Goal: Task Accomplishment & Management: Manage account settings

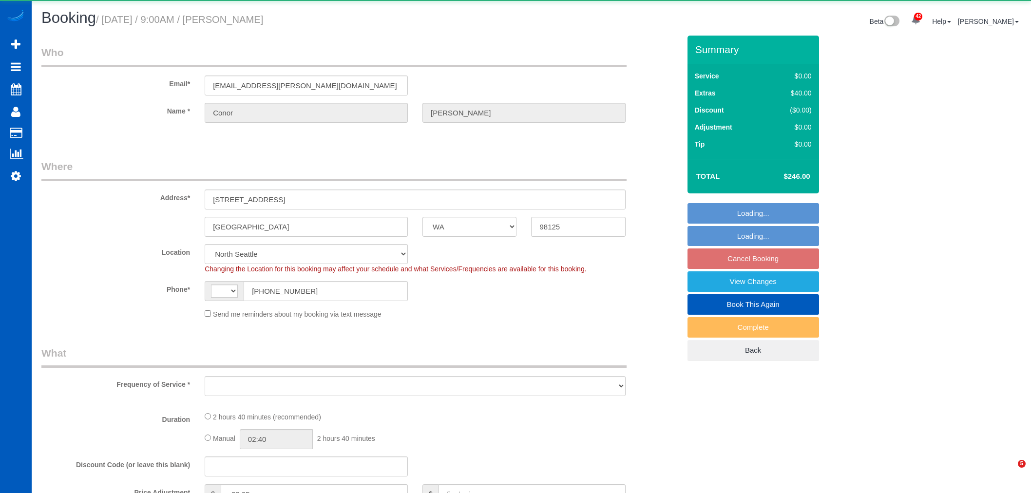
select select "WA"
select select "string:US"
select select "object:6781"
select select "string:fspay-9721748d-4795-46e0-80d1-d9b9206b0710"
select select "199"
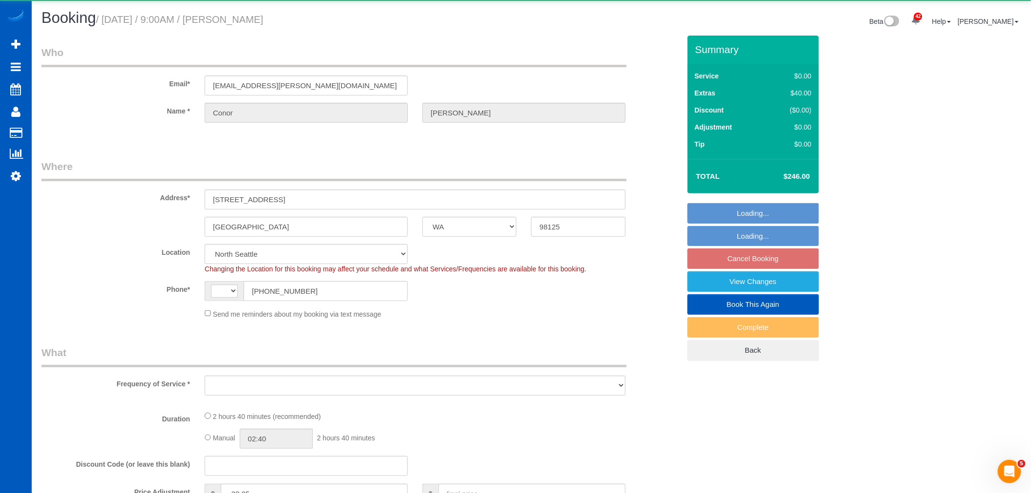
select select "2001"
select select "3"
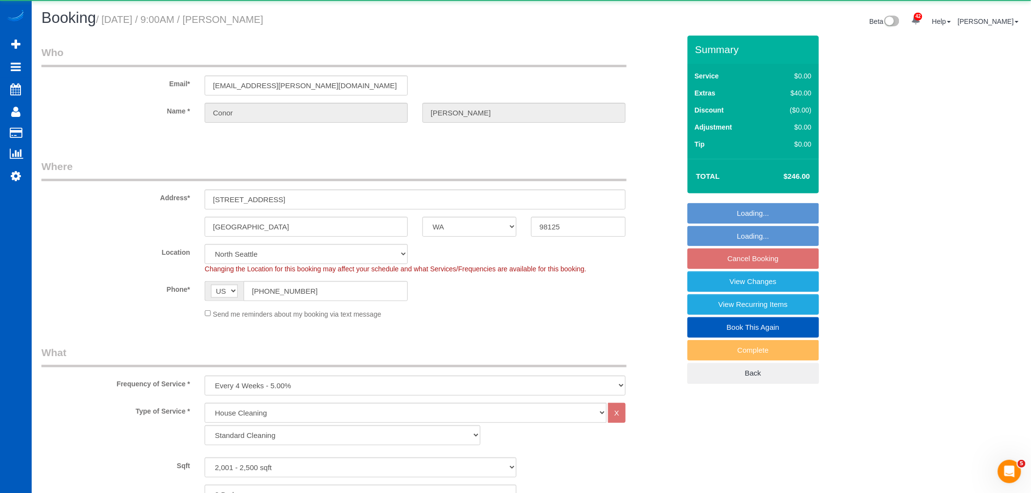
select select "object:7029"
select select "2001"
select select "3"
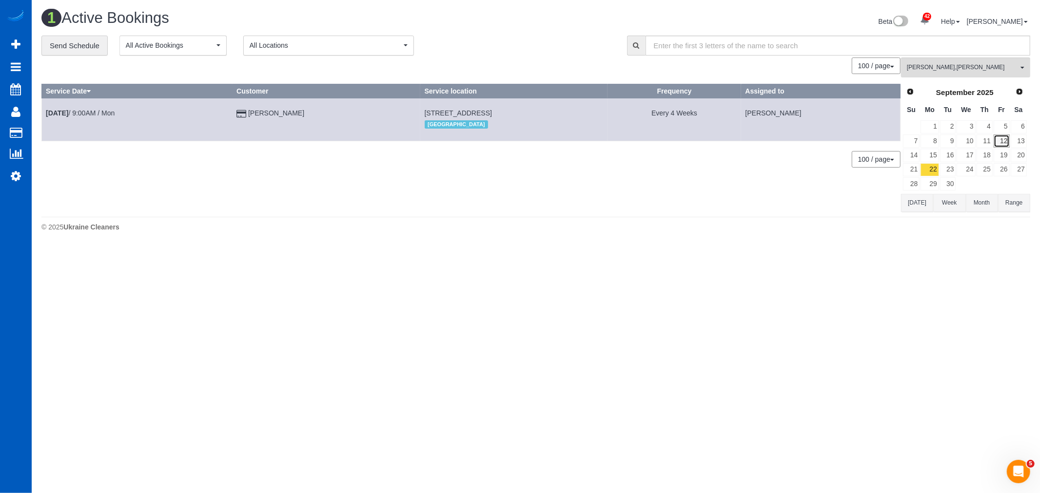
click at [996, 145] on link "12" at bounding box center [1001, 141] width 16 height 13
click at [952, 72] on span "Nataliia Moskalenko , Sarah Morozov" at bounding box center [962, 67] width 111 height 8
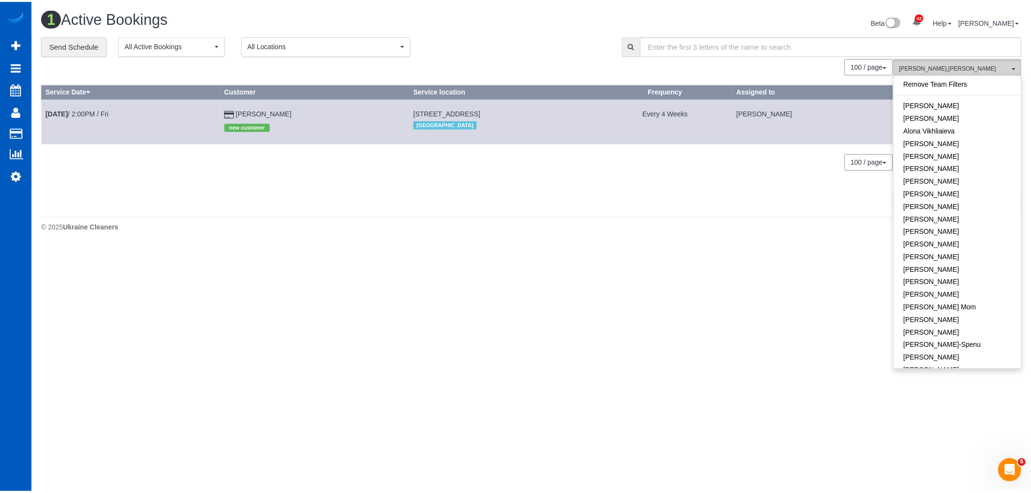
scroll to position [376, 0]
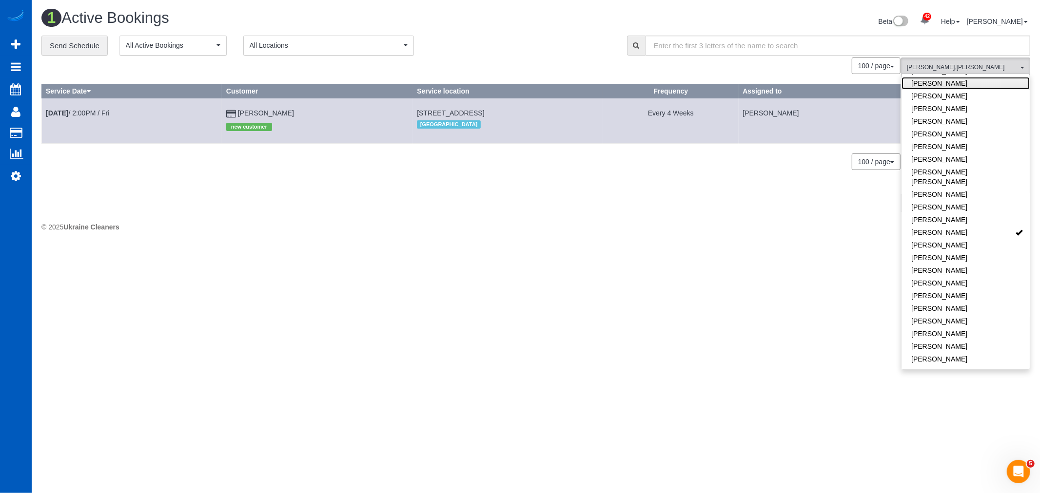
click at [948, 80] on link "[PERSON_NAME]" at bounding box center [965, 83] width 128 height 13
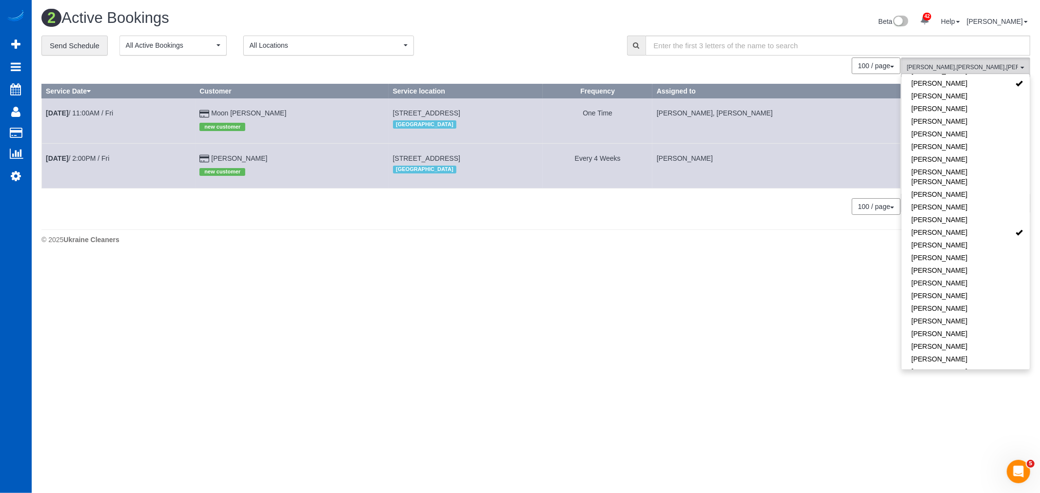
click at [327, 330] on body "42 Beta Your Notifications You have 0 alerts × You have 1 to charge for 09/12/2…" at bounding box center [520, 246] width 1040 height 493
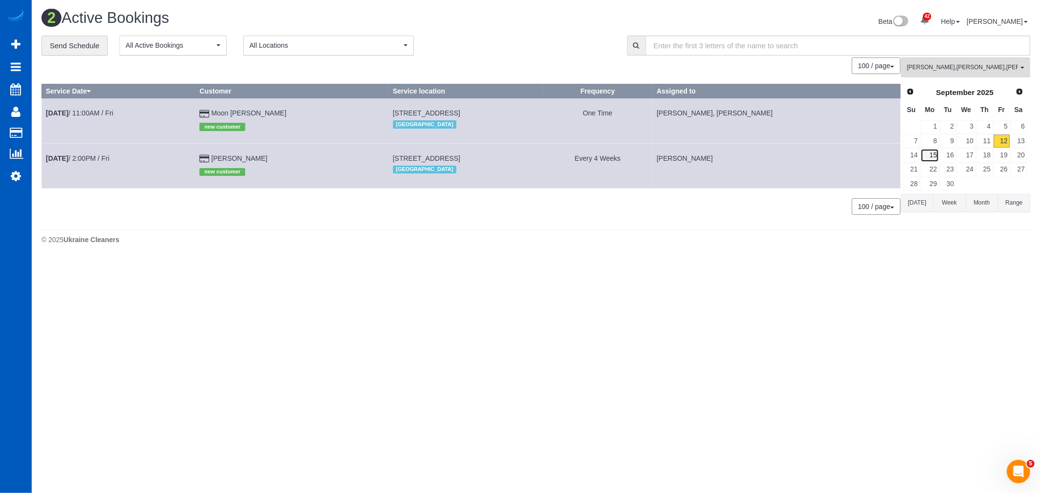
click at [930, 159] on link "15" at bounding box center [929, 155] width 18 height 13
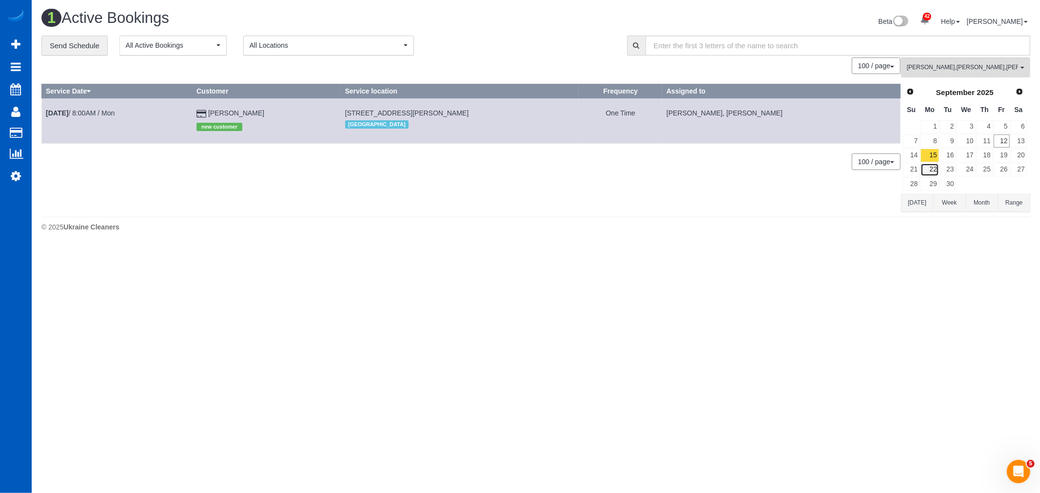
click at [934, 172] on link "22" at bounding box center [929, 169] width 18 height 13
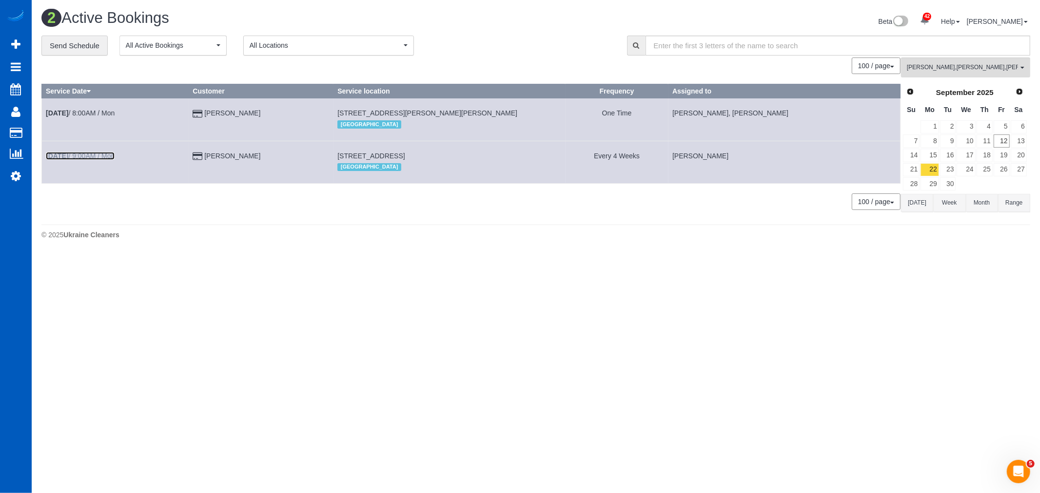
click at [68, 156] on b "Sep 22nd" at bounding box center [57, 156] width 22 height 8
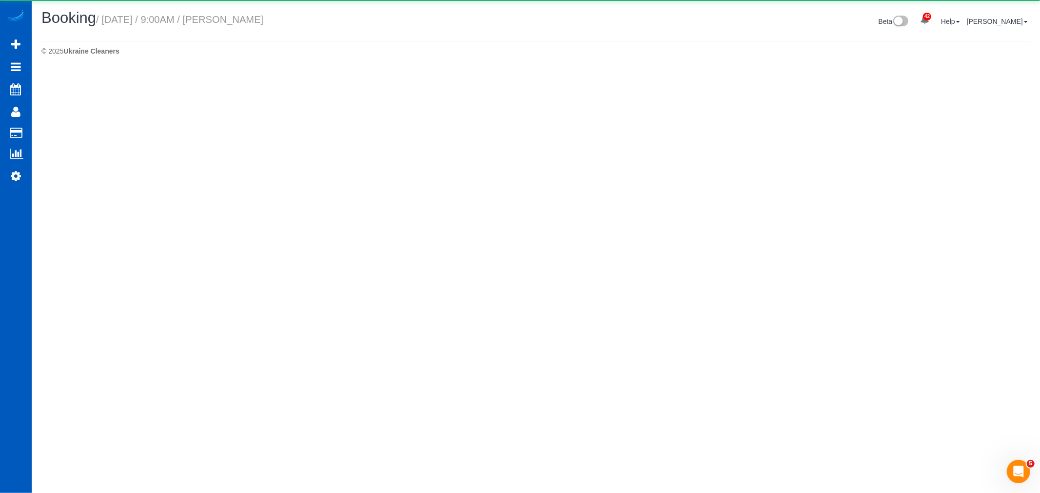
select select "WA"
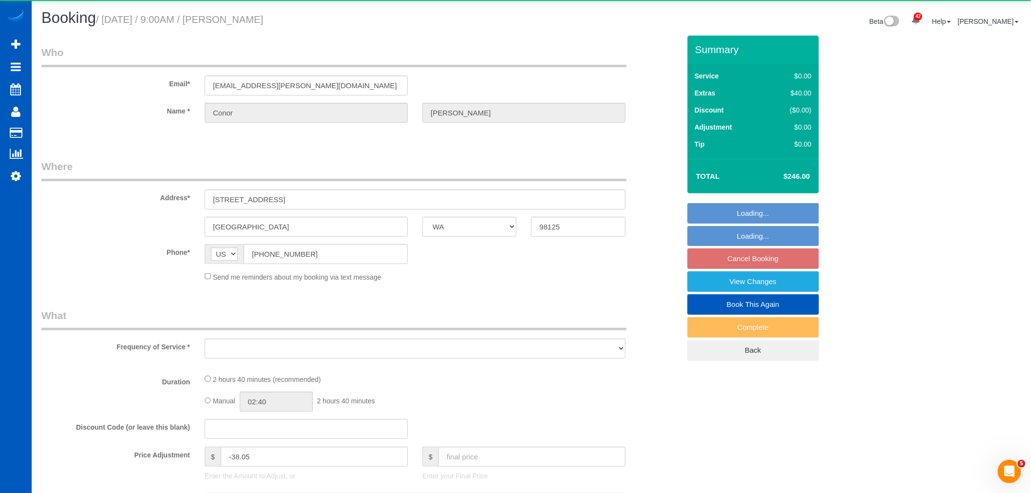
select select "object:8207"
select select "string:fspay-9721748d-4795-46e0-80d1-d9b9206b0710"
select select "199"
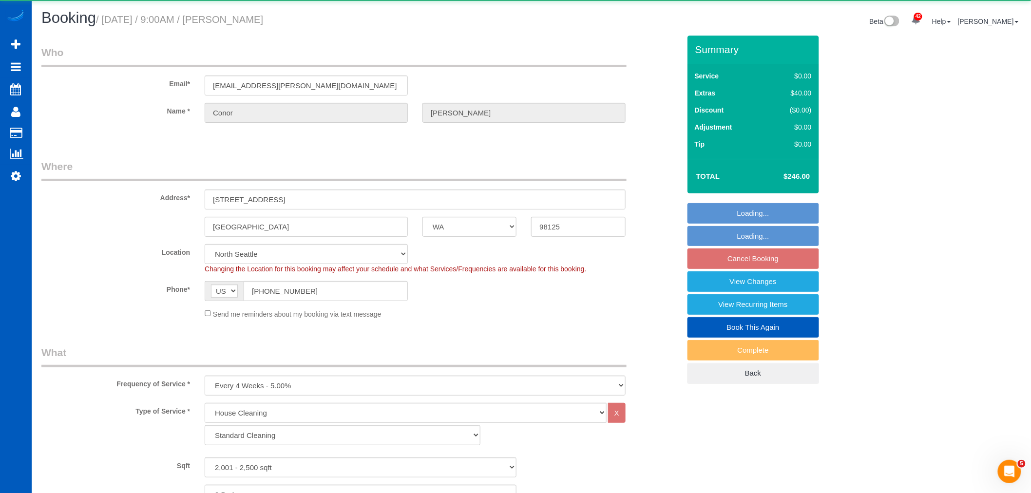
select select "2001"
select select "3"
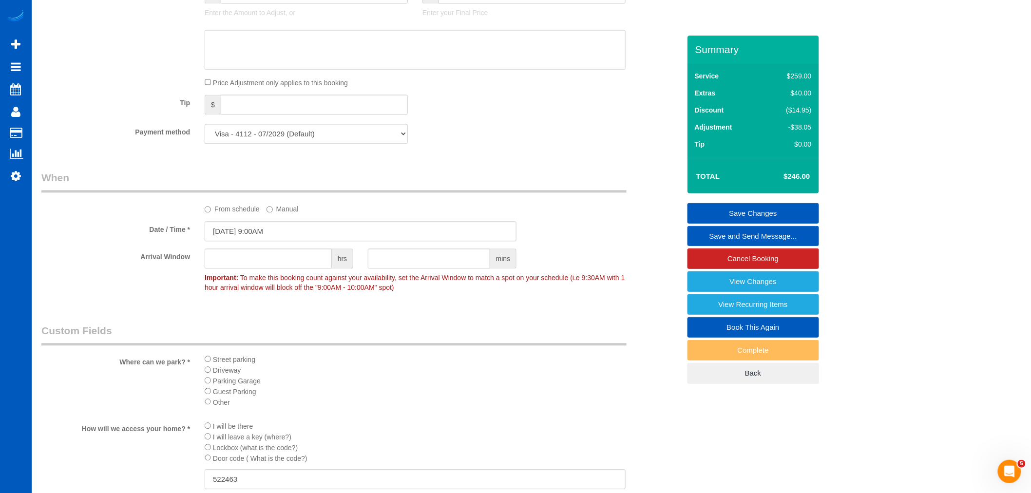
scroll to position [812, 0]
click at [241, 231] on input "09/22/2025 9:00AM" at bounding box center [361, 229] width 312 height 20
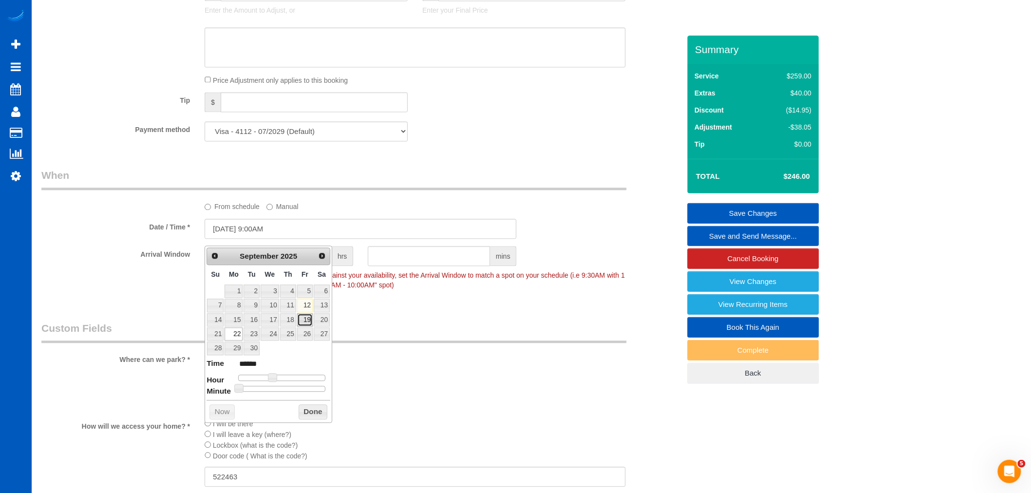
click at [300, 324] on link "19" at bounding box center [305, 319] width 16 height 13
type input "09/19/2025 8:00AM"
type input "******"
click at [270, 376] on span at bounding box center [269, 377] width 9 height 9
click at [316, 409] on button "Done" at bounding box center [313, 413] width 29 height 16
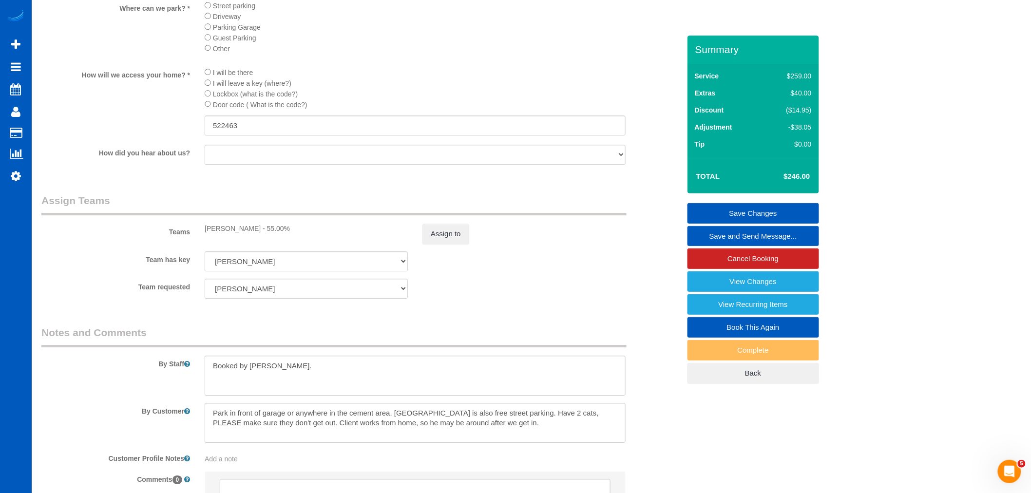
scroll to position [1191, 0]
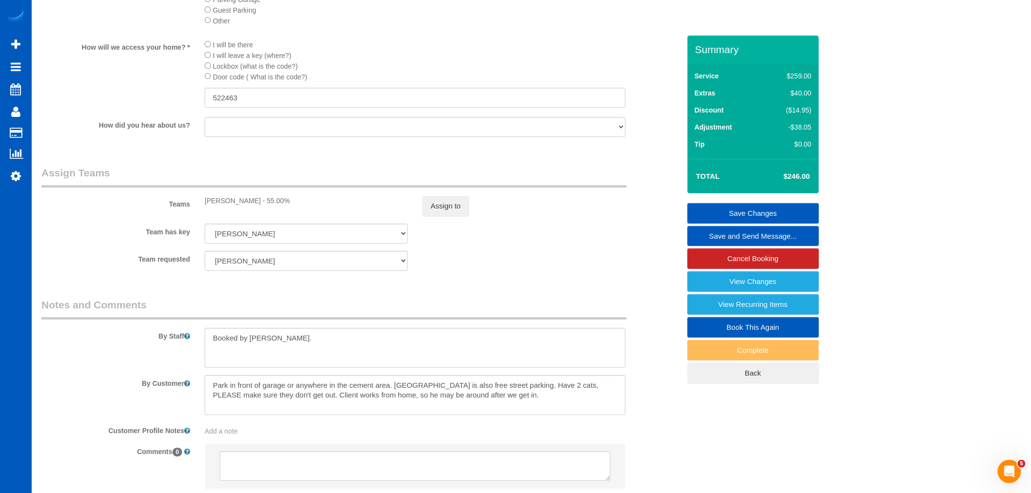
click at [452, 233] on sui-booking-teams "Teams Sarah Morozov - 55.00% Assign to Team has key Sarah Morozov Alona Tarasiu…" at bounding box center [360, 218] width 639 height 105
click at [446, 216] on button "Assign to" at bounding box center [446, 206] width 47 height 20
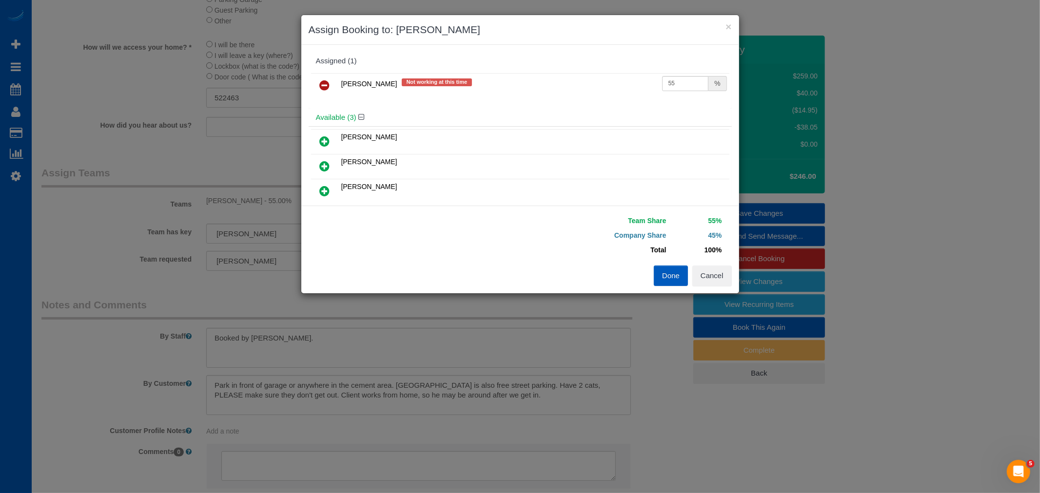
click at [323, 81] on icon at bounding box center [325, 85] width 10 height 12
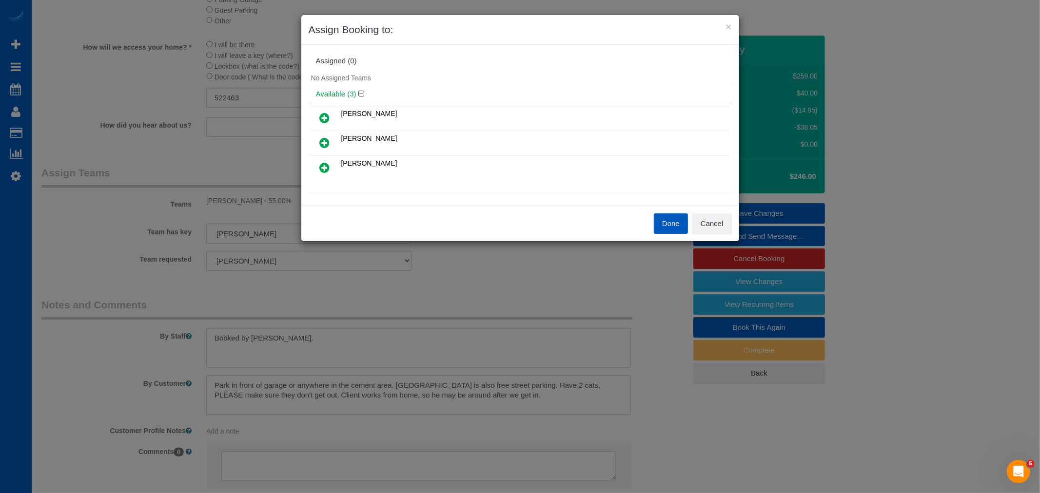
click at [329, 150] on link at bounding box center [324, 143] width 23 height 19
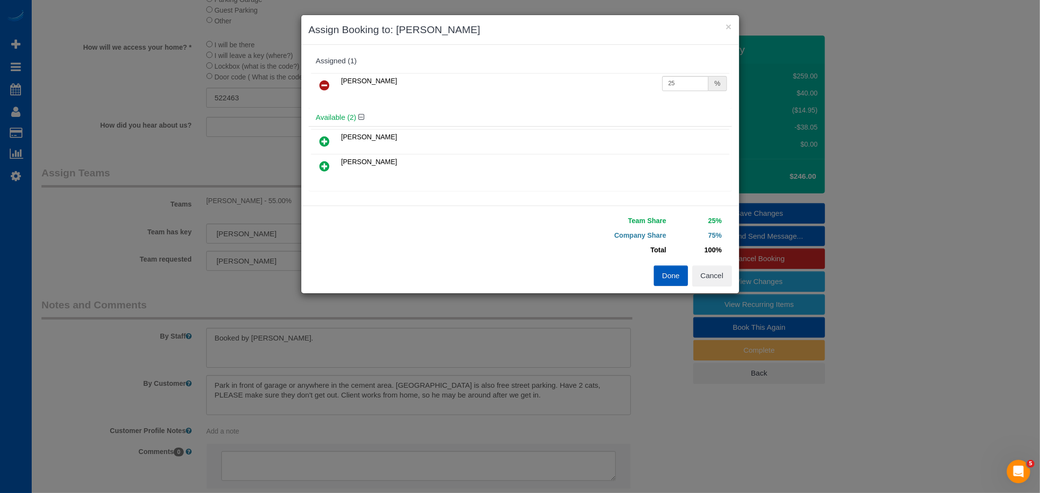
click at [329, 164] on icon at bounding box center [325, 166] width 10 height 12
drag, startPoint x: 665, startPoint y: 85, endPoint x: 698, endPoint y: 86, distance: 32.7
click at [698, 86] on input "25" at bounding box center [685, 83] width 47 height 15
type input "27"
click at [663, 108] on input "25" at bounding box center [685, 108] width 47 height 15
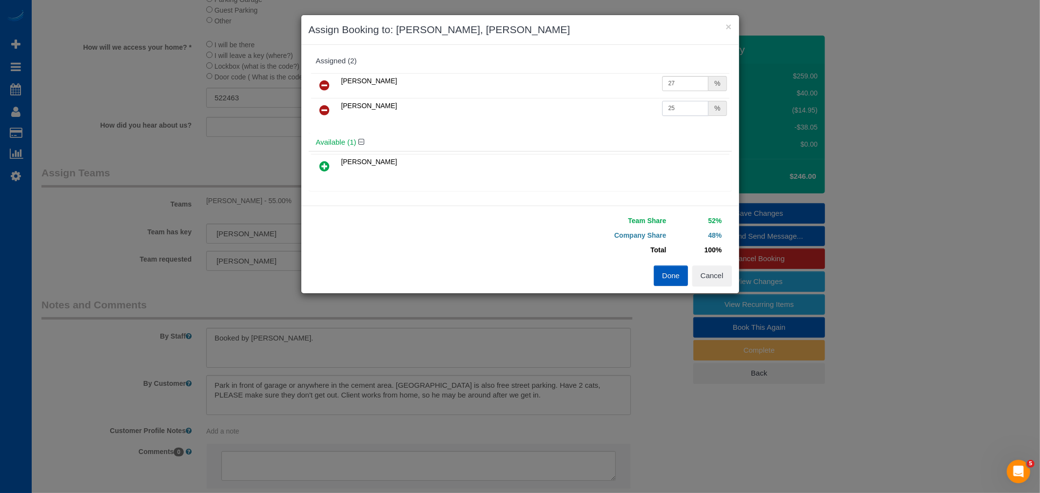
click at [664, 107] on input "25" at bounding box center [685, 108] width 47 height 15
drag, startPoint x: 664, startPoint y: 107, endPoint x: 680, endPoint y: 113, distance: 17.6
click at [680, 113] on input "25" at bounding box center [685, 108] width 47 height 15
click at [670, 110] on input "25" at bounding box center [685, 108] width 47 height 15
click at [665, 108] on input "25" at bounding box center [685, 108] width 47 height 15
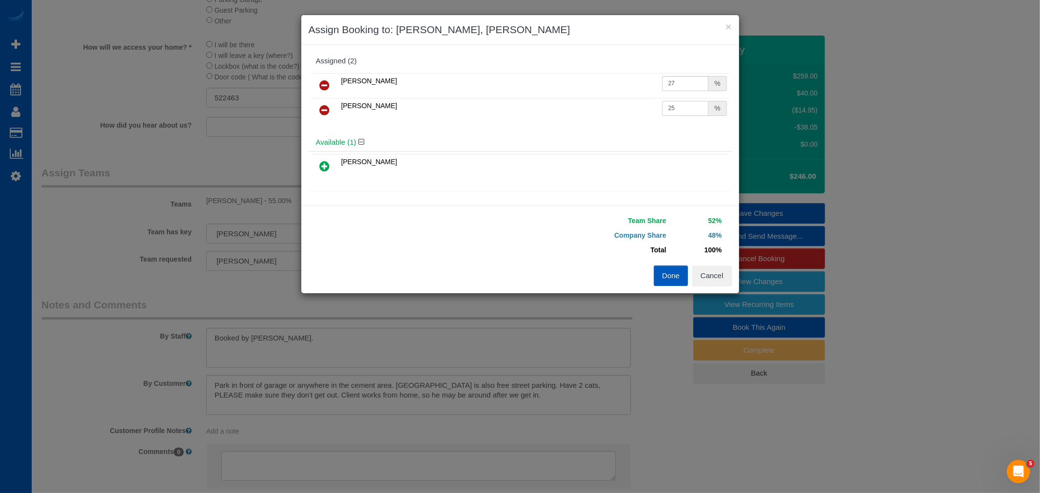
drag, startPoint x: 664, startPoint y: 108, endPoint x: 679, endPoint y: 109, distance: 15.1
click at [679, 109] on input "25" at bounding box center [685, 108] width 47 height 15
type input "27"
click at [668, 274] on button "Done" at bounding box center [671, 276] width 34 height 20
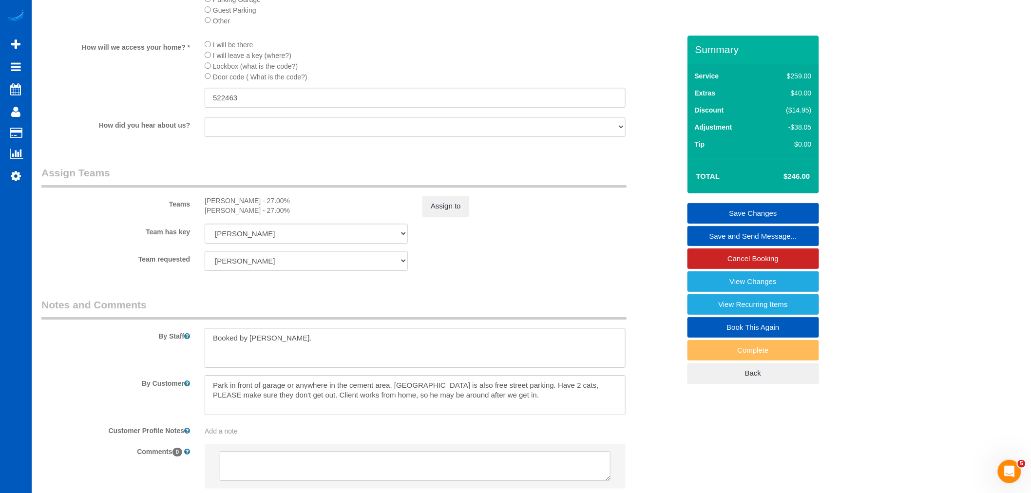
click at [497, 271] on div "Team requested Sarah Morozov Alona Tarasiuk Alona Vikhliaieva Anastasiia Demche…" at bounding box center [361, 261] width 654 height 20
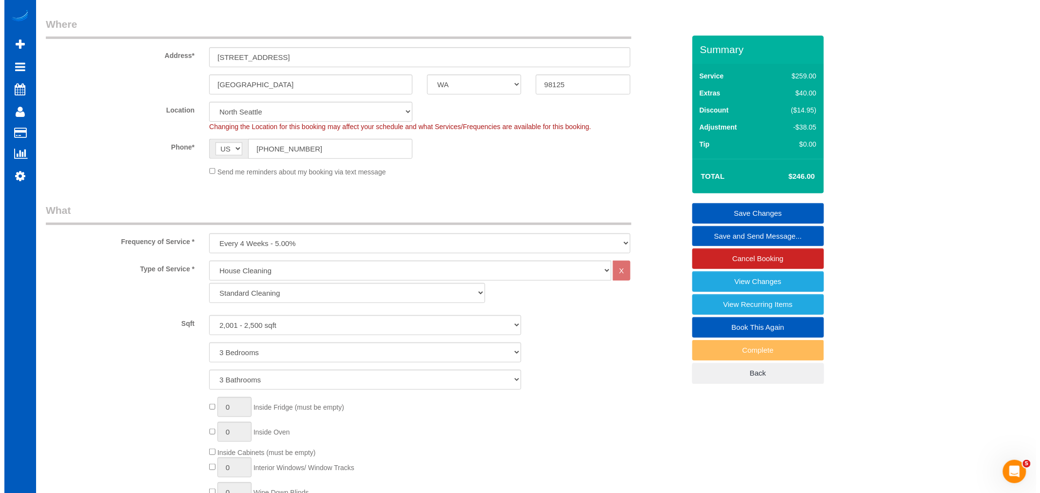
scroll to position [0, 0]
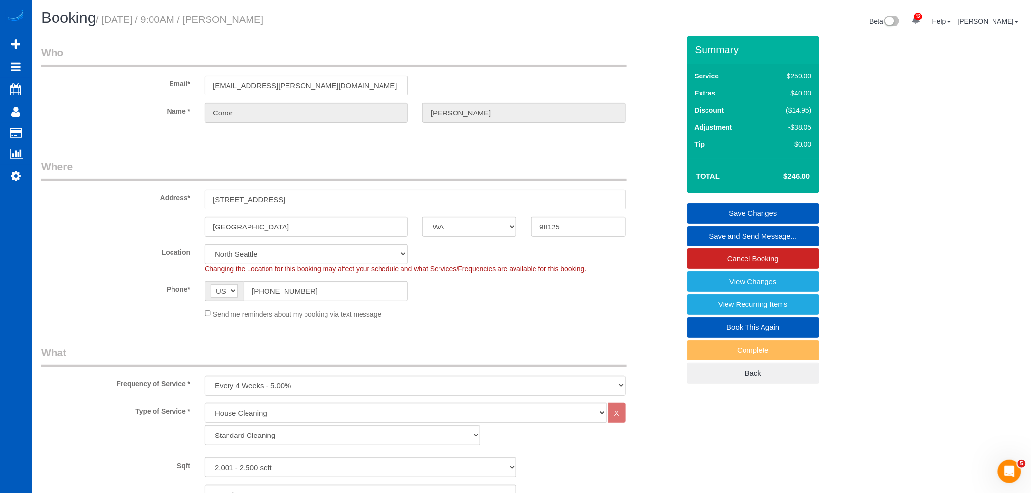
click at [748, 210] on link "Save Changes" at bounding box center [754, 213] width 132 height 20
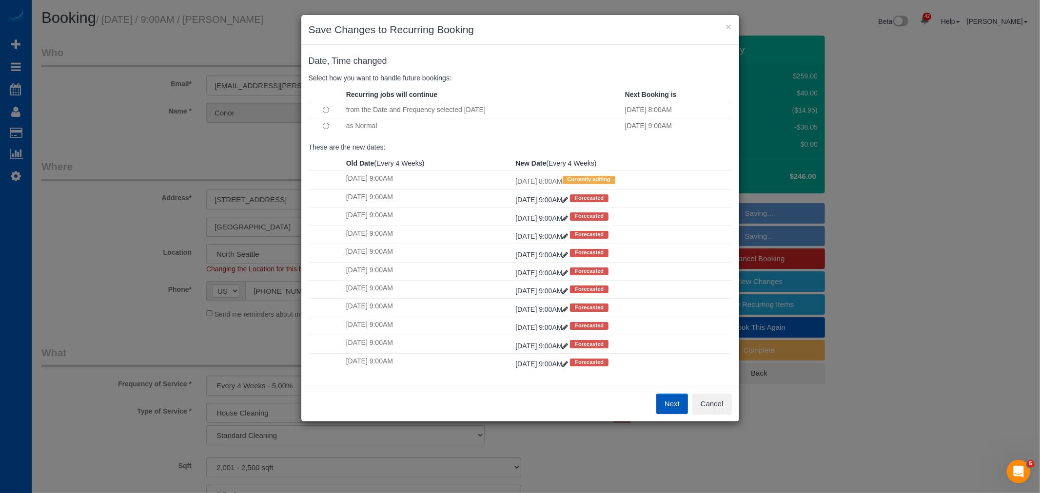
click at [679, 401] on button "Next" at bounding box center [672, 404] width 32 height 20
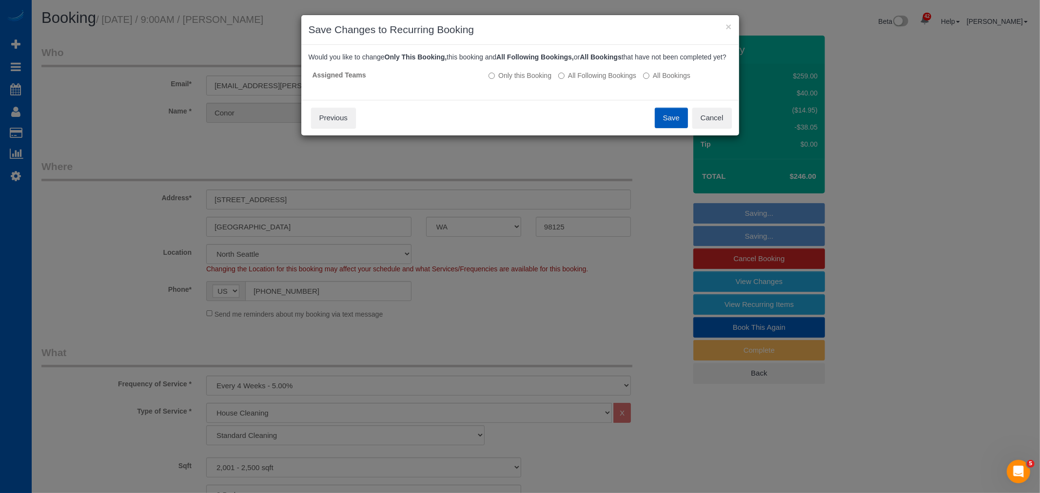
click at [658, 125] on button "Save" at bounding box center [671, 118] width 33 height 20
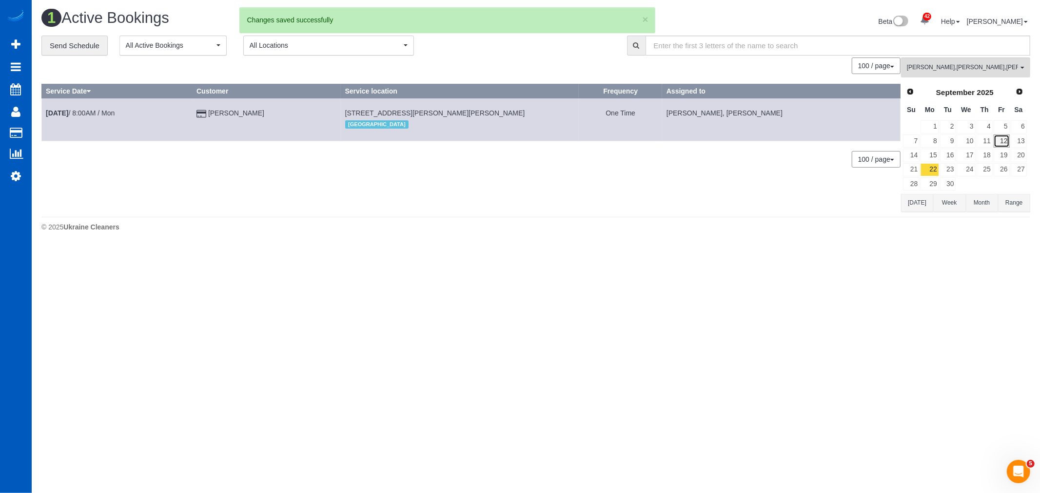
click at [1005, 136] on link "12" at bounding box center [1001, 141] width 16 height 13
click at [1027, 142] on td "13" at bounding box center [1018, 141] width 17 height 14
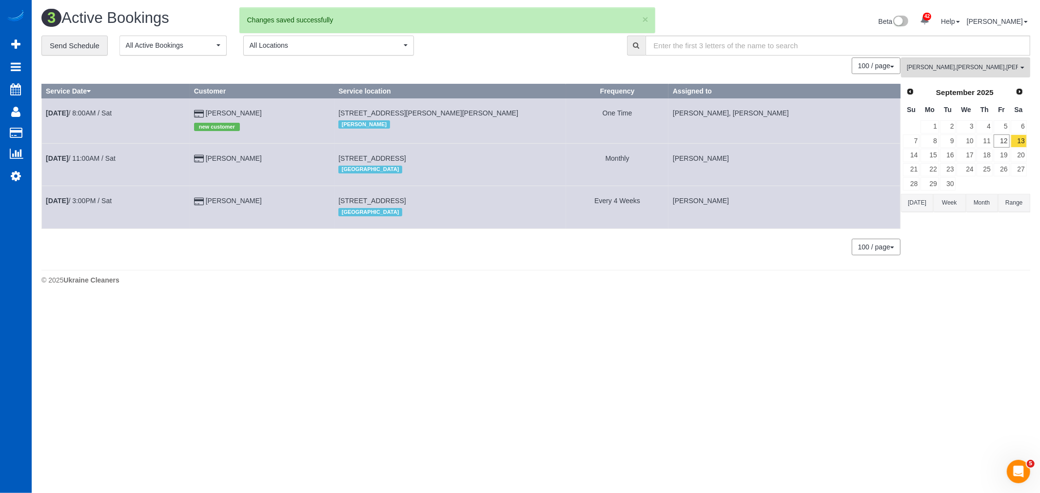
click at [1027, 142] on td "13" at bounding box center [1018, 141] width 17 height 14
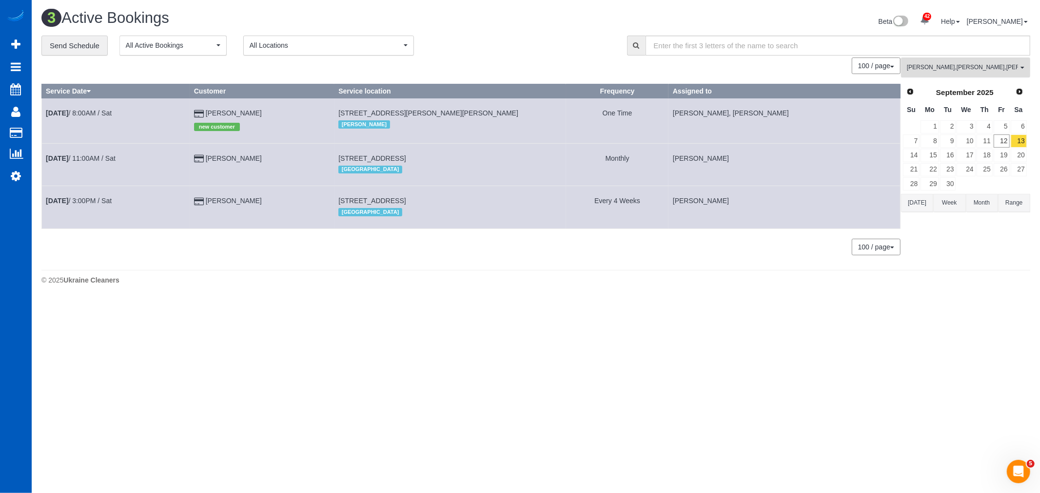
click at [966, 74] on button "Liudmyla Krevska , Nataliia Moskalenko , Sarah Morozov All Teams" at bounding box center [965, 68] width 129 height 20
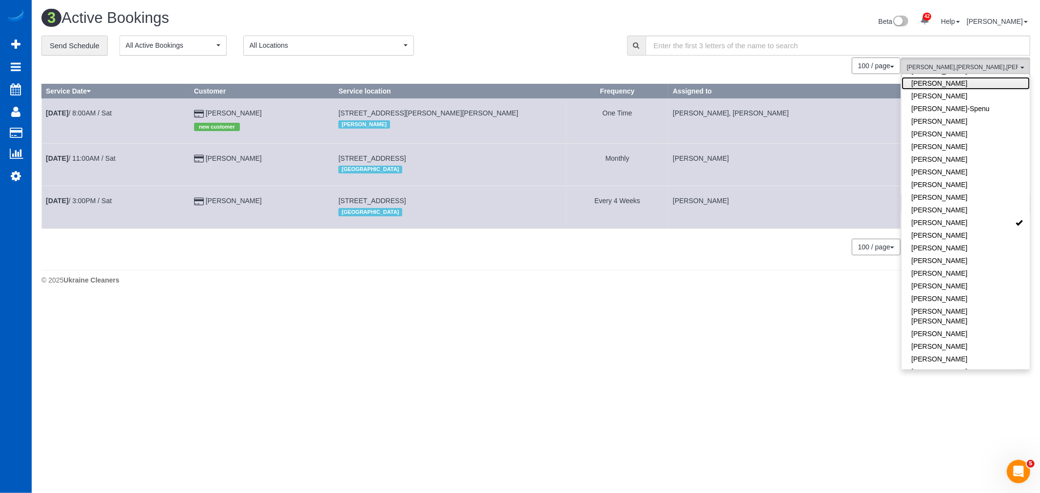
click at [944, 81] on link "[PERSON_NAME]" at bounding box center [965, 83] width 128 height 13
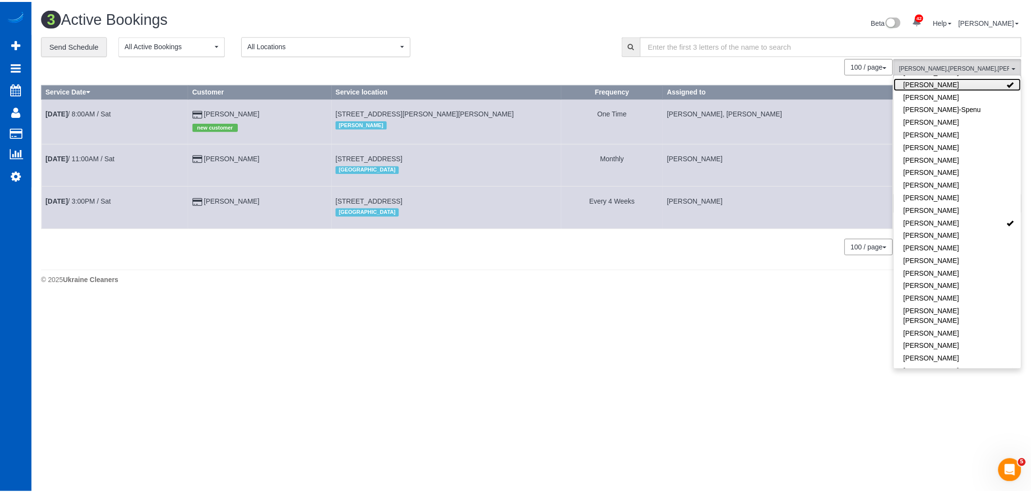
scroll to position [0, 0]
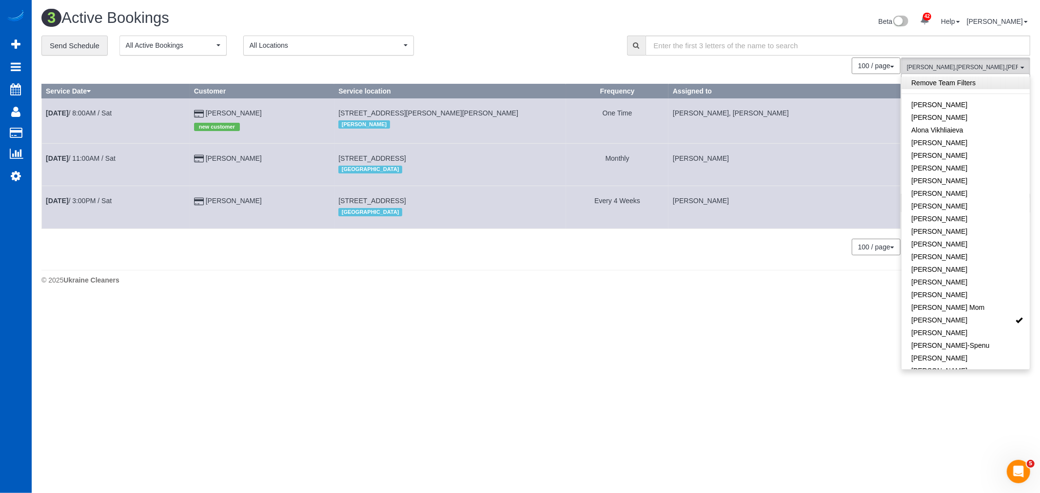
click at [944, 81] on link "Remove Team Filters" at bounding box center [965, 83] width 128 height 13
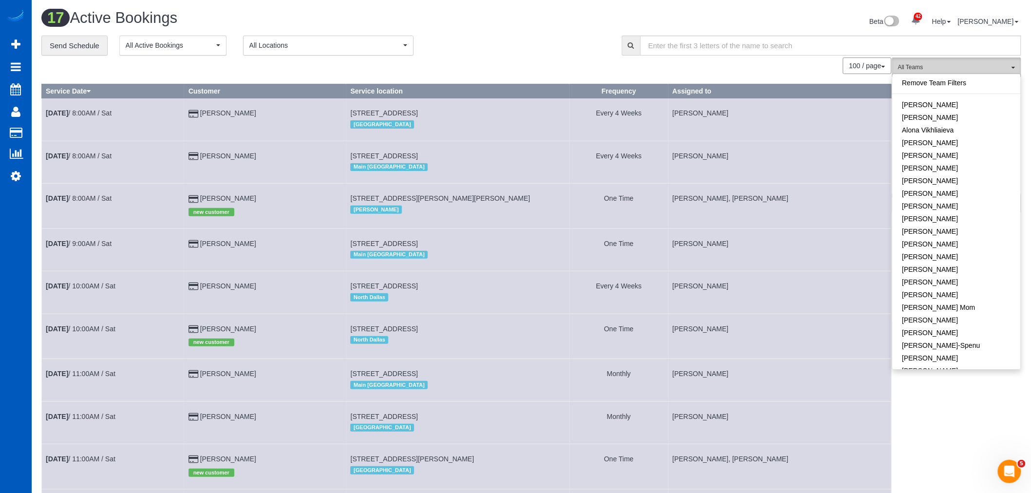
click at [941, 63] on button "All Teams" at bounding box center [956, 68] width 129 height 20
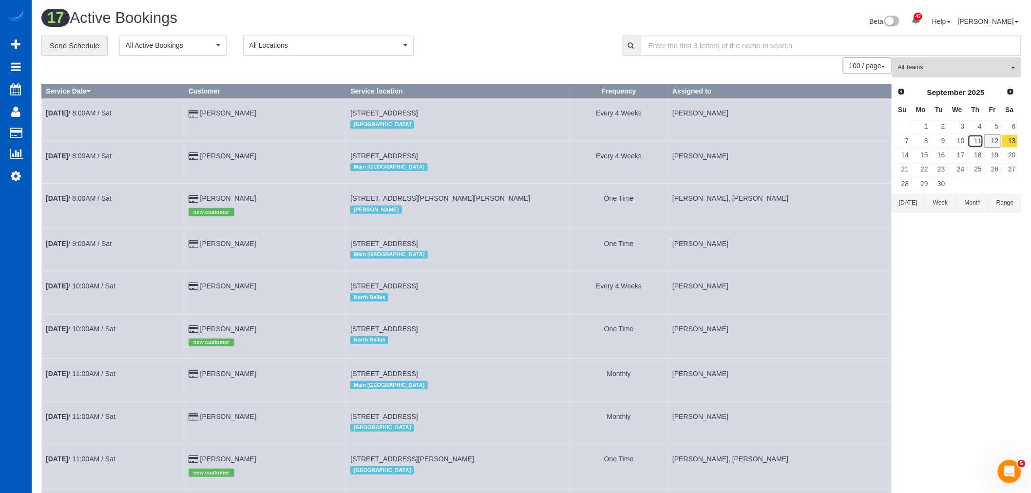
click at [978, 141] on link "11" at bounding box center [976, 141] width 16 height 13
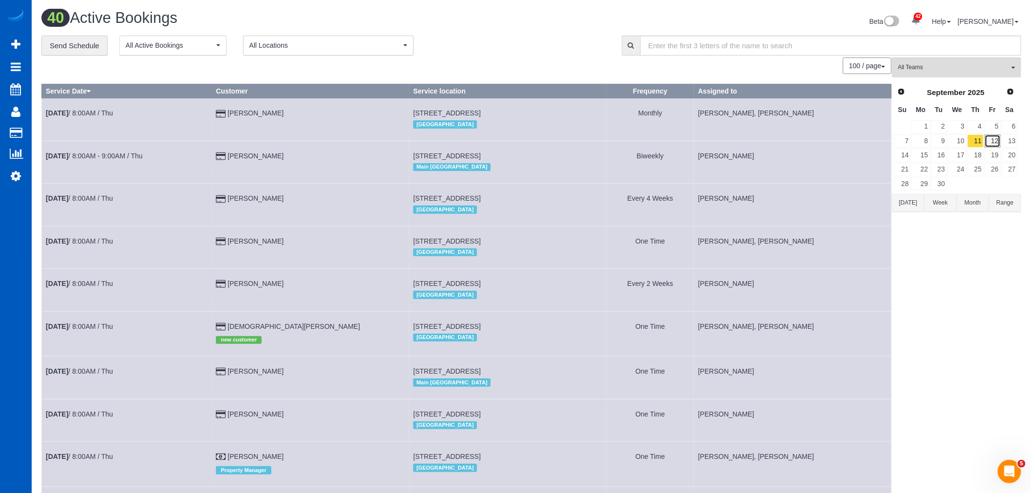
click at [997, 138] on link "12" at bounding box center [993, 141] width 16 height 13
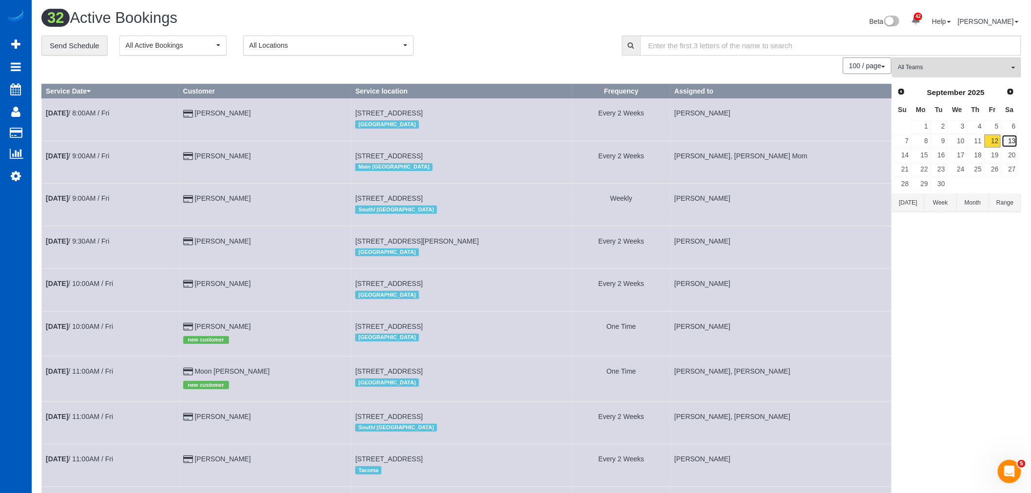
click at [1014, 140] on link "13" at bounding box center [1010, 141] width 16 height 13
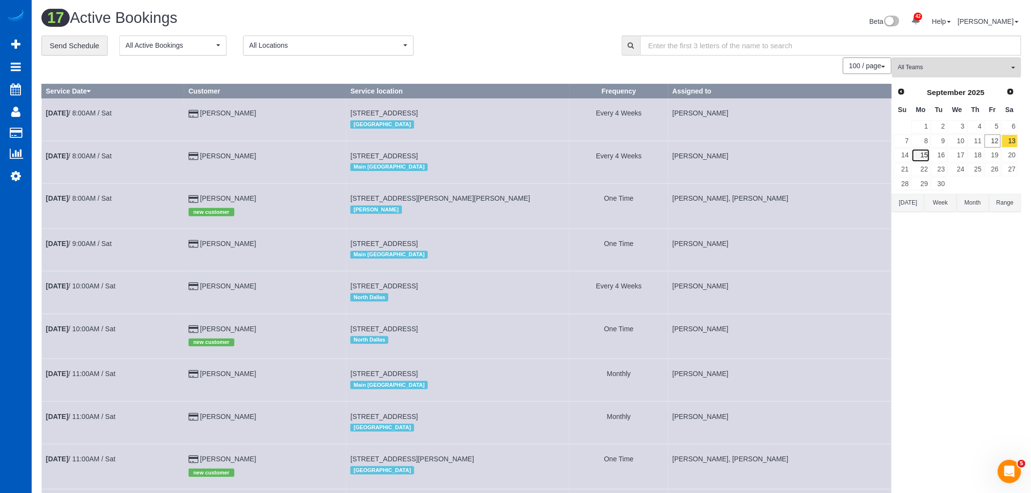
click at [917, 157] on link "15" at bounding box center [921, 155] width 18 height 13
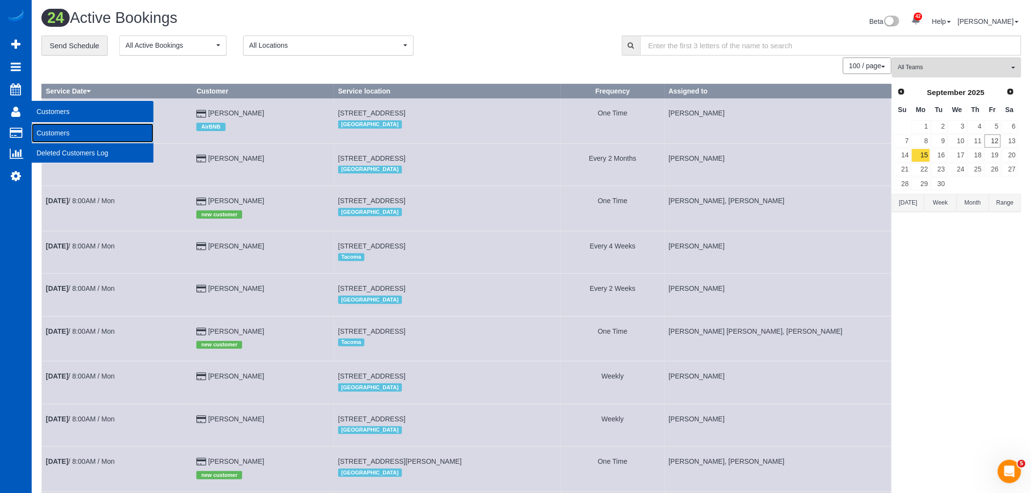
click at [68, 138] on link "Customers" at bounding box center [93, 132] width 122 height 19
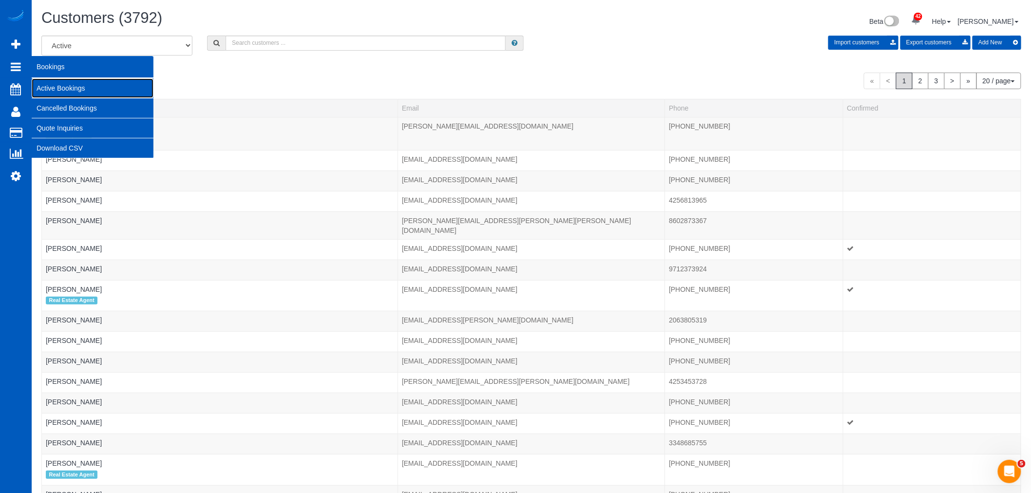
click at [79, 89] on link "Active Bookings" at bounding box center [93, 87] width 122 height 19
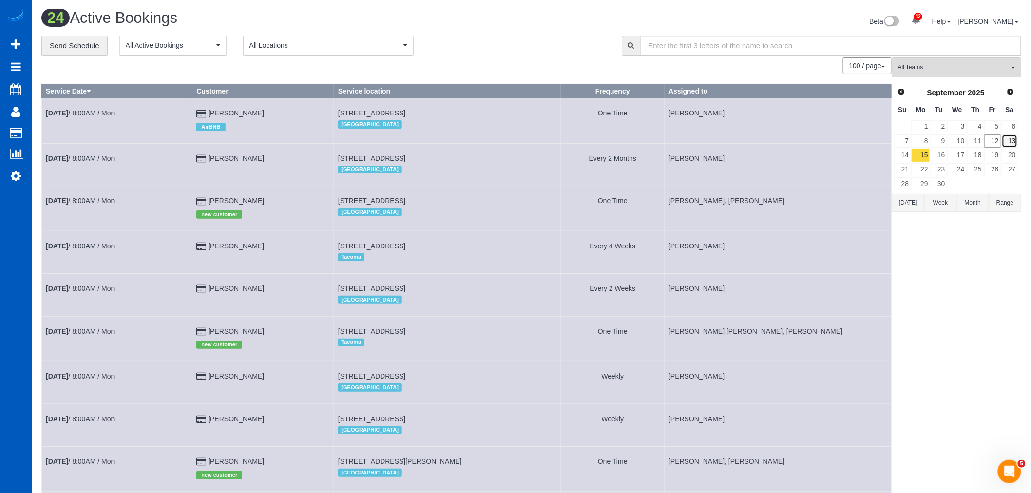
click at [1015, 140] on link "13" at bounding box center [1010, 141] width 16 height 13
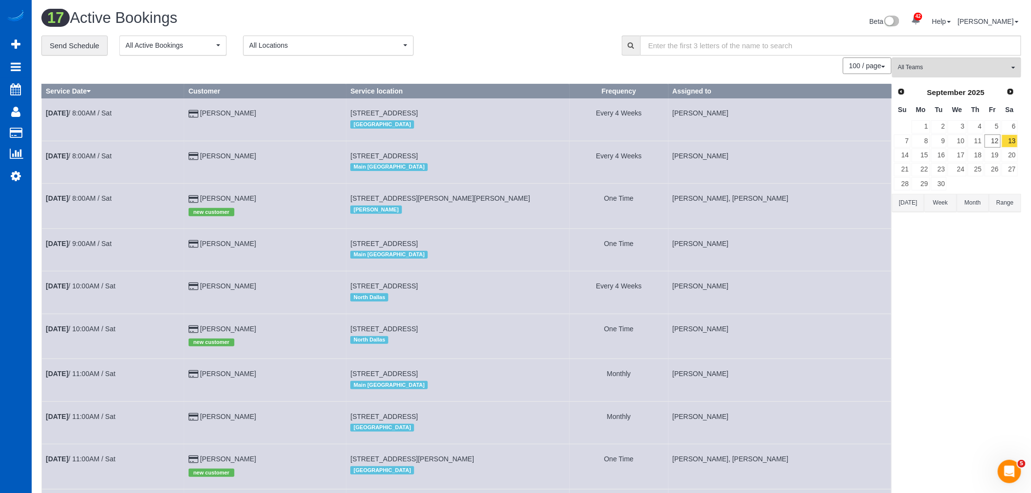
click at [943, 58] on div "**********" at bounding box center [531, 456] width 980 height 841
click at [938, 61] on button "All Teams" at bounding box center [956, 68] width 129 height 20
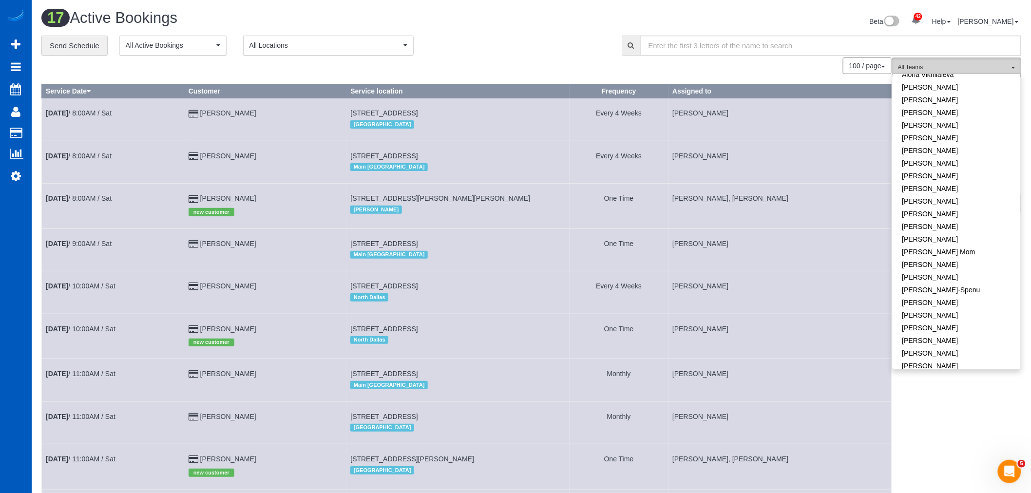
scroll to position [108, 0]
click at [946, 308] on link "[PERSON_NAME]" at bounding box center [957, 313] width 128 height 13
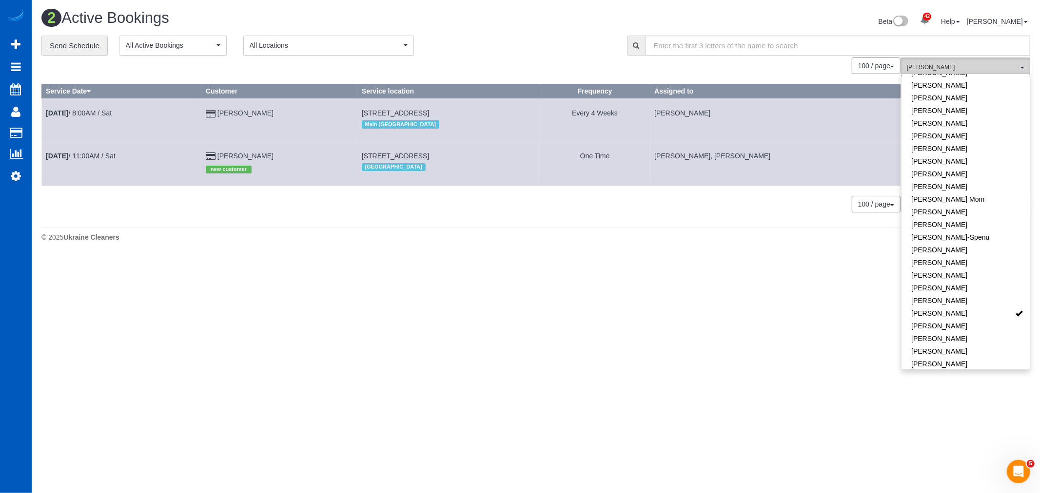
click at [990, 63] on button "Kateryna Polishchuk All Teams" at bounding box center [965, 68] width 129 height 20
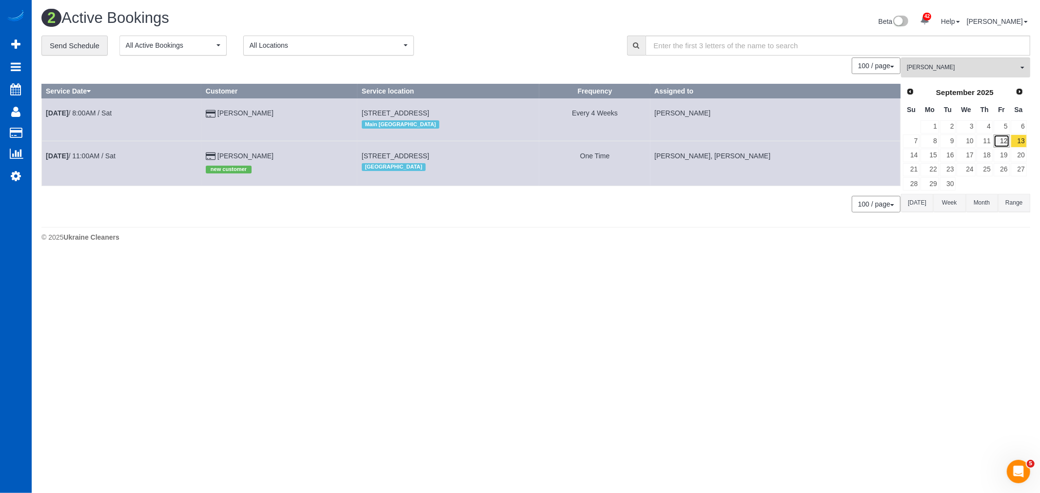
click at [999, 139] on link "12" at bounding box center [1001, 141] width 16 height 13
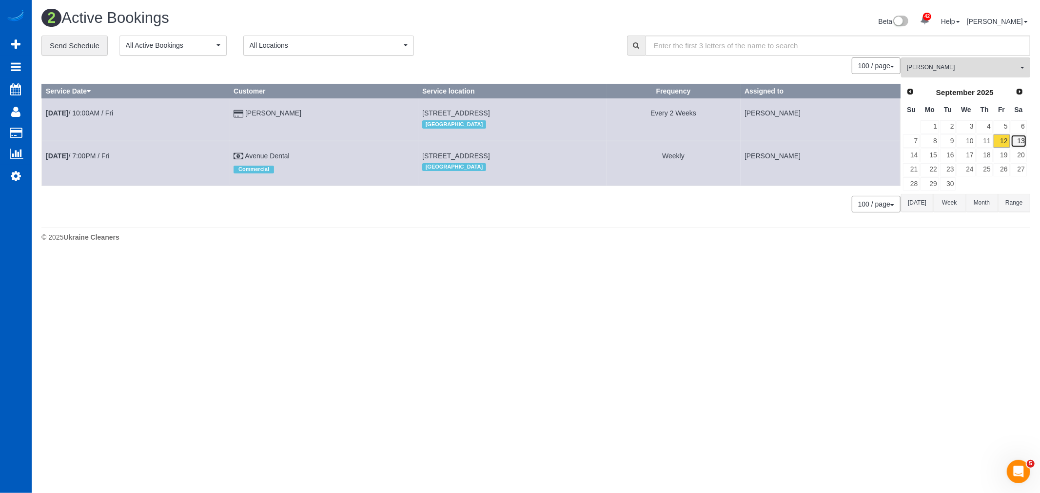
click at [1013, 144] on link "13" at bounding box center [1018, 141] width 16 height 13
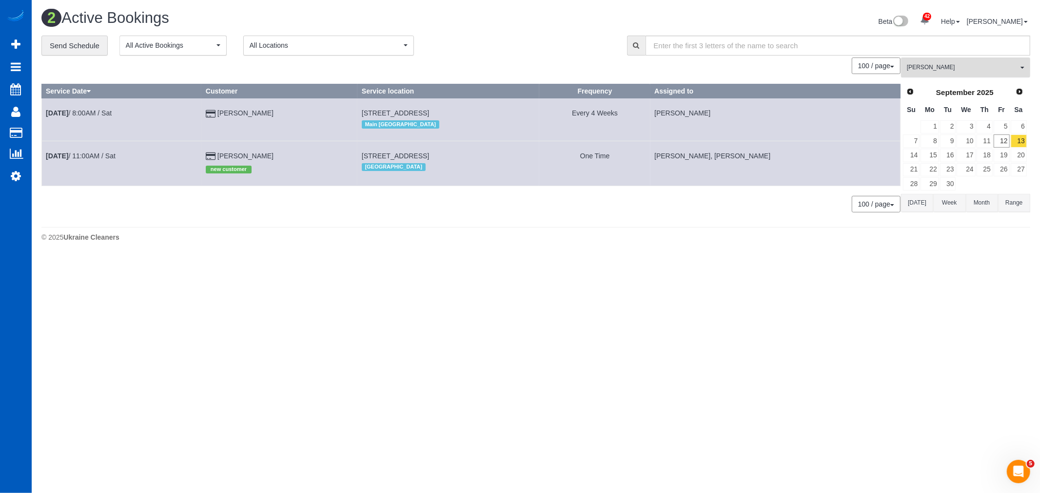
click at [947, 67] on span "[PERSON_NAME]" at bounding box center [962, 67] width 111 height 8
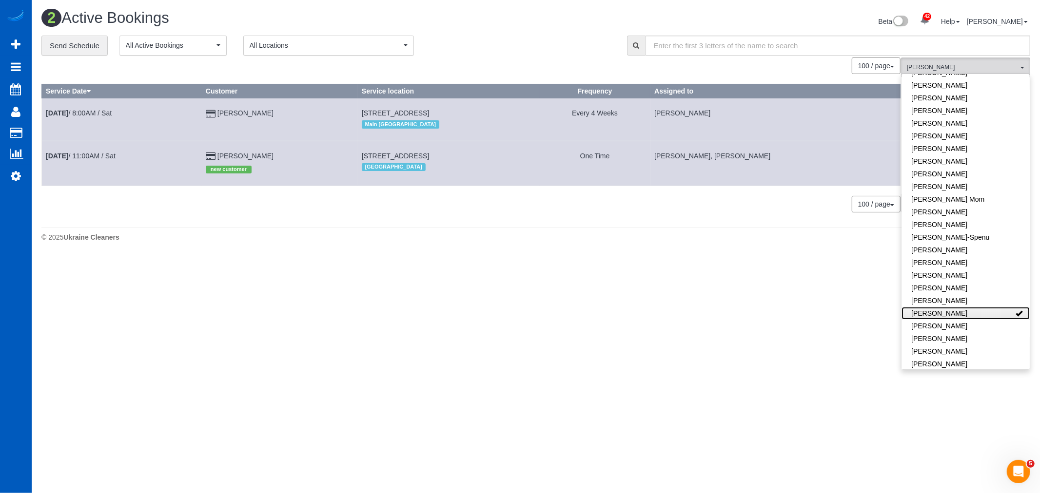
click at [992, 316] on link "[PERSON_NAME]" at bounding box center [965, 313] width 128 height 13
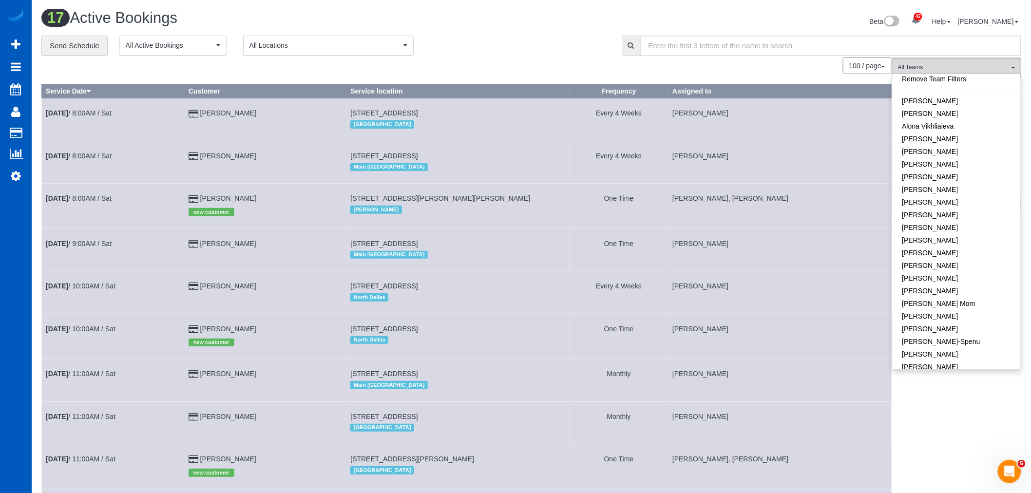
scroll to position [0, 0]
click at [953, 64] on span "All Teams" at bounding box center [953, 67] width 111 height 8
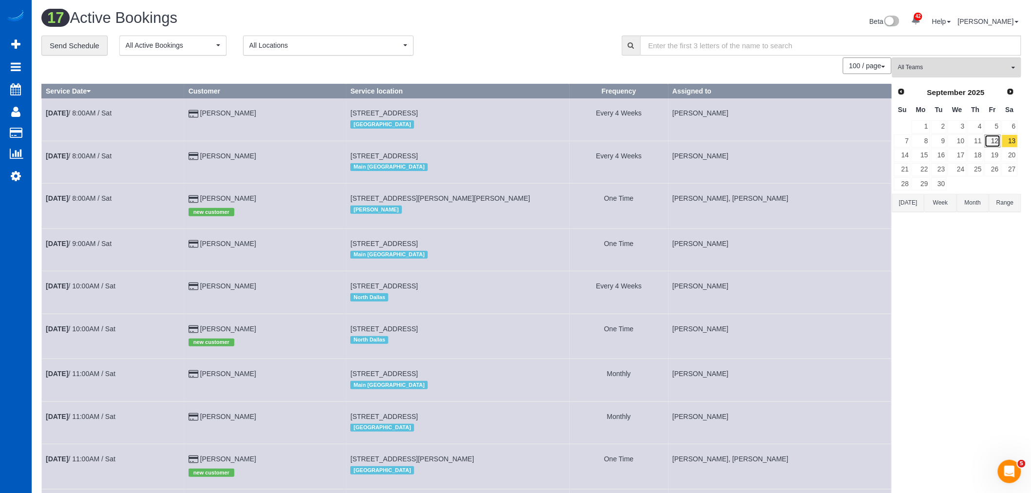
click at [993, 148] on link "12" at bounding box center [993, 141] width 16 height 13
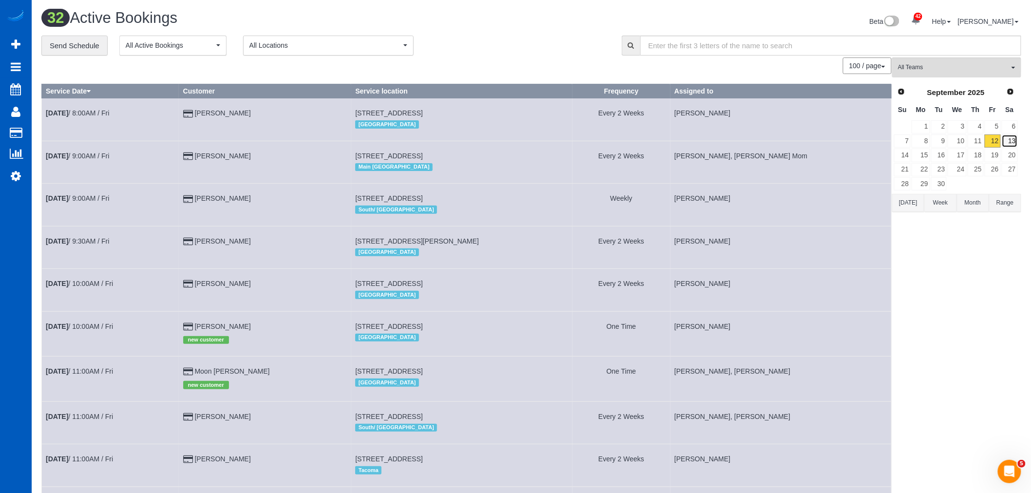
click at [1010, 140] on link "13" at bounding box center [1010, 141] width 16 height 13
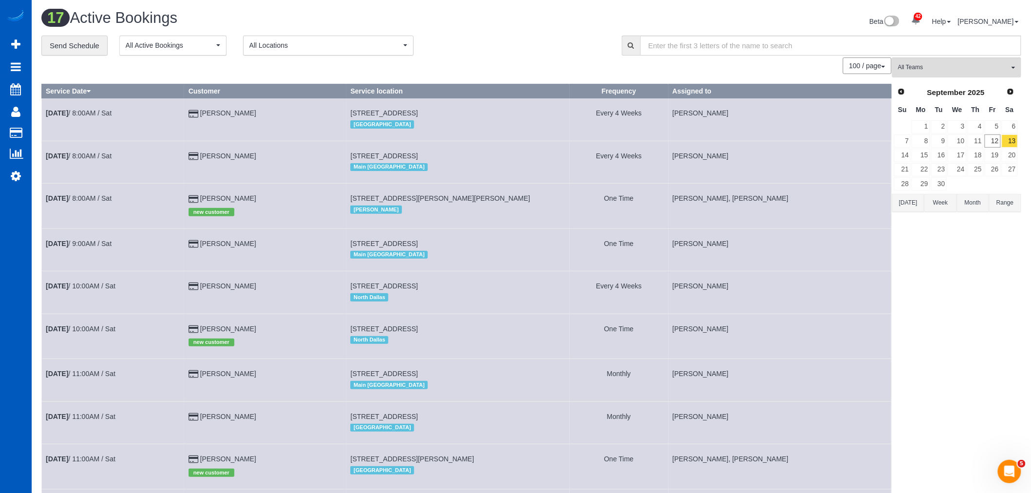
scroll to position [108, 0]
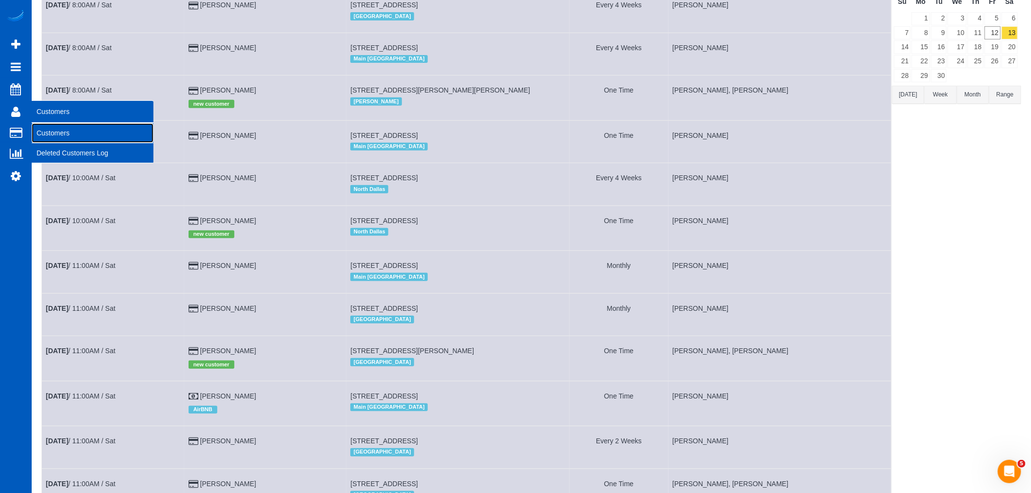
click at [72, 140] on link "Customers" at bounding box center [93, 132] width 122 height 19
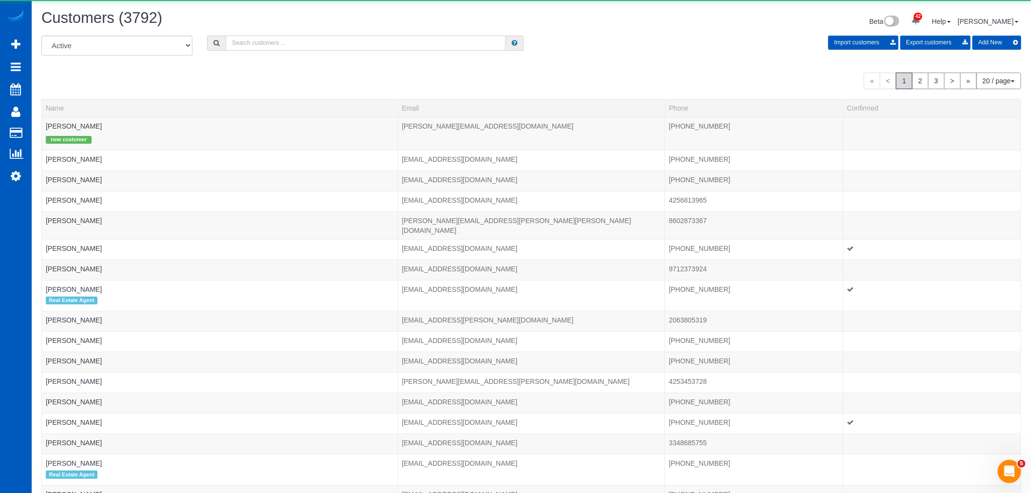
click at [255, 44] on input "text" at bounding box center [366, 43] width 280 height 15
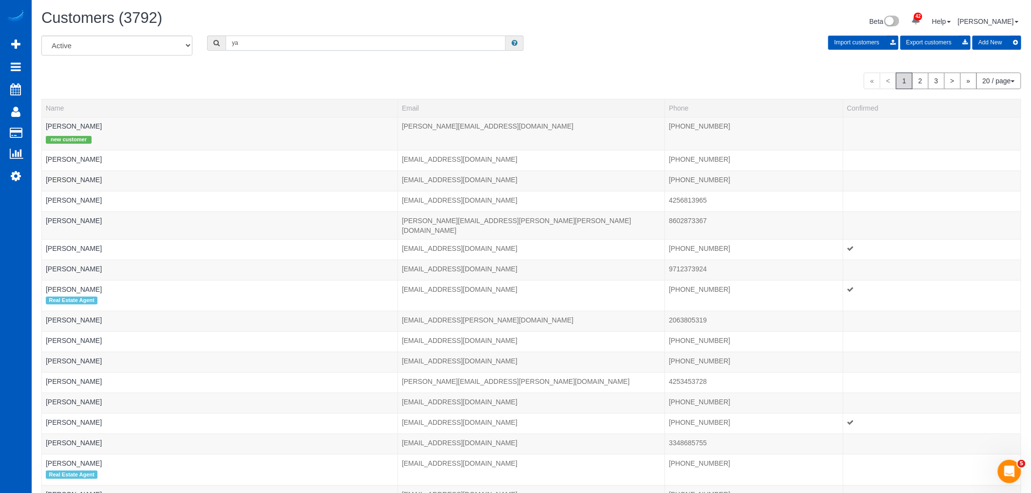
type input "y"
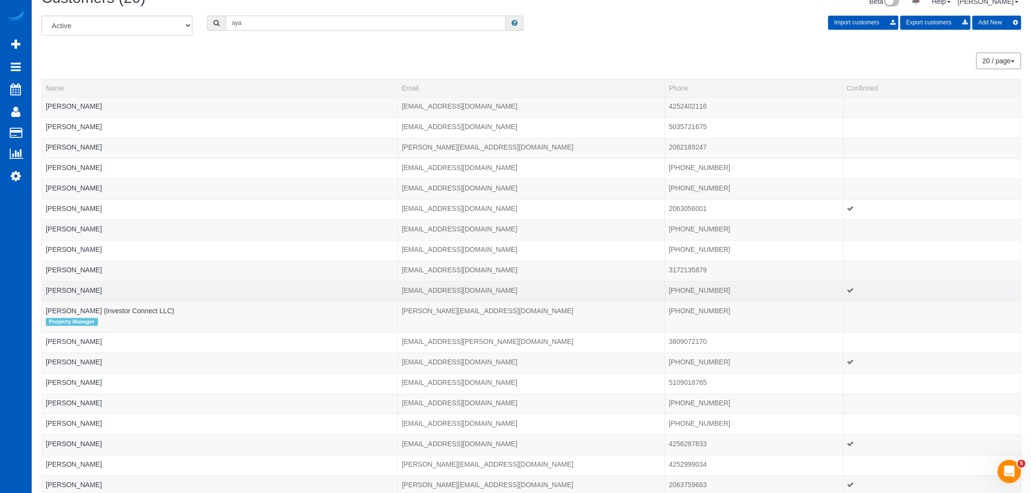
scroll to position [54, 0]
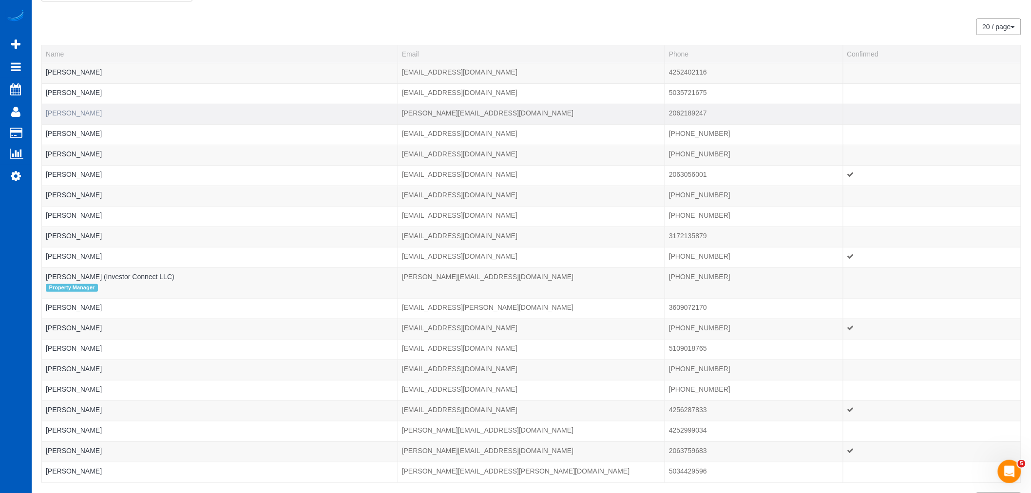
type input "aya"
click at [68, 110] on link "Aya Sakurai" at bounding box center [74, 113] width 56 height 8
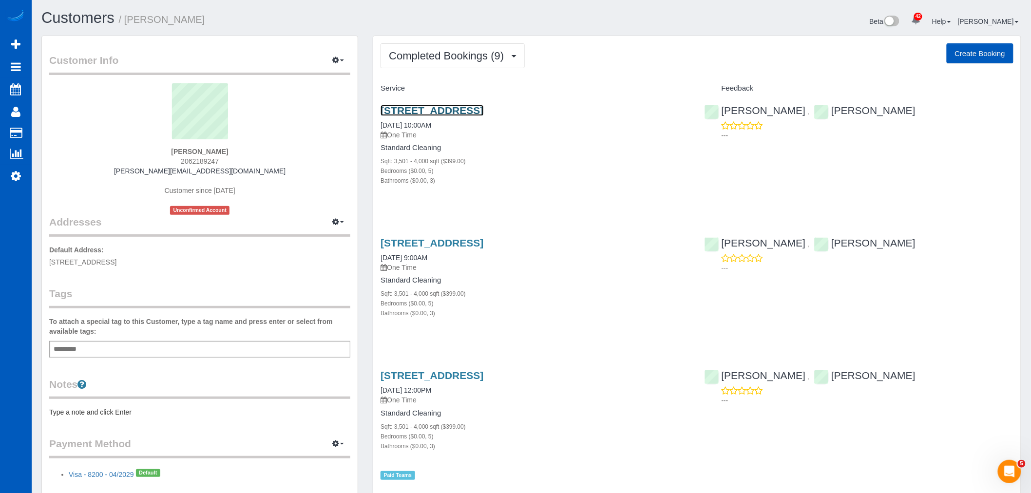
click at [440, 108] on link "10424 Crestwood Dr S, Seattle, WA 98178" at bounding box center [432, 110] width 103 height 11
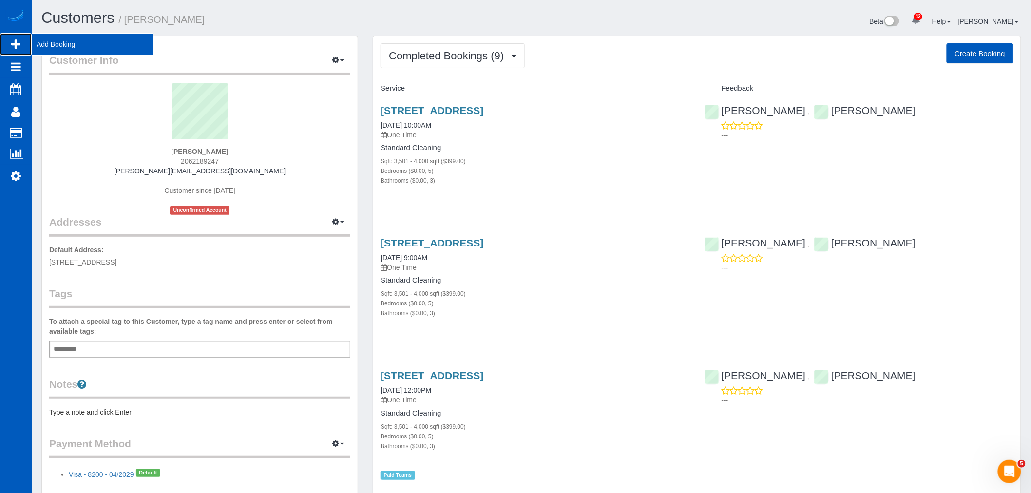
click at [77, 46] on span "Add Booking" at bounding box center [93, 44] width 122 height 22
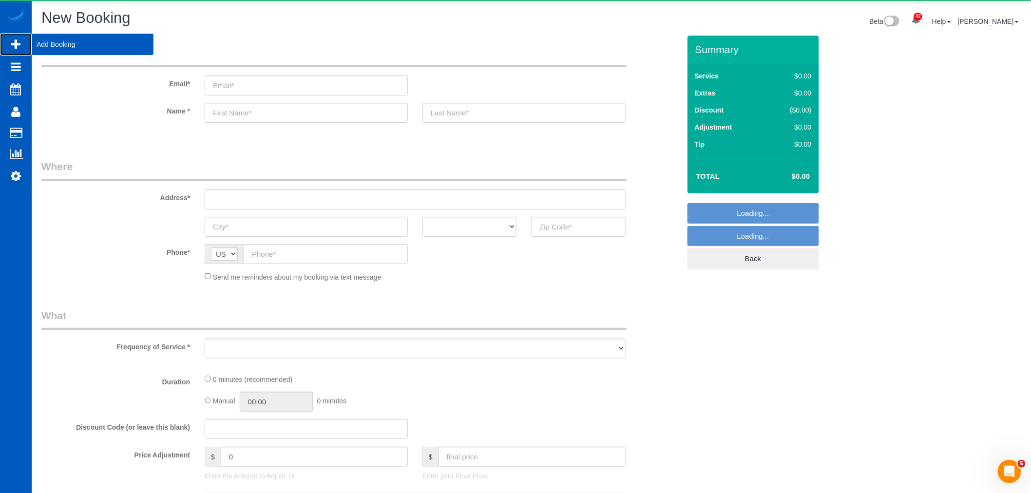
select select "object:15002"
select select "199"
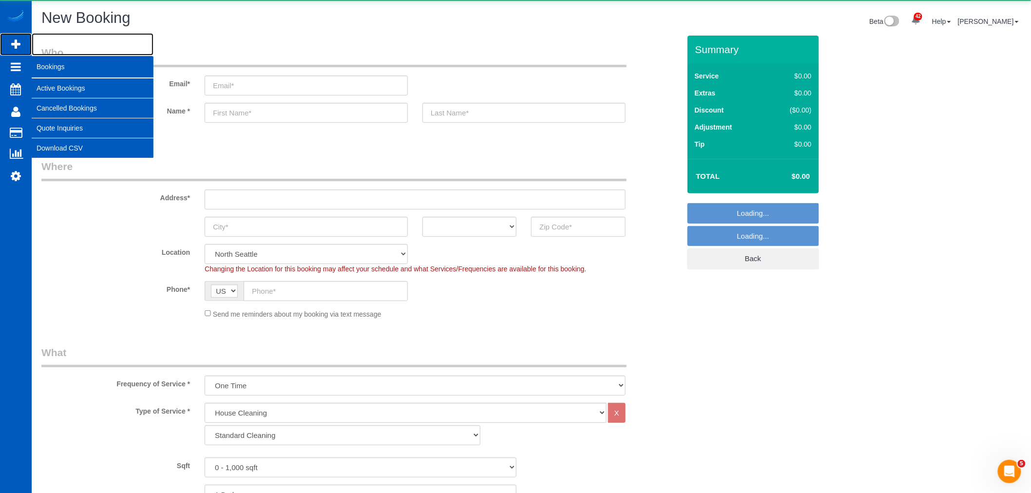
select select "object:15207"
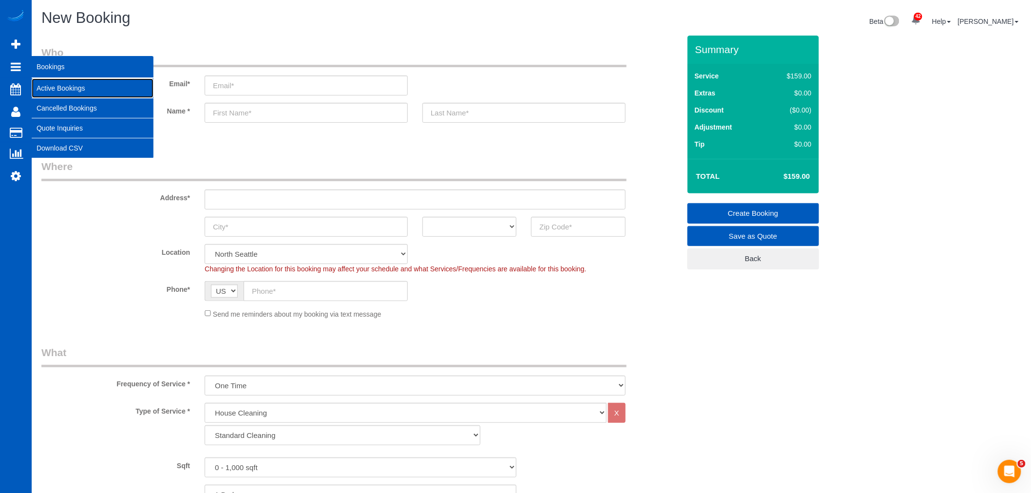
click at [64, 91] on link "Active Bookings" at bounding box center [93, 87] width 122 height 19
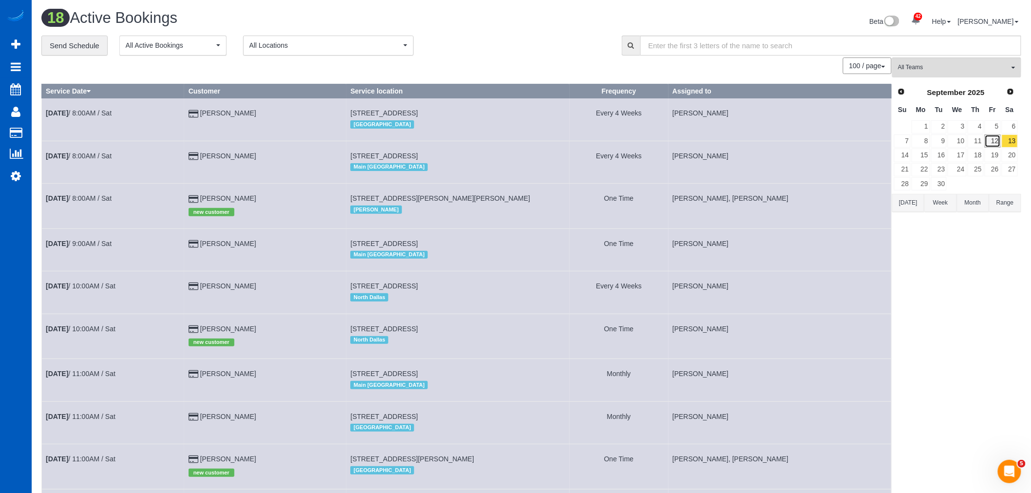
click at [1000, 138] on link "12" at bounding box center [993, 141] width 16 height 13
click at [1014, 138] on link "13" at bounding box center [1010, 141] width 16 height 13
click at [997, 143] on link "12" at bounding box center [993, 141] width 16 height 13
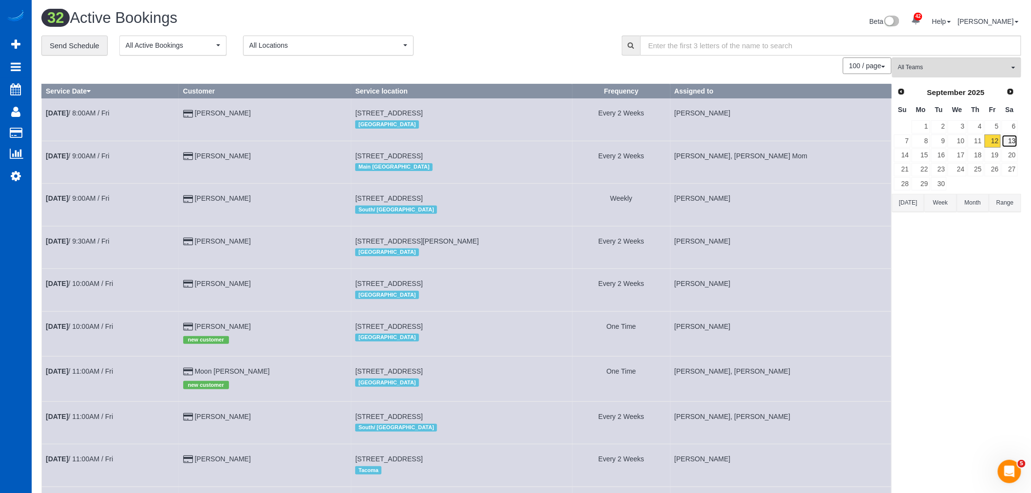
click at [1006, 139] on link "13" at bounding box center [1010, 141] width 16 height 13
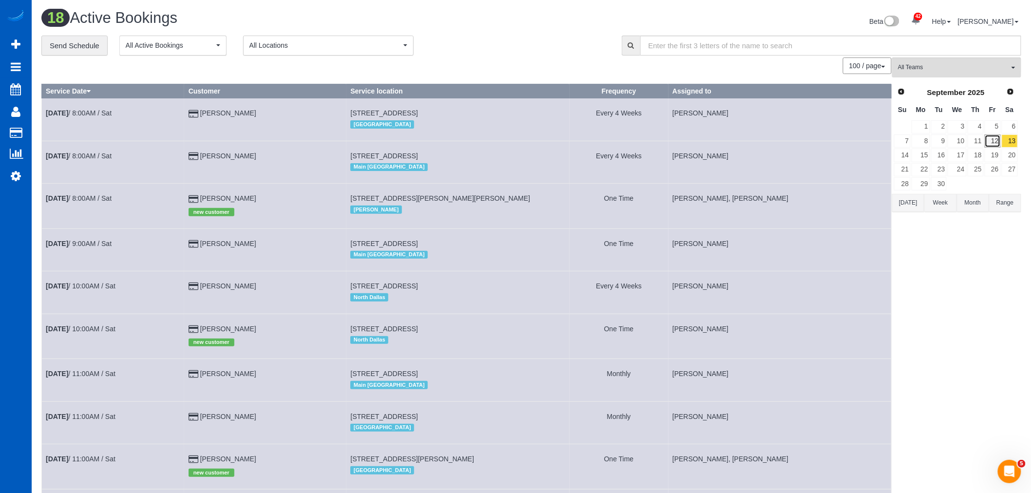
click at [998, 143] on link "12" at bounding box center [993, 141] width 16 height 13
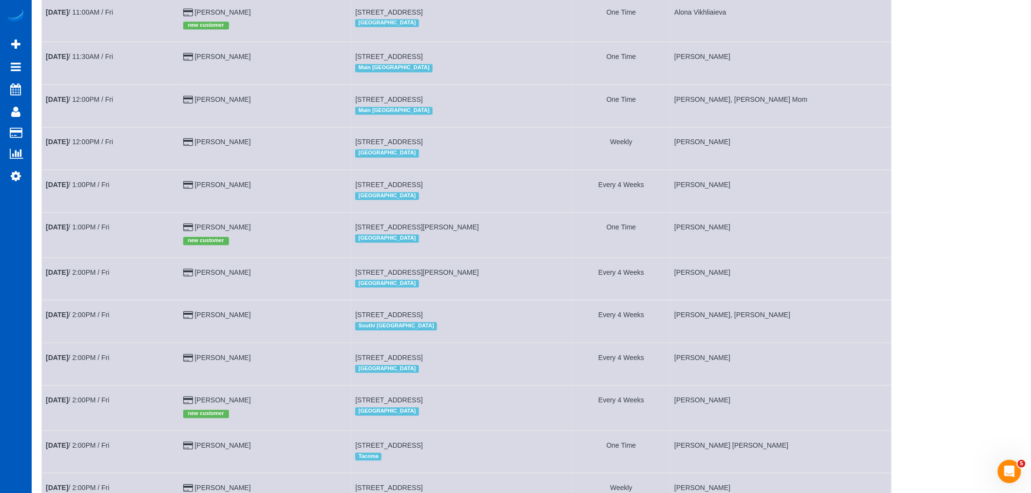
scroll to position [812, 0]
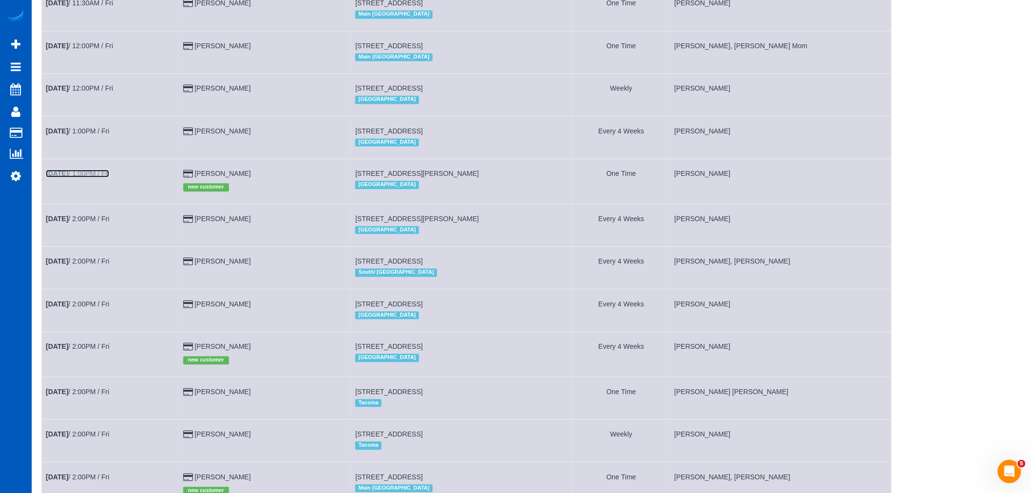
click at [94, 177] on link "Sep 12th / 1:00PM / Fri" at bounding box center [77, 174] width 63 height 8
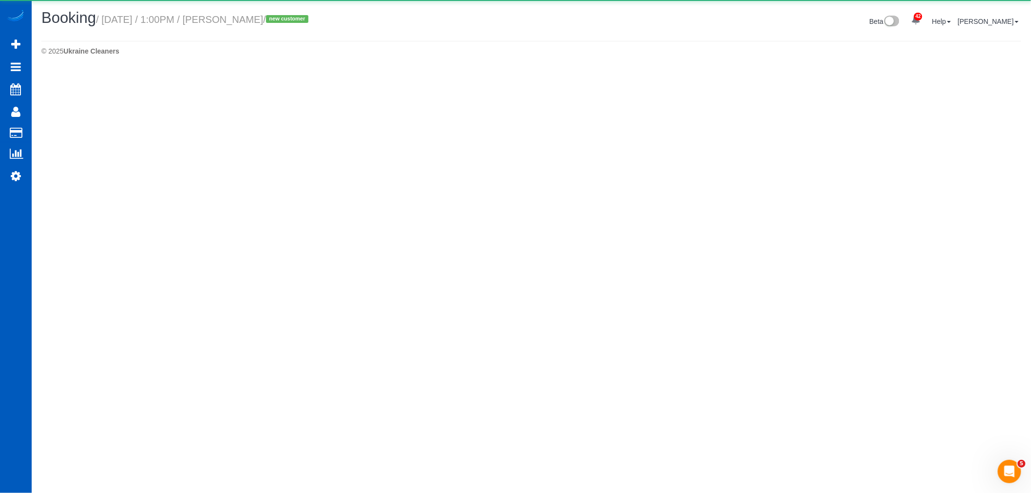
select select "CO"
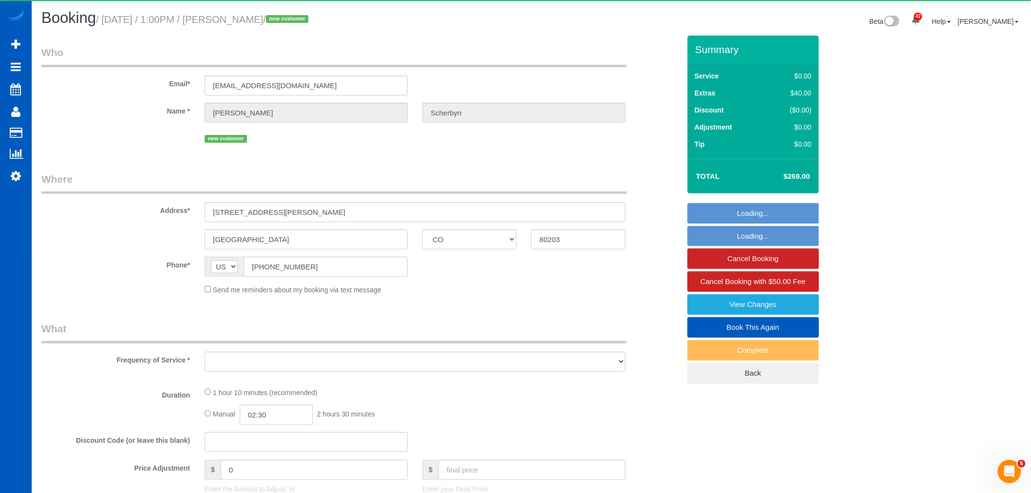
select select "object:18025"
select select "string:fspay-76b5ec40-f852-43e3-8ec1-a69f963e6cd2"
select select "199"
select select "number:8"
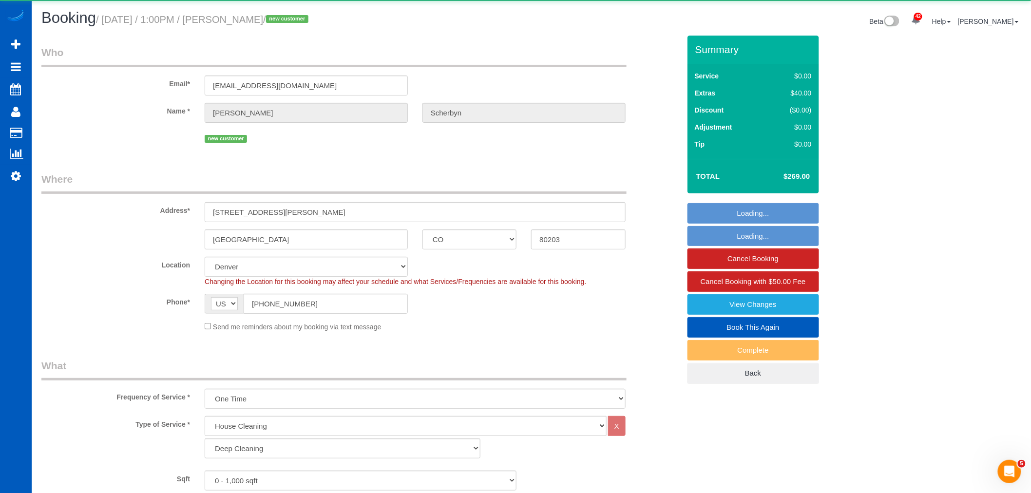
select select "object:18397"
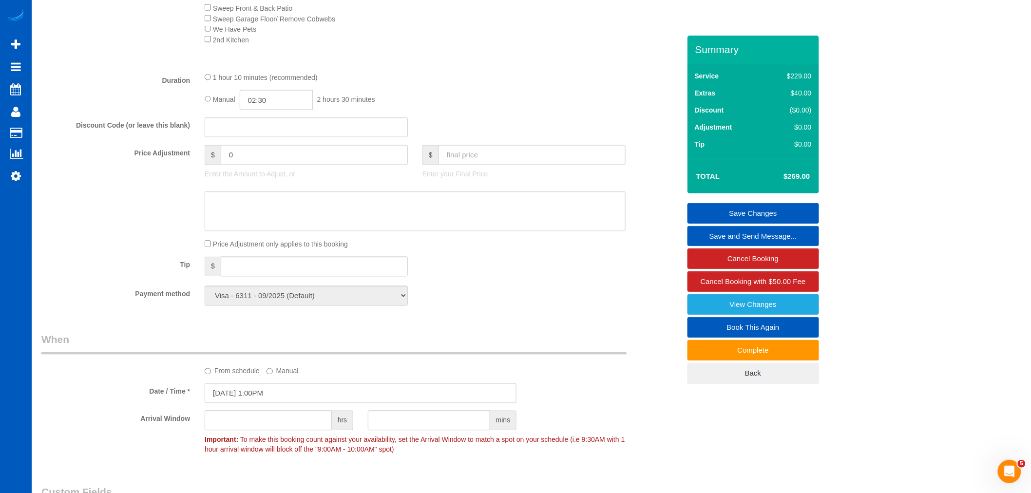
scroll to position [704, 0]
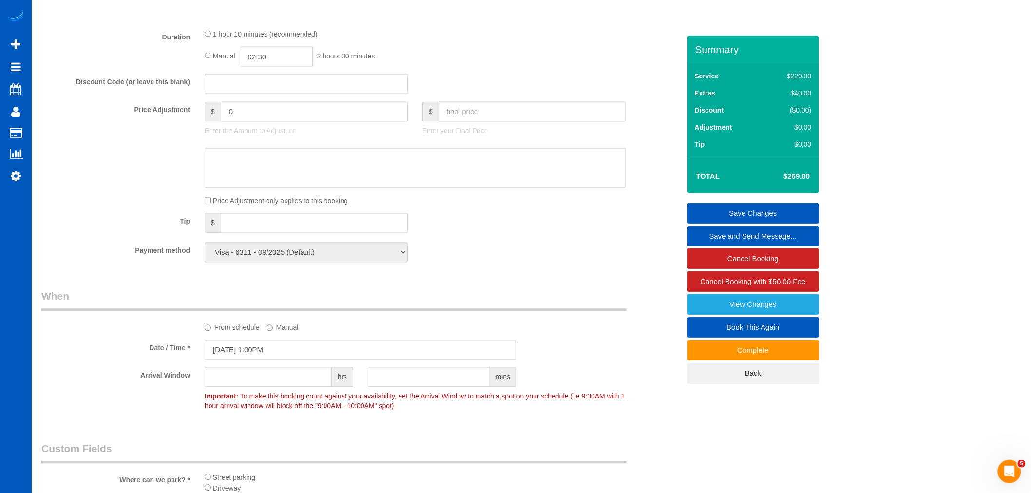
click at [248, 231] on input "text" at bounding box center [314, 223] width 187 height 20
click at [246, 230] on input "text" at bounding box center [314, 223] width 187 height 20
type input "60"
click at [529, 263] on div "Payment method Visa - 6311 - 09/2025 (Default) Add Credit Card ─────────────── …" at bounding box center [361, 253] width 654 height 20
click at [763, 212] on link "Save Changes" at bounding box center [754, 213] width 132 height 20
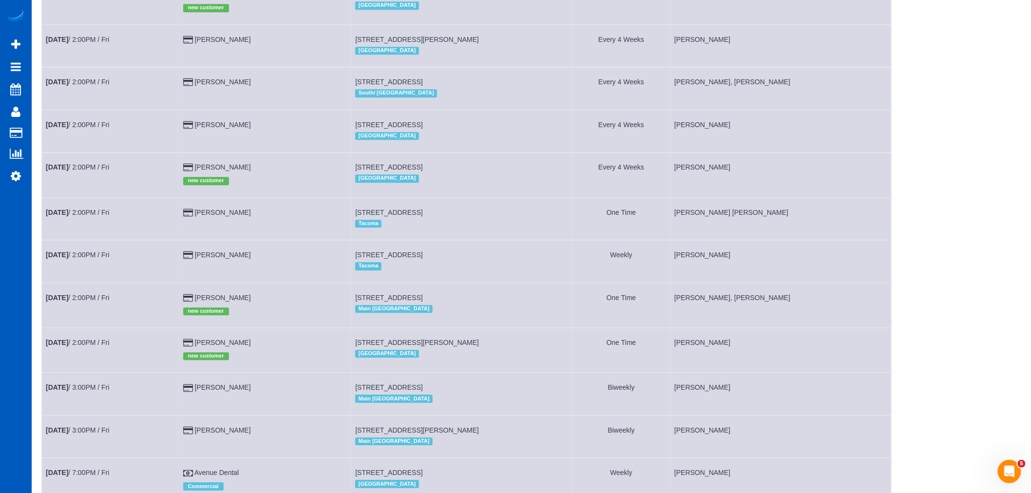
scroll to position [937, 0]
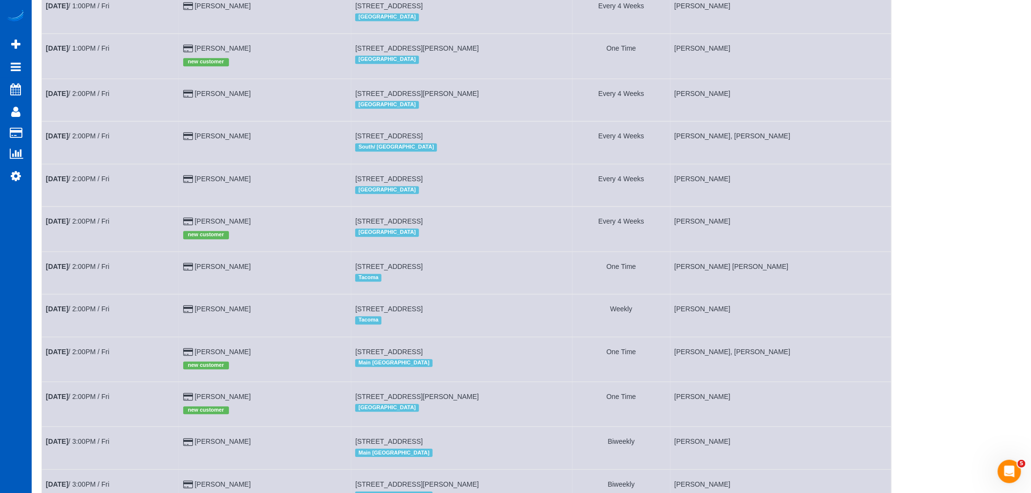
click at [78, 236] on td "Sep 12th / 2:00PM / Fri" at bounding box center [110, 229] width 137 height 45
click at [68, 225] on b "[DATE]" at bounding box center [57, 221] width 22 height 8
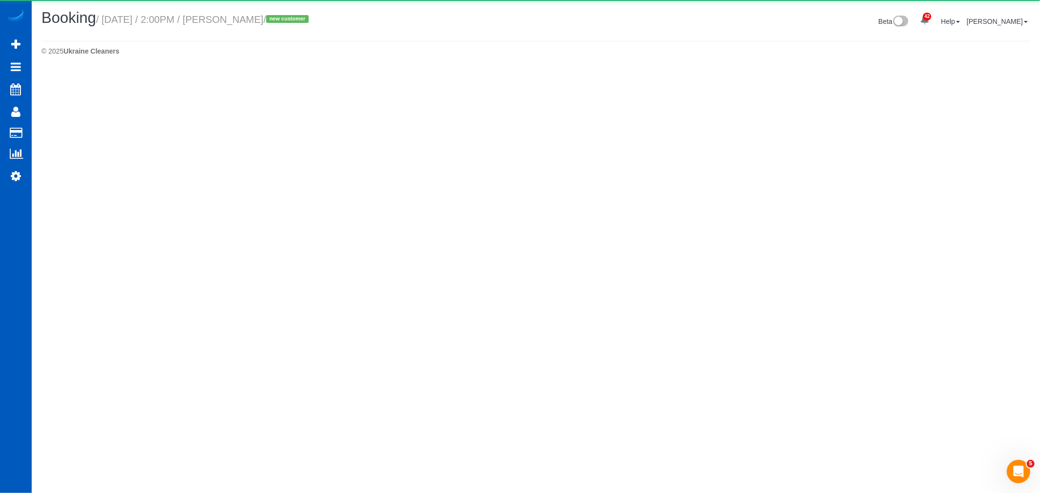
select select "WA"
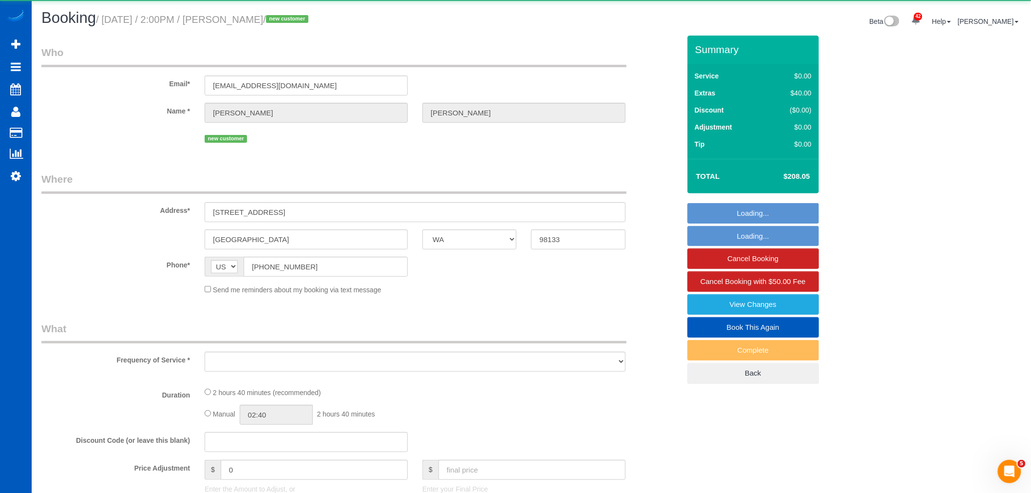
select select "object:19575"
select select "string:fspay-24176193-f057-43b5-a25a-0a1f1e2b8b1c"
select select "spot45"
select select "number:8"
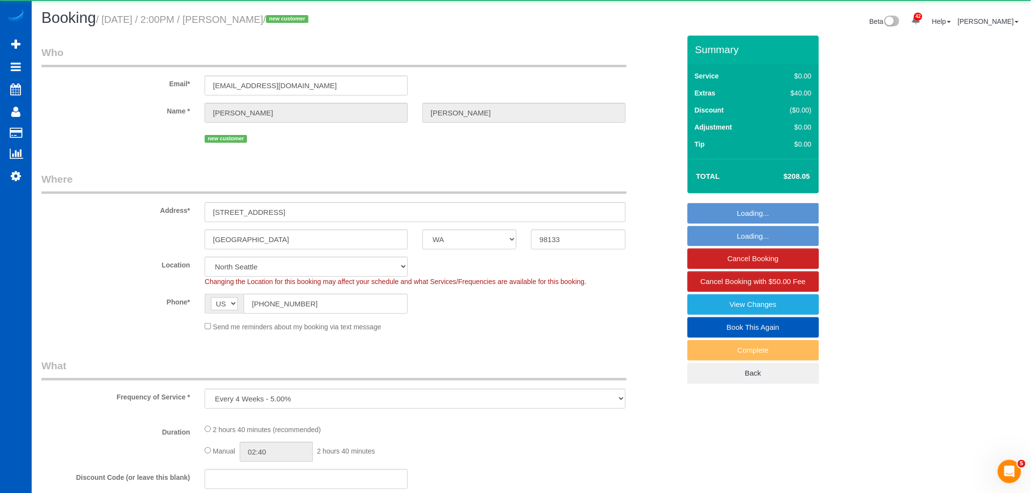
select select "object:19721"
select select "199"
select select "1001"
select select "3"
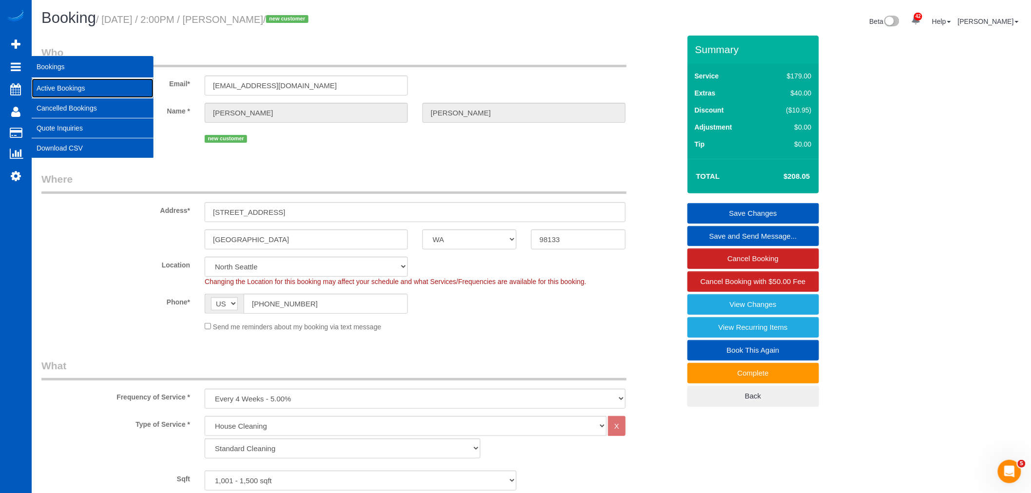
click at [70, 79] on link "Active Bookings" at bounding box center [93, 87] width 122 height 19
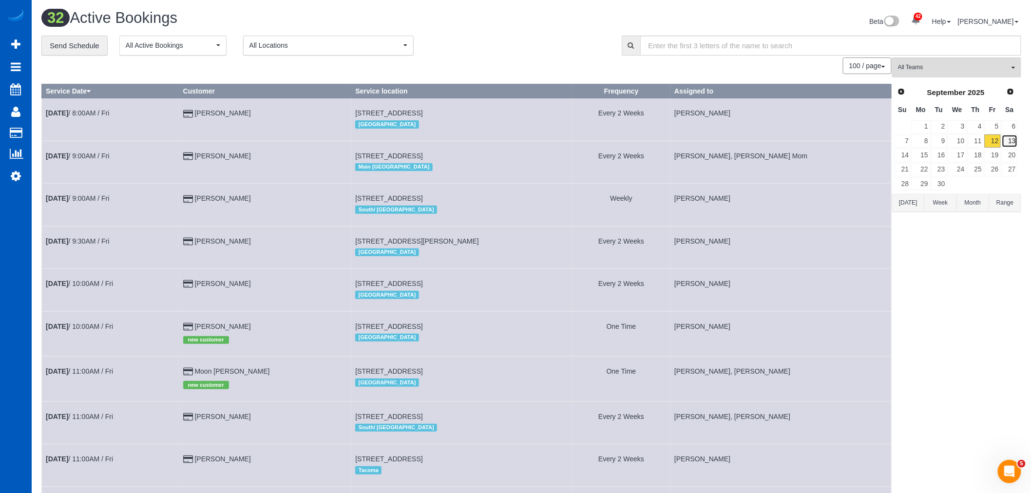
click at [1014, 141] on link "13" at bounding box center [1010, 141] width 16 height 13
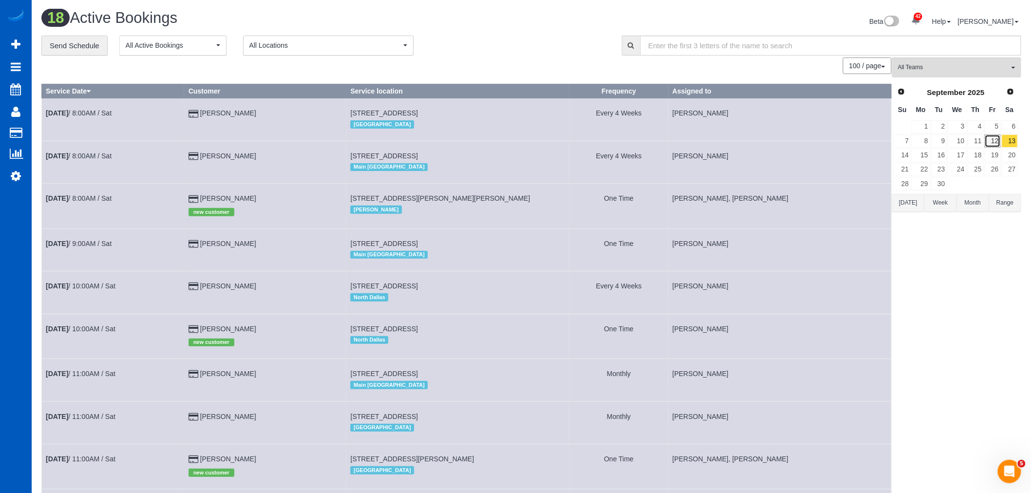
click at [998, 139] on link "12" at bounding box center [993, 141] width 16 height 13
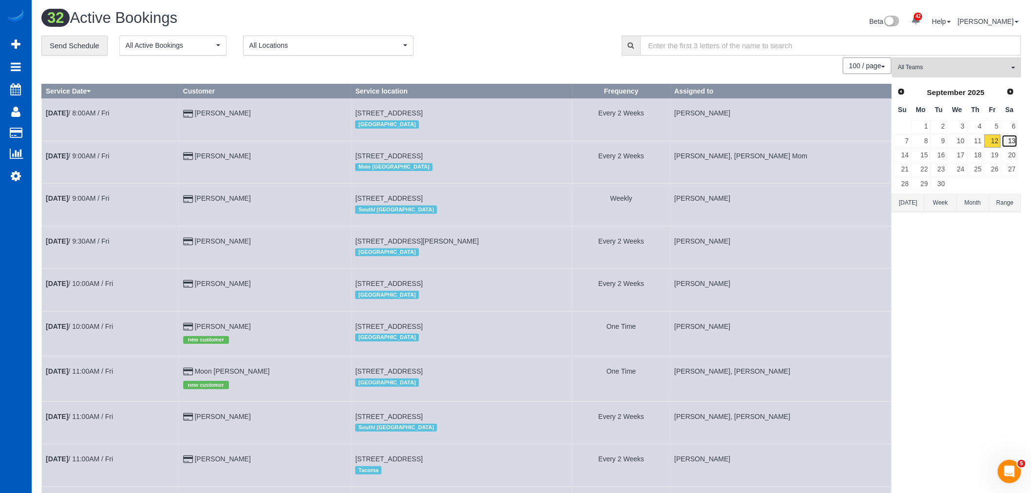
click at [1004, 142] on link "13" at bounding box center [1010, 141] width 16 height 13
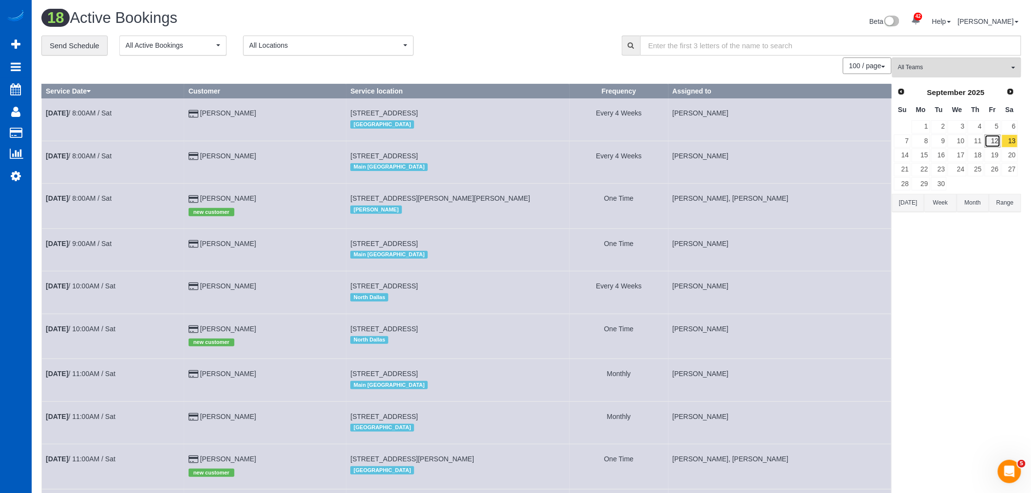
click at [988, 142] on link "12" at bounding box center [993, 141] width 16 height 13
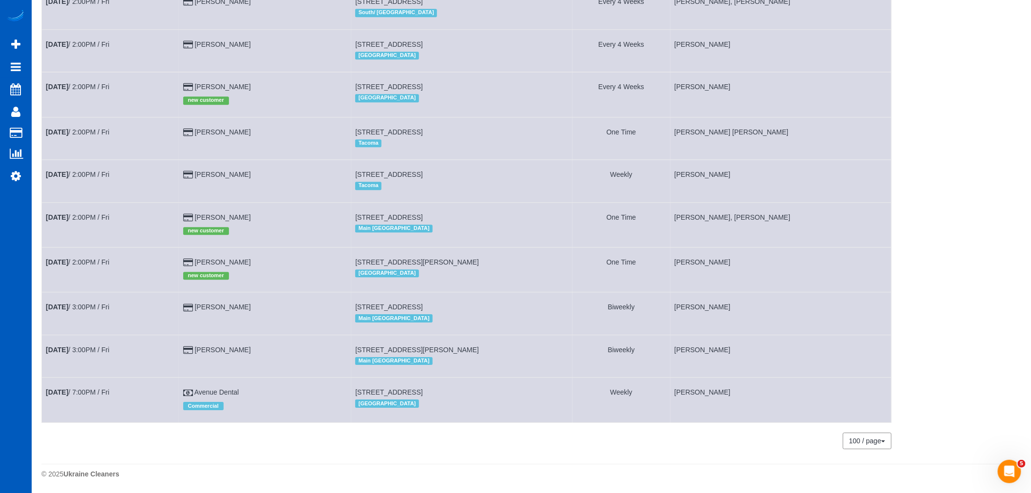
scroll to position [1100, 0]
click at [86, 303] on link "Sep 12th / 3:00PM / Fri" at bounding box center [77, 307] width 63 height 8
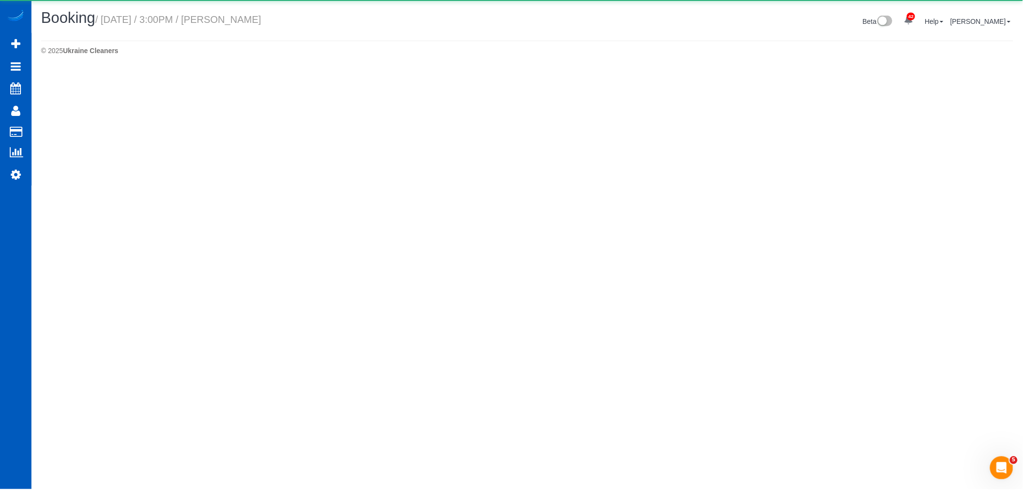
select select "WA"
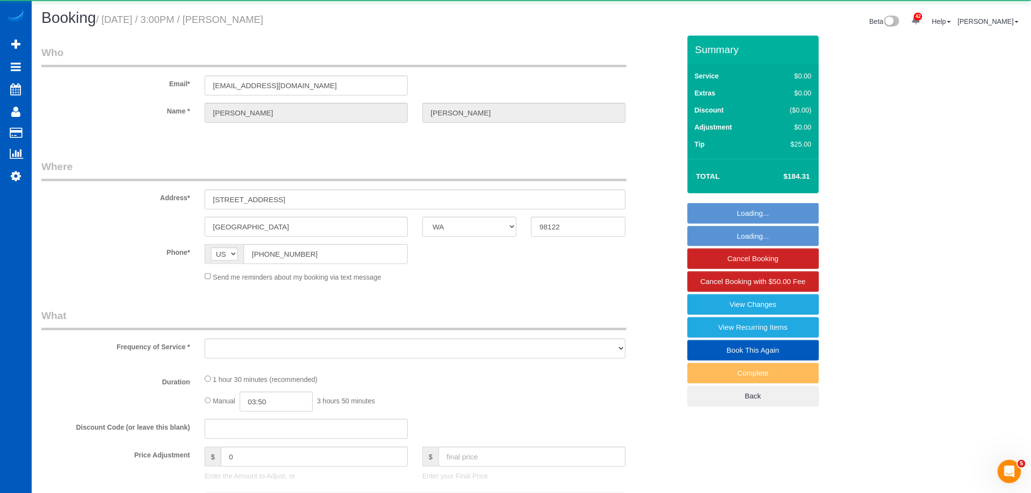
select select "object:22836"
select select "string:fspay-ec619b37-6fb0-4bfa-83f4-a80acad2ff77"
select select "199"
select select "1001"
select select "2"
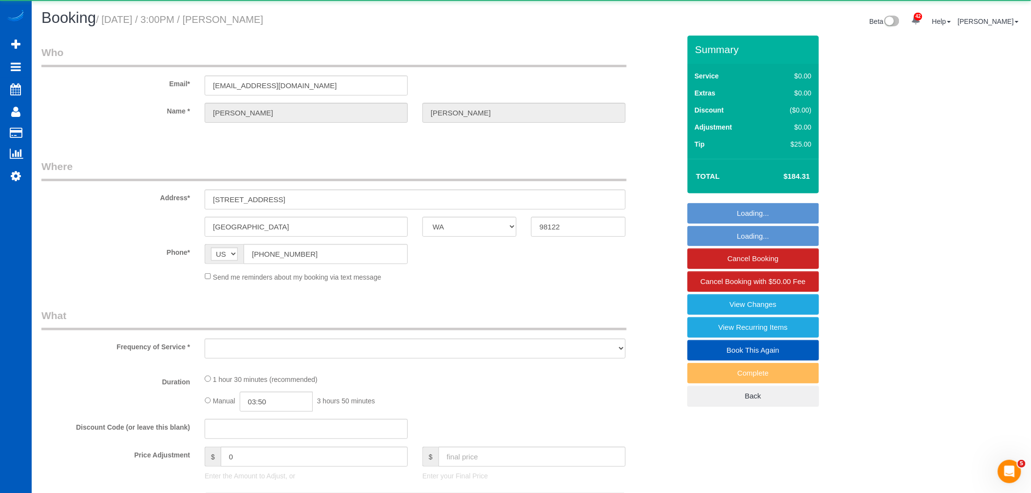
select select "2"
select select "number:10"
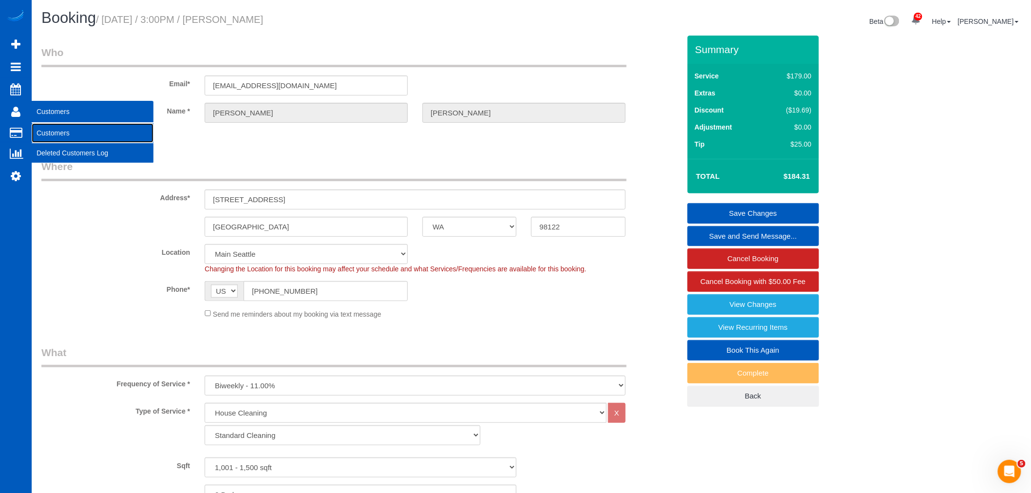
click at [80, 131] on link "Customers" at bounding box center [93, 132] width 122 height 19
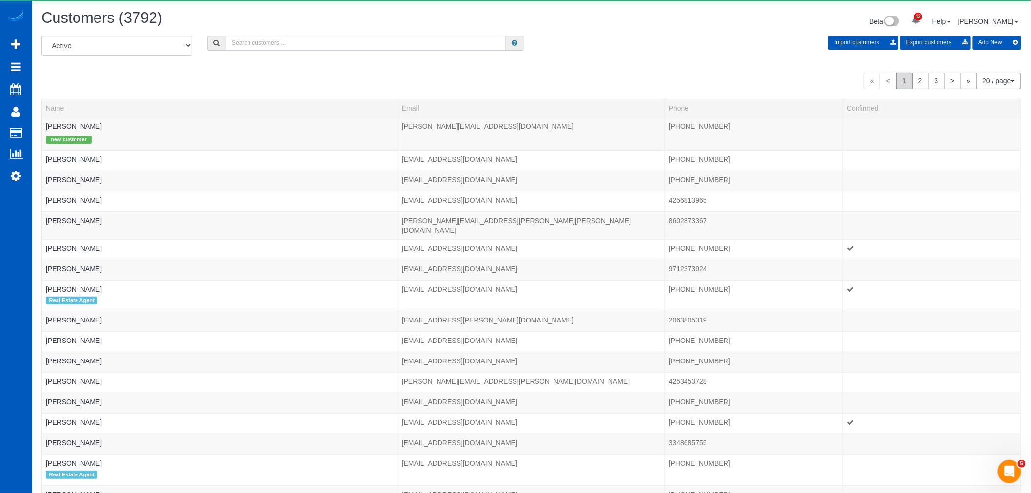
click at [272, 41] on input "text" at bounding box center [366, 43] width 280 height 15
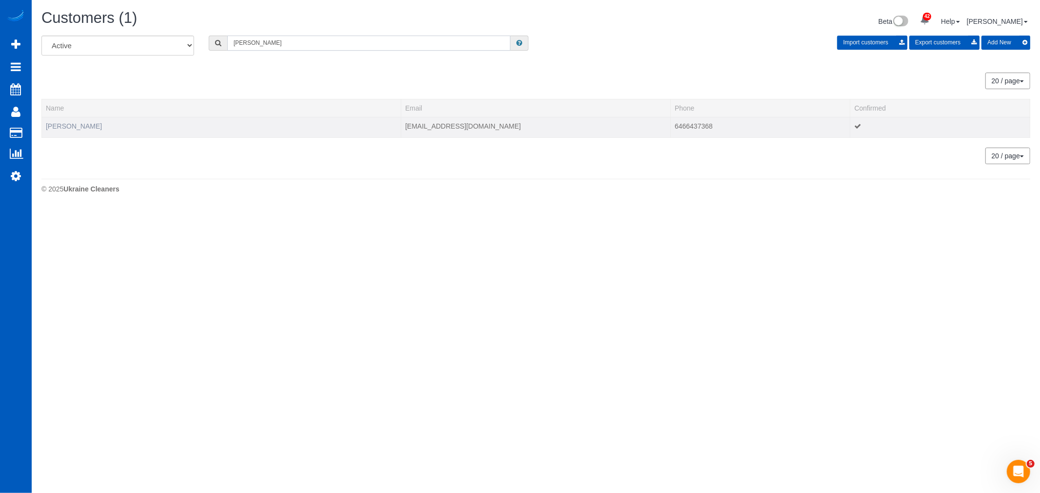
type input "natasha"
click at [78, 123] on link "[PERSON_NAME]" at bounding box center [74, 126] width 56 height 8
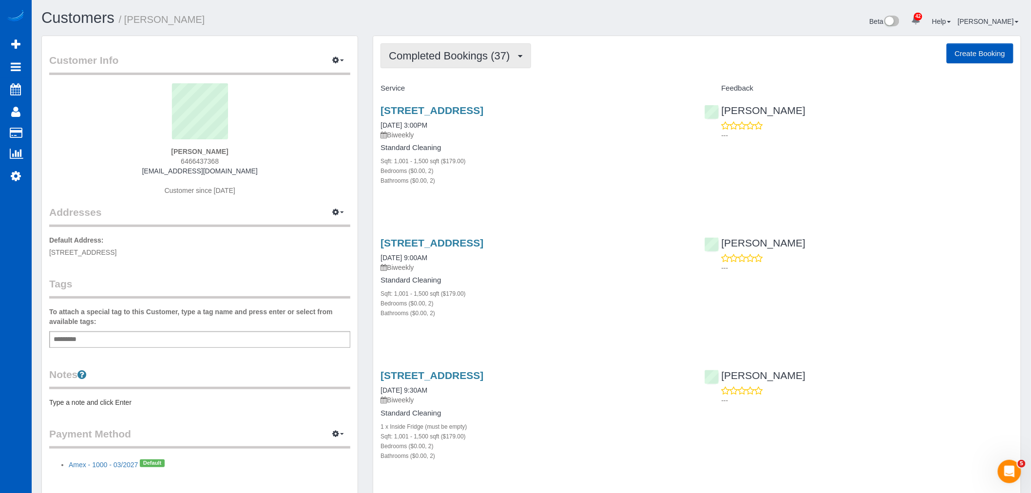
click at [451, 56] on span "Completed Bookings (37)" at bounding box center [452, 56] width 126 height 12
click at [607, 164] on div "Sqft: 1,001 - 1,500 sqft ($179.00)" at bounding box center [535, 161] width 309 height 10
click at [429, 54] on span "Completed Bookings (37)" at bounding box center [452, 56] width 126 height 12
click at [454, 88] on link "Upcoming Bookings (12)" at bounding box center [433, 91] width 105 height 13
click at [457, 55] on span "Upcoming Bookings (12)" at bounding box center [450, 56] width 122 height 12
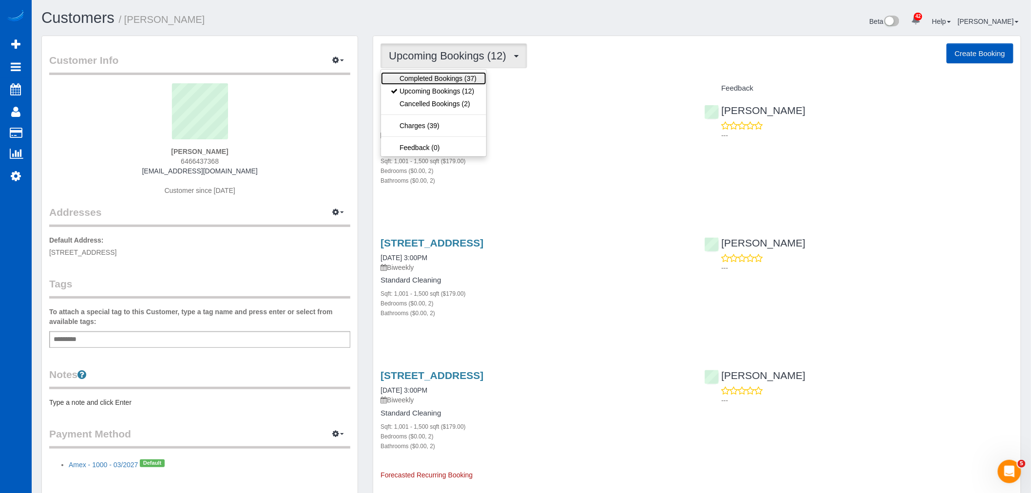
click at [456, 77] on link "Completed Bookings (37)" at bounding box center [433, 78] width 105 height 13
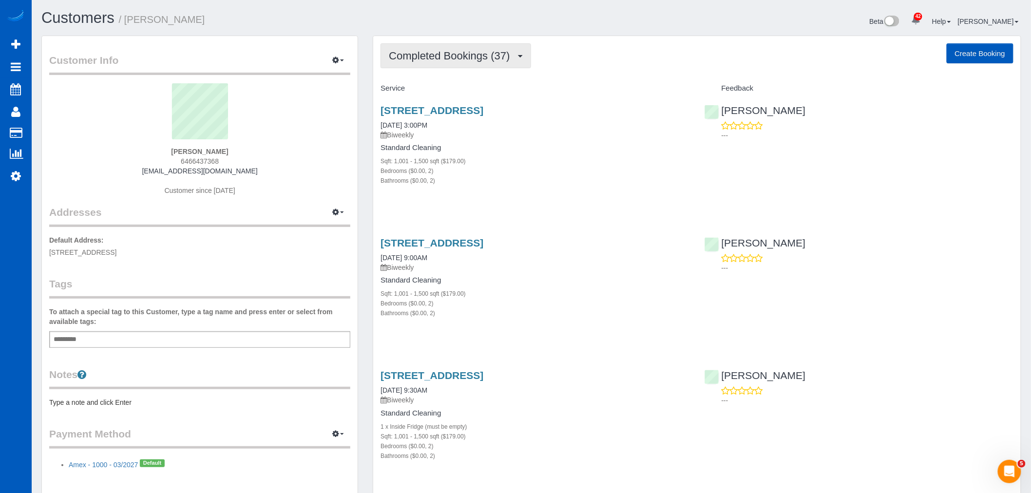
click at [455, 51] on span "Completed Bookings (37)" at bounding box center [452, 56] width 126 height 12
click at [447, 92] on link "Upcoming Bookings (12)" at bounding box center [433, 91] width 105 height 13
click at [427, 111] on link "[STREET_ADDRESS]" at bounding box center [432, 110] width 103 height 11
click at [468, 62] on button "Upcoming Bookings (12)" at bounding box center [454, 55] width 147 height 25
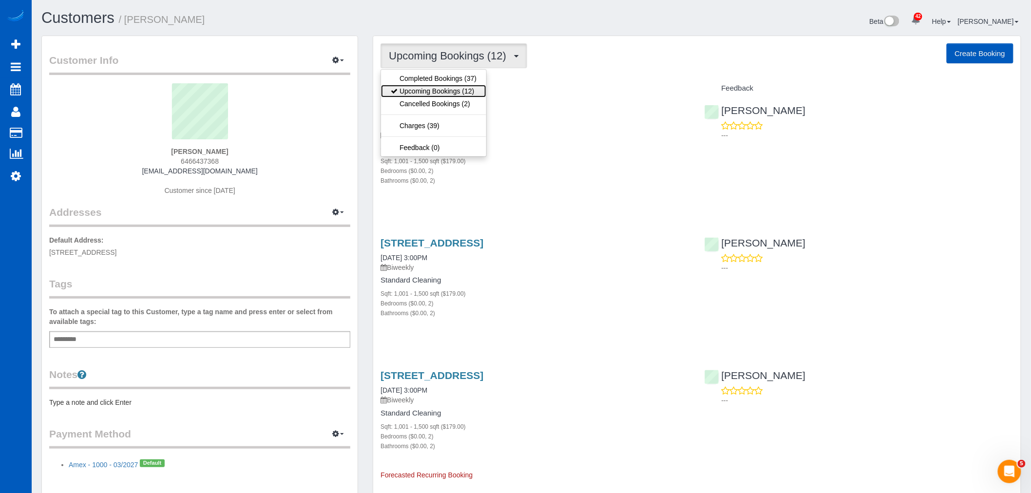
click at [445, 93] on link "Upcoming Bookings (12)" at bounding box center [433, 91] width 105 height 13
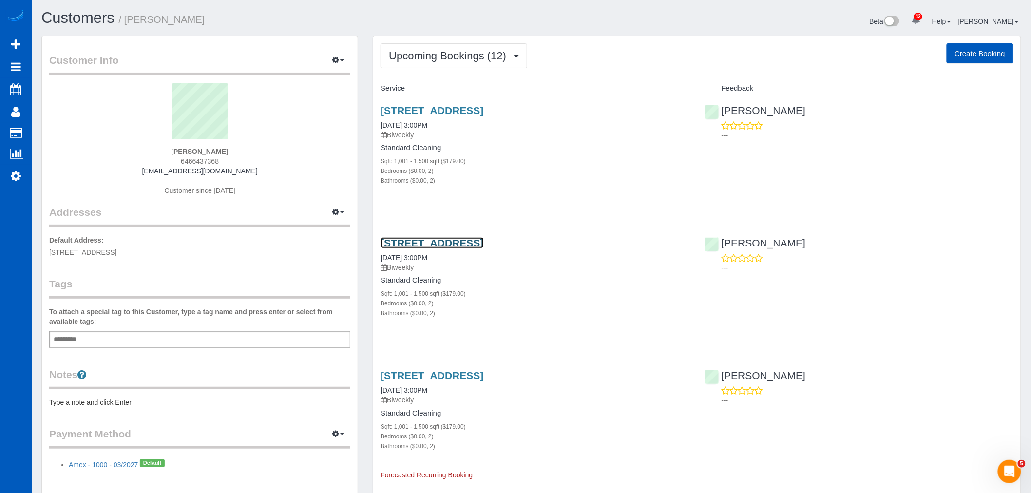
click at [463, 246] on link "[STREET_ADDRESS]" at bounding box center [432, 242] width 103 height 11
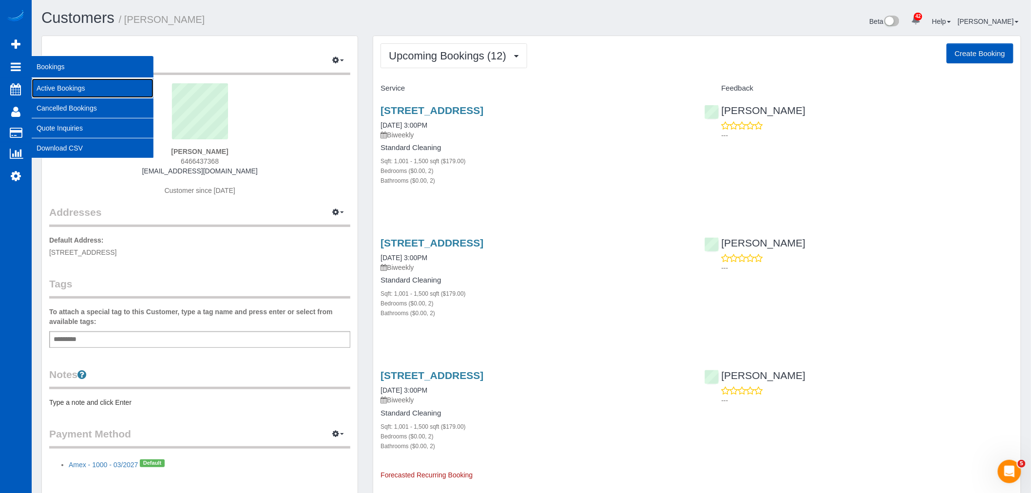
click at [53, 82] on link "Active Bookings" at bounding box center [93, 87] width 122 height 19
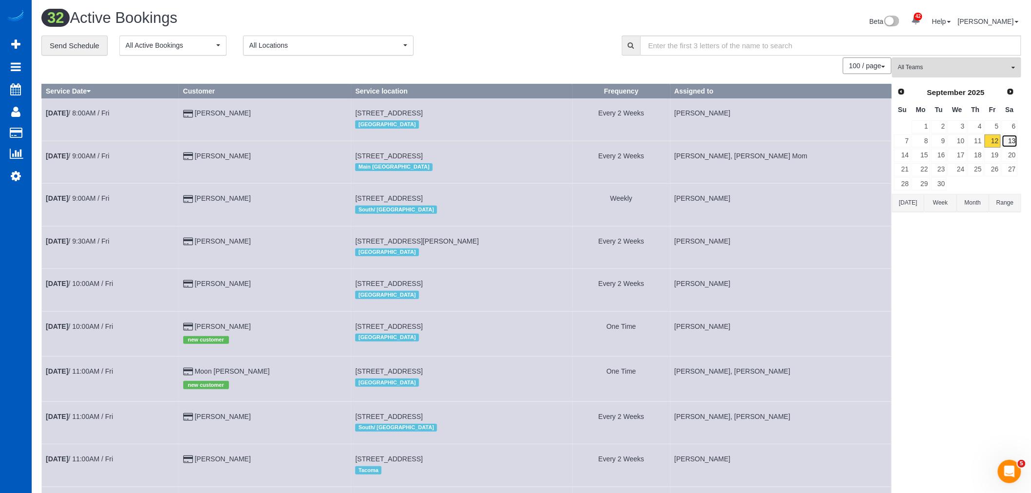
click at [1006, 139] on link "13" at bounding box center [1010, 141] width 16 height 13
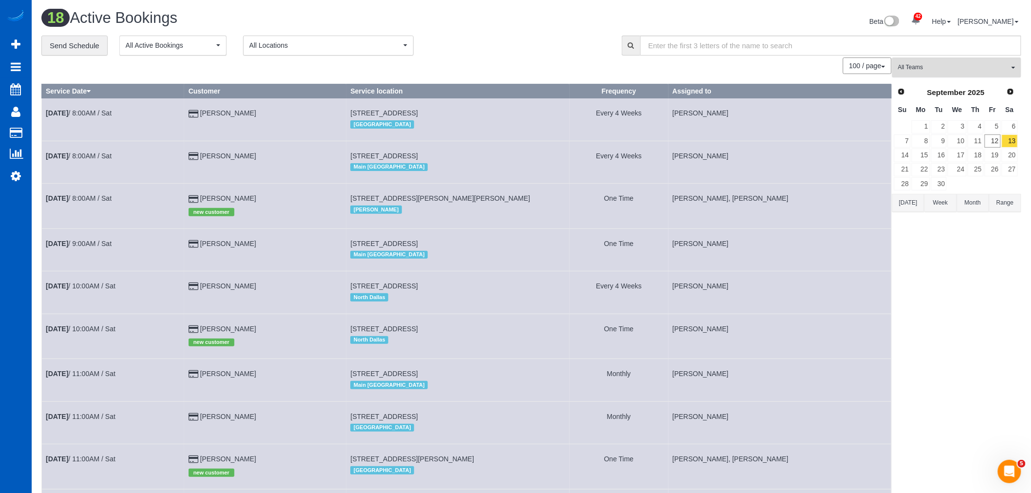
click at [925, 69] on span "All Teams" at bounding box center [953, 67] width 111 height 8
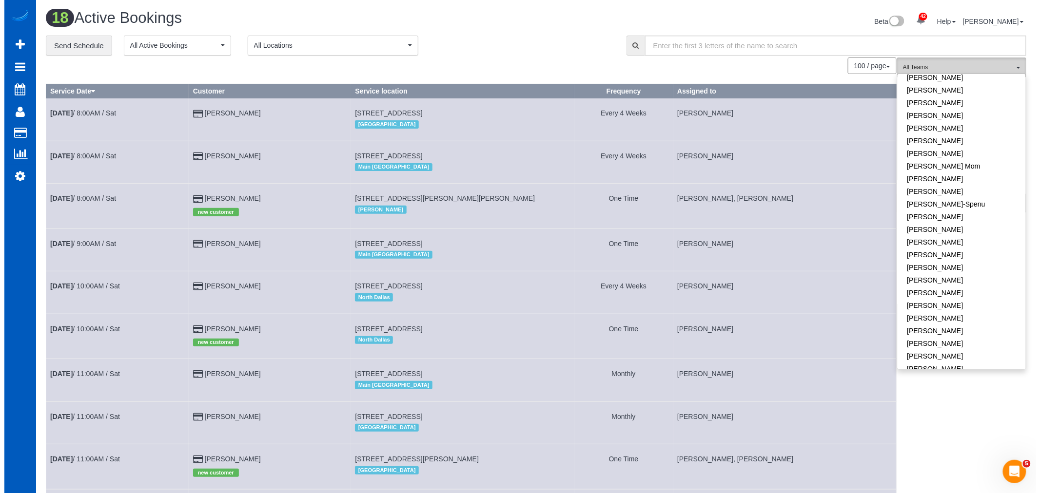
scroll to position [117, 0]
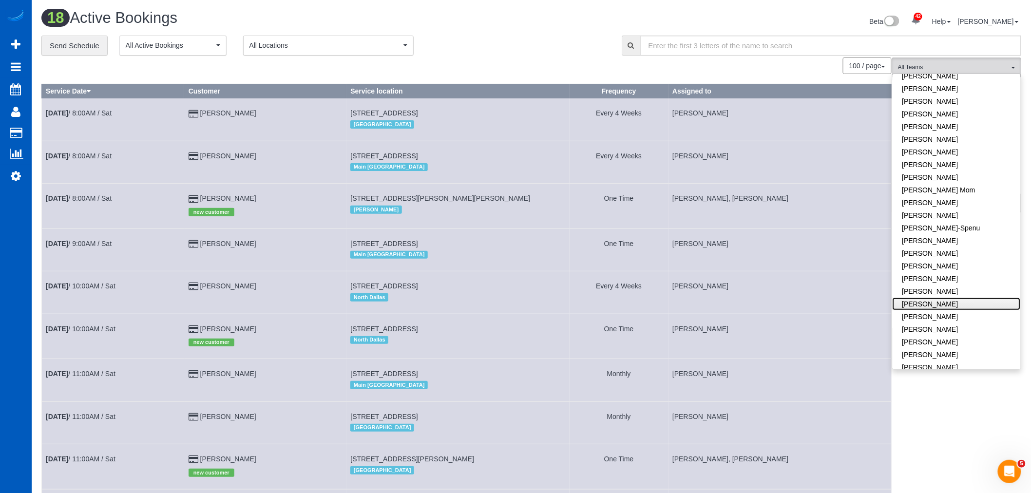
click at [962, 308] on link "[PERSON_NAME]" at bounding box center [957, 304] width 128 height 13
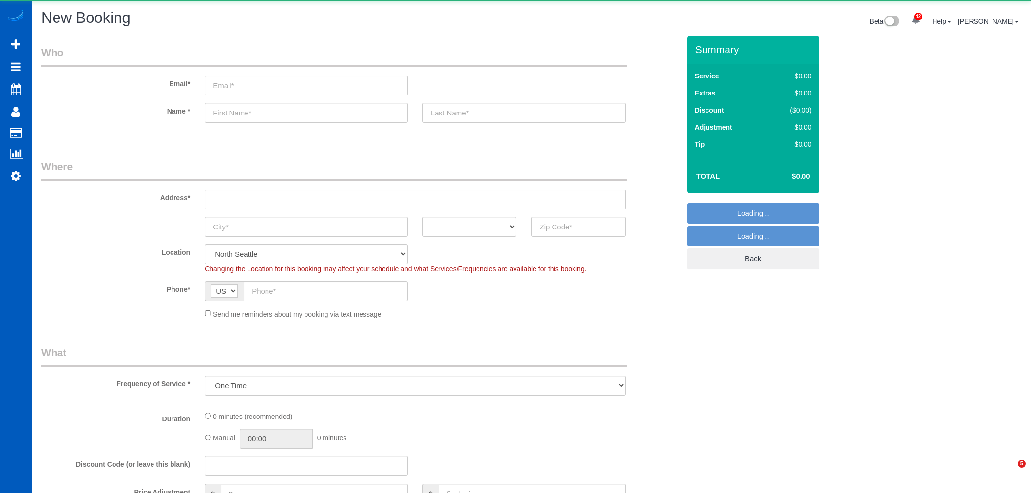
select select "object:1341"
select select "199"
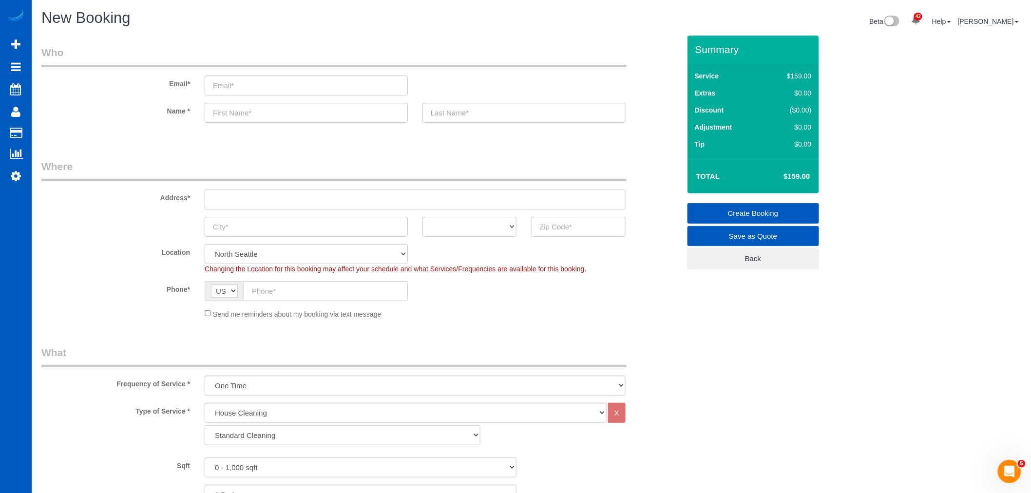
click at [270, 193] on input "text" at bounding box center [415, 200] width 421 height 20
paste input "3544 NE 113th St, Seattle, WA 98125"
drag, startPoint x: 338, startPoint y: 198, endPoint x: 314, endPoint y: 205, distance: 24.7
click at [314, 205] on input "3544 NE 113th St, Seattle, WA 98125" at bounding box center [415, 200] width 421 height 20
type input "3544 NE 113th St, Seattle, WA 98125"
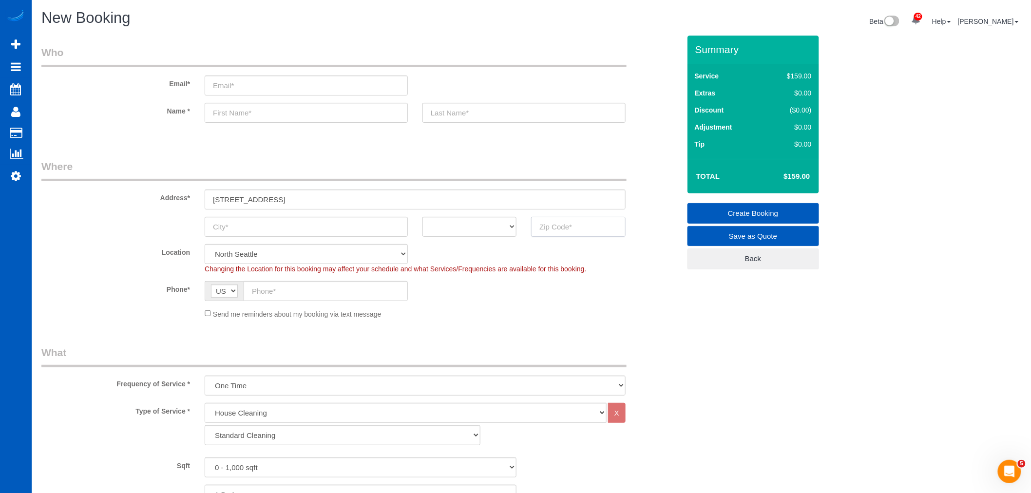
click at [542, 236] on input "text" at bounding box center [578, 227] width 94 height 20
paste input "98125"
type input "98125"
drag, startPoint x: 297, startPoint y: 200, endPoint x: 274, endPoint y: 202, distance: 23.0
click at [274, 202] on input "3544 NE 113th St, Seattle, WA 98125" at bounding box center [415, 200] width 421 height 20
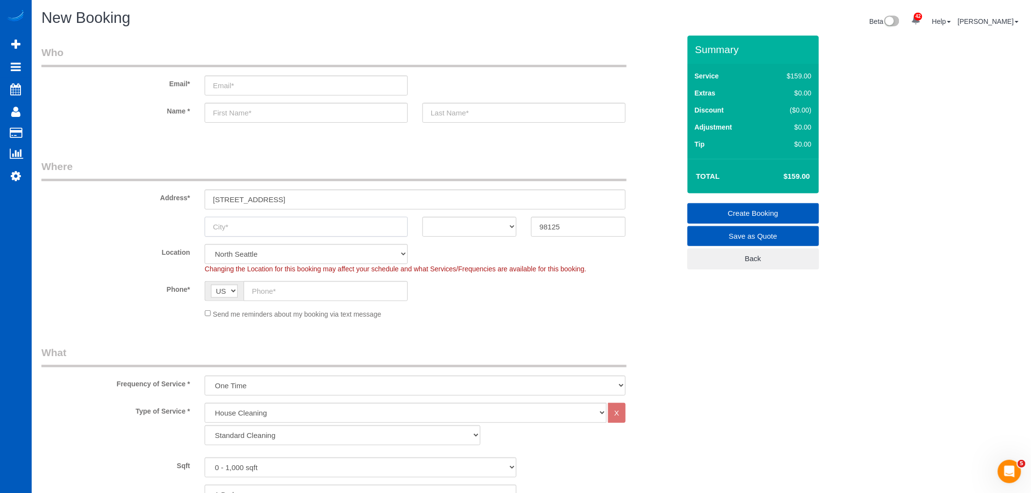
click at [257, 223] on input "text" at bounding box center [306, 227] width 203 height 20
paste input "[GEOGRAPHIC_DATA]"
type input "[GEOGRAPHIC_DATA]"
click at [450, 228] on select "AK AL AR AZ CA CO CT DC DE FL GA HI IA ID IL IN KS KY LA MA MD ME MI MN MO MS M…" at bounding box center [470, 227] width 94 height 20
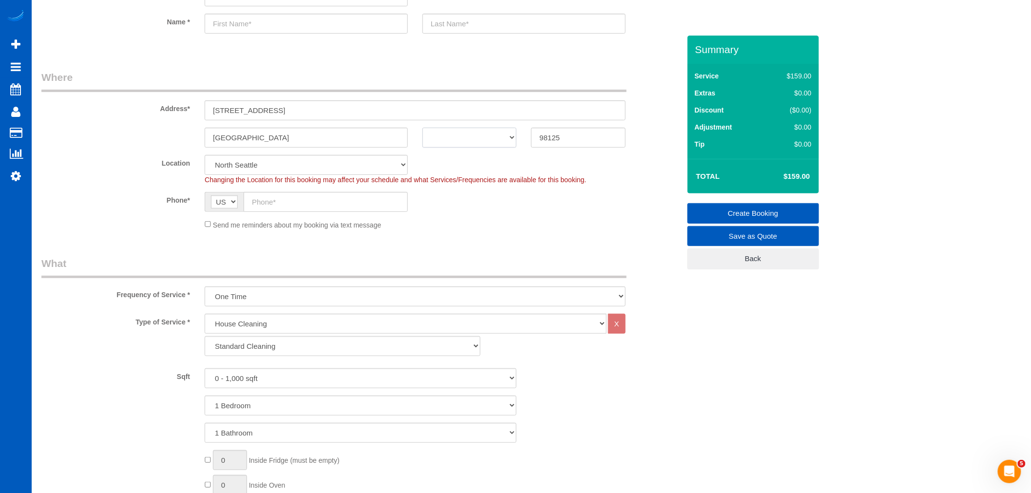
scroll to position [108, 0]
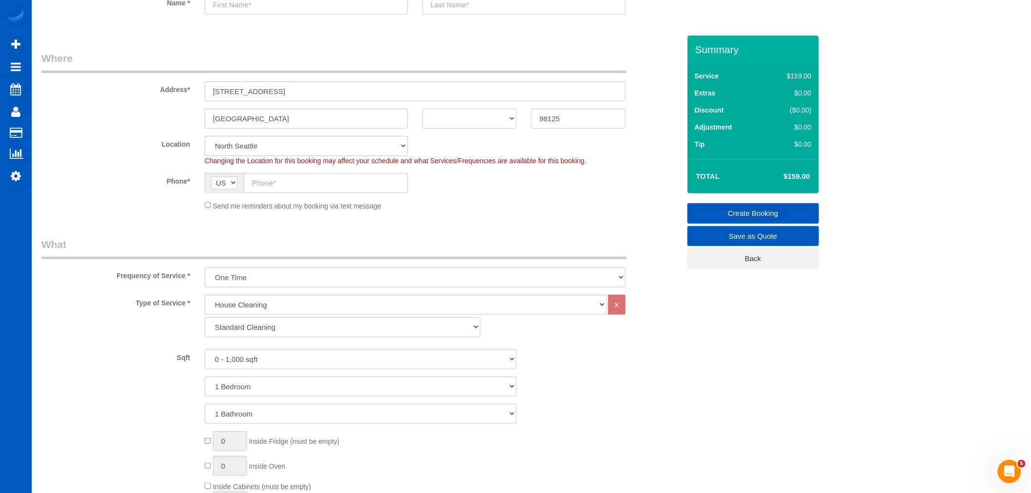
click at [457, 120] on select "AK AL AR AZ CA CO CT DC DE FL GA HI IA ID IL IN KS KY LA MA MD ME MI MN MO MS M…" at bounding box center [470, 119] width 94 height 20
select select "WA"
click at [423, 109] on select "AK AL AR AZ CA CO CT DC DE FL GA HI IA ID IL IN KS KY LA MA MD ME MI MN MO MS M…" at bounding box center [470, 119] width 94 height 20
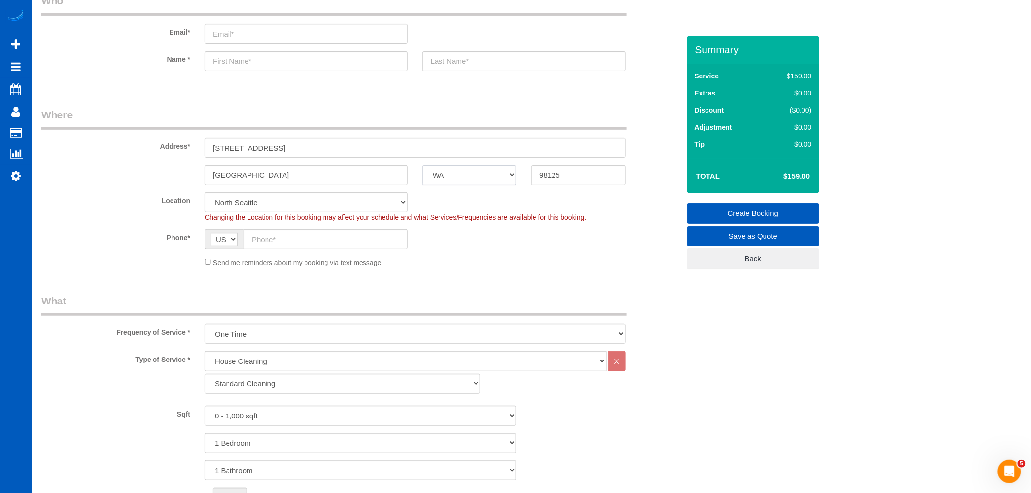
scroll to position [0, 0]
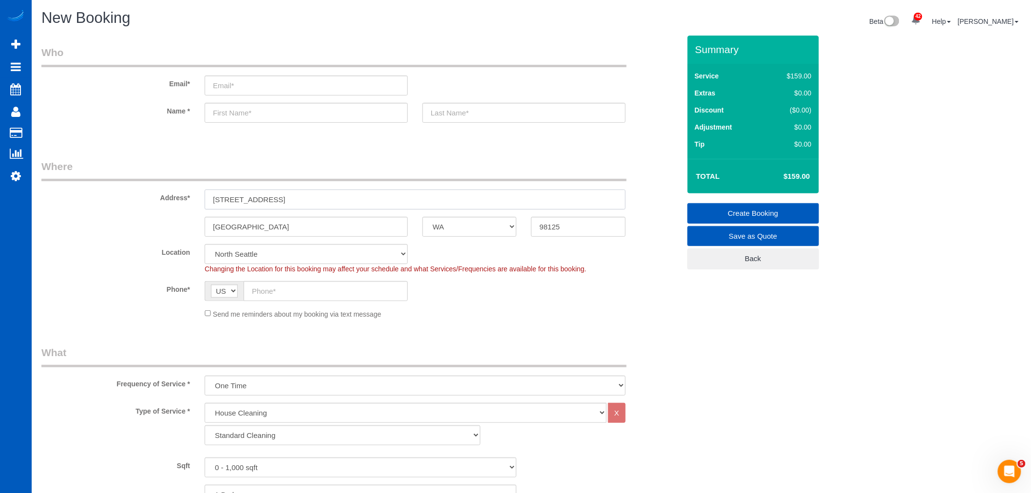
click at [298, 195] on input "3544 NE 113th St, Seattle, WA 98125" at bounding box center [415, 200] width 421 height 20
drag, startPoint x: 295, startPoint y: 200, endPoint x: 411, endPoint y: 213, distance: 116.8
click at [411, 213] on sui-booking-address "Address* 3544 NE 113th St, Seattle, WA 98125 Seattle AK AL AR AZ CA CO CT DC DE…" at bounding box center [360, 198] width 639 height 78
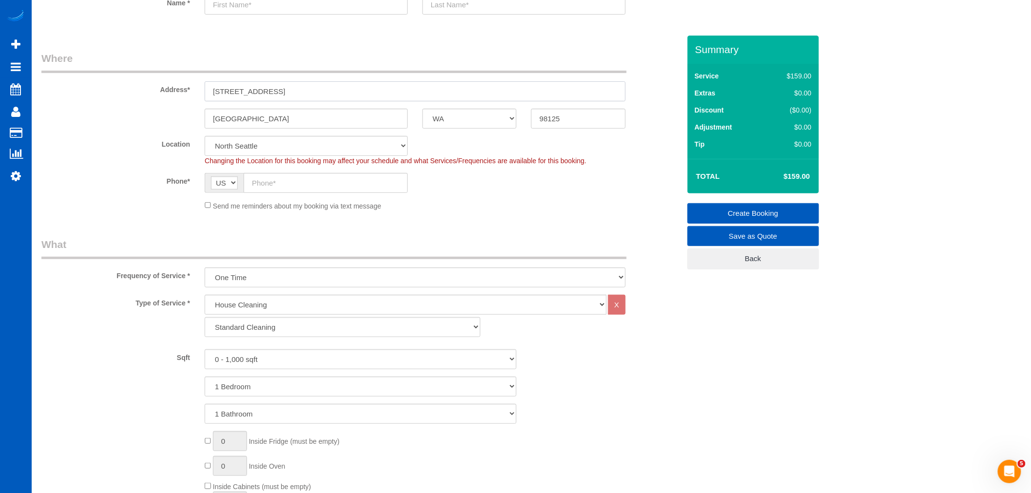
scroll to position [216, 0]
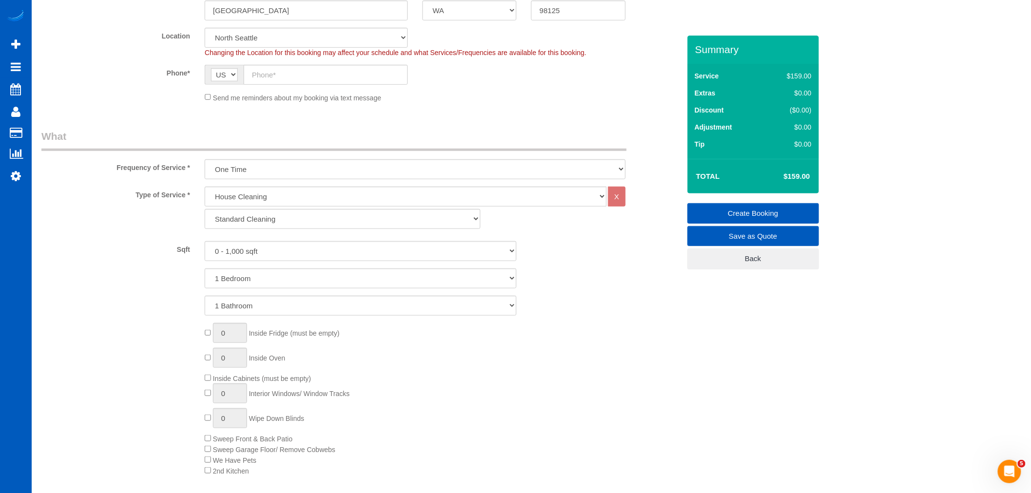
type input "3544 NE 113th St"
click at [258, 220] on select "Standard Cleaning Deep Cleaning Move In/ Out Cleaning" at bounding box center [343, 219] width 276 height 20
click at [270, 221] on select "Standard Cleaning Deep Cleaning Move In/ Out Cleaning" at bounding box center [343, 219] width 276 height 20
select select "367"
click at [205, 210] on select "Standard Cleaning Deep Cleaning Move In/ Out Cleaning" at bounding box center [343, 219] width 276 height 20
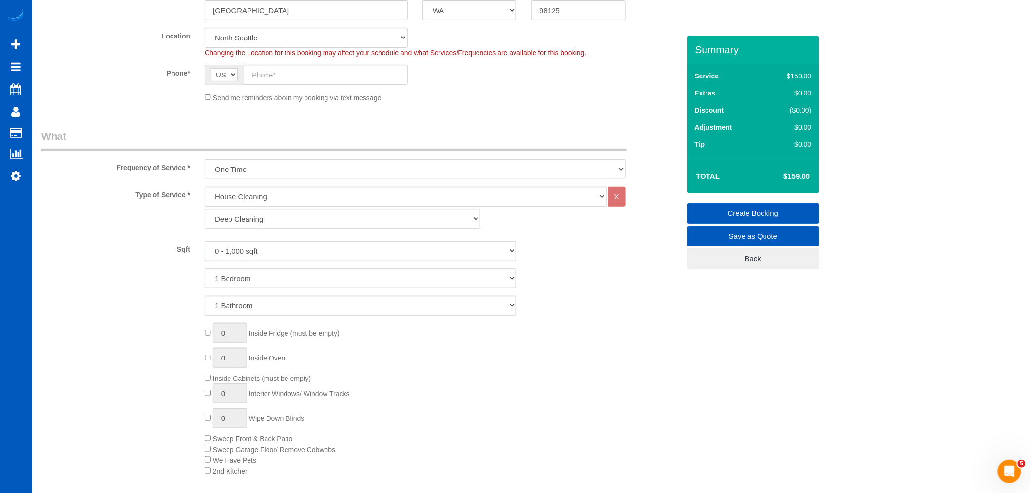
click at [260, 257] on select "0 - 1,000 sqft 1,001 - 1,500 sqft 1,501 - 2,000 sqft 2,001 - 2,500 sqft 2,501 -…" at bounding box center [361, 251] width 312 height 20
select select "1001"
click at [205, 242] on select "0 - 1,000 sqft 1,001 - 1,500 sqft 1,501 - 2,000 sqft 2,001 - 2,500 sqft 2,501 -…" at bounding box center [361, 251] width 312 height 20
click at [246, 268] on div "Sqft 0 - 1,000 sqft 1,001 - 1,500 sqft 1,501 - 2,000 sqft 2,001 - 2,500 sqft 2,…" at bounding box center [360, 278] width 639 height 75
click at [246, 277] on select "1 Bedroom 2 Bedrooms 3 Bedrooms 4 Bedrooms 5 Bedrooms 6 Bedrooms 7 Bedrooms" at bounding box center [361, 279] width 312 height 20
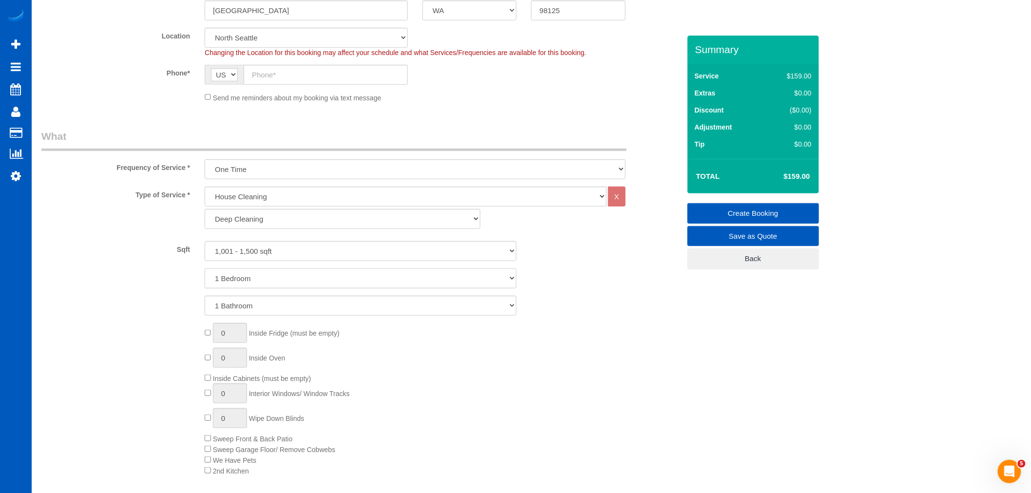
select select "3"
click at [205, 269] on select "1 Bedroom 2 Bedrooms 3 Bedrooms 4 Bedrooms 5 Bedrooms 6 Bedrooms 7 Bedrooms" at bounding box center [361, 279] width 312 height 20
drag, startPoint x: 236, startPoint y: 301, endPoint x: 239, endPoint y: 307, distance: 6.5
click at [236, 301] on select "1 Bathroom 2 Bathrooms 3 Bathrooms 4 Bathrooms 5 Bathrooms 6 Bathrooms 7 Bathro…" at bounding box center [361, 306] width 312 height 20
select select "2"
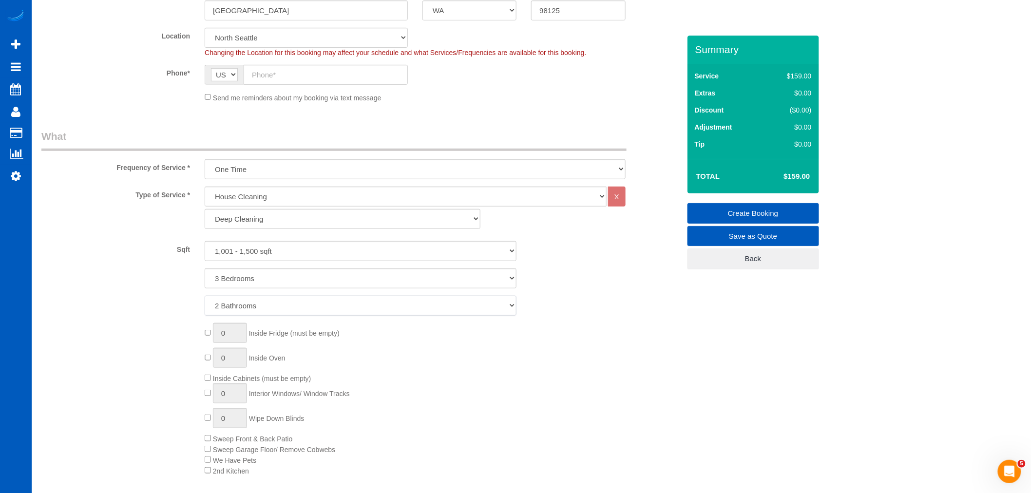
click at [205, 296] on select "1 Bathroom 2 Bathrooms 3 Bathrooms 4 Bathrooms 5 Bathrooms 6 Bathrooms 7 Bathro…" at bounding box center [361, 306] width 312 height 20
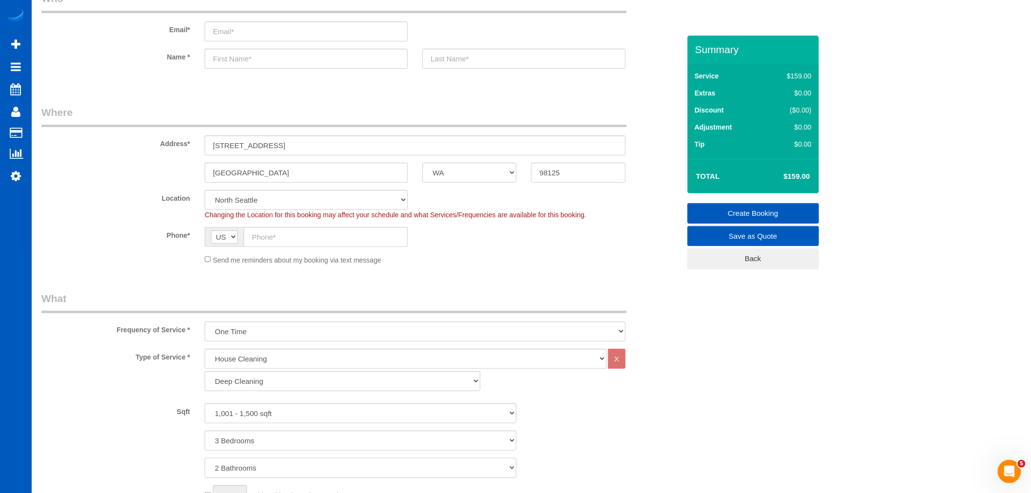
scroll to position [0, 0]
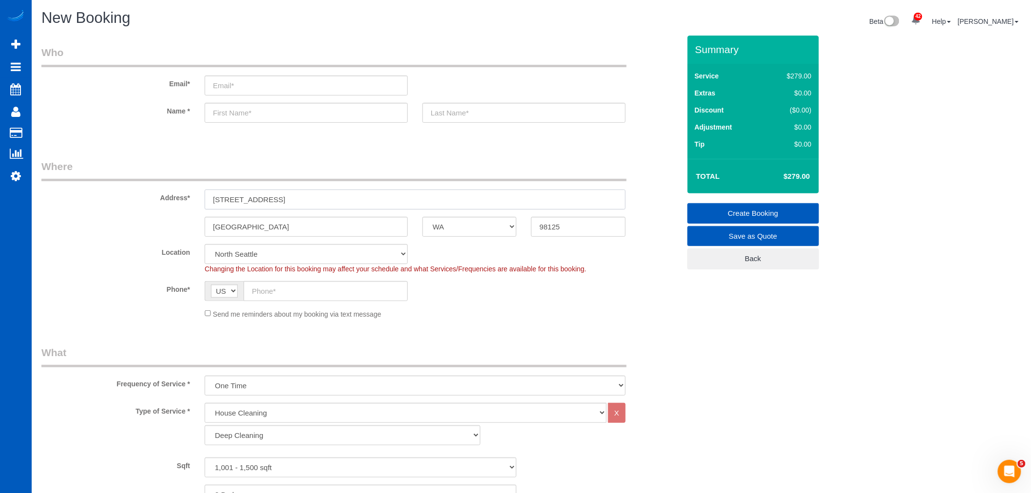
click at [283, 202] on input "3544 NE 113th St" at bounding box center [415, 200] width 421 height 20
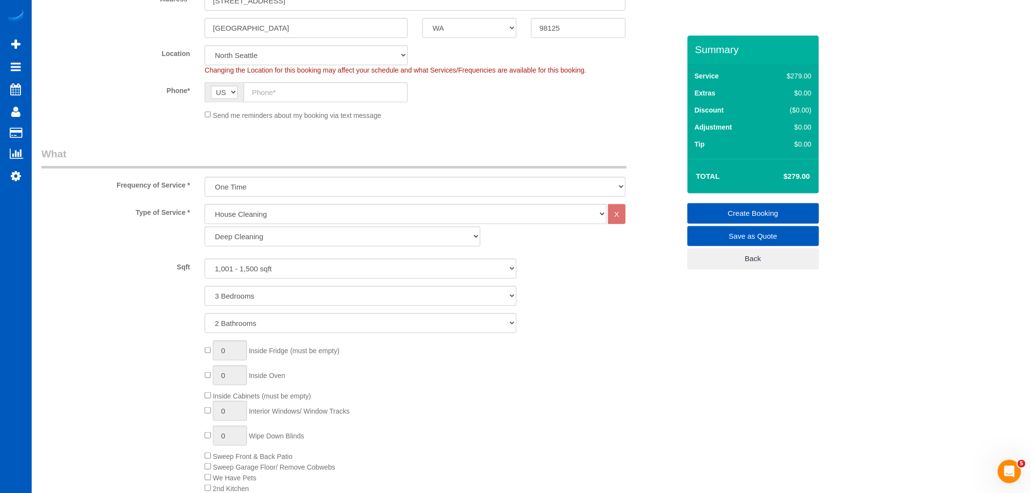
scroll to position [325, 0]
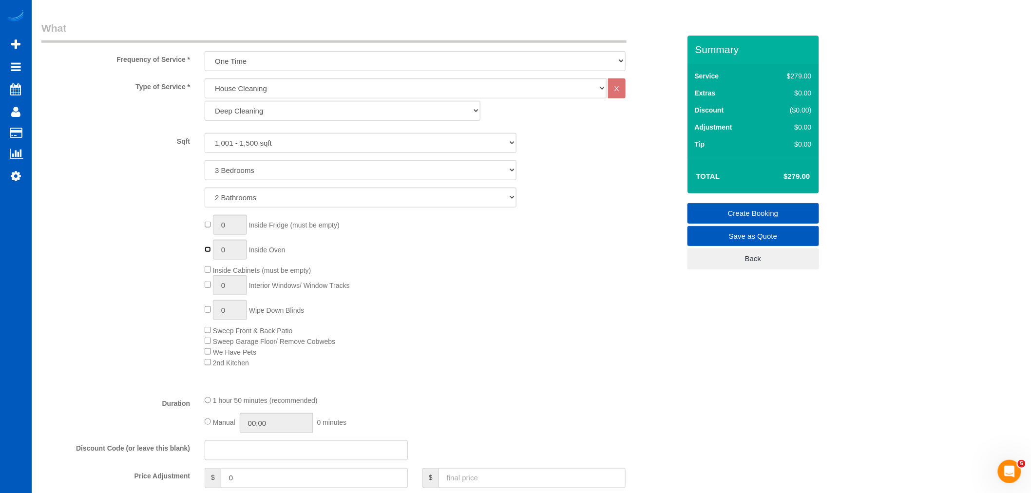
type input "1"
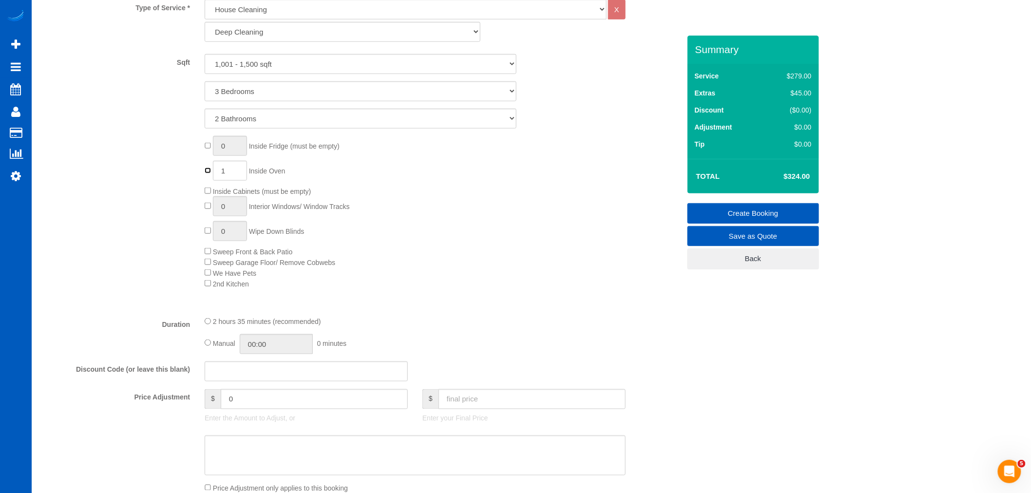
scroll to position [433, 0]
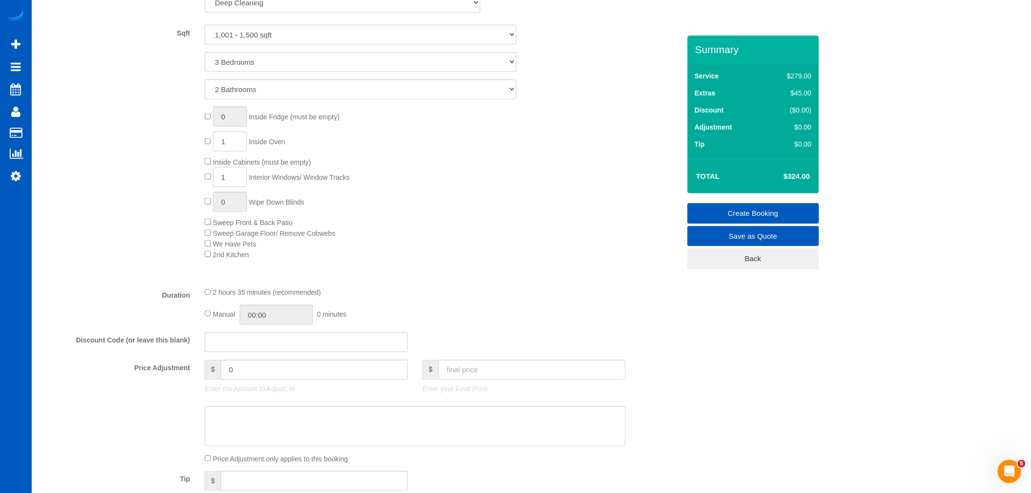
click at [241, 179] on input "1" at bounding box center [230, 177] width 34 height 20
drag, startPoint x: 241, startPoint y: 179, endPoint x: 70, endPoint y: 167, distance: 172.0
click at [70, 167] on div "0 Inside Fridge (must be empty) 1 Inside Oven Inside Cabinets (must be empty) 1…" at bounding box center [361, 183] width 654 height 153
type input "7"
click at [427, 256] on div "0 Inside Fridge (must be empty) 1 Inside Oven Inside Cabinets (must be empty) 7…" at bounding box center [442, 183] width 490 height 153
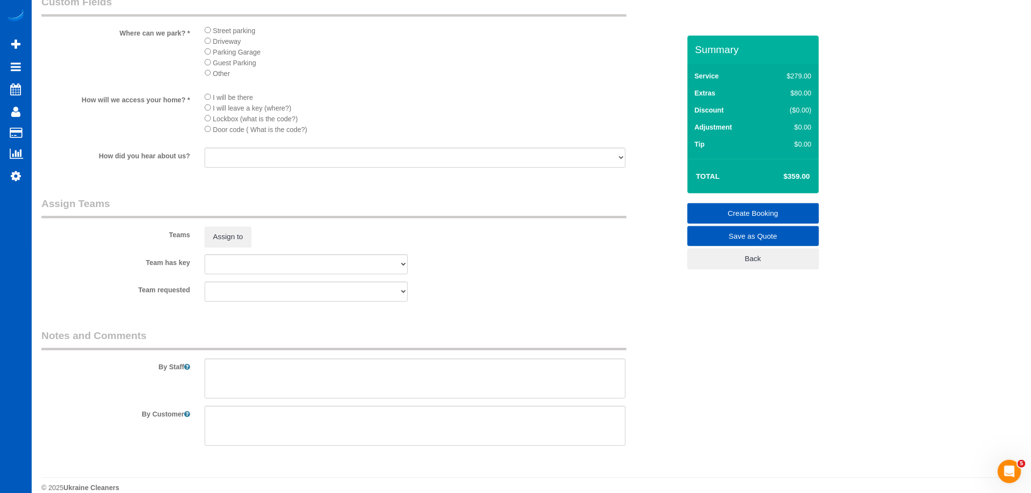
scroll to position [1263, 0]
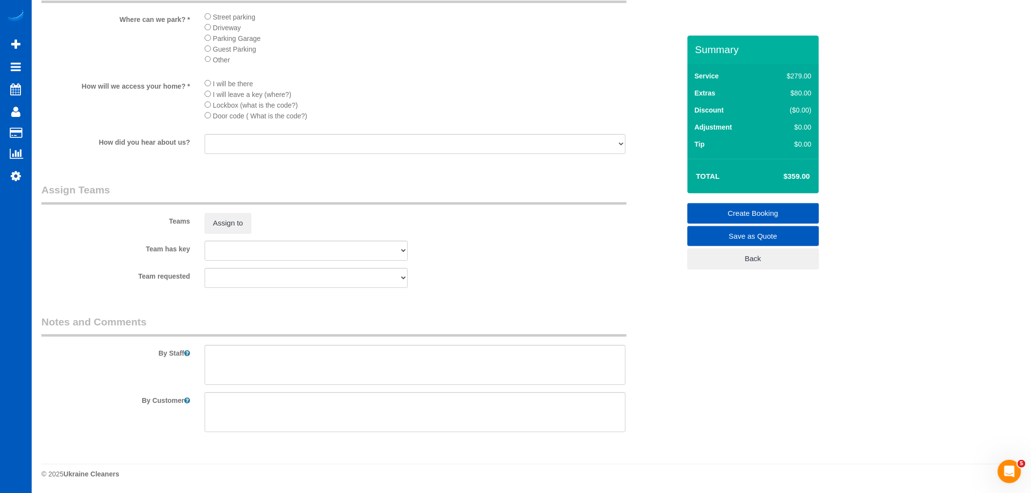
click at [260, 386] on sui-booking-comments "By Staff By Customer" at bounding box center [360, 373] width 639 height 117
click at [254, 363] on textarea at bounding box center [415, 365] width 421 height 40
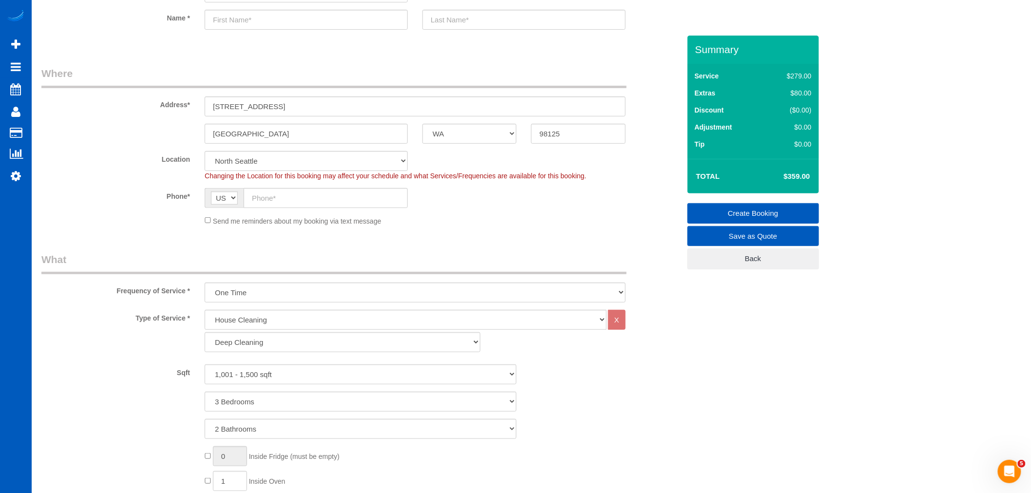
scroll to position [0, 0]
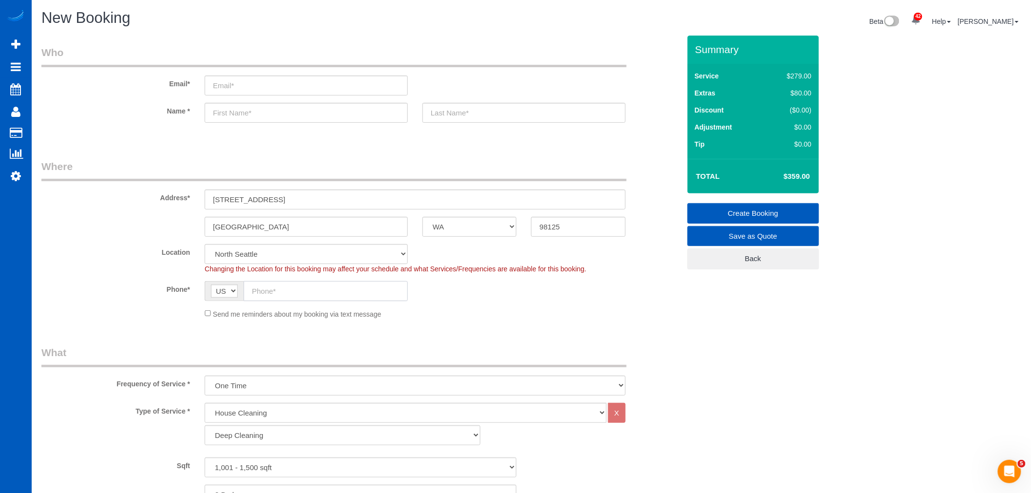
click at [286, 281] on input "text" at bounding box center [326, 291] width 164 height 20
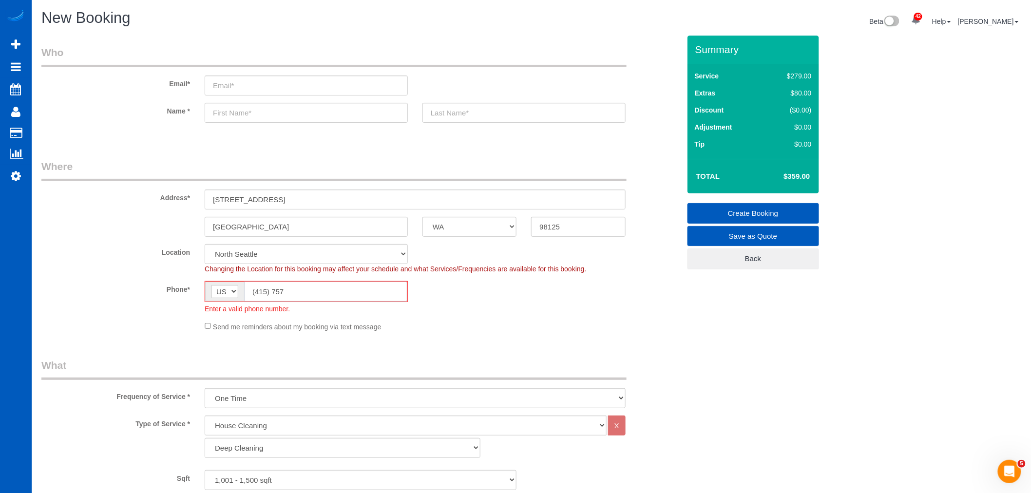
type input "(415) 757"
click at [269, 118] on input "text" at bounding box center [306, 113] width 203 height 20
type input "Caitlin"
click at [308, 297] on input "(415) 757" at bounding box center [325, 292] width 163 height 20
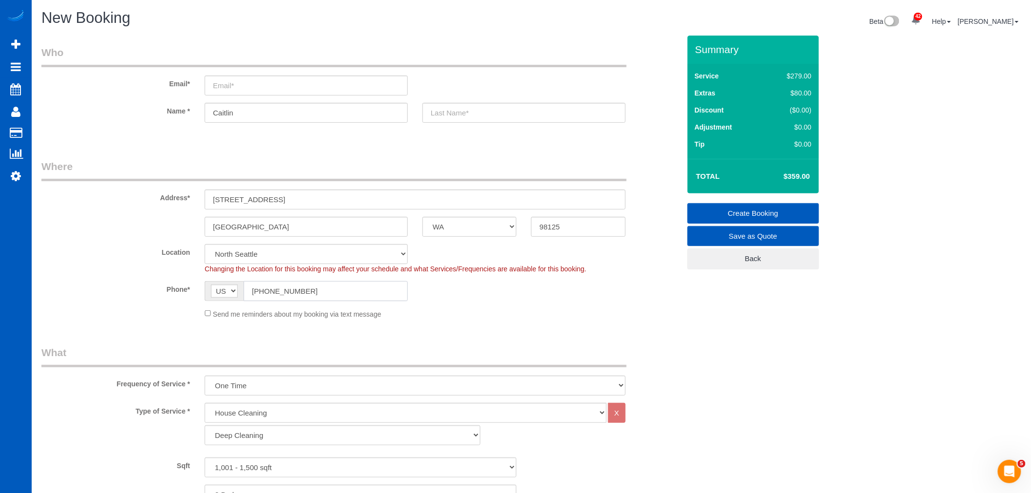
type input "(415) 757-8613"
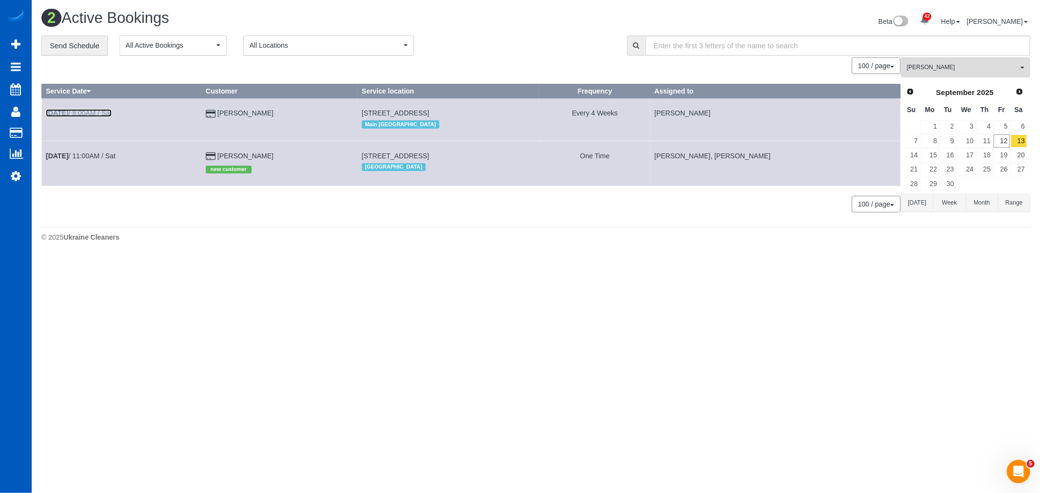
click at [83, 114] on link "Sep 13th / 8:00AM / Sat" at bounding box center [79, 113] width 66 height 8
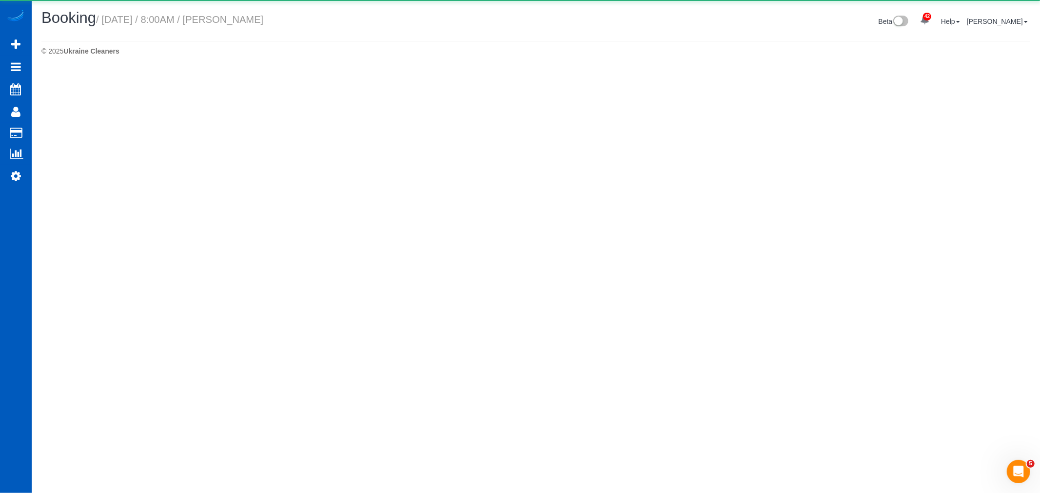
select select "WA"
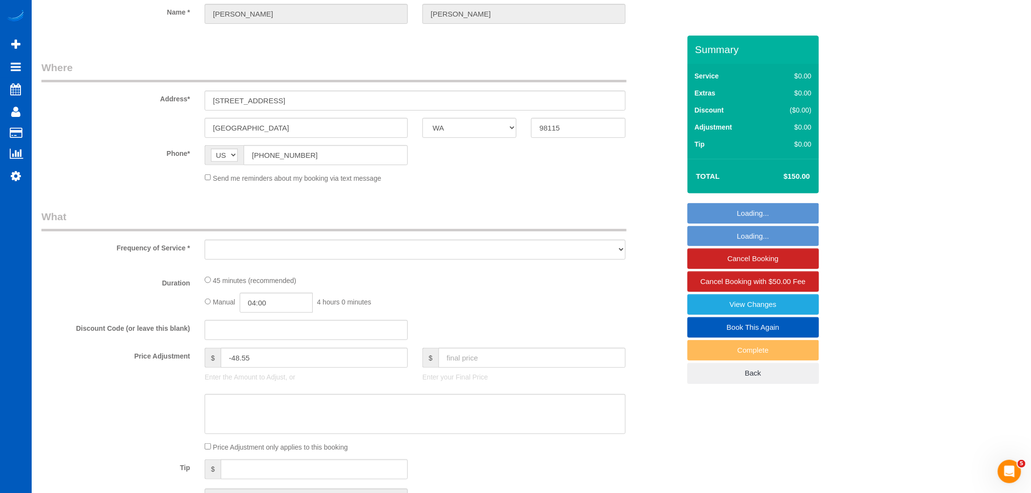
select select "object:2694"
select select "string:fspay-ee0761d9-9e13-4ac0-9d8d-608586b872e3"
select select "199"
select select "1501"
select select "spot1"
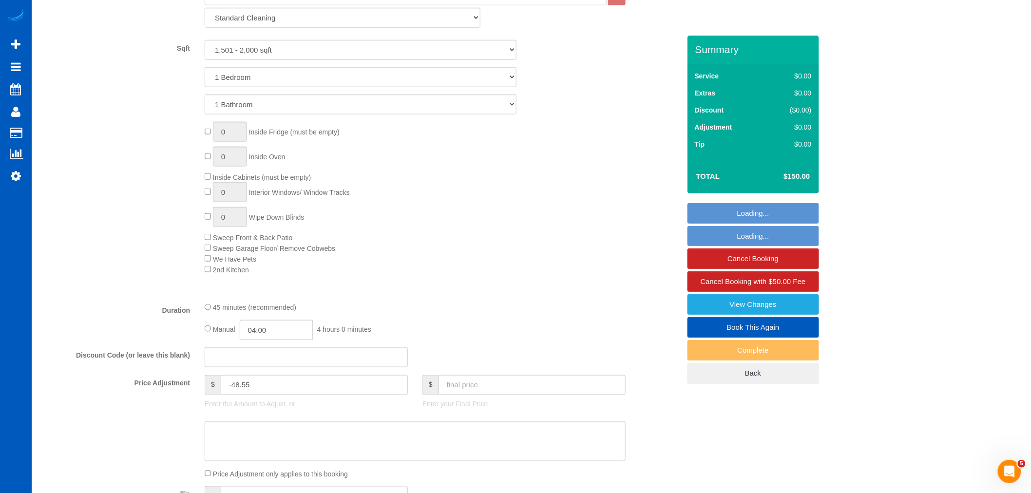
select select "1501"
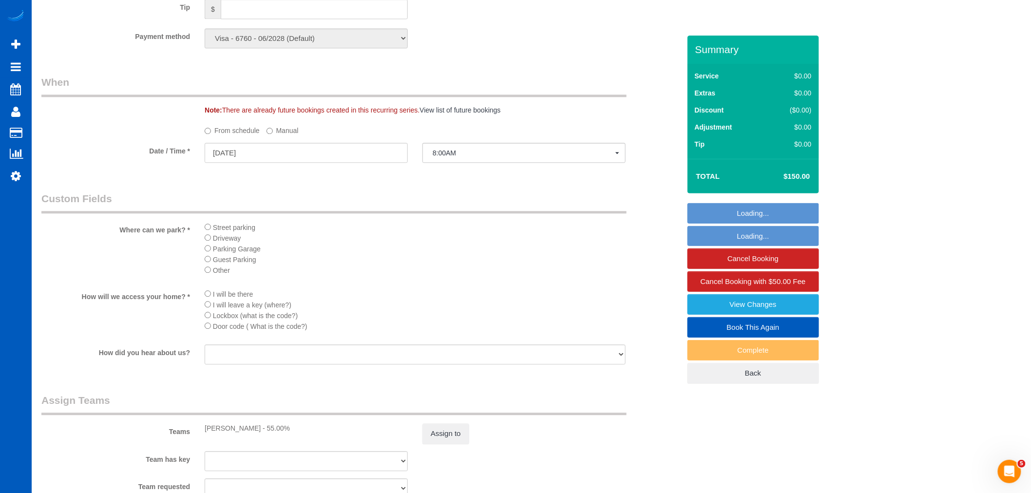
scroll to position [920, 0]
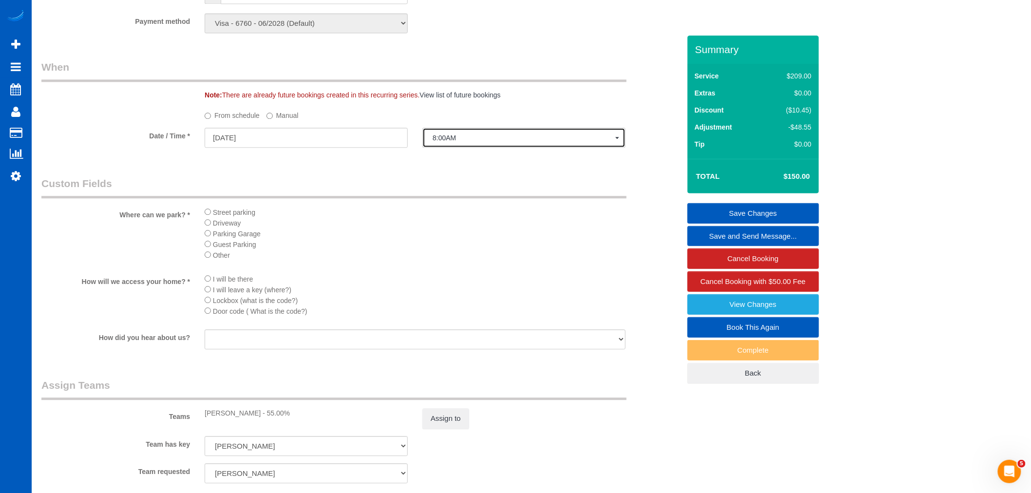
click at [425, 138] on button "8:00AM" at bounding box center [524, 138] width 203 height 20
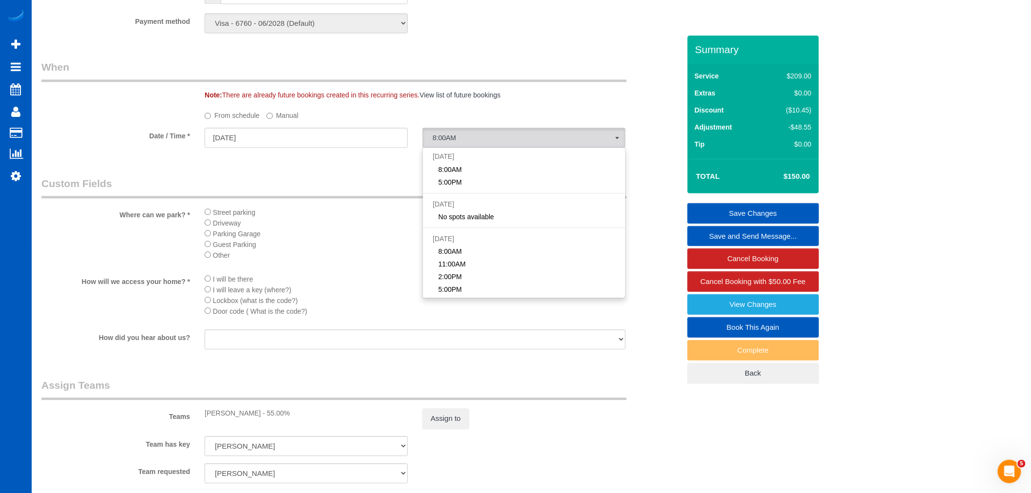
click at [289, 117] on label "Manual" at bounding box center [283, 113] width 32 height 13
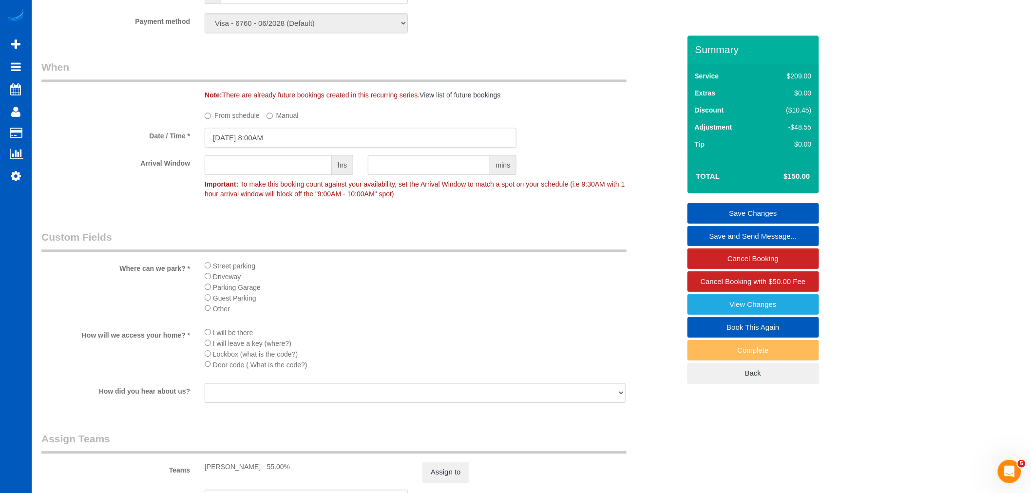
click at [250, 139] on input "09/13/2025 8:00AM" at bounding box center [361, 138] width 312 height 20
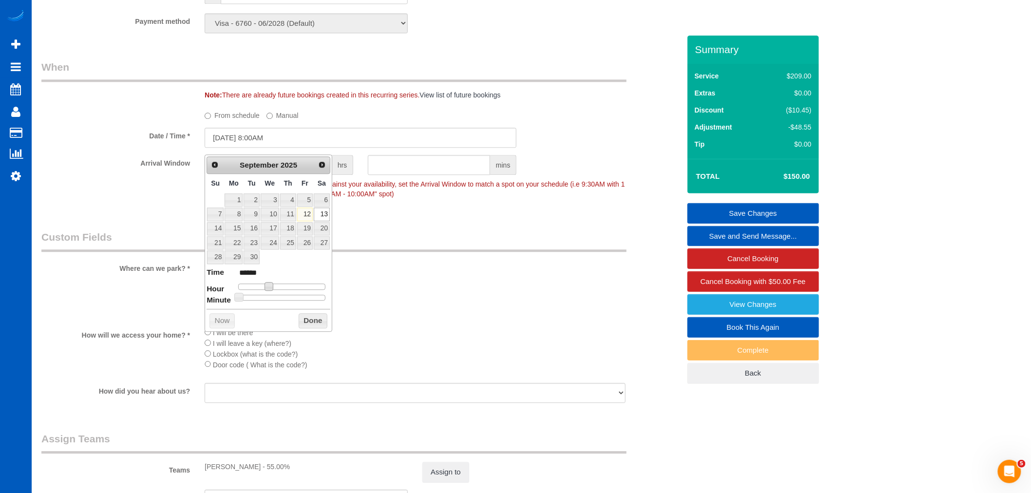
type input "09/13/2025 9:00AM"
type input "******"
type input "09/13/2025 10:00AM"
type input "*******"
type input "09/13/2025 11:00AM"
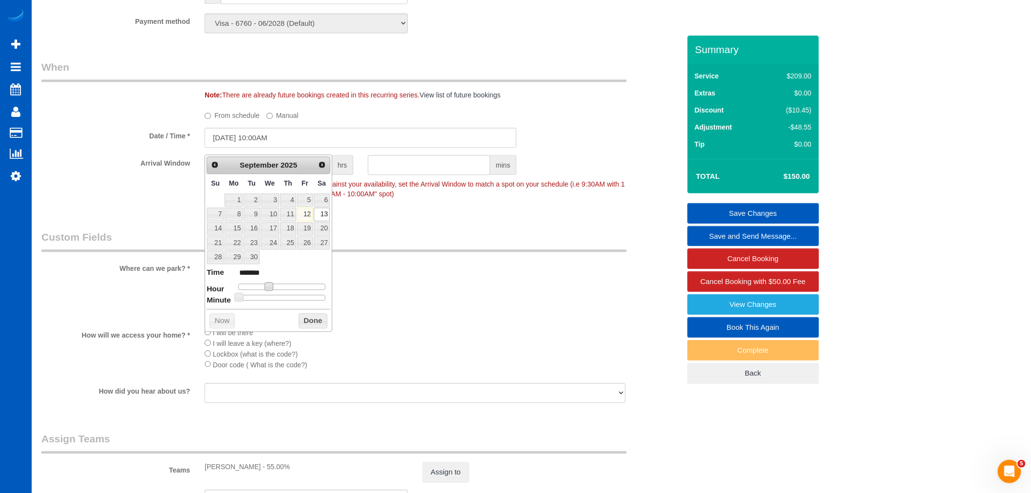
type input "*******"
type input "09/13/2025 12:00PM"
type input "*******"
type input "09/13/2025 1:00PM"
type input "******"
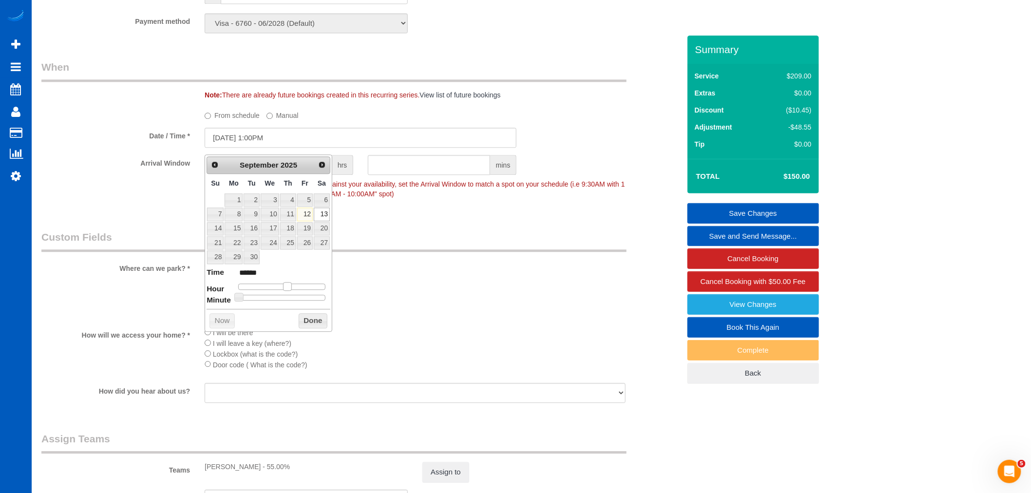
type input "09/13/2025 2:00PM"
type input "******"
type input "09/13/2025 3:00PM"
type input "******"
type input "09/13/2025 2:00PM"
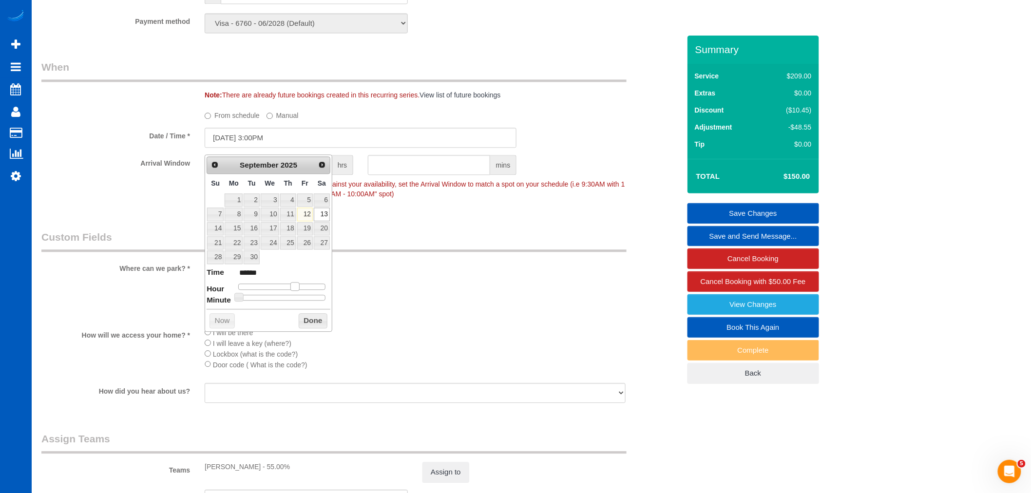
type input "******"
type input "09/13/2025 1:00PM"
type input "******"
drag, startPoint x: 275, startPoint y: 286, endPoint x: 291, endPoint y: 288, distance: 15.7
click at [291, 288] on span at bounding box center [287, 286] width 9 height 9
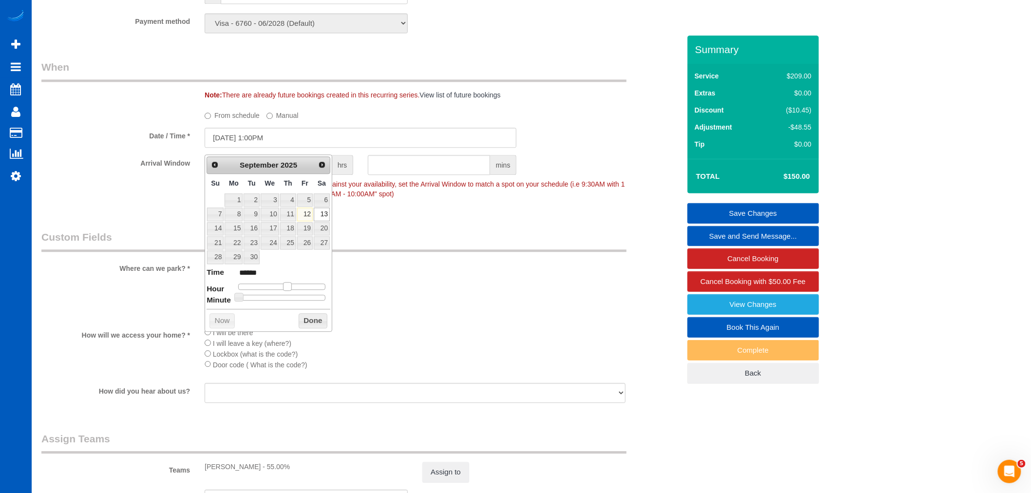
type input "09/13/2025 2:00PM"
type input "******"
click at [291, 288] on span at bounding box center [291, 286] width 9 height 9
click at [314, 325] on button "Done" at bounding box center [313, 321] width 29 height 16
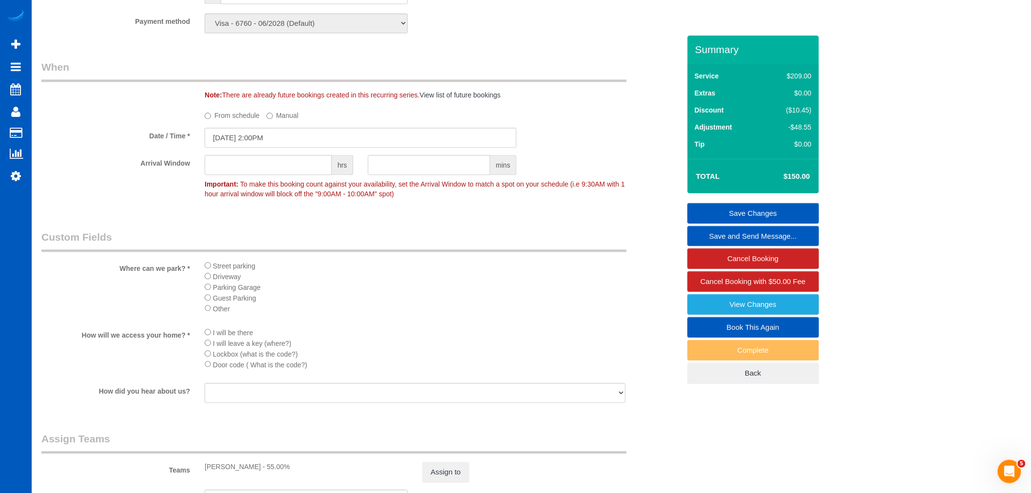
click at [780, 212] on link "Save Changes" at bounding box center [754, 213] width 132 height 20
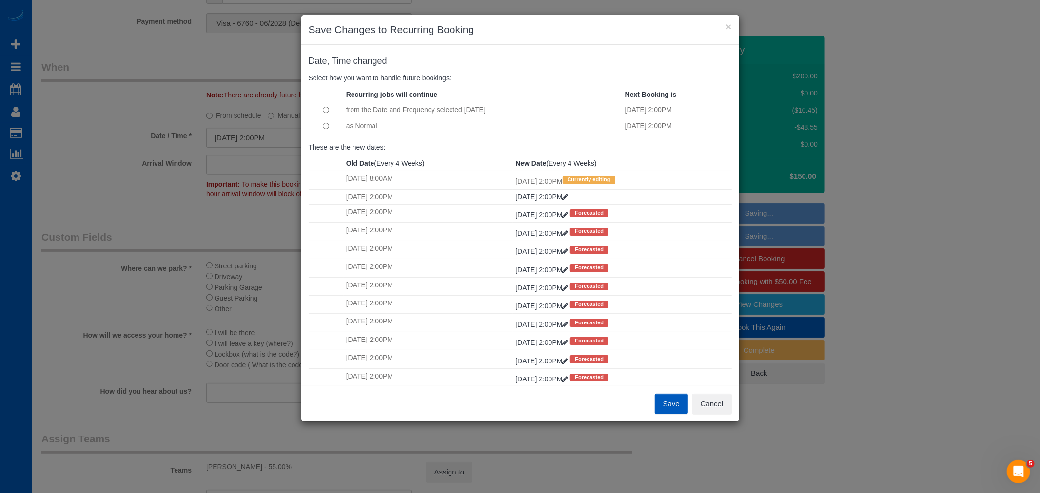
click at [332, 124] on td at bounding box center [326, 126] width 35 height 16
click at [671, 411] on button "Save" at bounding box center [671, 404] width 33 height 20
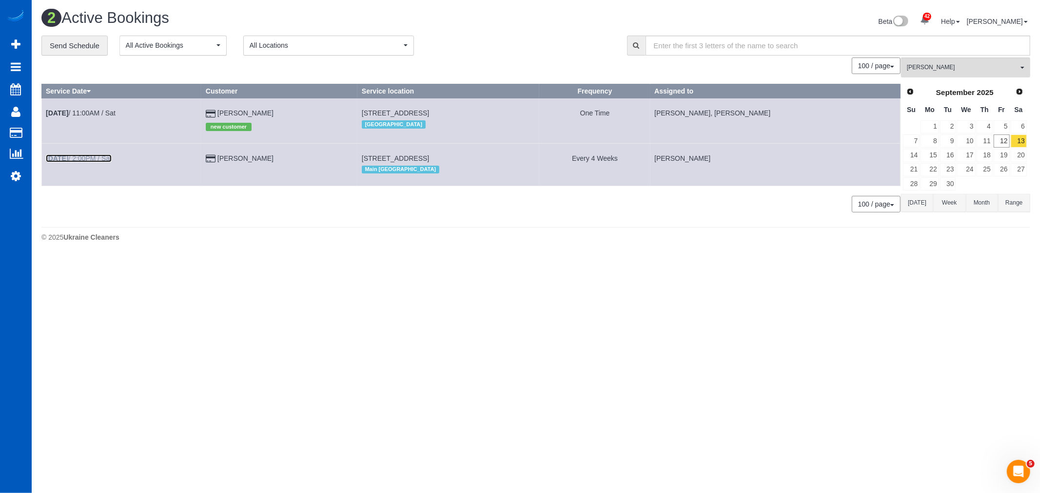
click at [96, 157] on link "Sep 13th / 2:00PM / Sat" at bounding box center [79, 159] width 66 height 8
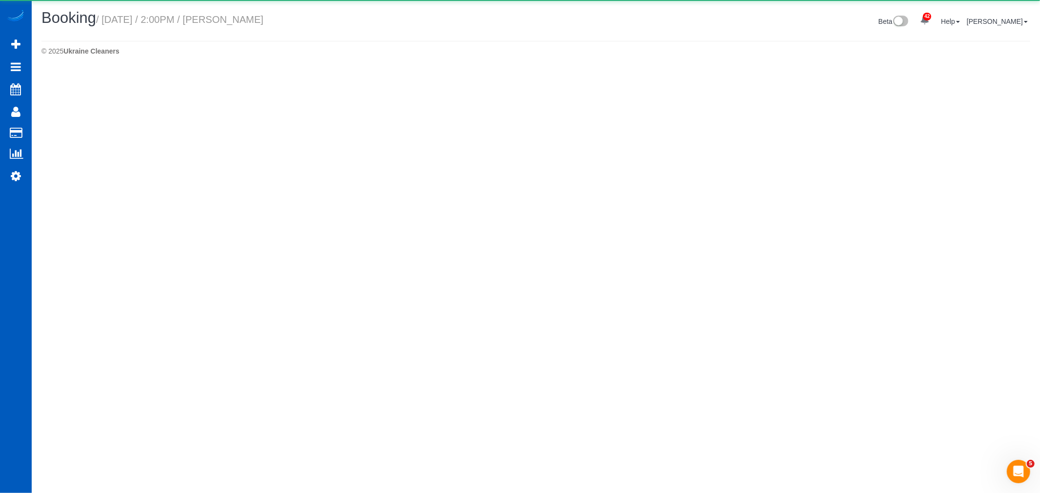
select select "WA"
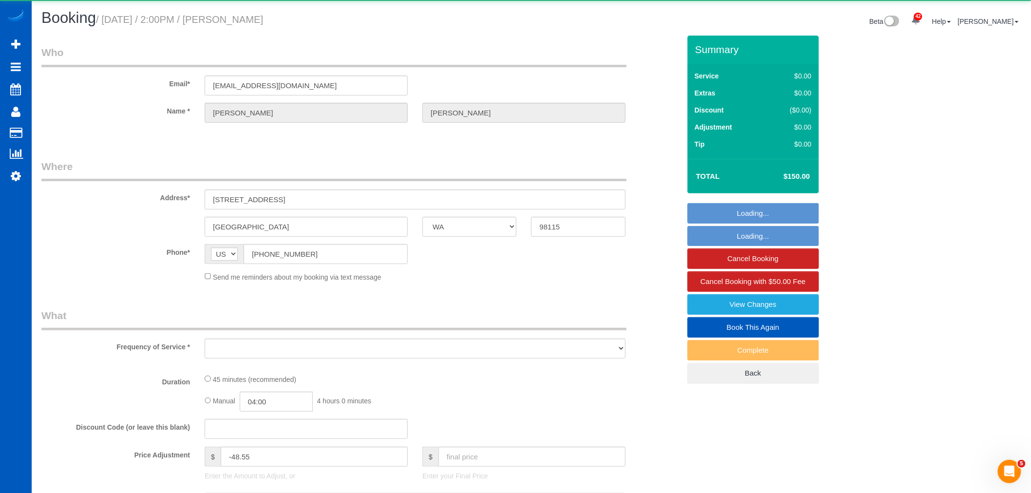
select select "object:3800"
select select "string:fspay-ee0761d9-9e13-4ac0-9d8d-608586b872e3"
select select "199"
select select "1501"
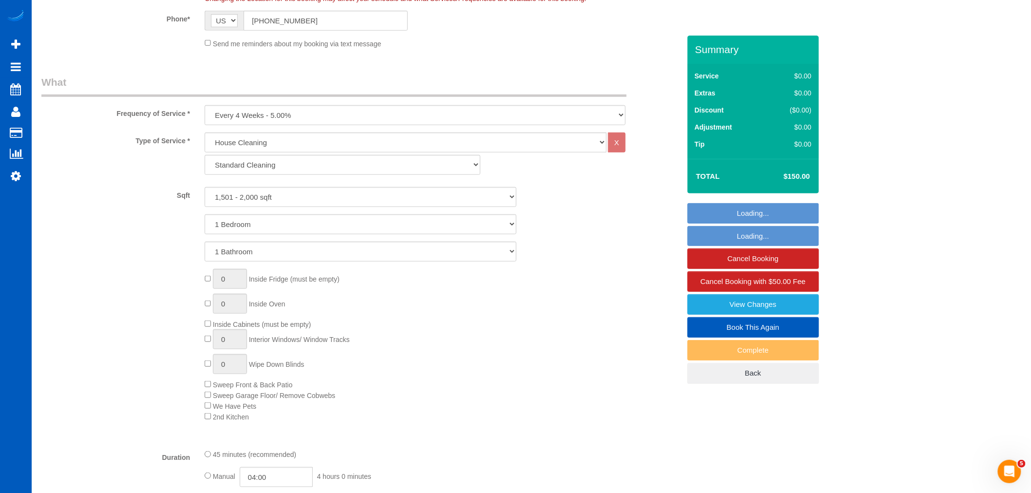
select select "object:4041"
select select "spot14"
select select "1501"
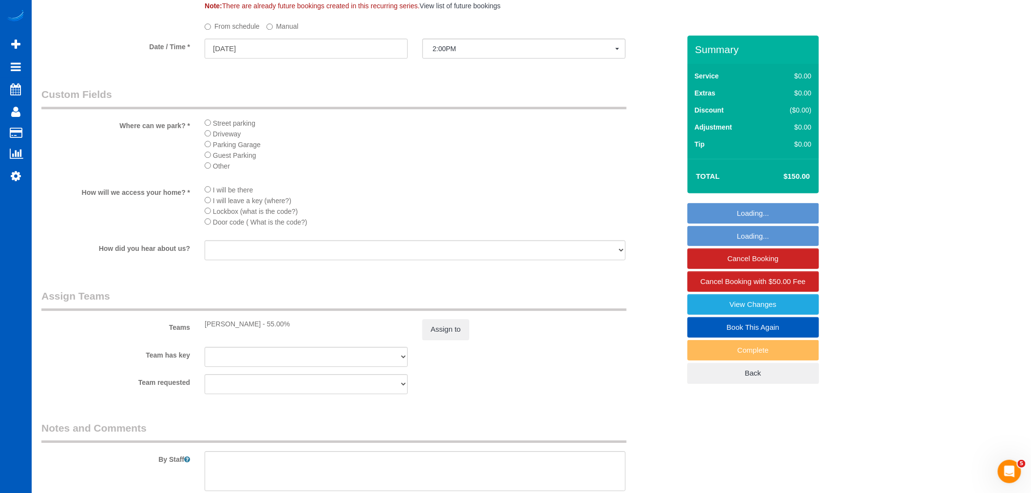
scroll to position [1029, 0]
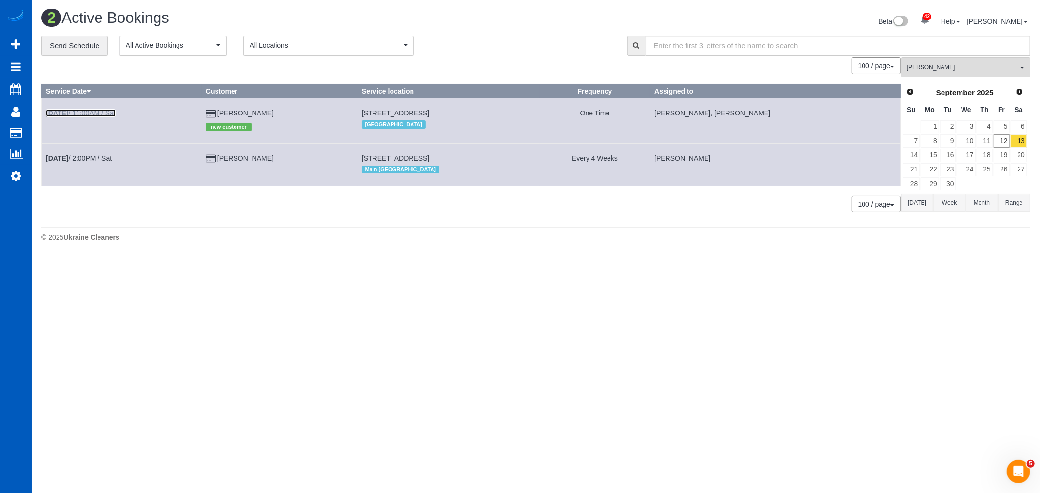
click at [109, 110] on link "Sep 13th / 11:00AM / Sat" at bounding box center [81, 113] width 70 height 8
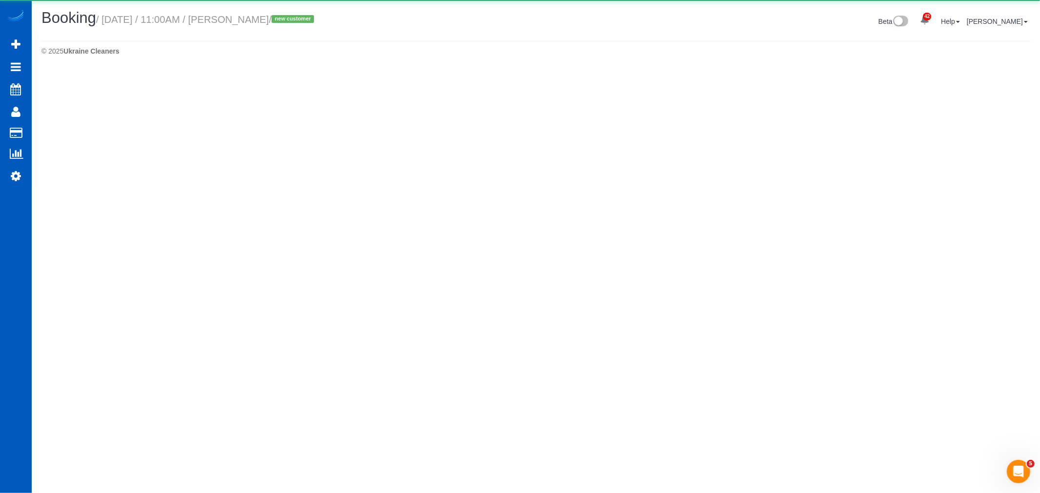
select select "WA"
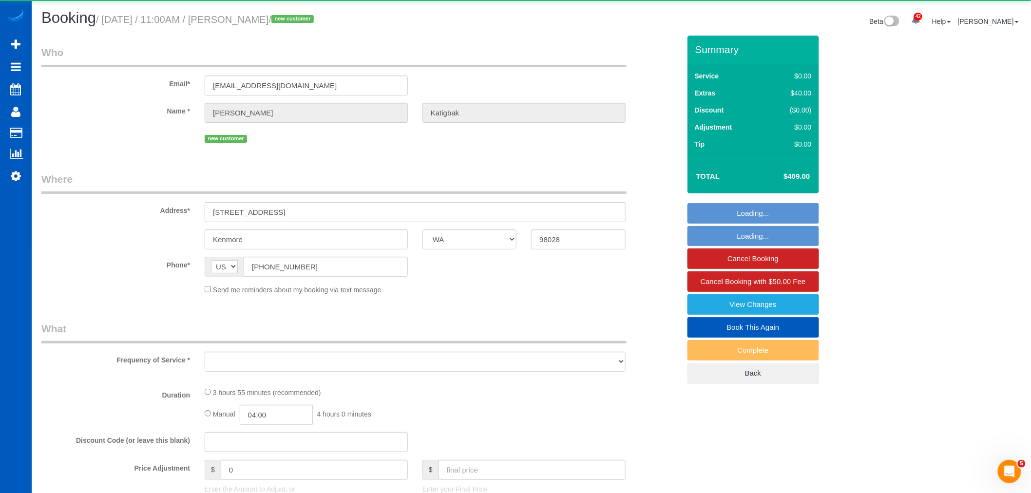
select select "object:4855"
select select "string:fspay-3216a3a2-705a-4337-b5b3-458a5519feab"
select select "199"
select select "2001"
select select "4"
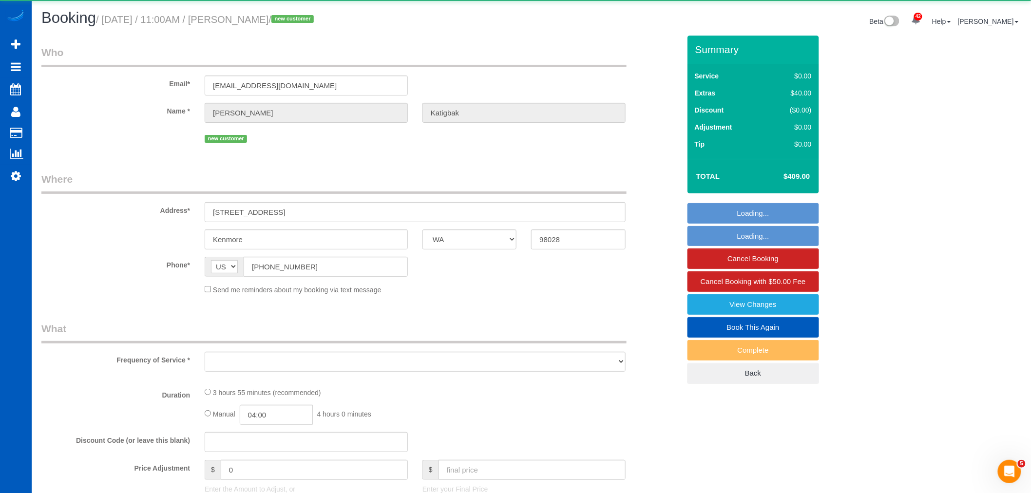
select select "3"
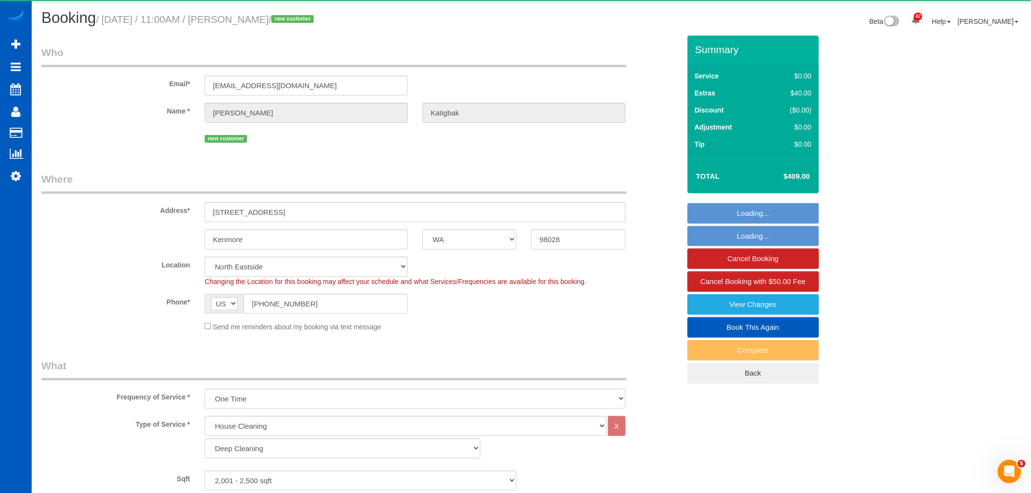
select select "object:5303"
select select "spot27"
select select "2001"
select select "4"
select select "3"
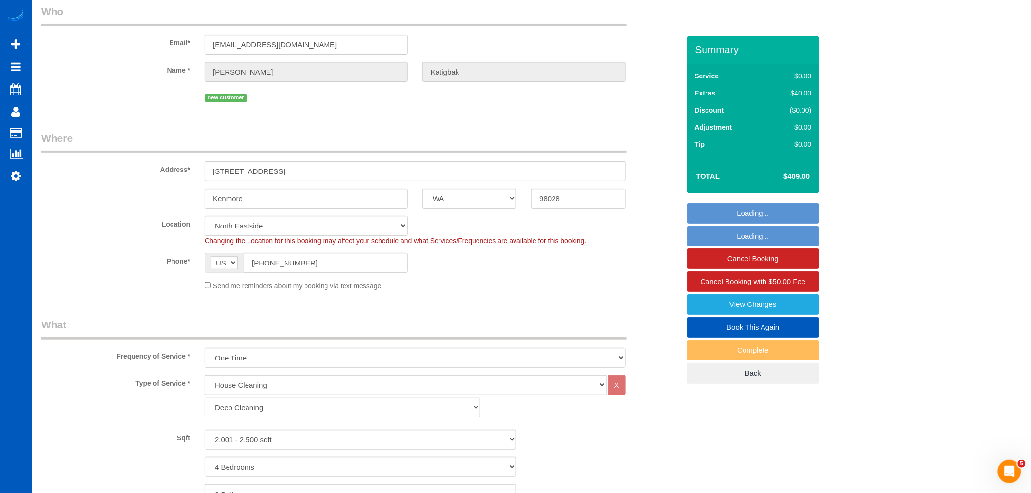
scroll to position [216, 0]
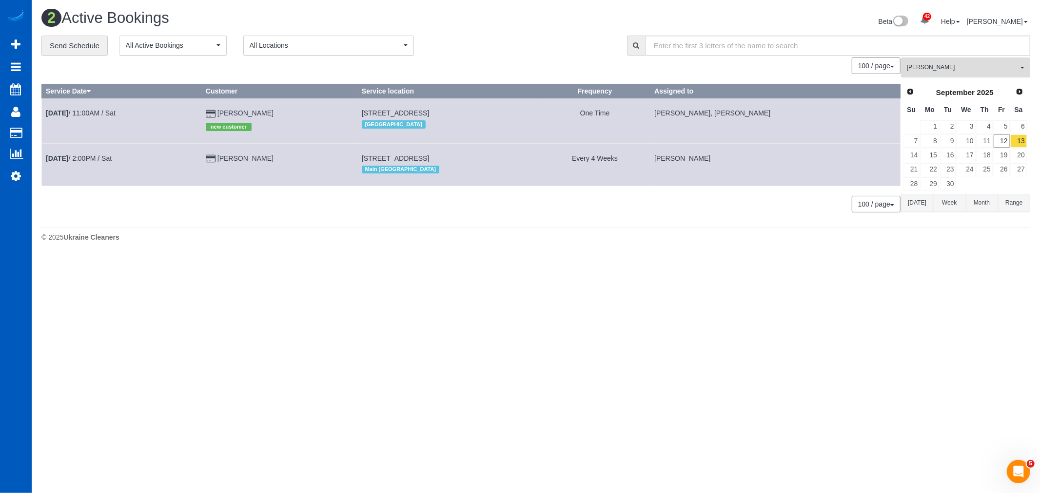
click at [929, 70] on span "[PERSON_NAME]" at bounding box center [962, 67] width 111 height 8
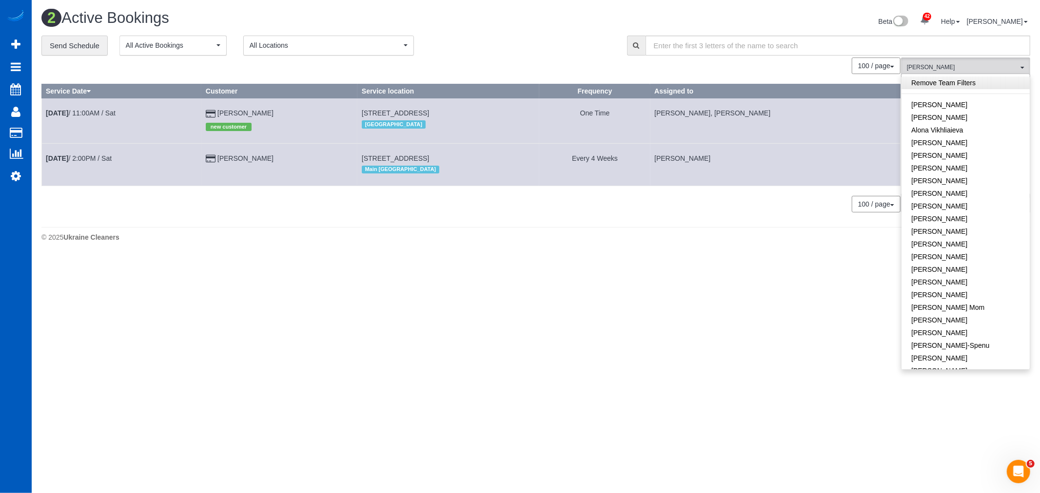
click at [958, 87] on link "Remove Team Filters" at bounding box center [965, 83] width 128 height 13
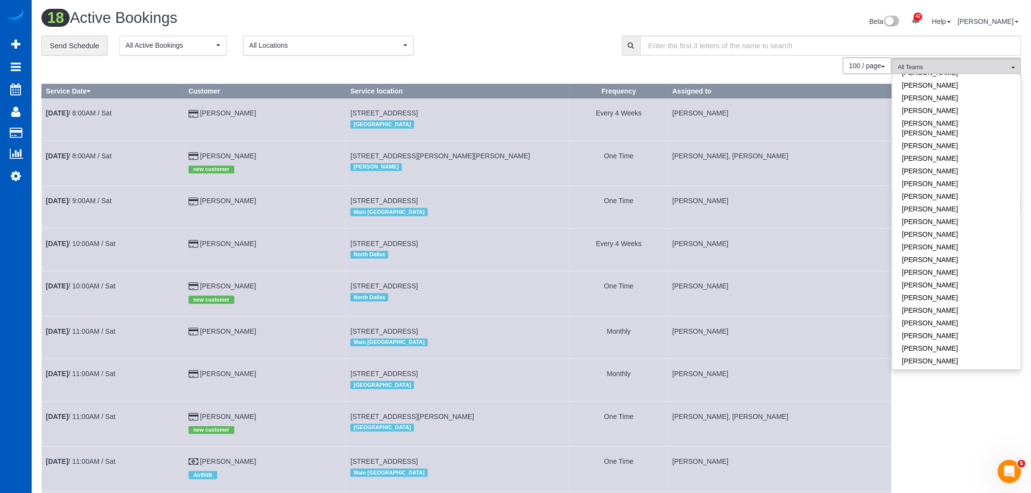
scroll to position [334, 0]
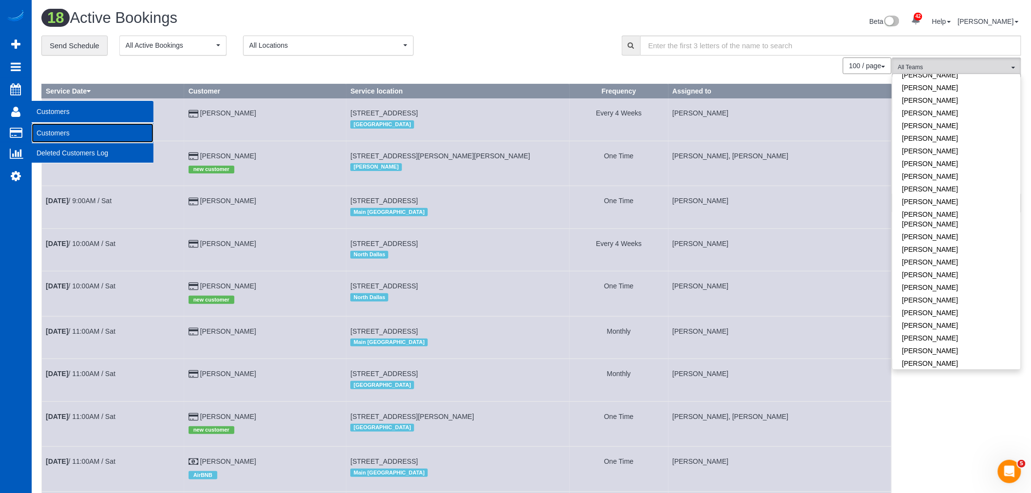
click at [63, 132] on link "Customers" at bounding box center [93, 132] width 122 height 19
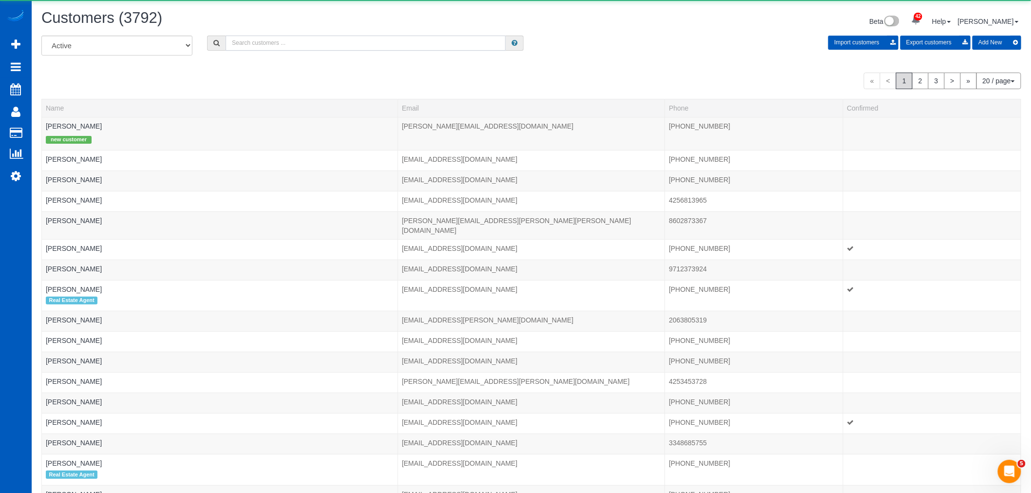
click at [279, 47] on input "text" at bounding box center [366, 43] width 280 height 15
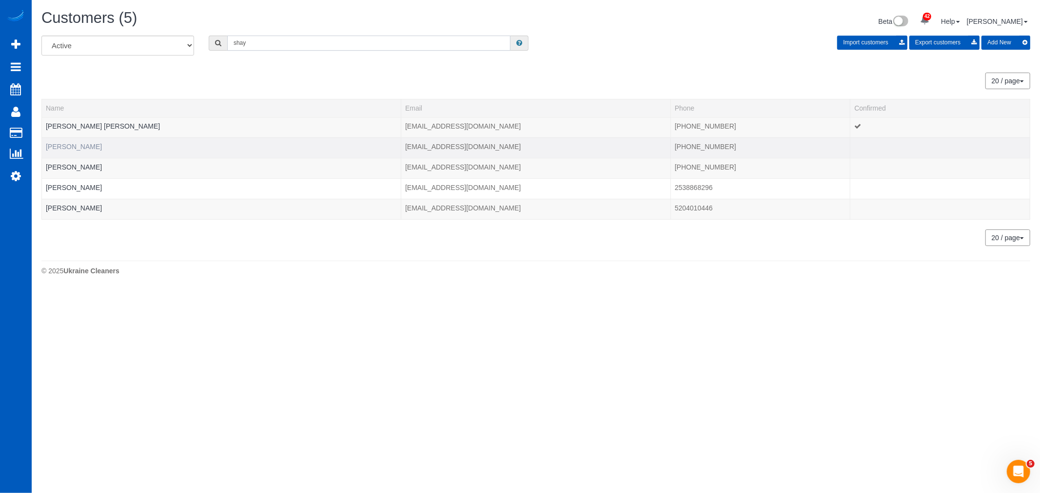
type input "shay"
click at [68, 145] on link "Shay Sheffer" at bounding box center [74, 147] width 56 height 8
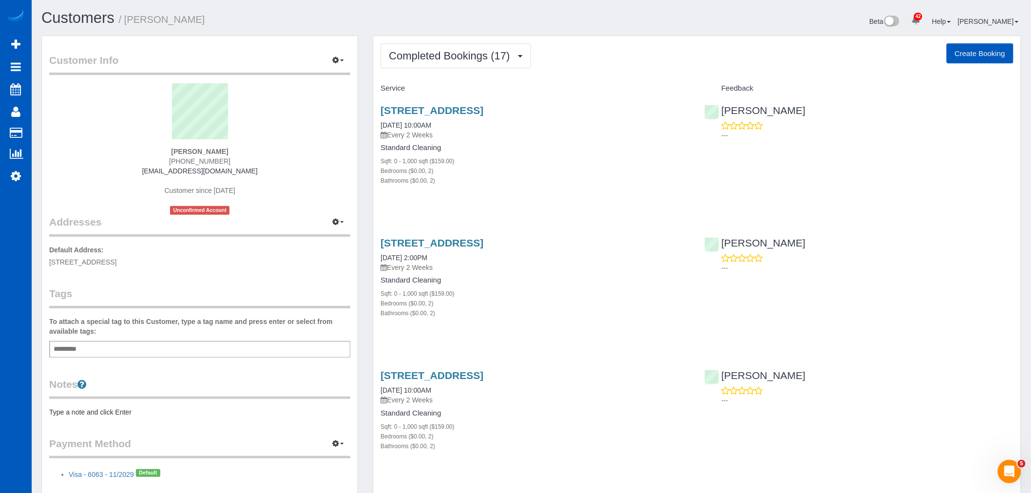
click at [962, 53] on button "Create Booking" at bounding box center [980, 53] width 67 height 20
select select "WA"
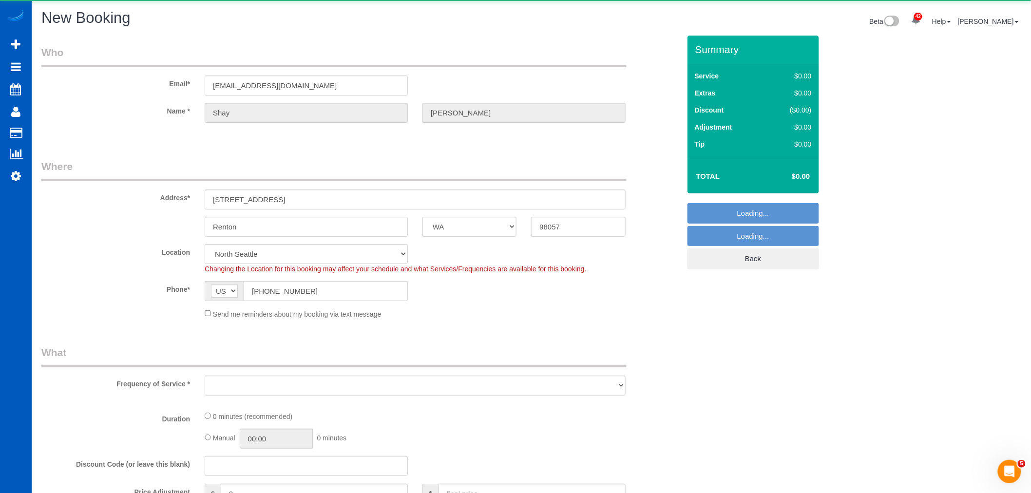
select select "object:7601"
select select "199"
select select "8"
select select "object:7690"
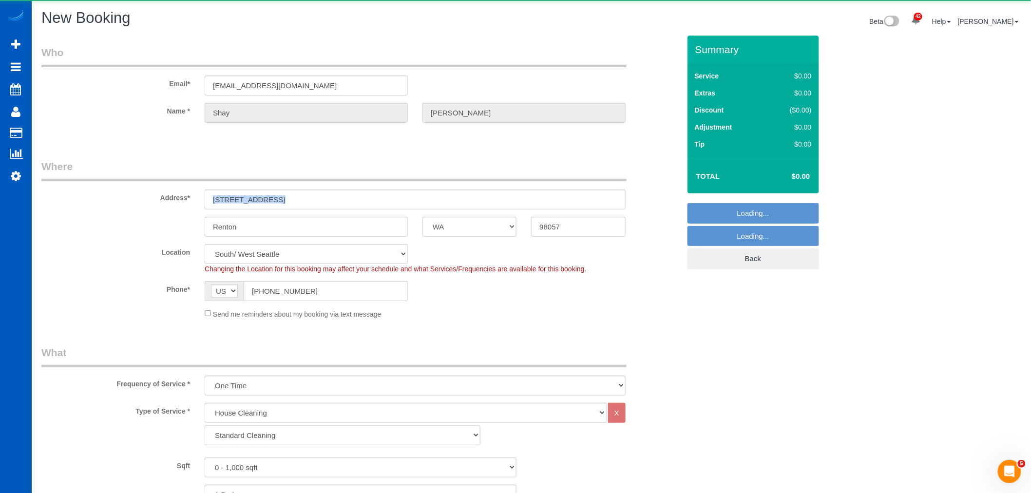
drag, startPoint x: 343, startPoint y: 210, endPoint x: 277, endPoint y: 194, distance: 68.1
click at [277, 194] on sui-booking-address "Address* 1204 N 10th Pl #2446 Renton AK AL AR AZ CA CO CT DC DE FL GA HI IA ID …" at bounding box center [360, 198] width 639 height 78
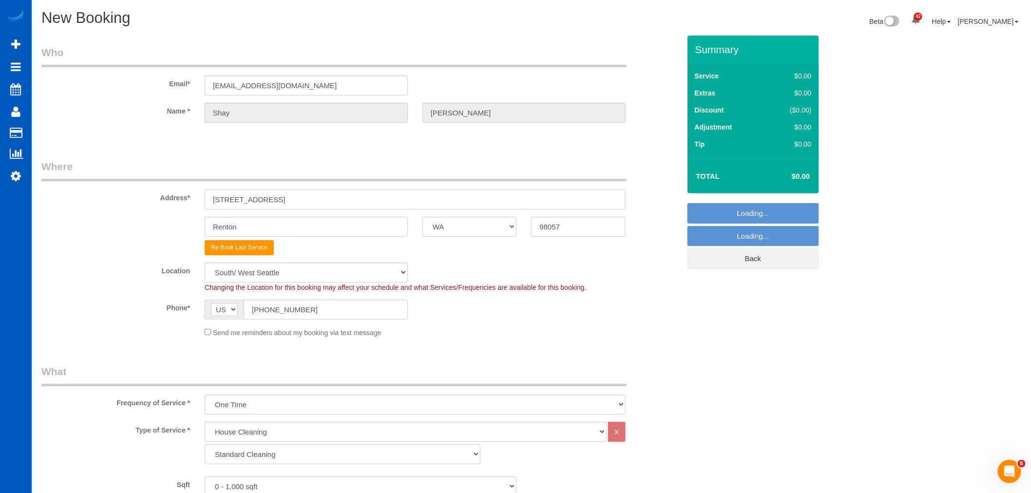
click at [314, 192] on input "1204 N 10th Pl #2446" at bounding box center [415, 200] width 421 height 20
drag, startPoint x: 314, startPoint y: 192, endPoint x: 116, endPoint y: 190, distance: 198.4
click at [116, 190] on div "Address* 1204 N 10th Pl #2446" at bounding box center [361, 184] width 654 height 50
paste input "1016 17th Ave SW, Seattle, WA 981"
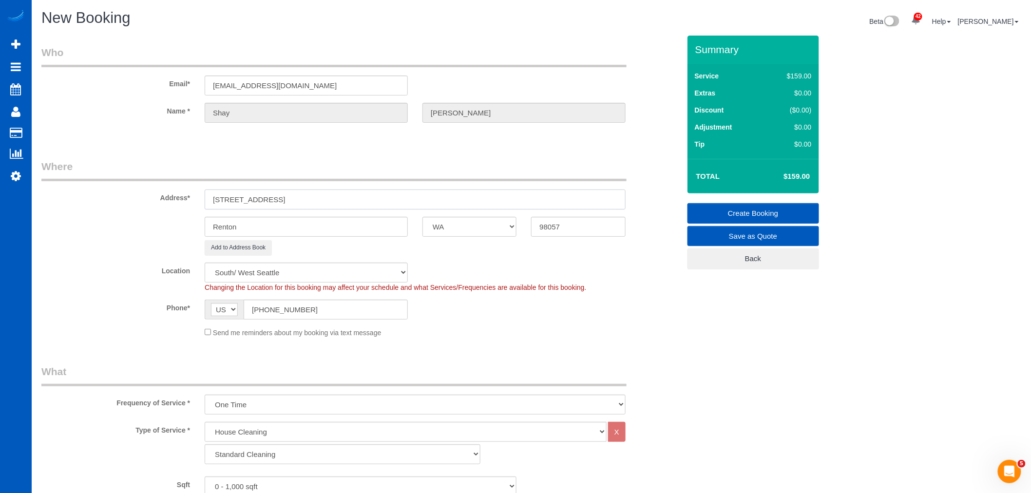
drag, startPoint x: 303, startPoint y: 197, endPoint x: 282, endPoint y: 200, distance: 21.6
click at [282, 200] on input "11016 17th Ave SW, Seattle, WA 98146" at bounding box center [415, 200] width 421 height 20
type input "11016 17th Ave SW, Seattle, WA 98146"
drag, startPoint x: 257, startPoint y: 227, endPoint x: 158, endPoint y: 227, distance: 98.5
click at [158, 227] on div "Renton AK AL AR AZ CA CO CT DC DE FL GA HI IA ID IL IN KS KY LA MA MD ME MI MN …" at bounding box center [361, 227] width 654 height 20
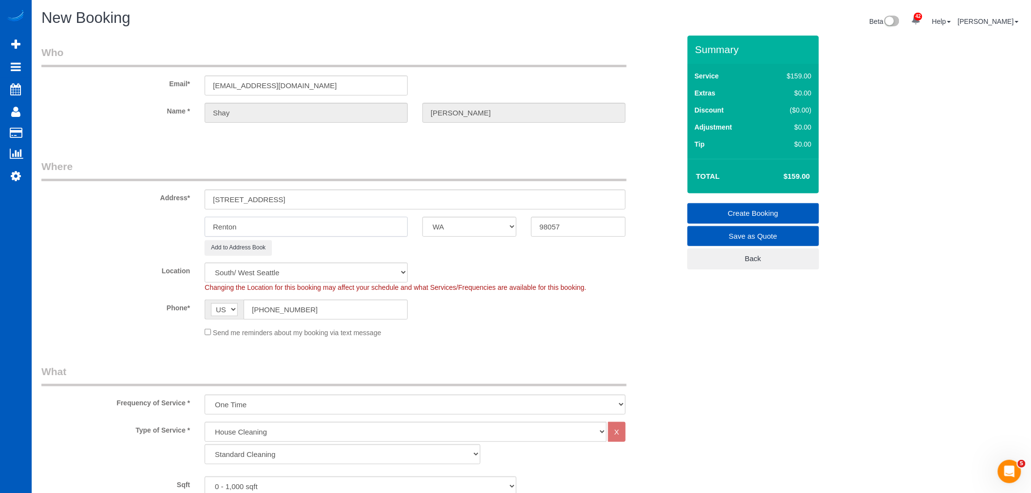
paste input "[GEOGRAPHIC_DATA]"
type input "[GEOGRAPHIC_DATA]"
drag, startPoint x: 320, startPoint y: 200, endPoint x: 354, endPoint y: 200, distance: 33.6
click at [354, 200] on input "11016 17th Ave SW, Seattle, WA 98146" at bounding box center [415, 200] width 421 height 20
drag, startPoint x: 577, startPoint y: 230, endPoint x: 487, endPoint y: 220, distance: 89.7
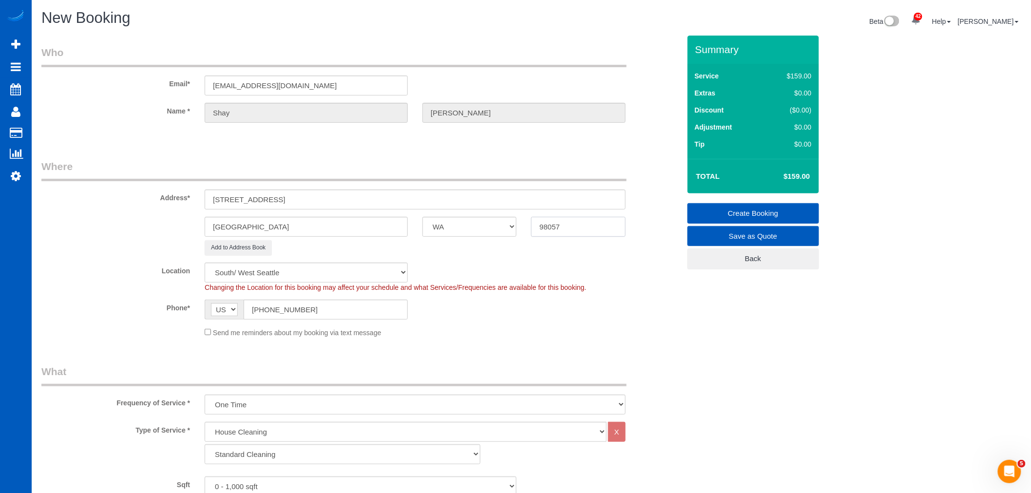
click at [487, 220] on div "Seattle AK AL AR AZ CA CO CT DC DE FL GA HI IA ID IL IN KS KY LA MA MD ME MI MN…" at bounding box center [361, 227] width 654 height 20
paste input "146"
type input "98146"
drag, startPoint x: 359, startPoint y: 203, endPoint x: 302, endPoint y: 203, distance: 56.5
click at [302, 203] on input "11016 17th Ave SW, Seattle, WA 98146" at bounding box center [415, 200] width 421 height 20
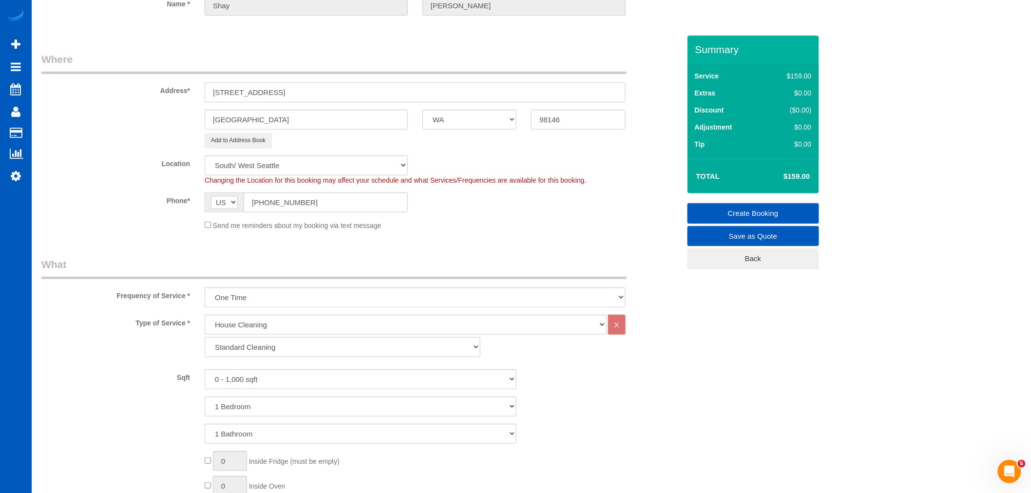
scroll to position [108, 0]
type input "11016 17th Ave SW, Seattle"
click at [299, 174] on select "North Seattle Atlanta GA Denver Everett Fort Worth TX Las Vegas Main Dallas Mai…" at bounding box center [306, 165] width 203 height 20
click at [299, 171] on select "North Seattle Atlanta GA Denver Everett Fort Worth TX Las Vegas Main Dallas Mai…" at bounding box center [306, 165] width 203 height 20
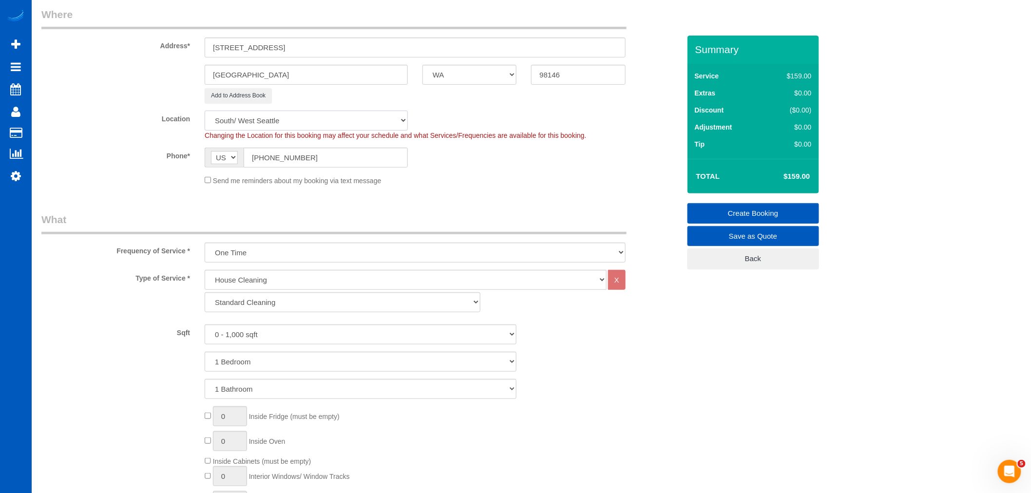
scroll to position [216, 0]
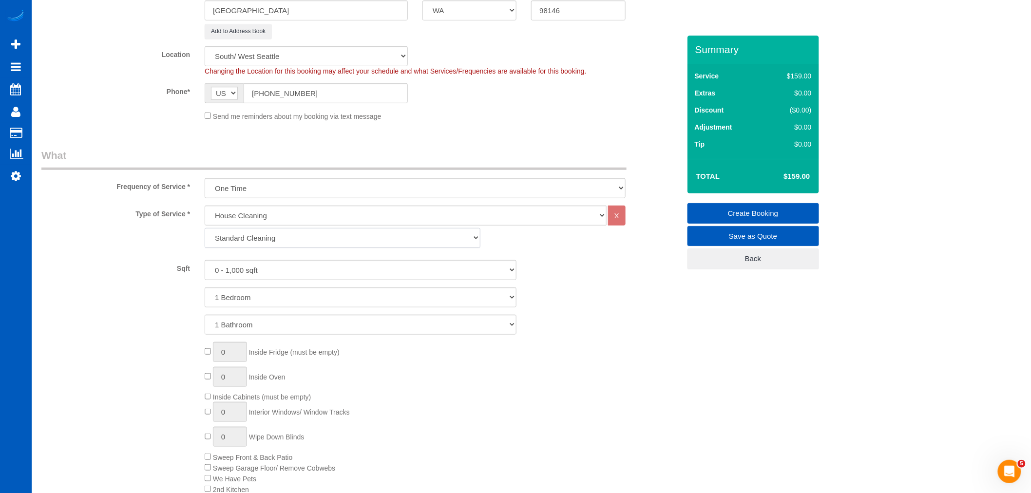
click at [270, 235] on select "Standard Cleaning Deep Cleaning Move In/ Out Cleaning" at bounding box center [343, 238] width 276 height 20
click at [269, 244] on select "Standard Cleaning Deep Cleaning Move In/ Out Cleaning" at bounding box center [343, 238] width 276 height 20
click at [205, 229] on select "Standard Cleaning Deep Cleaning Move In/ Out Cleaning" at bounding box center [343, 238] width 276 height 20
click at [250, 265] on select "0 - 1,000 sqft 1,001 - 1,500 sqft 1,501 - 2,000 sqft 2,001 - 2,500 sqft 2,501 -…" at bounding box center [361, 270] width 312 height 20
select select "1001"
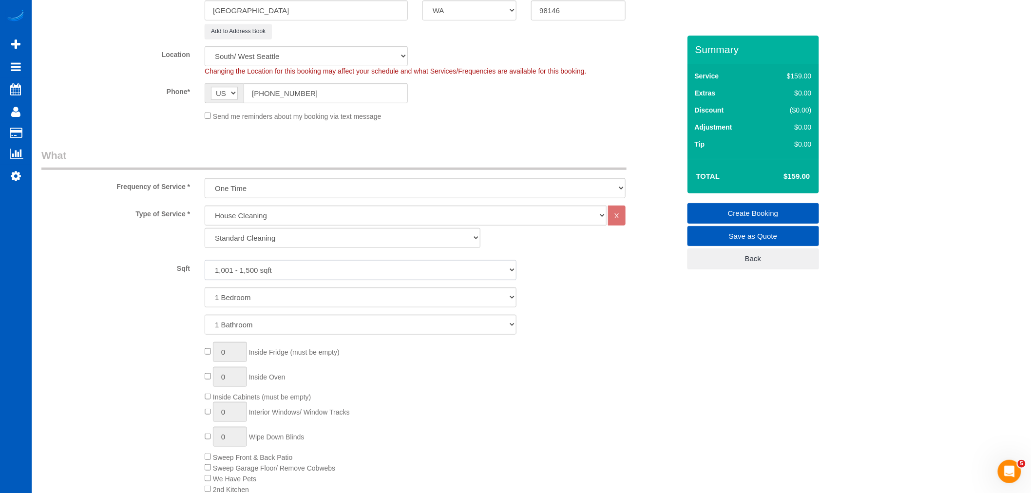
click at [205, 261] on select "0 - 1,000 sqft 1,001 - 1,500 sqft 1,501 - 2,000 sqft 2,001 - 2,500 sqft 2,501 -…" at bounding box center [361, 270] width 312 height 20
click at [242, 298] on select "1 Bedroom 2 Bedrooms 3 Bedrooms 4 Bedrooms 5 Bedrooms 6 Bedrooms 7 Bedrooms" at bounding box center [361, 298] width 312 height 20
select select "4"
click at [205, 288] on select "1 Bedroom 2 Bedrooms 3 Bedrooms 4 Bedrooms 5 Bedrooms 6 Bedrooms 7 Bedrooms" at bounding box center [361, 298] width 312 height 20
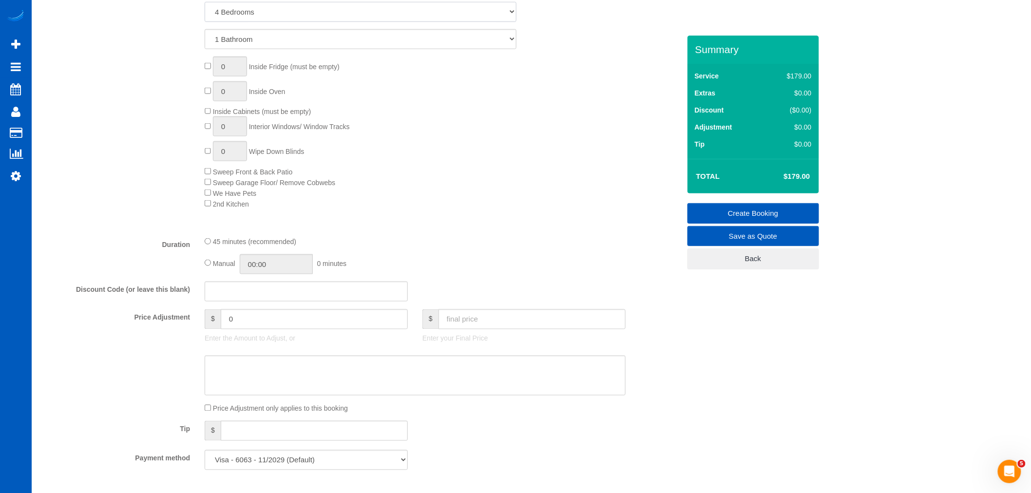
scroll to position [650, 0]
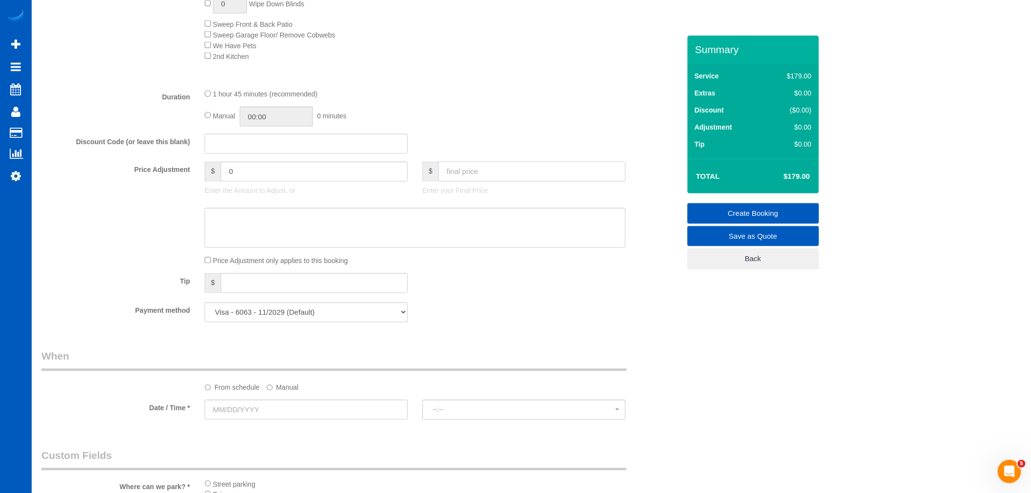
click at [465, 182] on input "text" at bounding box center [532, 172] width 187 height 20
type input "150"
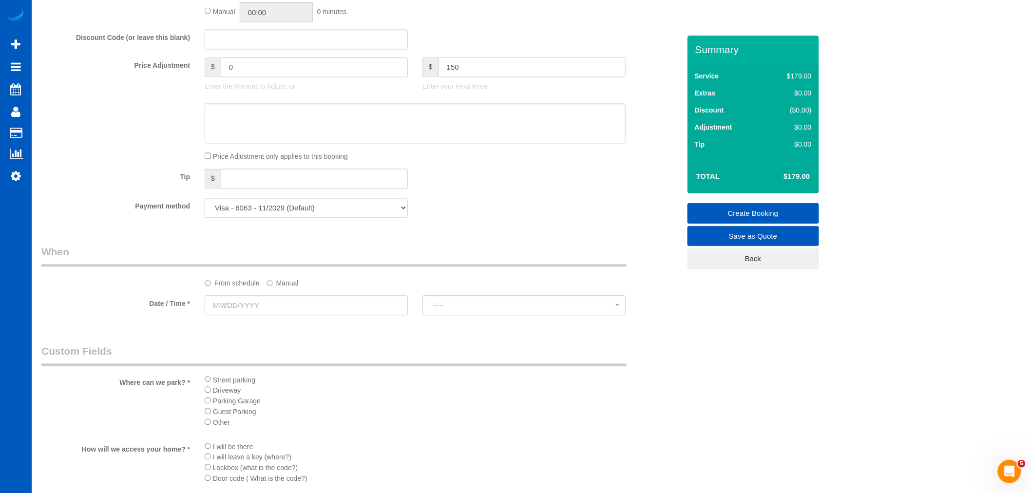
scroll to position [812, 0]
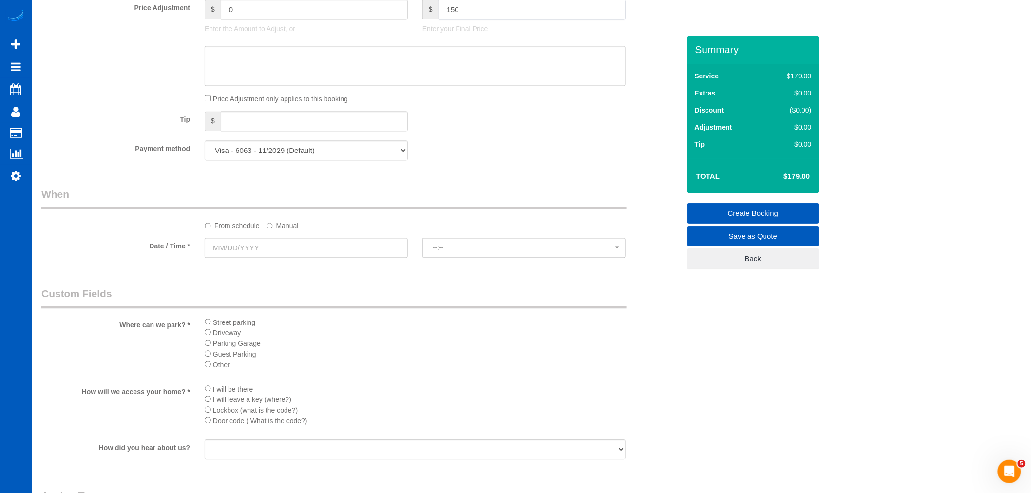
type input "-29"
click at [273, 242] on sui-booking-spot "From schedule Manual Date / Time * --:-- --:--" at bounding box center [360, 223] width 639 height 73
click at [272, 252] on input "text" at bounding box center [306, 248] width 203 height 20
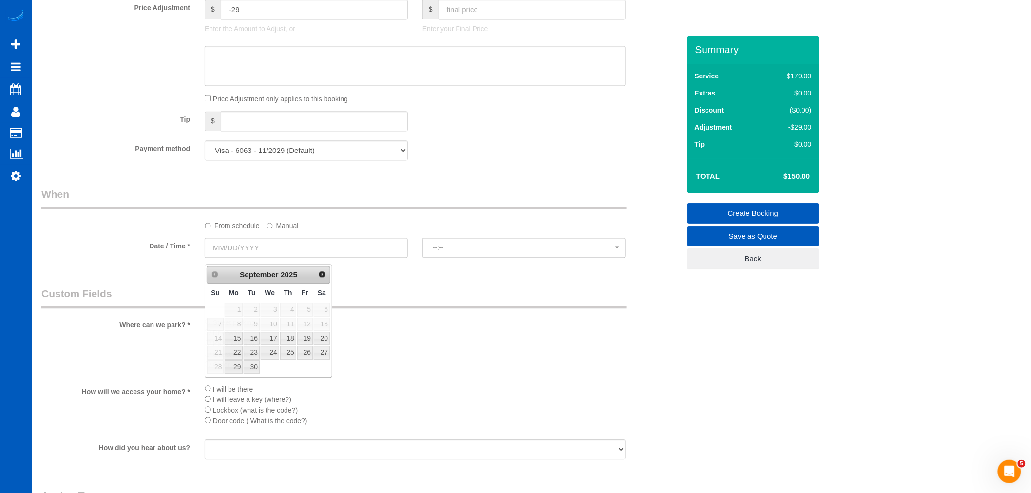
click at [280, 231] on label "Manual" at bounding box center [283, 223] width 32 height 13
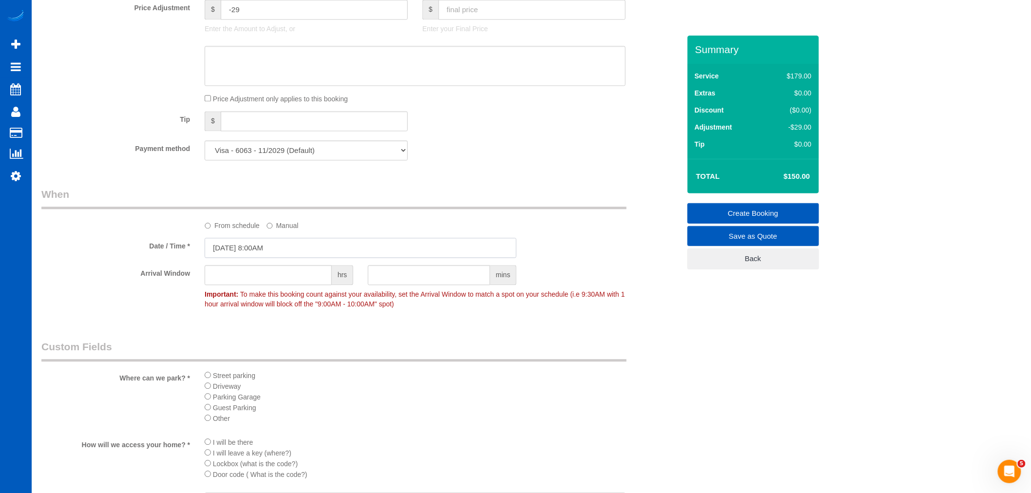
click at [254, 254] on input "09/12/2025 8:00AM" at bounding box center [361, 248] width 312 height 20
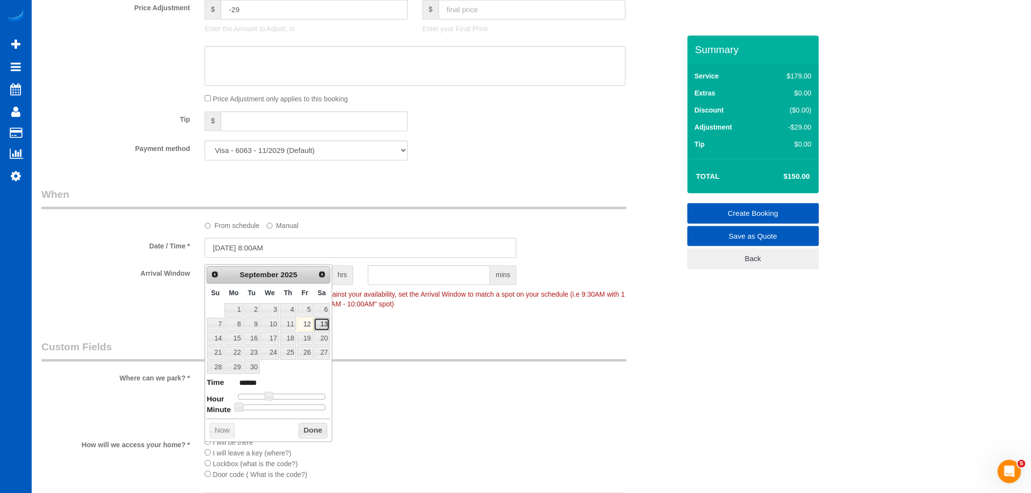
click at [326, 327] on link "13" at bounding box center [322, 324] width 16 height 13
type input "09/13/2025 9:00AM"
type input "******"
type input "09/13/2025 10:00AM"
type input "*******"
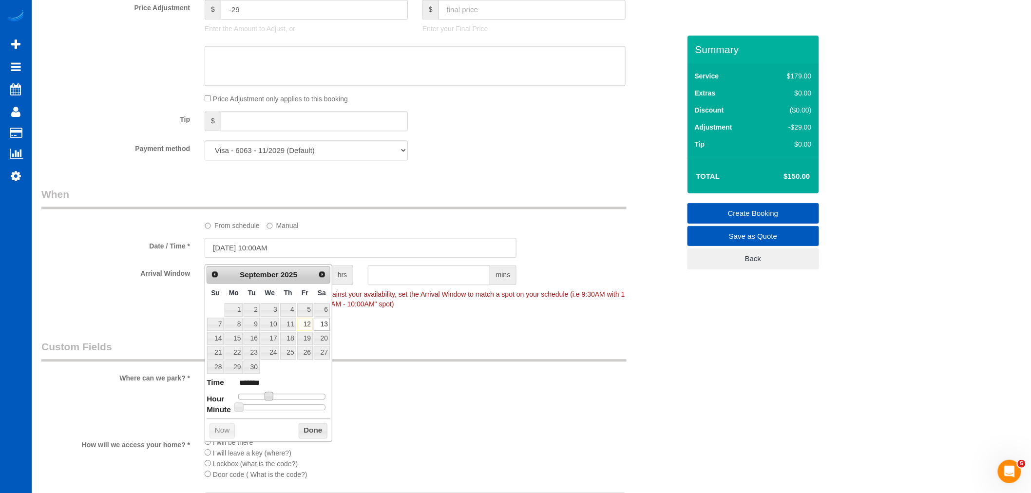
type input "09/13/2025 11:00AM"
type input "*******"
type input "09/13/2025 12:00PM"
type input "*******"
type input "09/13/2025 1:00PM"
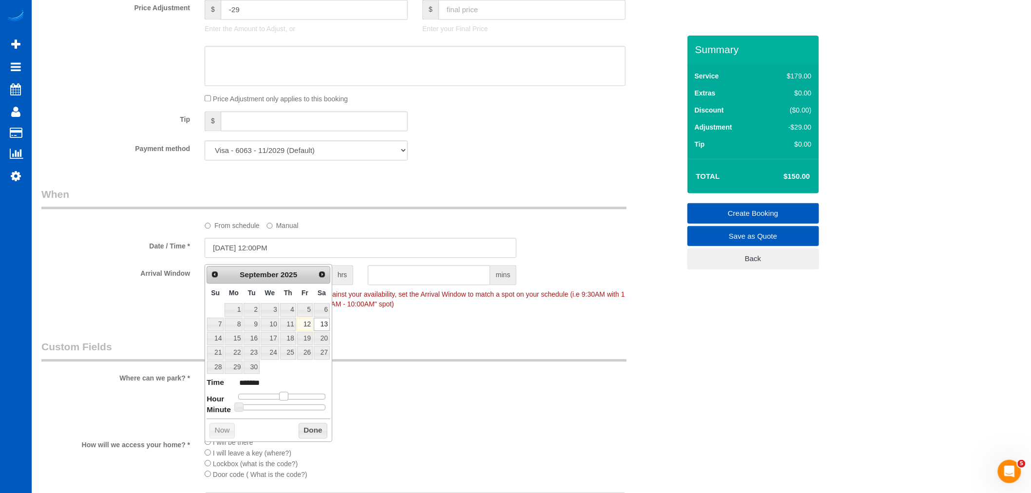
type input "******"
type input "09/13/2025 2:00PM"
type input "******"
drag, startPoint x: 271, startPoint y: 398, endPoint x: 289, endPoint y: 397, distance: 18.0
click at [289, 397] on span at bounding box center [291, 396] width 9 height 9
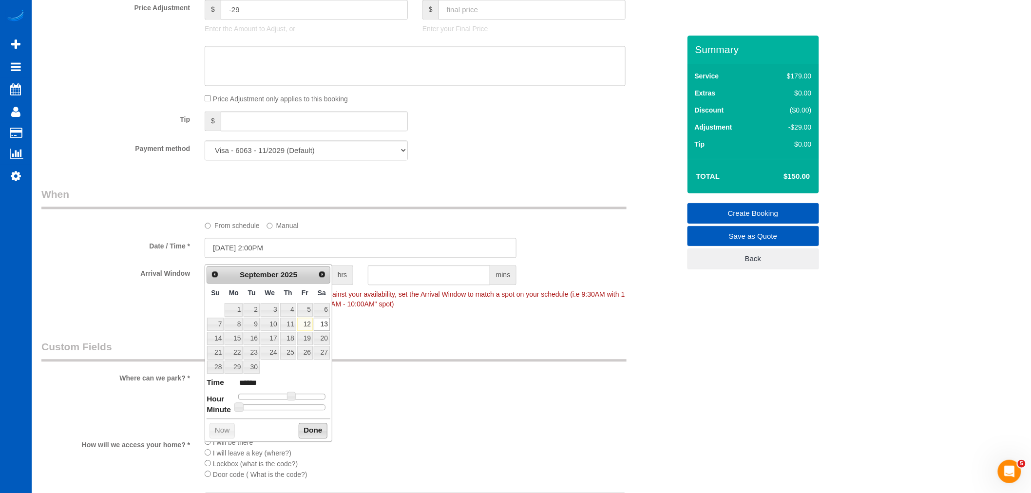
click at [314, 432] on button "Done" at bounding box center [313, 431] width 29 height 16
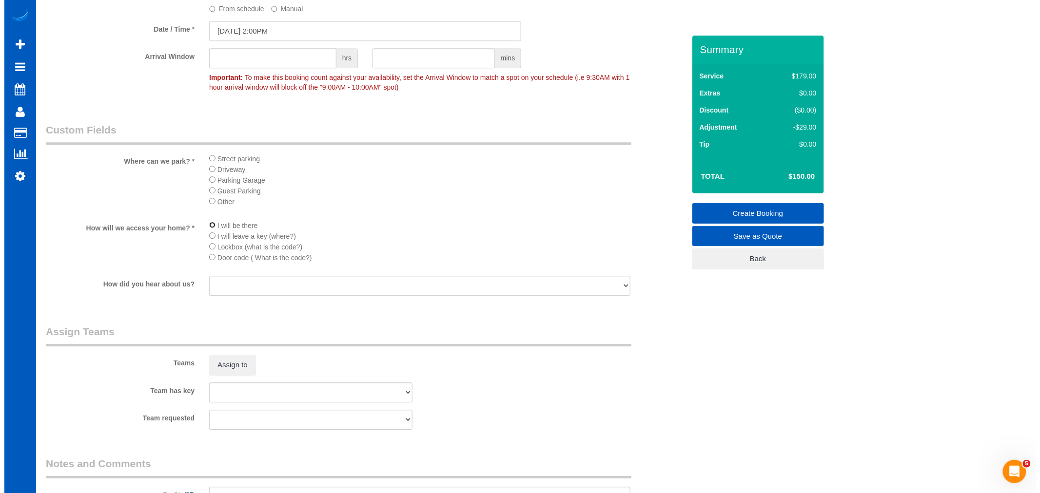
scroll to position [1083, 0]
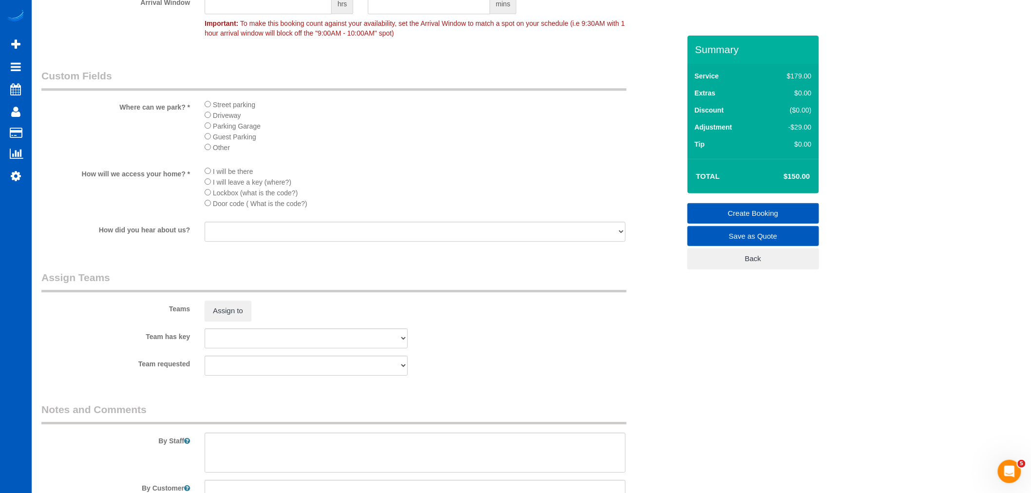
click at [221, 335] on sui-booking-teams "Teams Assign to Team has key Alina Kruchok Anzhela Trokhymiuk Iryna Kuzmenko-Sp…" at bounding box center [360, 323] width 639 height 105
click at [223, 321] on button "Assign to" at bounding box center [228, 311] width 47 height 20
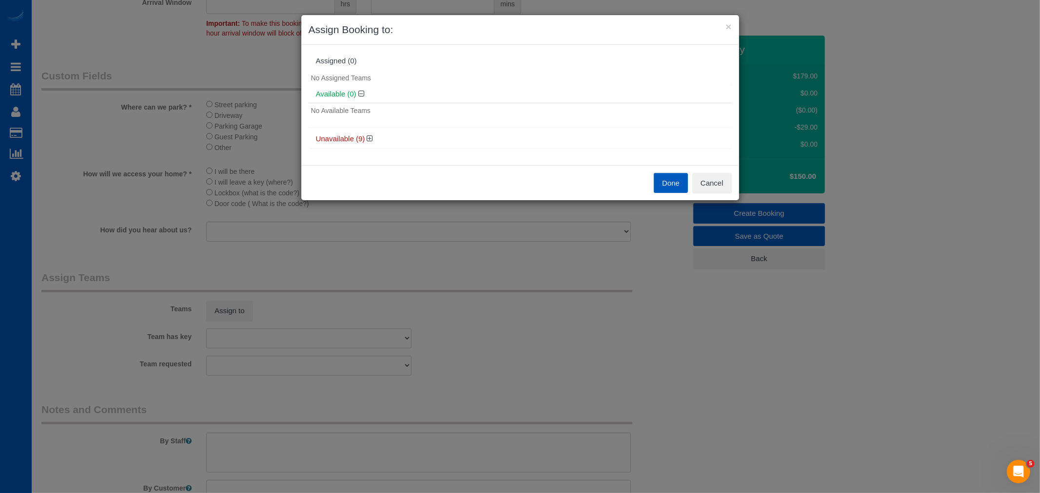
click at [373, 138] on h4 "Unavailable (9)" at bounding box center [520, 139] width 408 height 8
click at [372, 138] on icon at bounding box center [370, 138] width 6 height 7
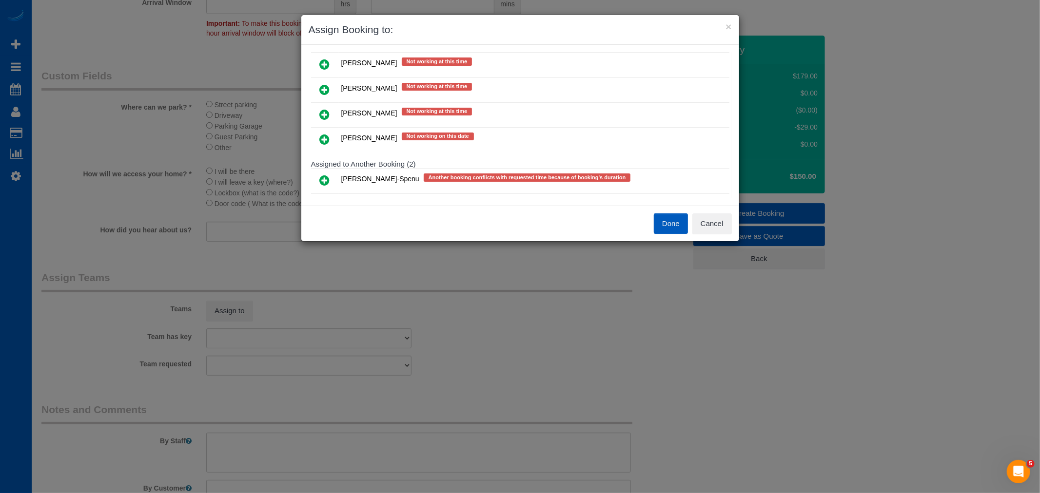
scroll to position [162, 0]
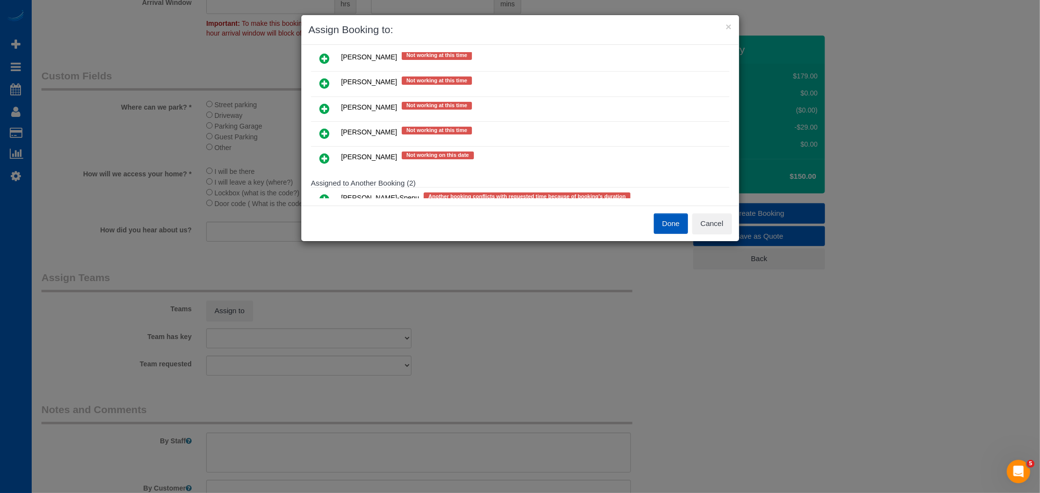
click at [324, 80] on icon at bounding box center [325, 84] width 10 height 12
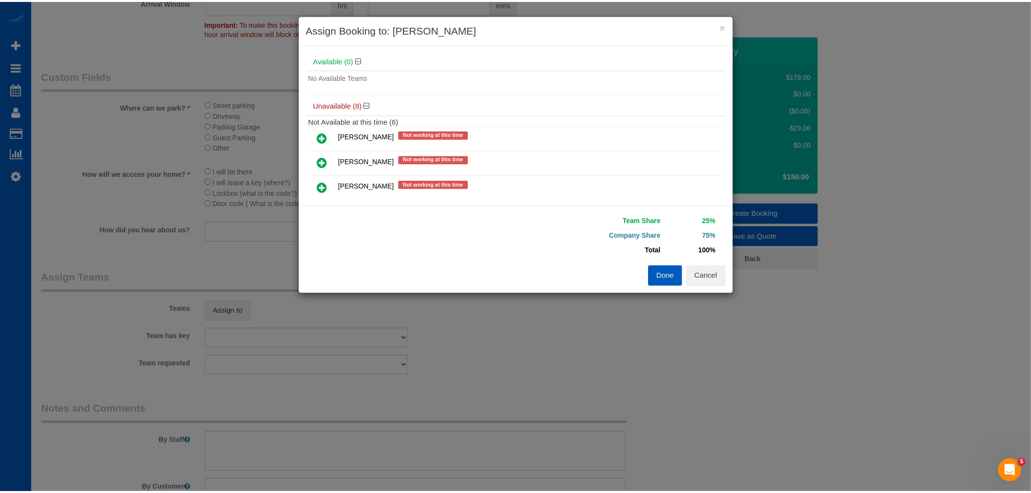
scroll to position [0, 0]
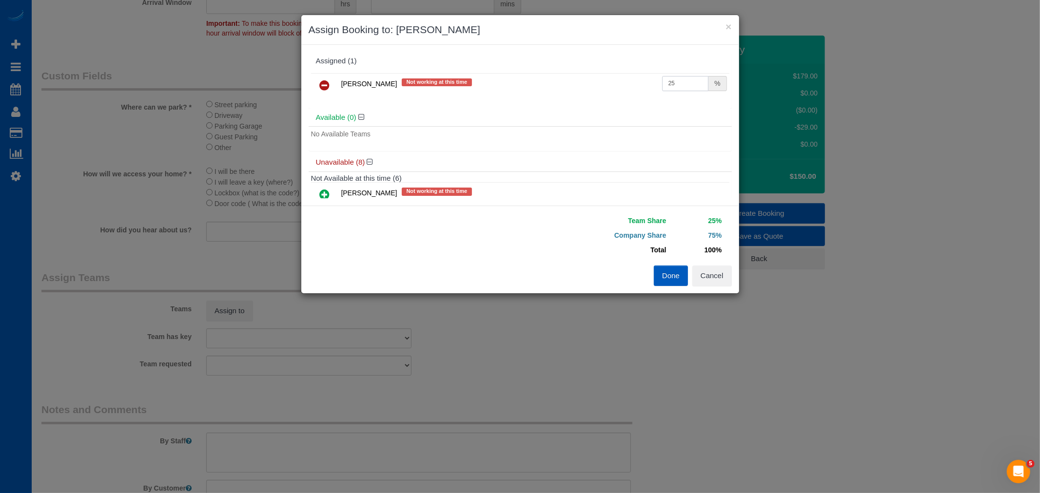
drag, startPoint x: 676, startPoint y: 77, endPoint x: 566, endPoint y: 71, distance: 110.3
click at [566, 71] on div "Oksana Milisevych Not working at this time 25 %" at bounding box center [520, 90] width 423 height 38
type input "55"
click at [665, 278] on button "Done" at bounding box center [671, 276] width 34 height 20
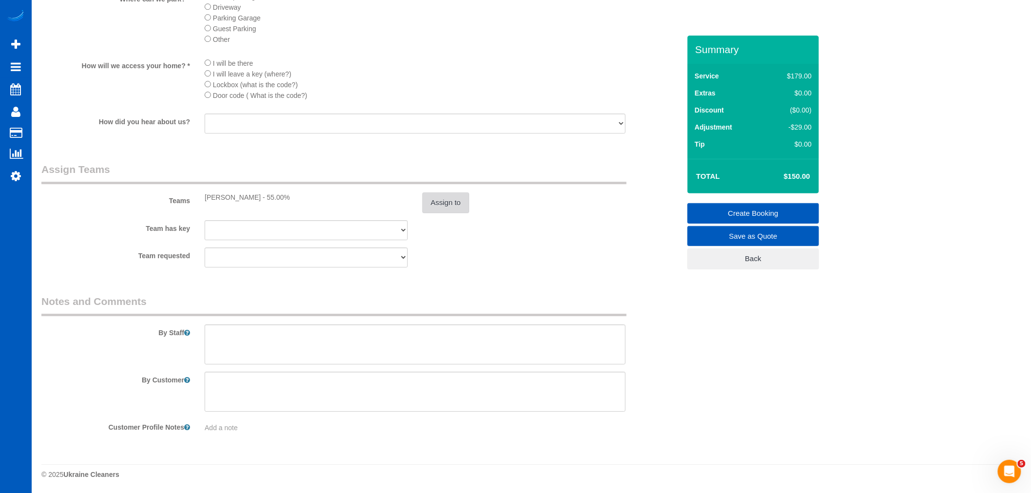
scroll to position [1205, 0]
click at [251, 349] on textarea at bounding box center [415, 344] width 421 height 40
click at [206, 333] on textarea at bounding box center [415, 344] width 421 height 40
click at [231, 335] on textarea at bounding box center [415, 344] width 421 height 40
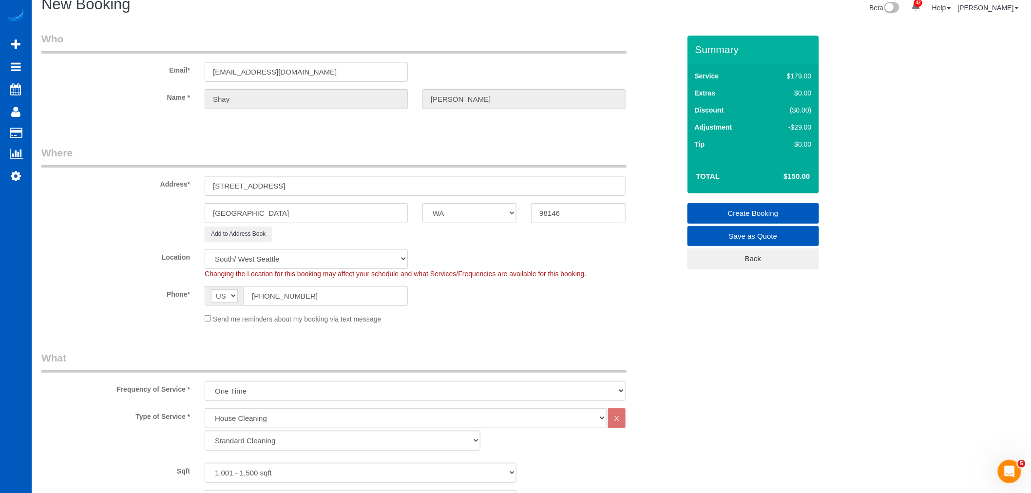
scroll to position [0, 0]
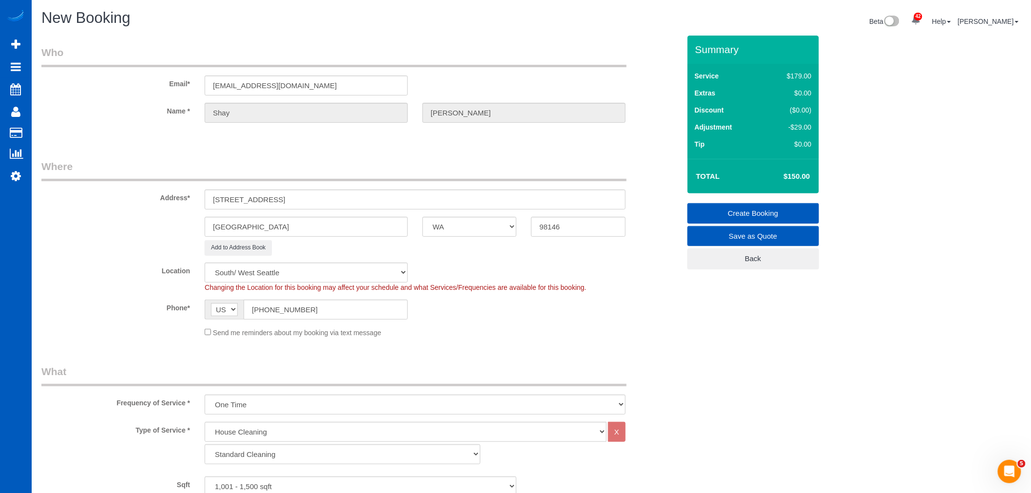
type textarea "Booked by Jade Post remodel hourly cleaning only cleaning kitchen and bathroom …"
drag, startPoint x: 276, startPoint y: 200, endPoint x: 374, endPoint y: 200, distance: 98.0
click at [374, 200] on input "11016 17th Ave SW, Seattle" at bounding box center [415, 200] width 421 height 20
type input "11016 17th Ave SW"
click at [663, 325] on sui-booking-location "Location North Seattle Atlanta GA Denver Everett Fort Worth TX Las Vegas Main D…" at bounding box center [360, 300] width 639 height 75
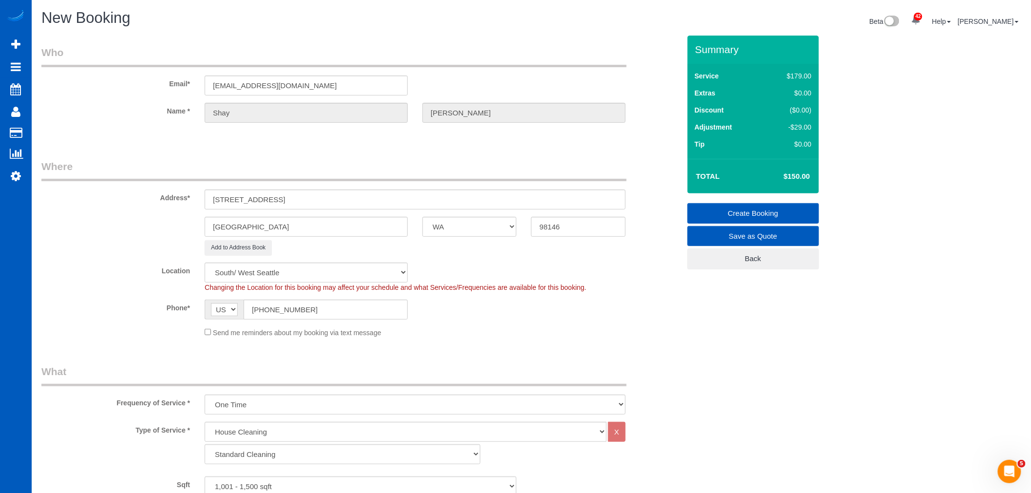
click at [752, 205] on link "Create Booking" at bounding box center [754, 213] width 132 height 20
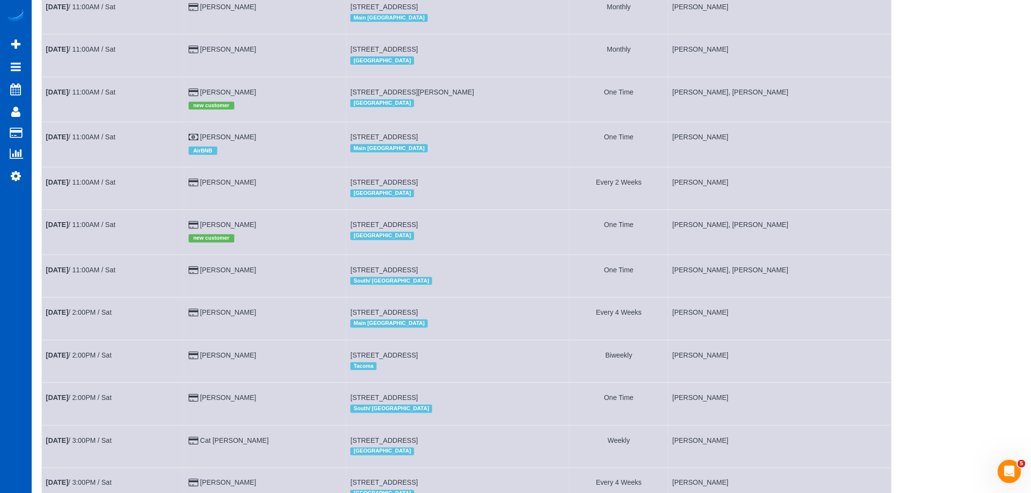
scroll to position [520, 0]
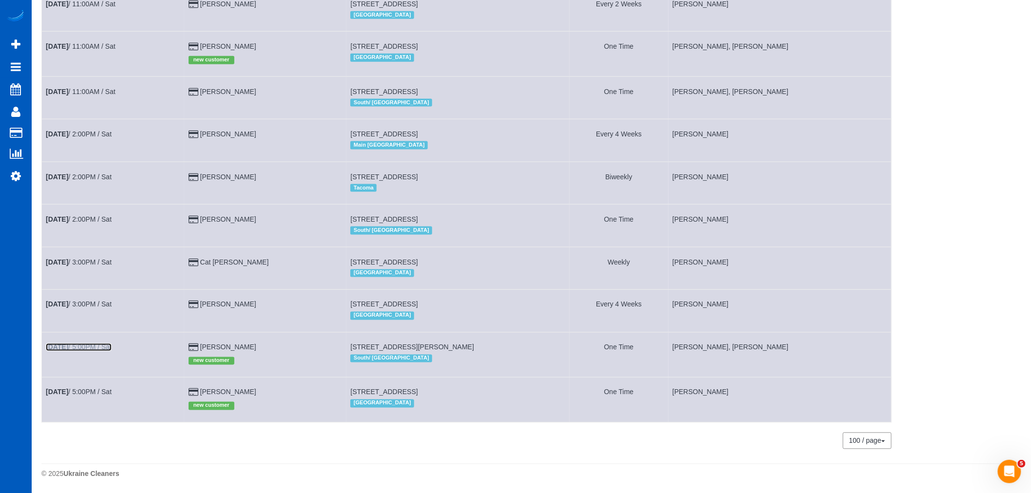
click at [102, 344] on link "Sep 13th / 5:00PM / Sat" at bounding box center [79, 348] width 66 height 8
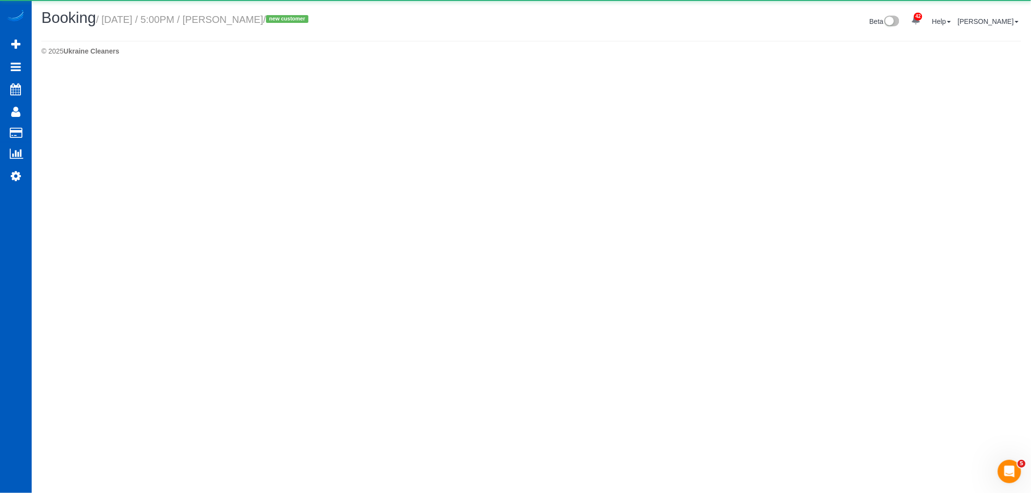
select select "WA"
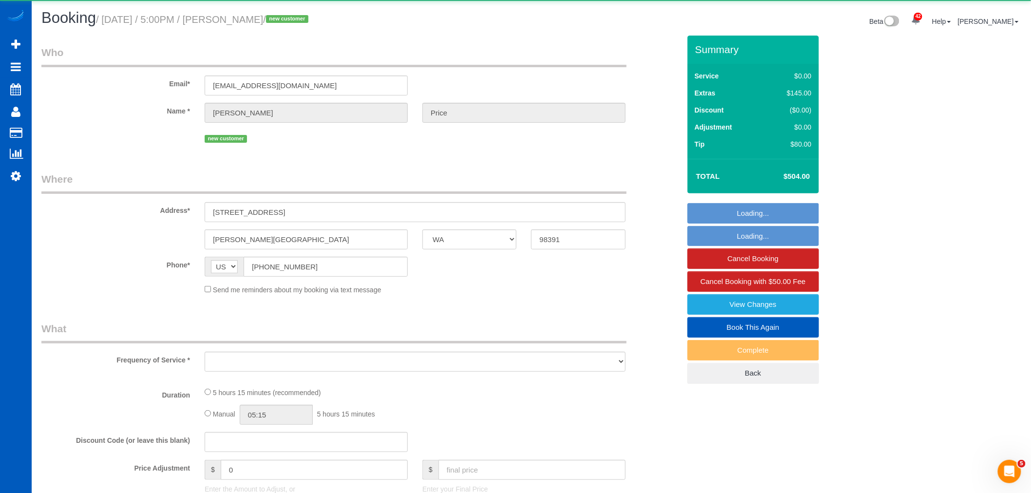
select select "object:9231"
select select "string:fspay-48b34d72-6a3c-40f0-a287-4eb9aab13f94"
select select "199"
select select "1001"
select select "3"
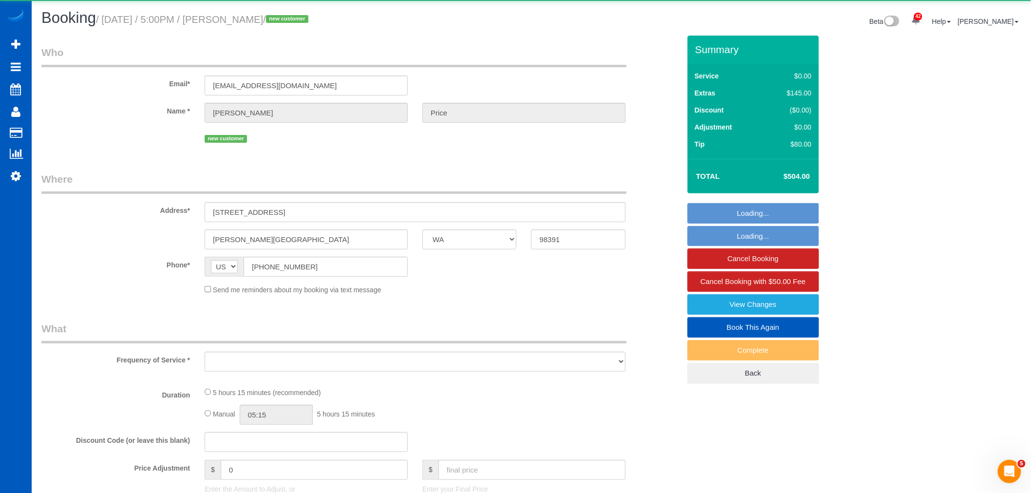
select select "2"
select select "spot42"
select select "number:8"
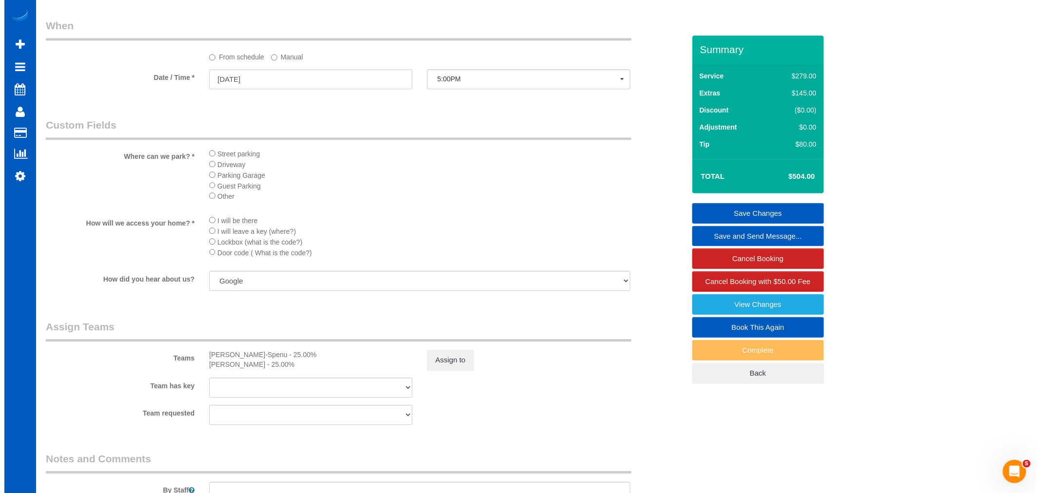
scroll to position [1137, 0]
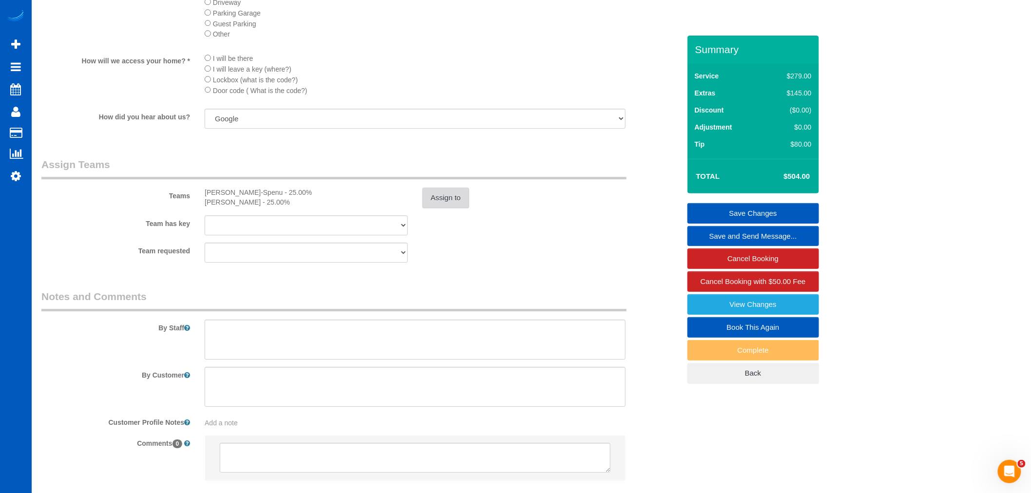
click at [429, 208] on button "Assign to" at bounding box center [446, 198] width 47 height 20
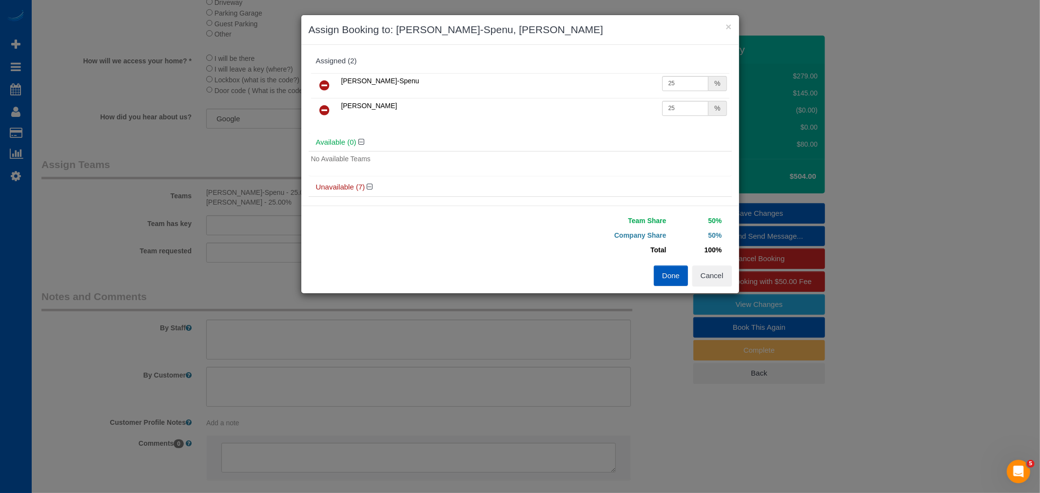
click at [317, 91] on link at bounding box center [324, 85] width 23 height 19
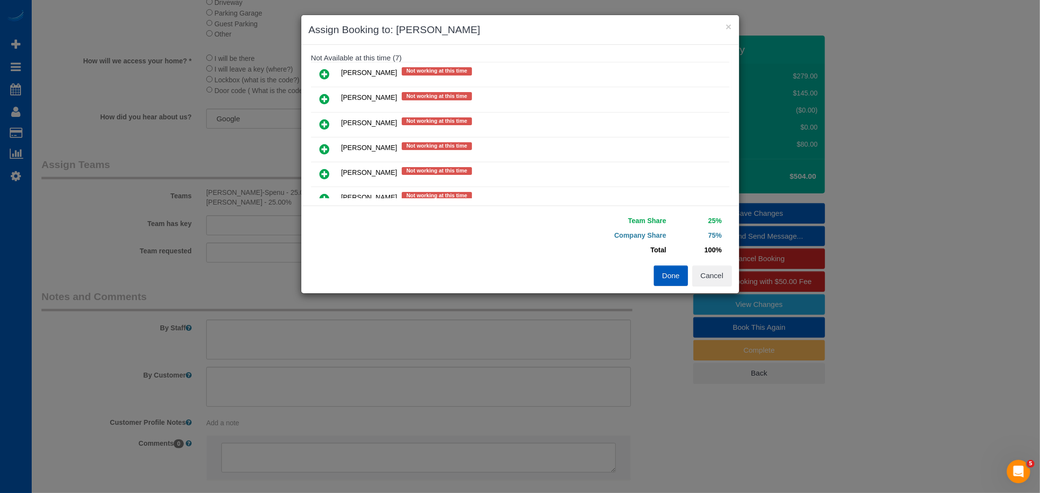
click at [334, 153] on link at bounding box center [324, 149] width 23 height 19
click at [327, 148] on icon at bounding box center [325, 150] width 10 height 12
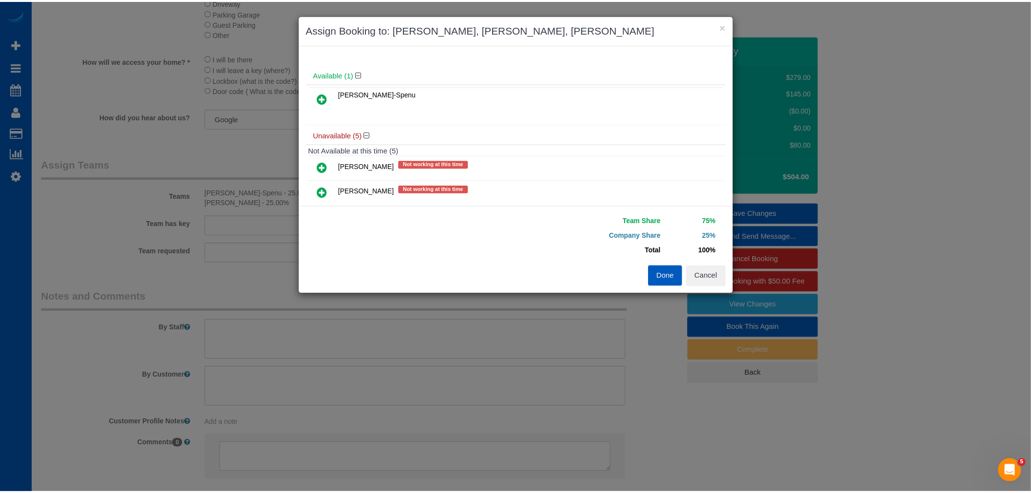
scroll to position [0, 0]
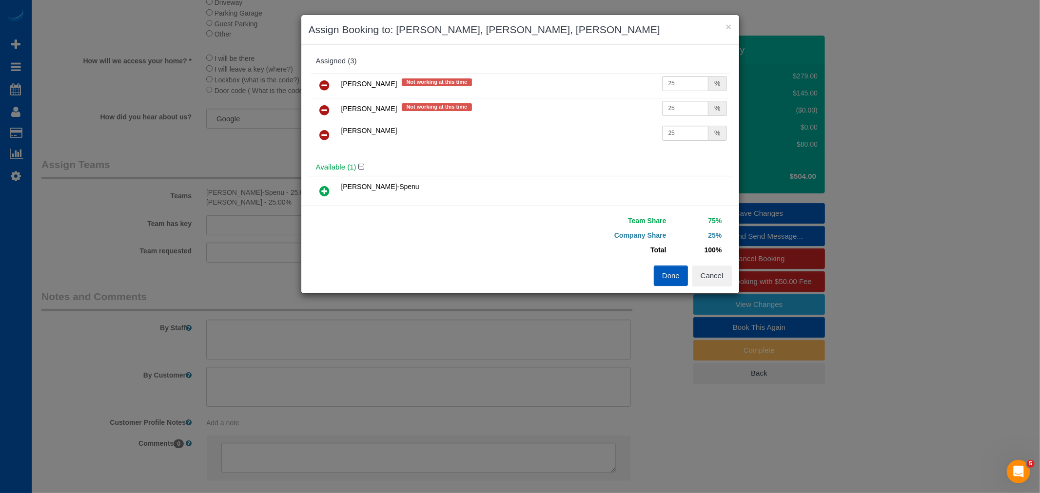
click at [325, 111] on icon at bounding box center [325, 110] width 10 height 12
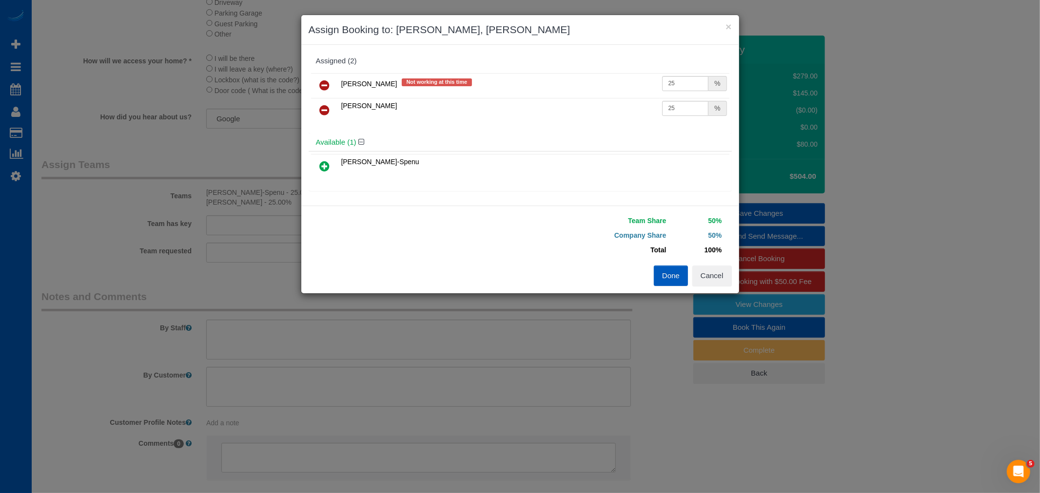
click at [657, 270] on button "Done" at bounding box center [671, 276] width 34 height 20
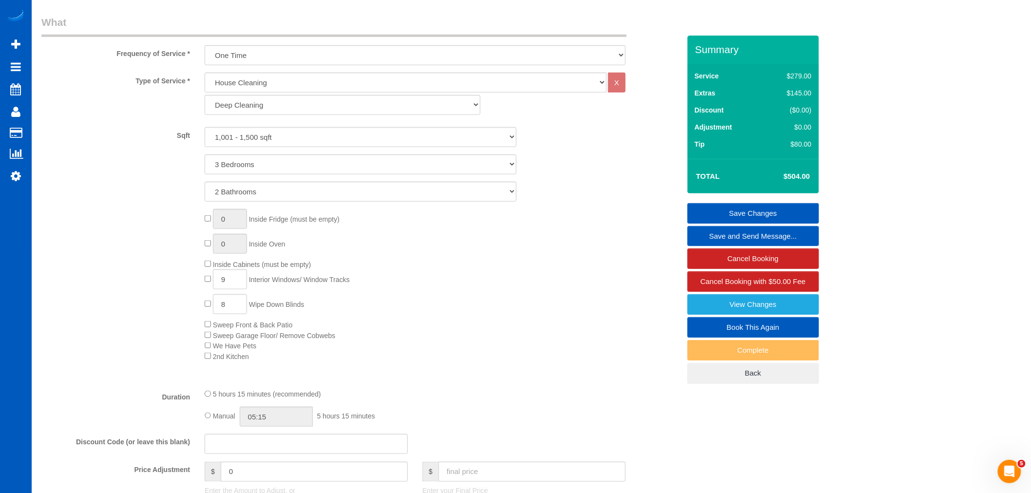
scroll to position [325, 0]
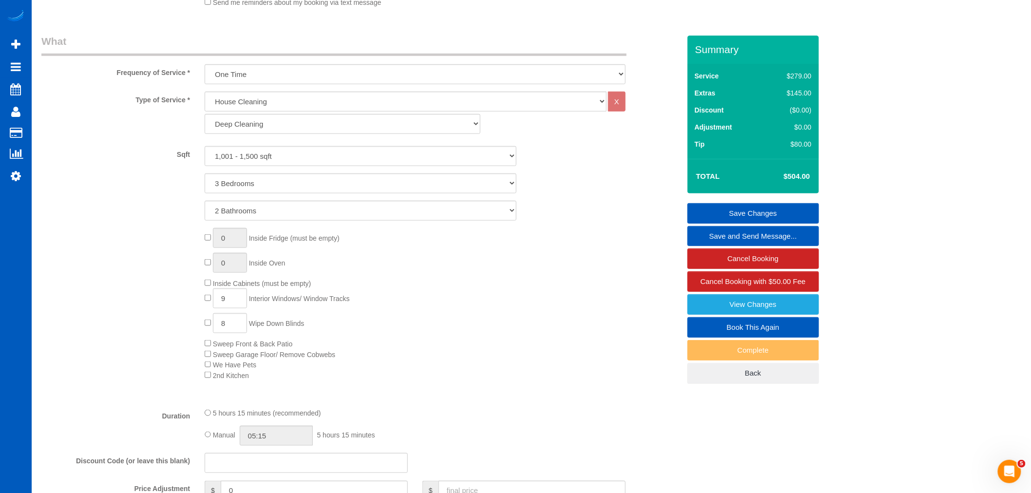
click at [732, 213] on link "Save Changes" at bounding box center [754, 213] width 132 height 20
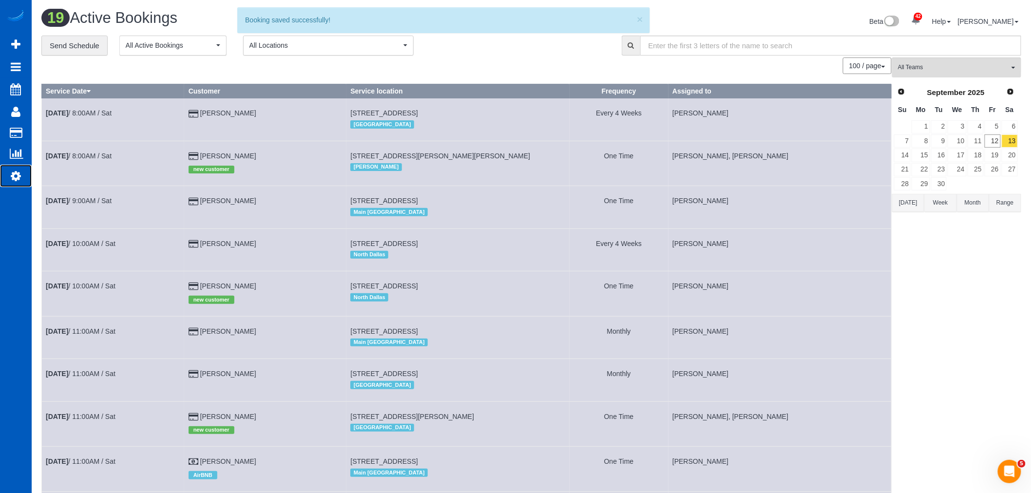
click at [18, 176] on icon at bounding box center [16, 176] width 10 height 12
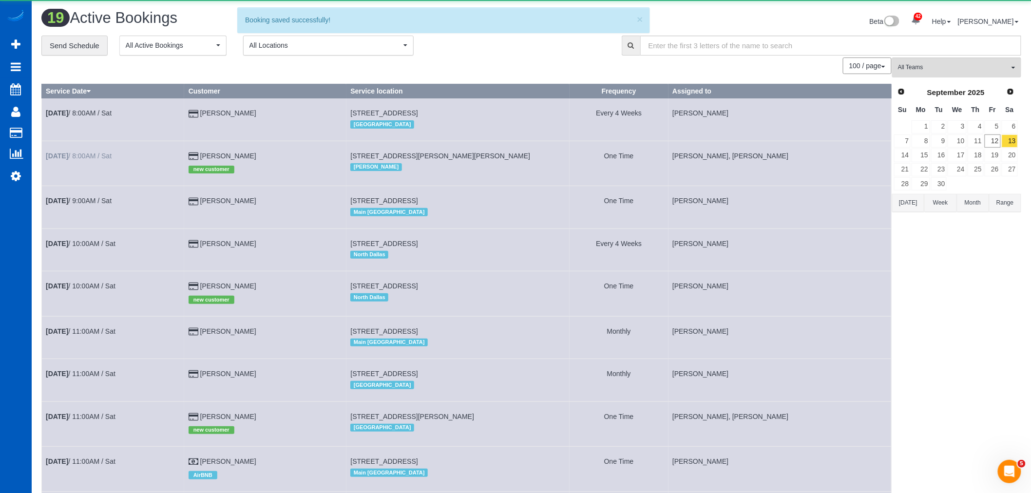
select select "1"
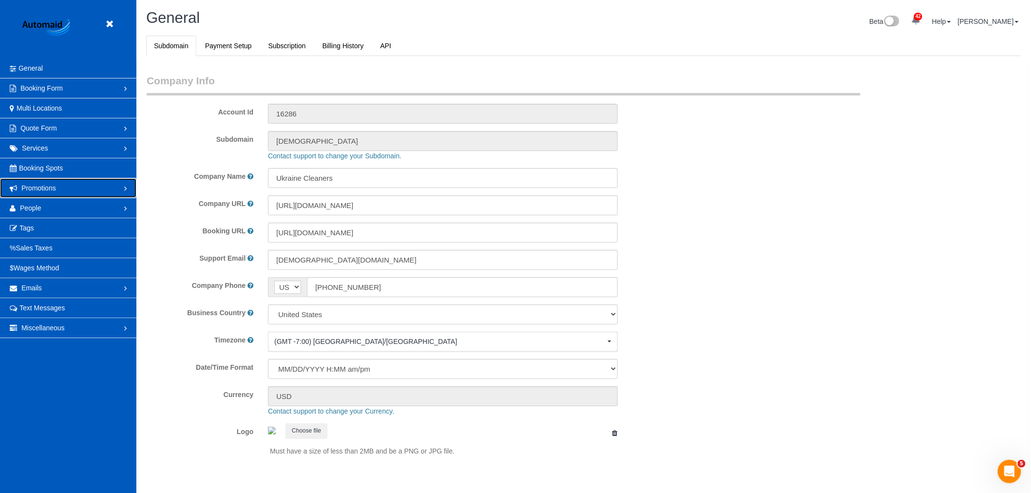
click at [52, 196] on link "Promotions" at bounding box center [68, 187] width 136 height 19
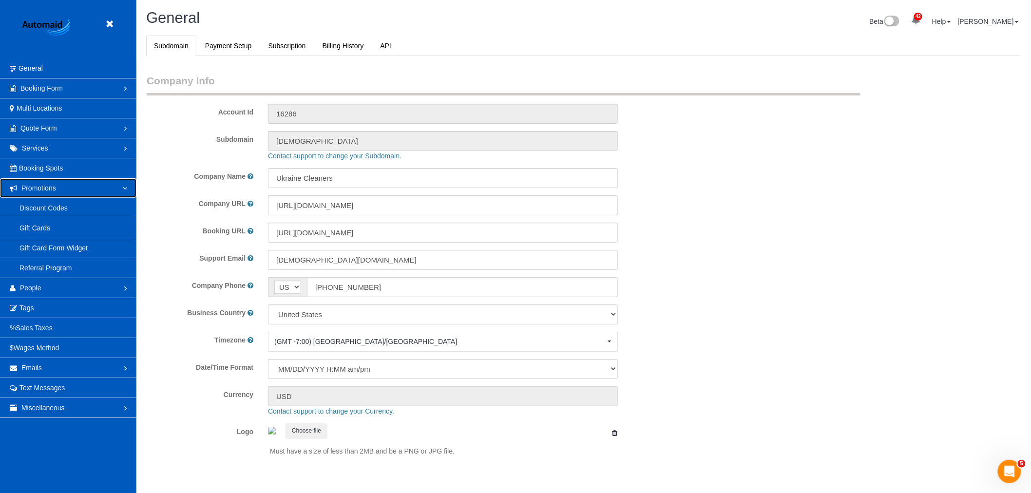
click at [75, 191] on link "Promotions" at bounding box center [68, 187] width 136 height 19
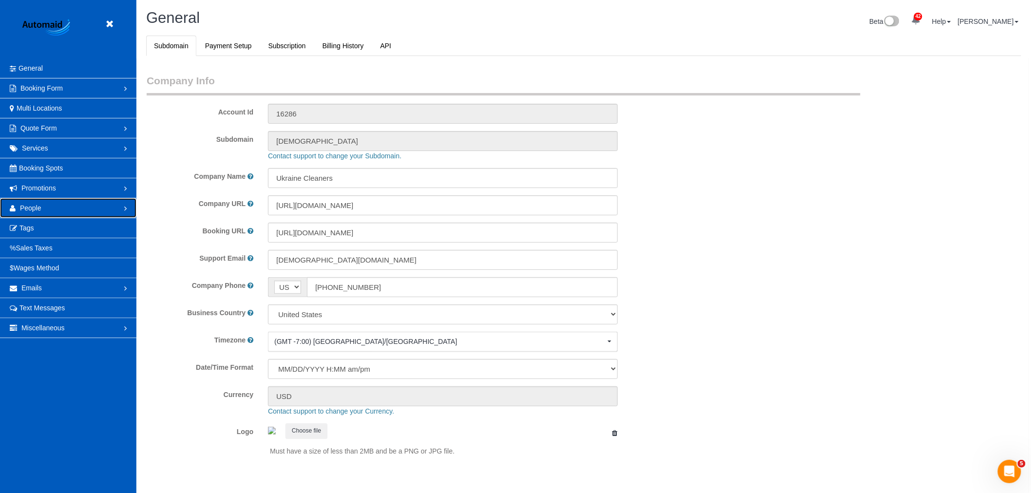
click at [47, 206] on link "People" at bounding box center [68, 207] width 136 height 19
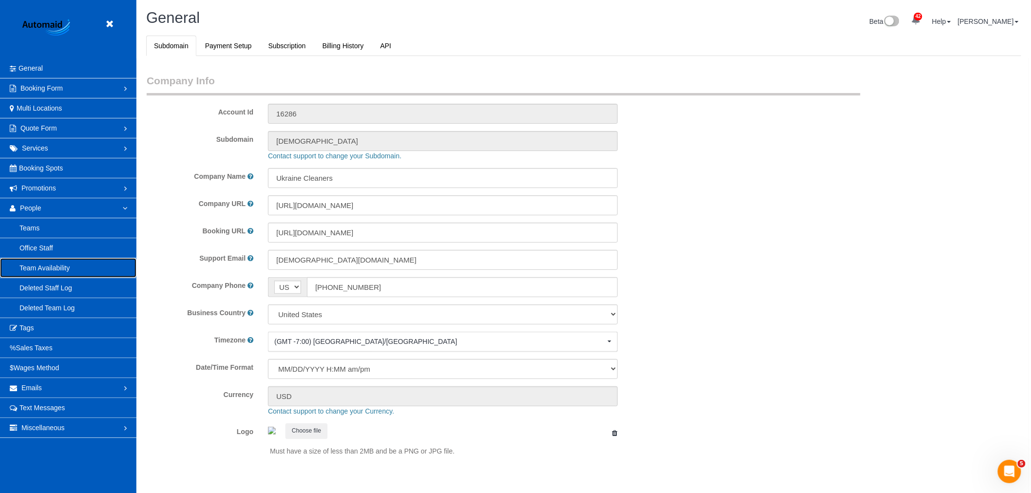
click at [51, 265] on link "Team Availability" at bounding box center [68, 267] width 136 height 19
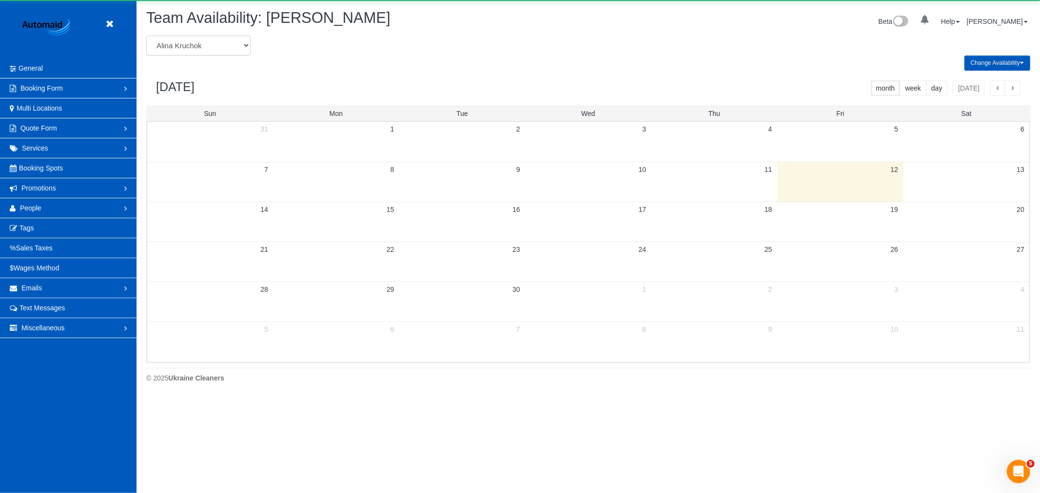
scroll to position [398, 1040]
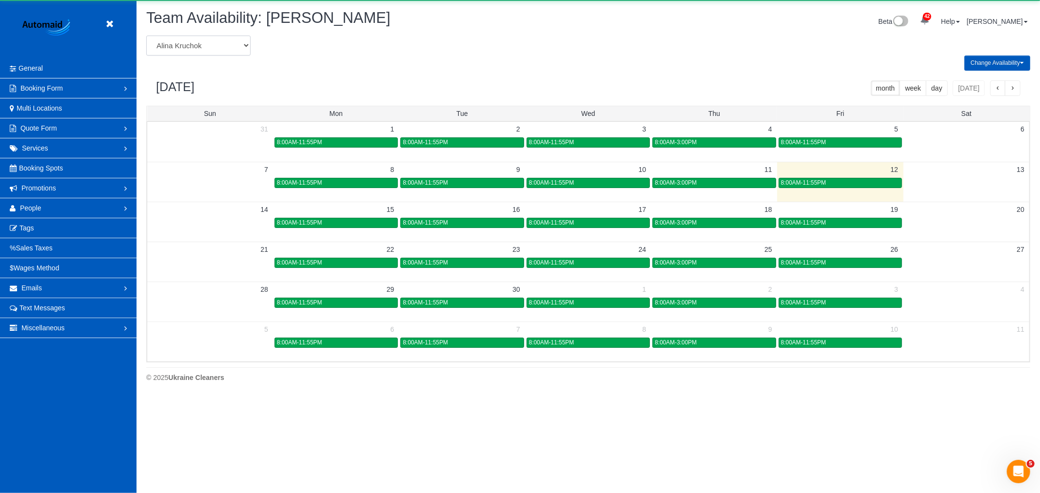
click at [195, 49] on select "Alina Kruchok Alona Tarasiuk Alona Vikhliaieva Anastasiia Demchenko Anastasiia …" at bounding box center [198, 46] width 104 height 20
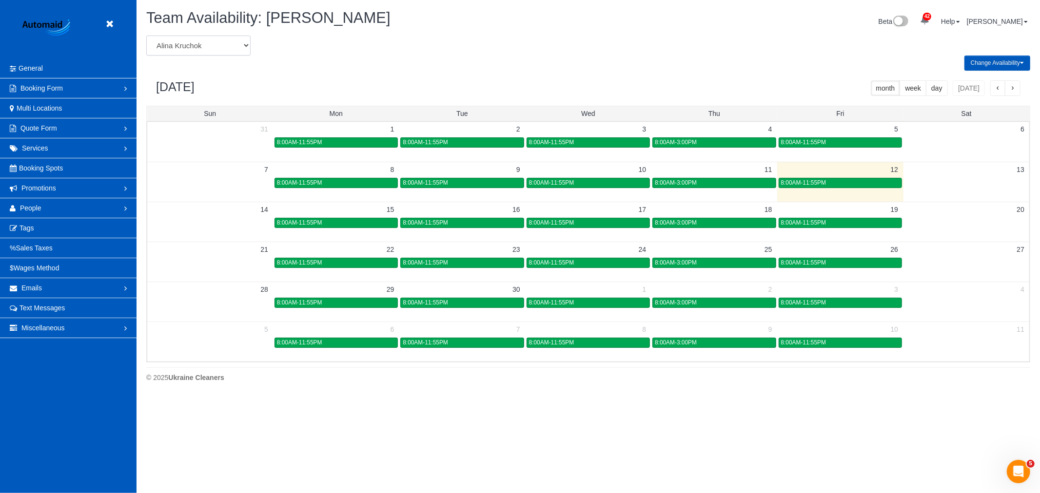
select select "number:864"
click at [146, 36] on select "Alina Kruchok Alona Tarasiuk Alona Vikhliaieva Anastasiia Demchenko Anastasiia …" at bounding box center [198, 46] width 104 height 20
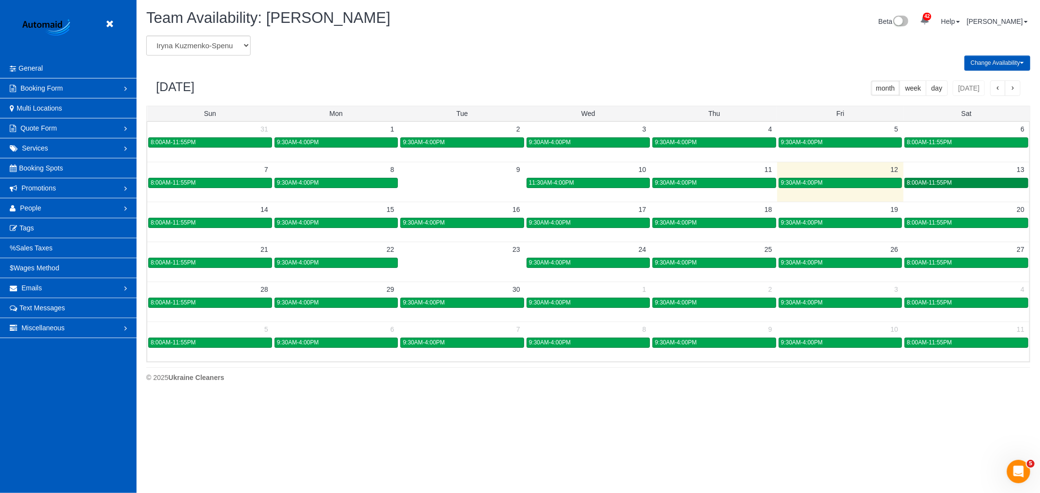
click at [957, 182] on div "8:00AM-11:55PM" at bounding box center [966, 182] width 119 height 7
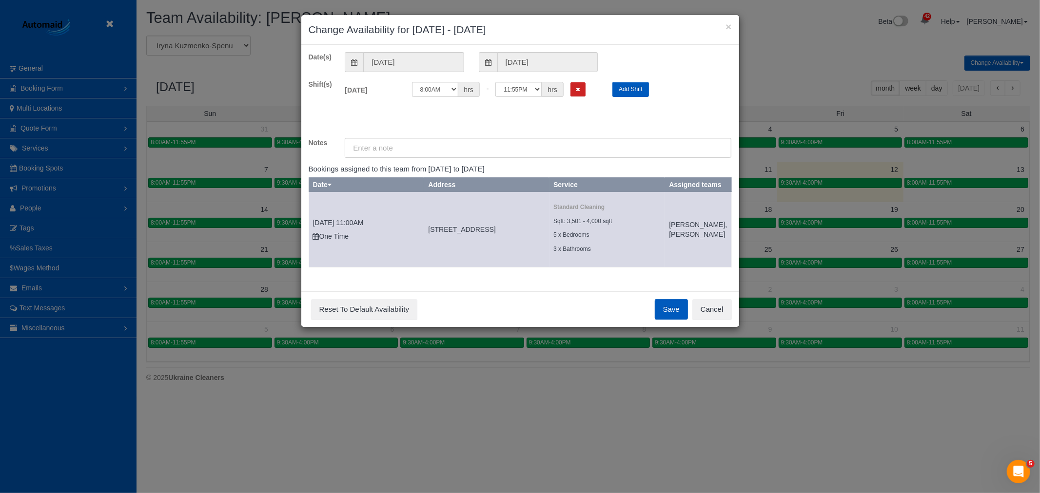
click at [586, 94] on div "12:00AM 12:05AM 12:10AM 12:15AM 12:20AM 12:25AM 12:30AM 12:35AM 12:40AM 12:45AM…" at bounding box center [505, 89] width 186 height 15
click at [581, 91] on button "Remove Shift" at bounding box center [577, 89] width 15 height 14
click at [680, 320] on button "Save" at bounding box center [671, 309] width 33 height 20
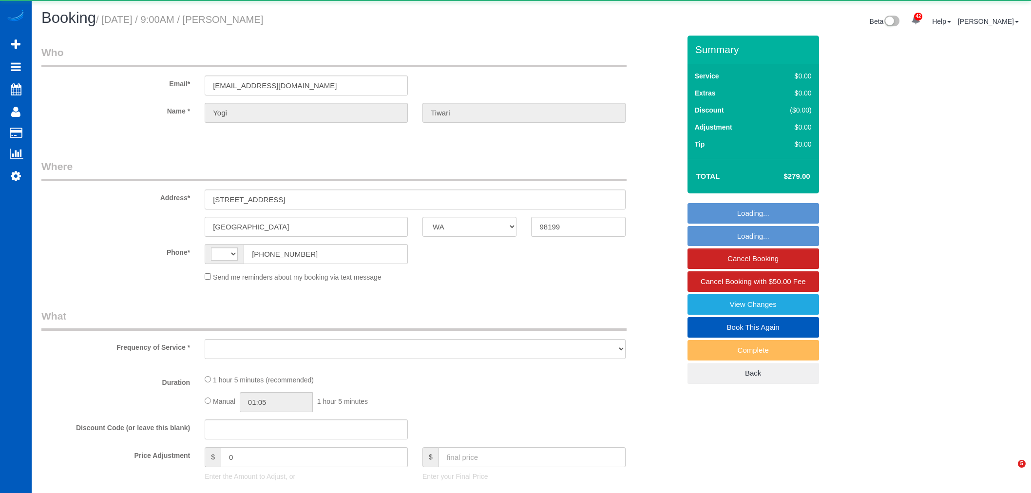
select select "WA"
select select "string:US"
select select "object:1626"
select select "string:fspay-ab706a3e-b380-4204-a357-b5056a61ddd5"
select select "199"
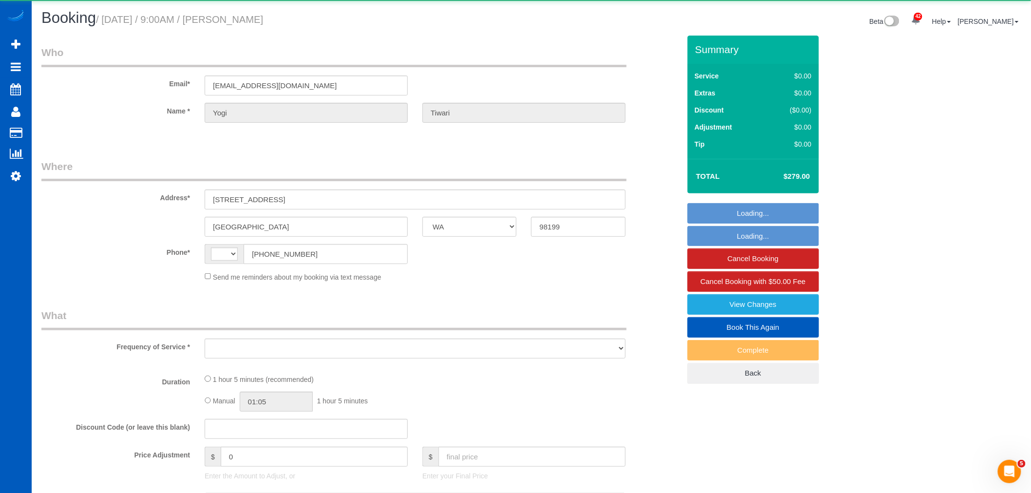
select select "1001"
select select "2"
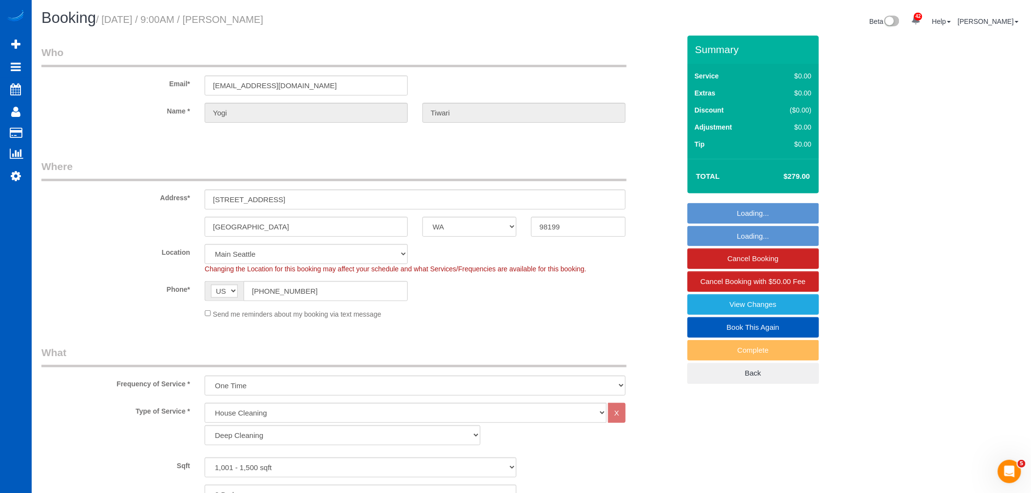
select select "object:2226"
select select "1001"
select select "2"
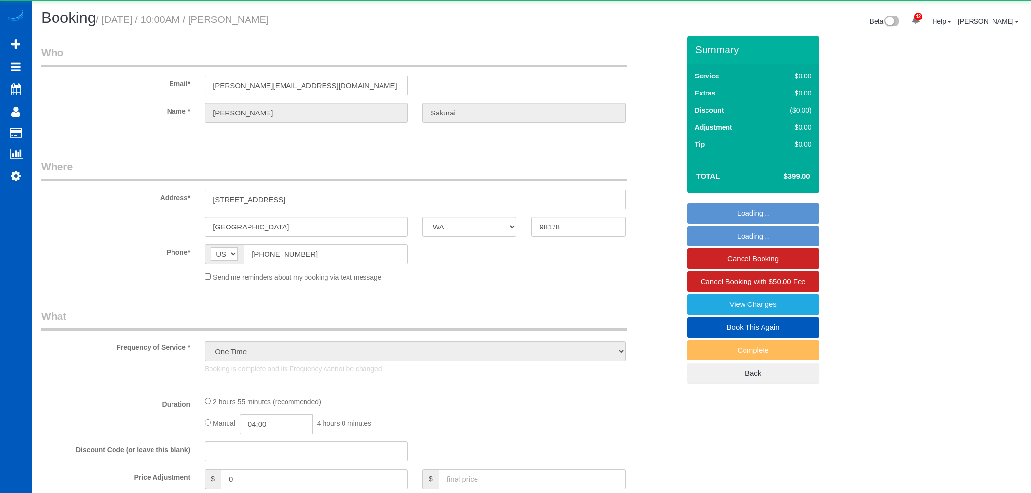
select select "WA"
select select "object:1135"
select select "199"
select select "3501"
select select "5"
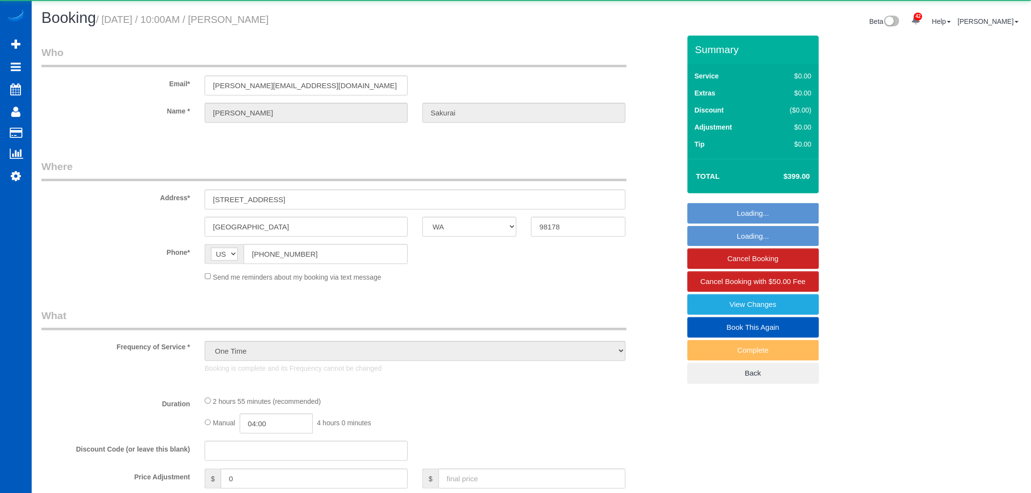
select select "3"
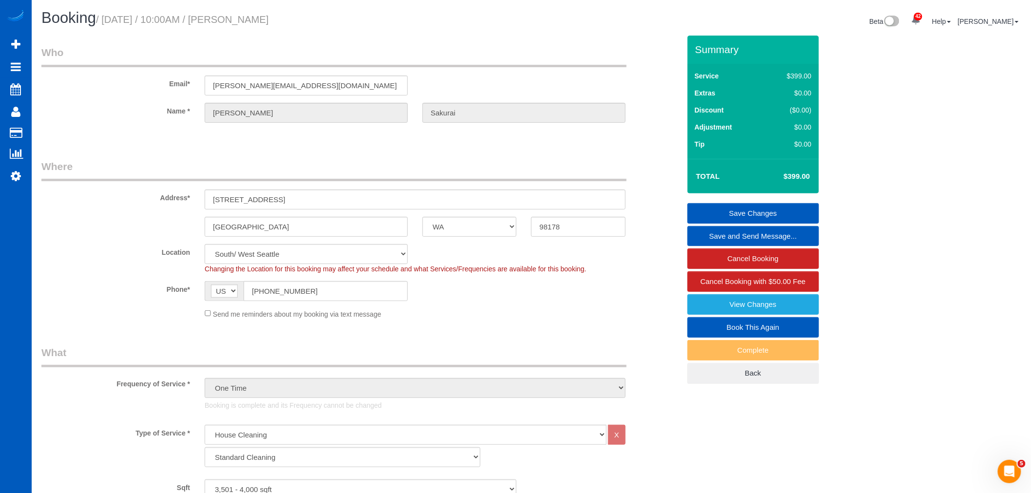
click at [747, 328] on link "Book This Again" at bounding box center [754, 327] width 132 height 20
select select "WA"
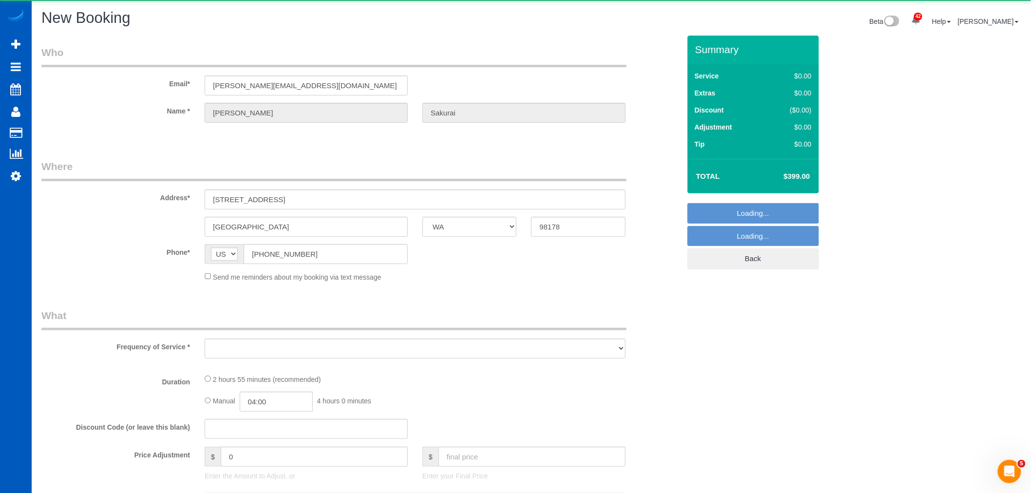
select select "object:1783"
select select "string:fspay-9c74f349-8f80-4847-be76-79d9f9c5caea"
select select "199"
select select "3501"
select select "5"
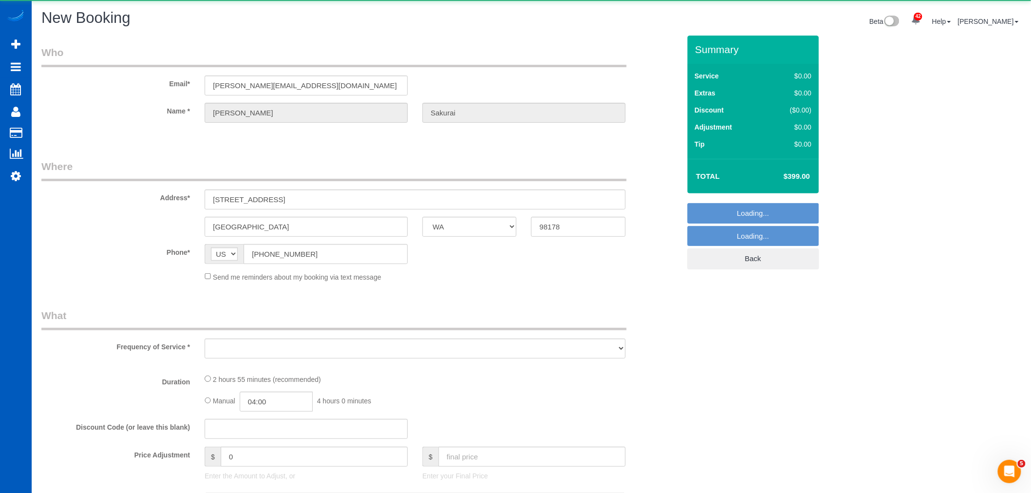
select select "3"
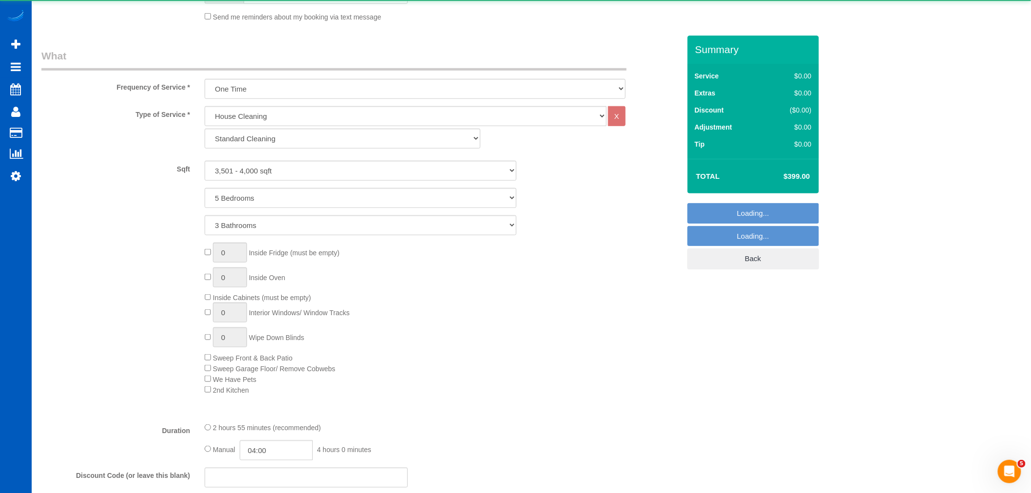
select select "object:2012"
select select "3501"
select select "5"
select select "3"
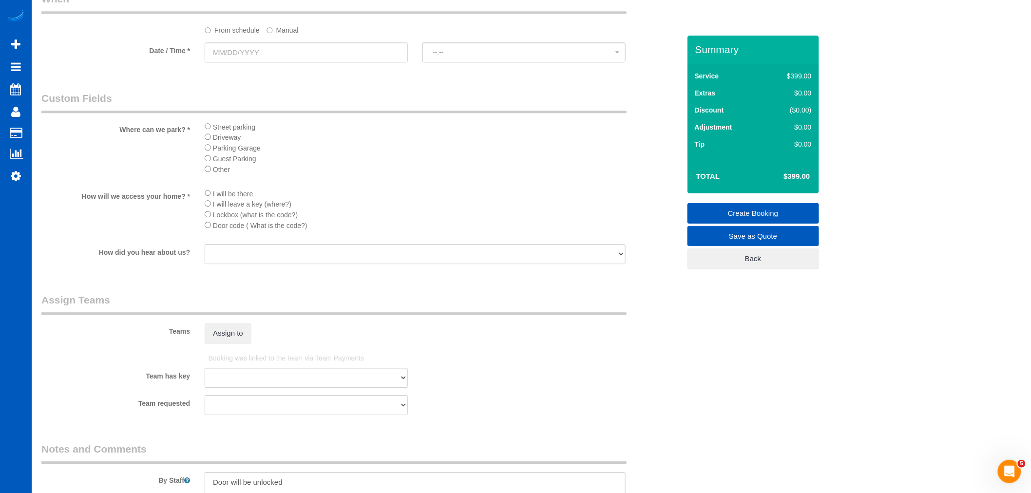
scroll to position [1029, 0]
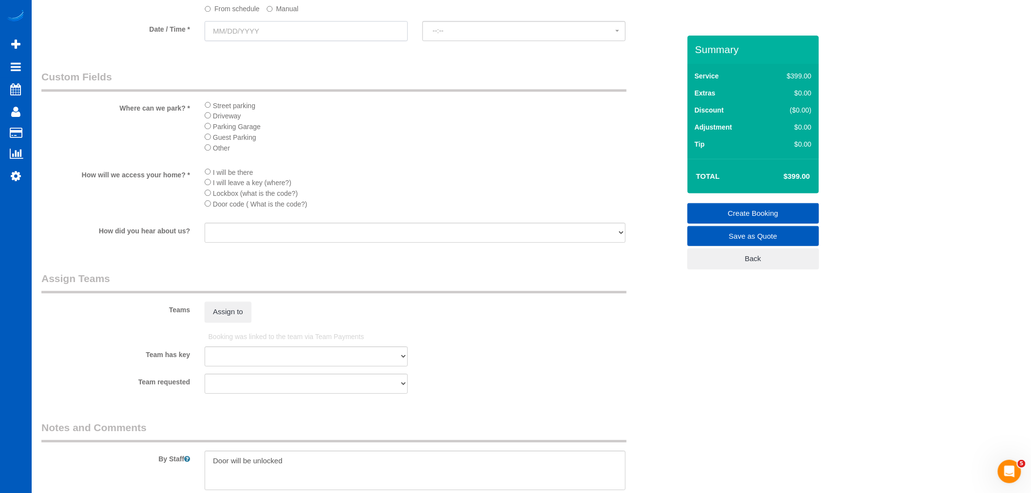
click at [254, 36] on input "text" at bounding box center [306, 31] width 203 height 20
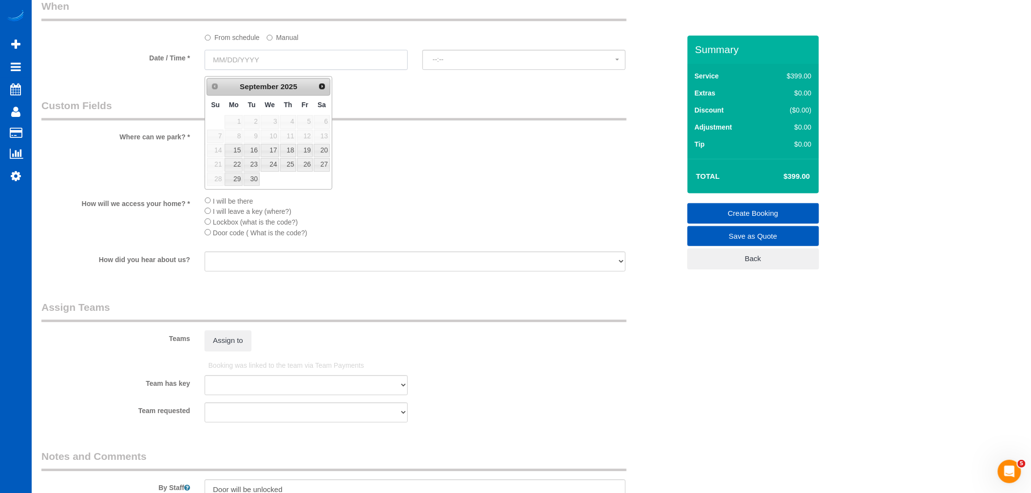
scroll to position [975, 0]
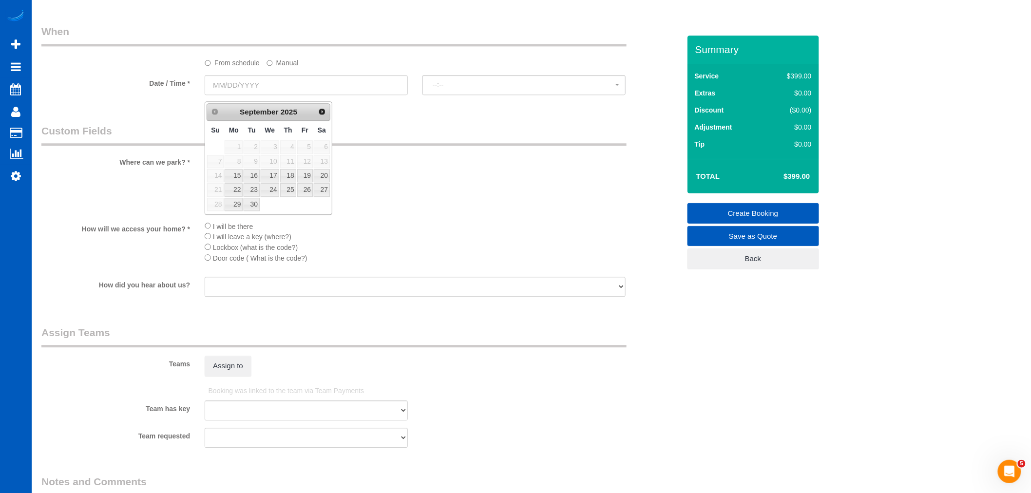
click at [275, 68] on label "Manual" at bounding box center [283, 61] width 32 height 13
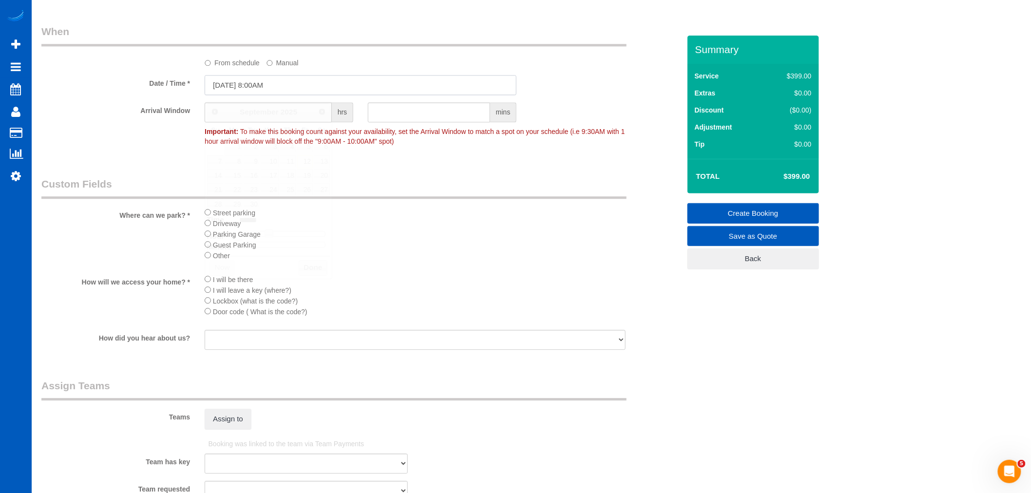
click at [255, 88] on input "09/12/2025 8:00AM" at bounding box center [361, 85] width 312 height 20
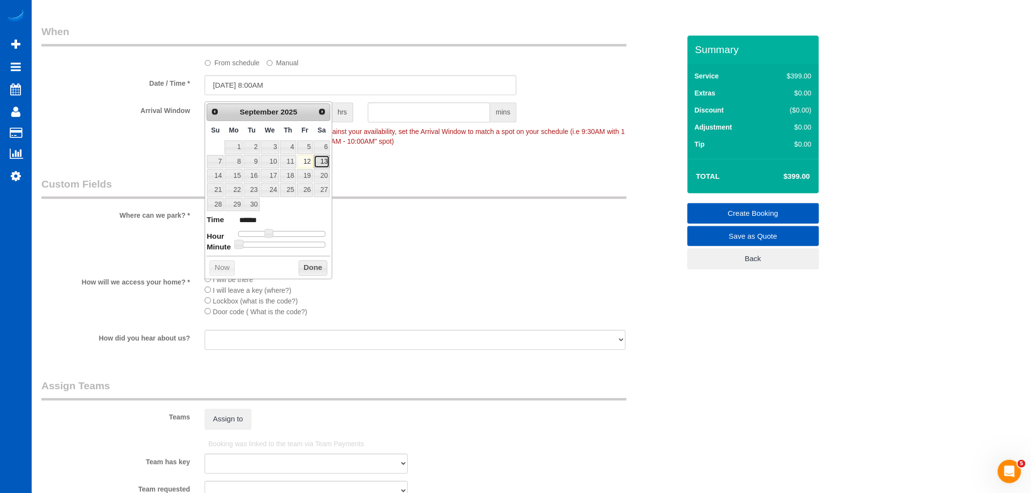
click at [322, 168] on link "13" at bounding box center [322, 161] width 16 height 13
type input "09/13/2025 9:00AM"
type input "******"
type input "09/13/2025 10:00AM"
type input "*******"
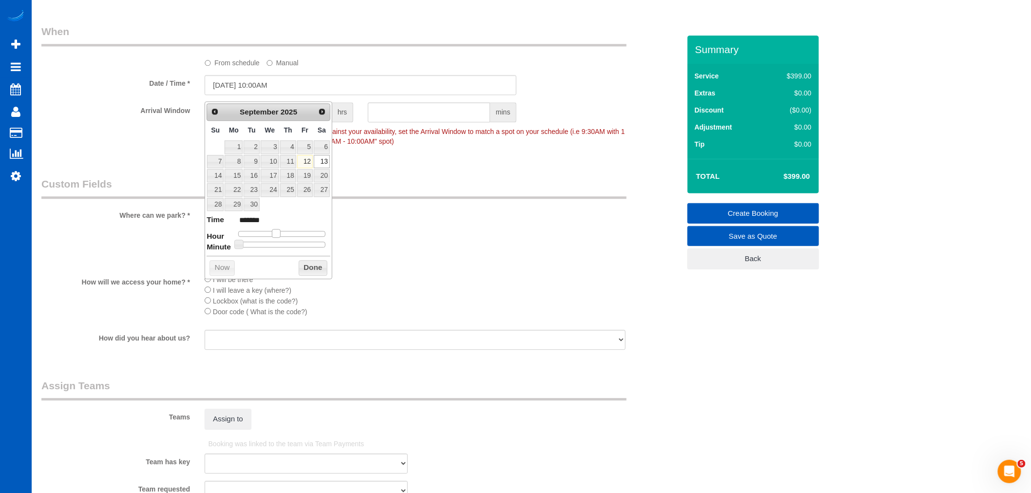
type input "09/13/2025 11:00AM"
type input "*******"
type input "09/13/2025 12:00PM"
type input "*******"
type input "09/13/2025 11:00AM"
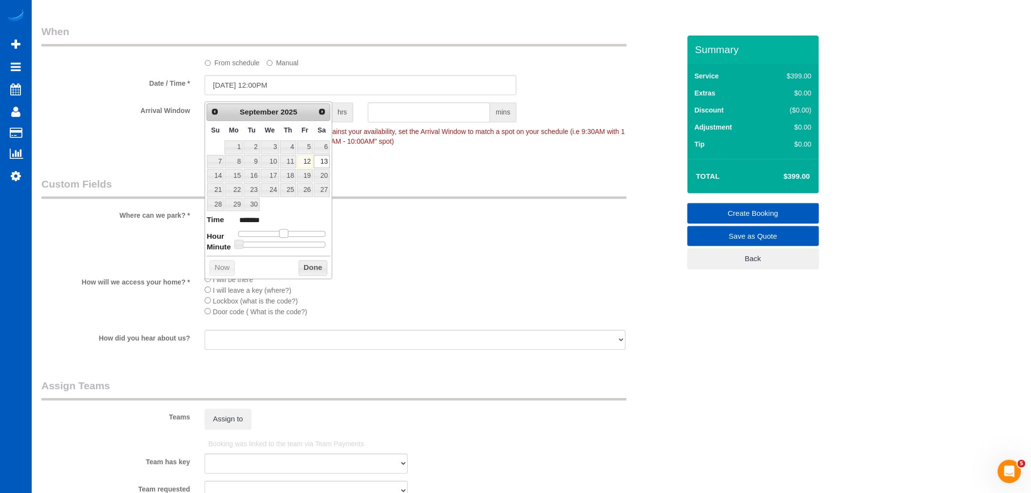
type input "*******"
drag, startPoint x: 273, startPoint y: 234, endPoint x: 284, endPoint y: 234, distance: 11.2
click at [284, 234] on span at bounding box center [280, 233] width 9 height 9
click at [300, 264] on button "Done" at bounding box center [313, 268] width 29 height 16
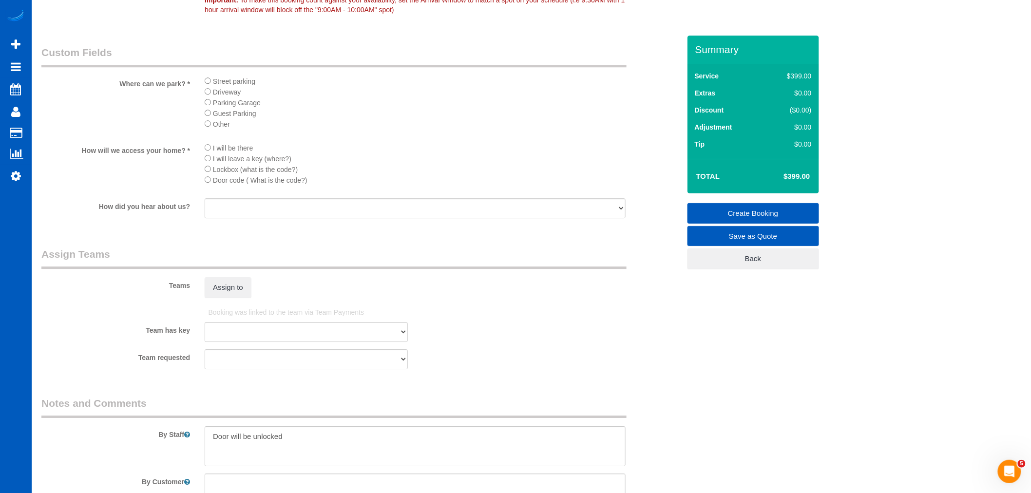
scroll to position [1137, 0]
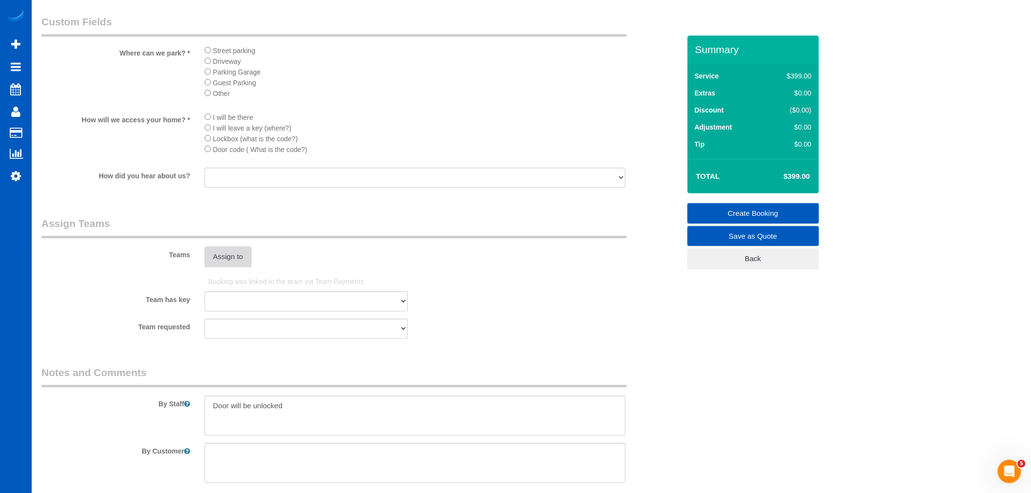
click at [231, 267] on button "Assign to" at bounding box center [228, 257] width 47 height 20
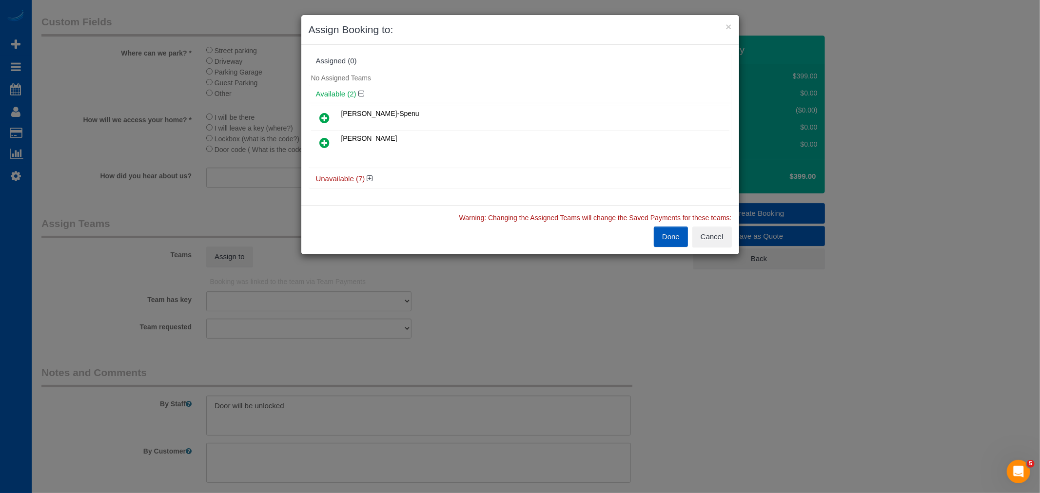
click at [331, 119] on link at bounding box center [324, 118] width 23 height 19
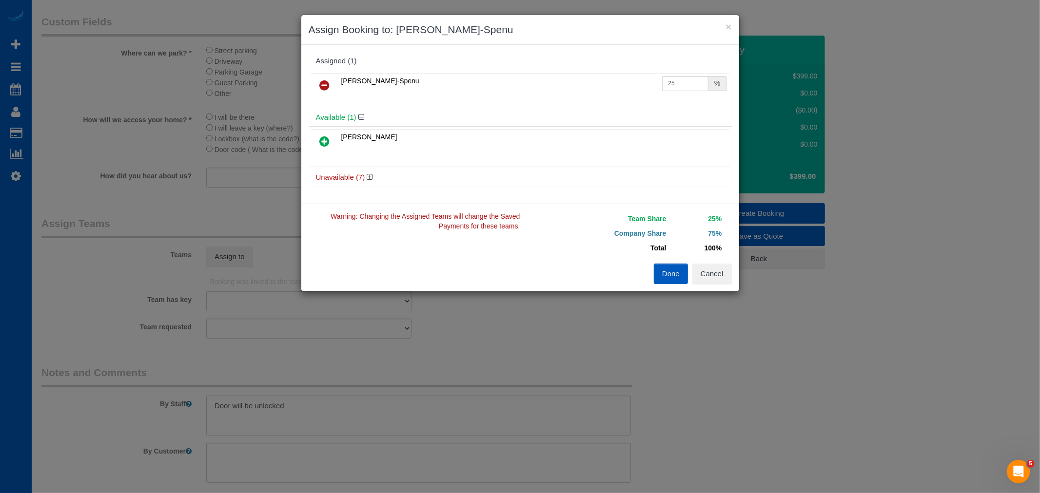
click at [327, 139] on icon at bounding box center [325, 142] width 10 height 12
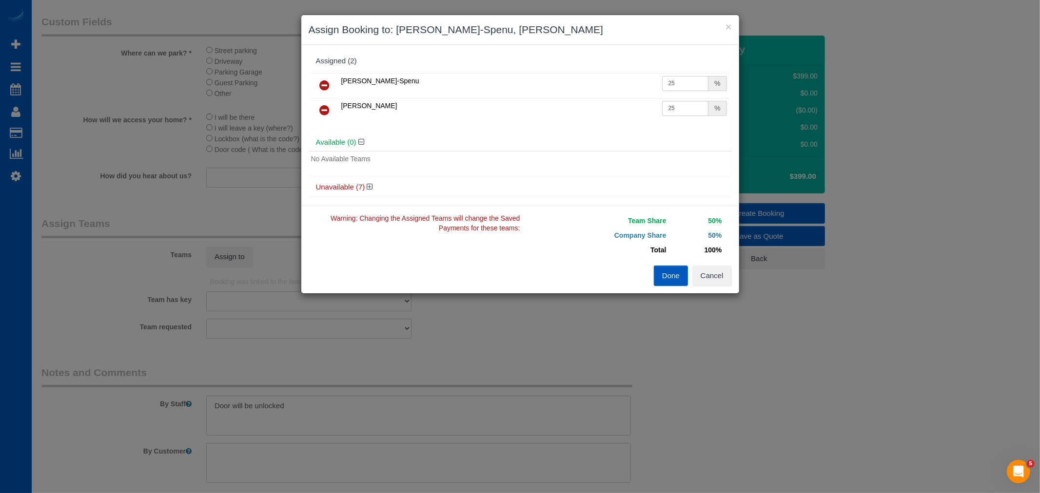
drag, startPoint x: 664, startPoint y: 83, endPoint x: 684, endPoint y: 93, distance: 22.5
click at [684, 93] on td "25 %" at bounding box center [694, 85] width 70 height 25
type input "27"
drag, startPoint x: 665, startPoint y: 114, endPoint x: 684, endPoint y: 114, distance: 19.0
click at [684, 114] on input "25" at bounding box center [685, 108] width 47 height 15
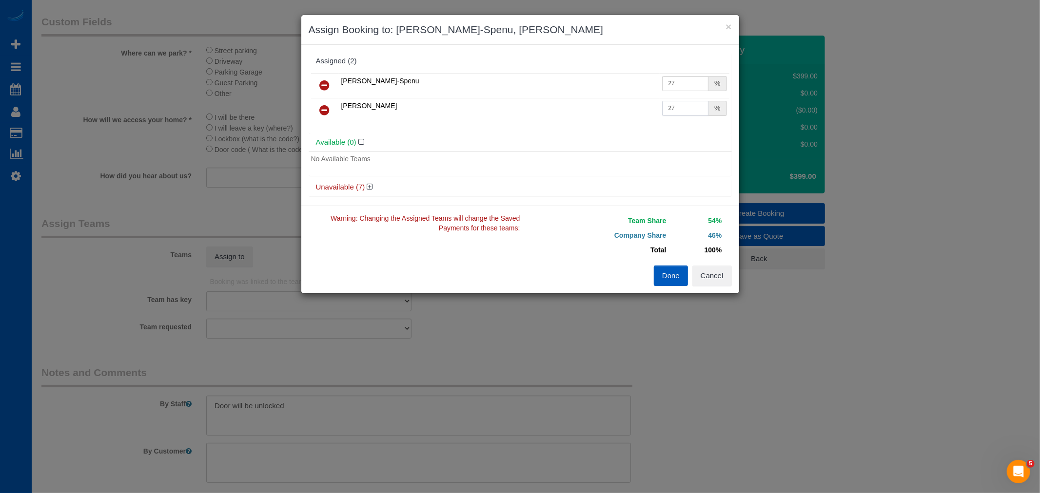
type input "27"
click at [669, 273] on button "Done" at bounding box center [671, 276] width 34 height 20
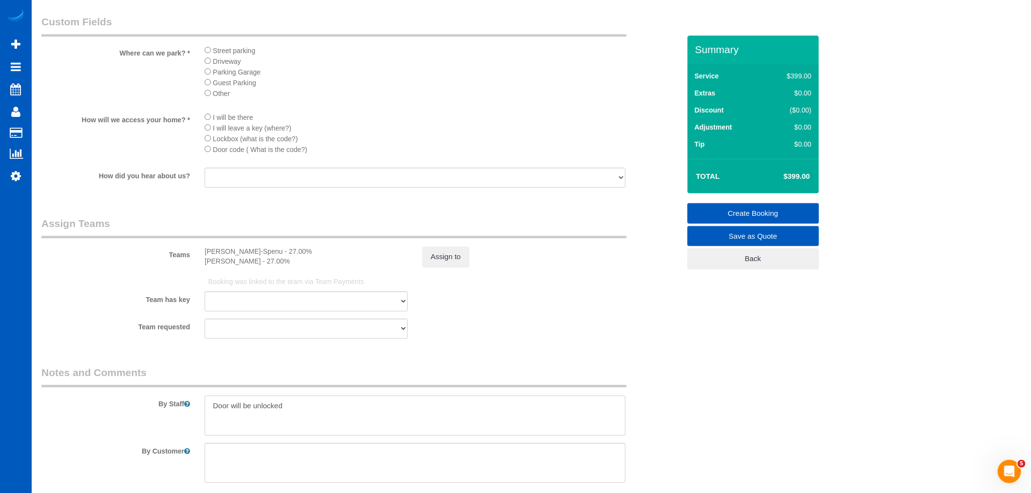
drag, startPoint x: 330, startPoint y: 429, endPoint x: -7, endPoint y: 419, distance: 337.9
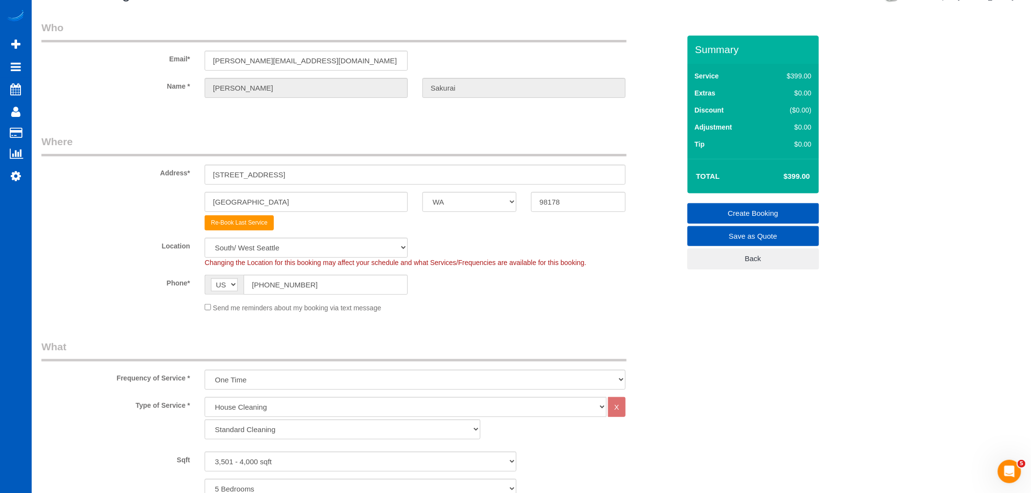
scroll to position [0, 0]
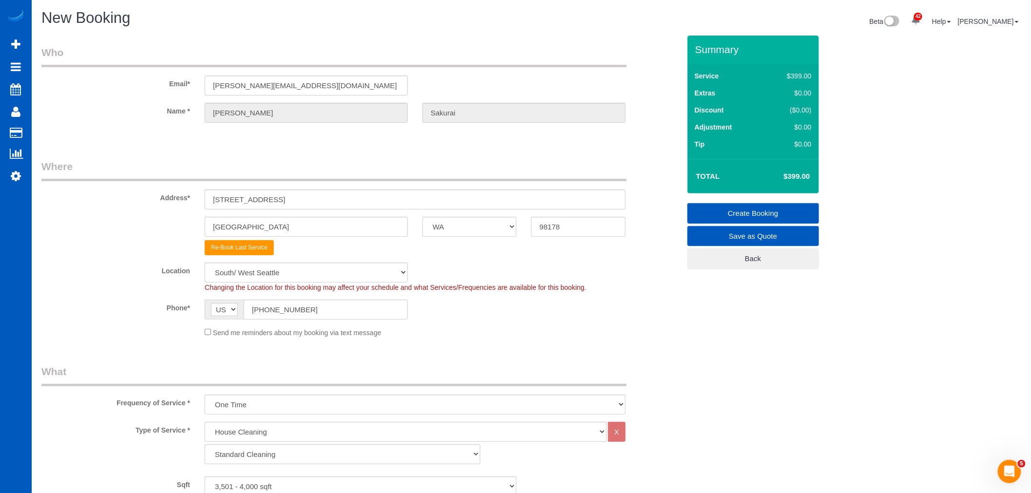
click at [728, 206] on link "Create Booking" at bounding box center [754, 213] width 132 height 20
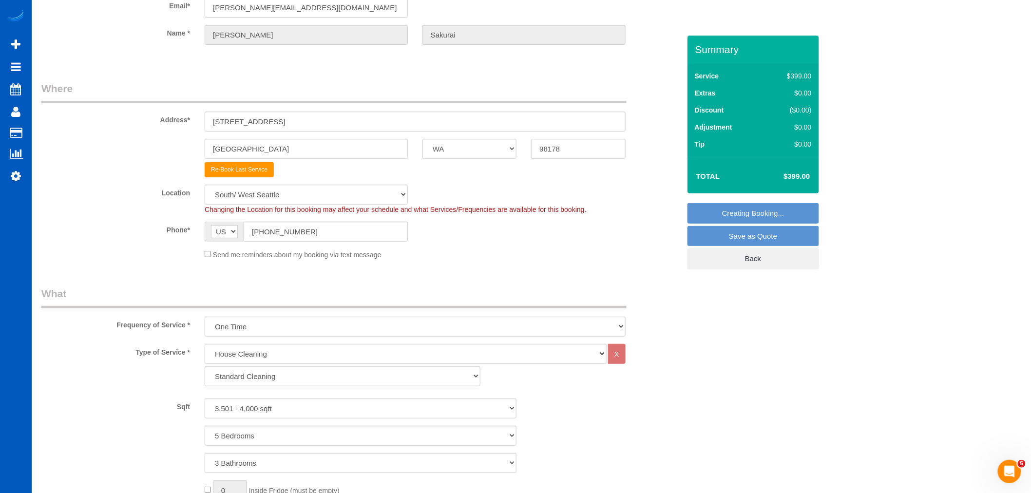
scroll to position [325, 0]
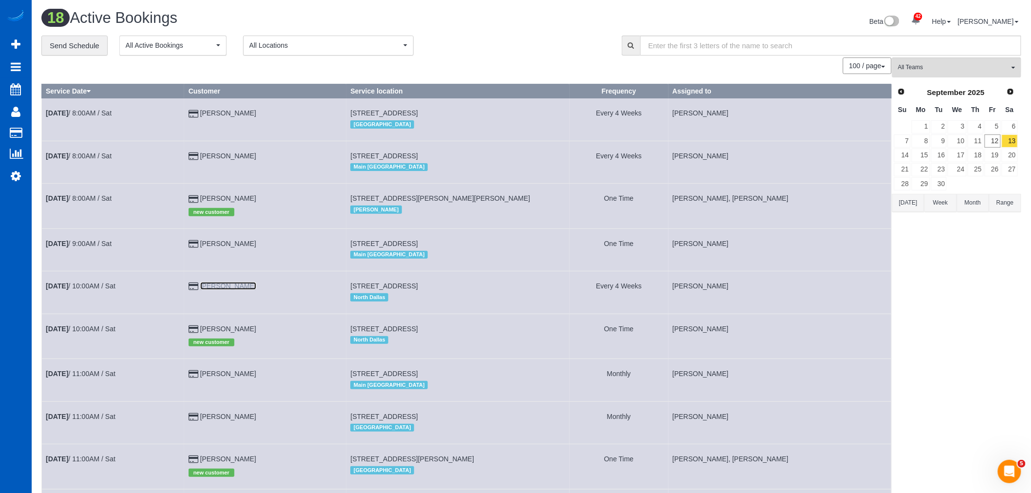
click at [230, 290] on link "Zuania Morales" at bounding box center [228, 286] width 56 height 8
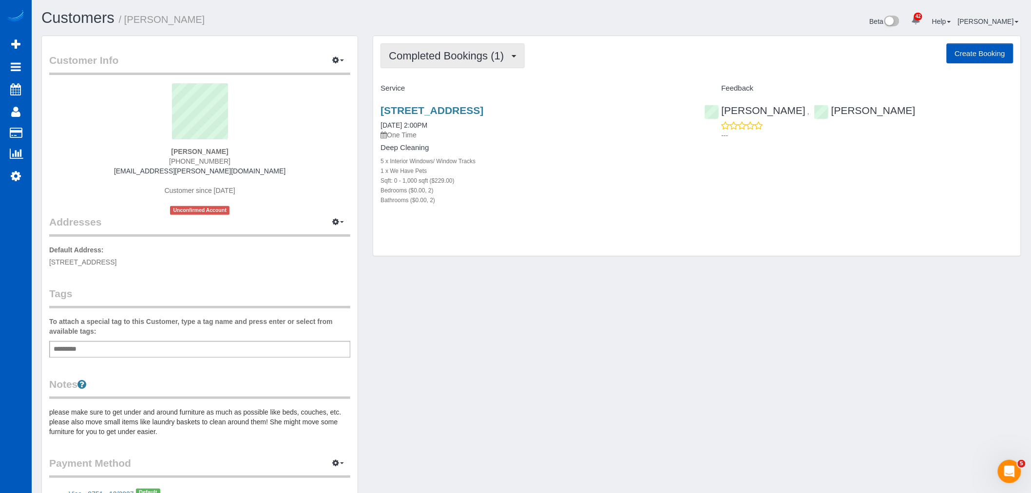
click at [456, 65] on button "Completed Bookings (1)" at bounding box center [453, 55] width 144 height 25
click at [449, 88] on link "Upcoming Bookings (12)" at bounding box center [432, 91] width 103 height 13
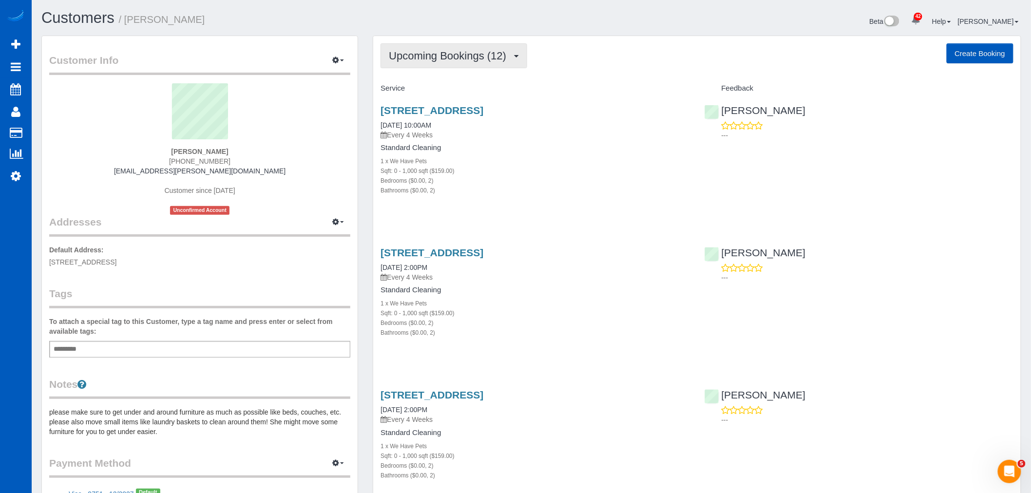
click at [451, 64] on button "Upcoming Bookings (12)" at bounding box center [454, 55] width 147 height 25
click at [441, 80] on link "Completed Bookings (1)" at bounding box center [432, 78] width 103 height 13
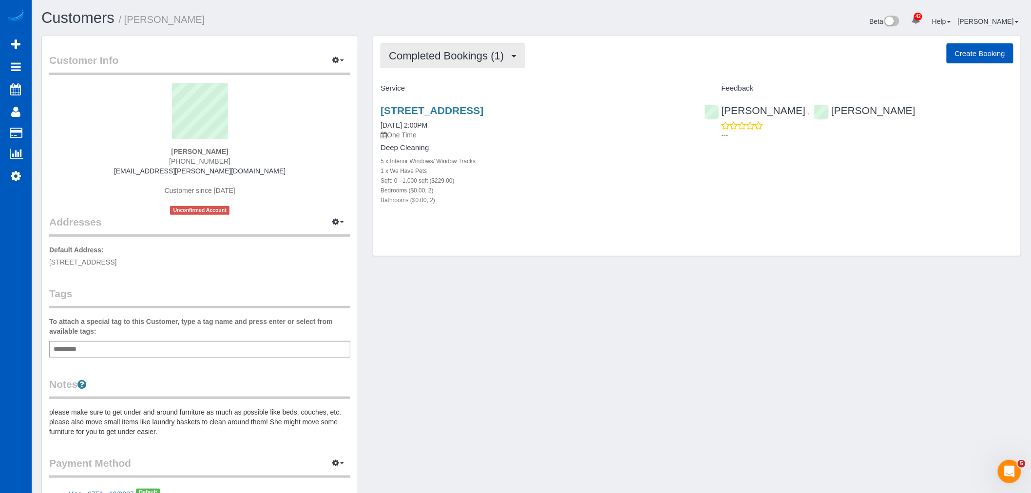
click at [464, 64] on button "Completed Bookings (1)" at bounding box center [453, 55] width 144 height 25
click at [445, 95] on link "Upcoming Bookings (12)" at bounding box center [432, 91] width 103 height 13
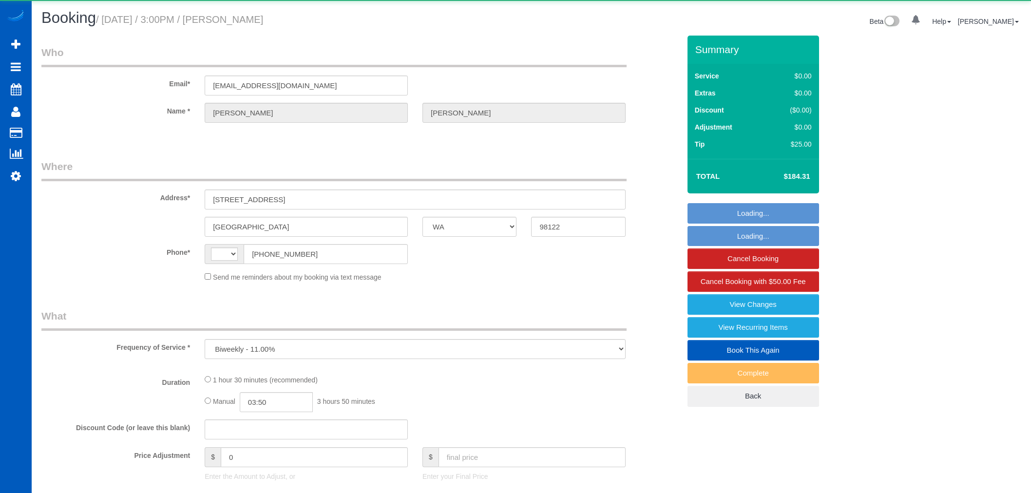
select select "WA"
select select "object:1168"
select select "string:[GEOGRAPHIC_DATA]"
select select "string:fspay-ec619b37-6fb0-4bfa-83f4-a80acad2ff77"
select select "199"
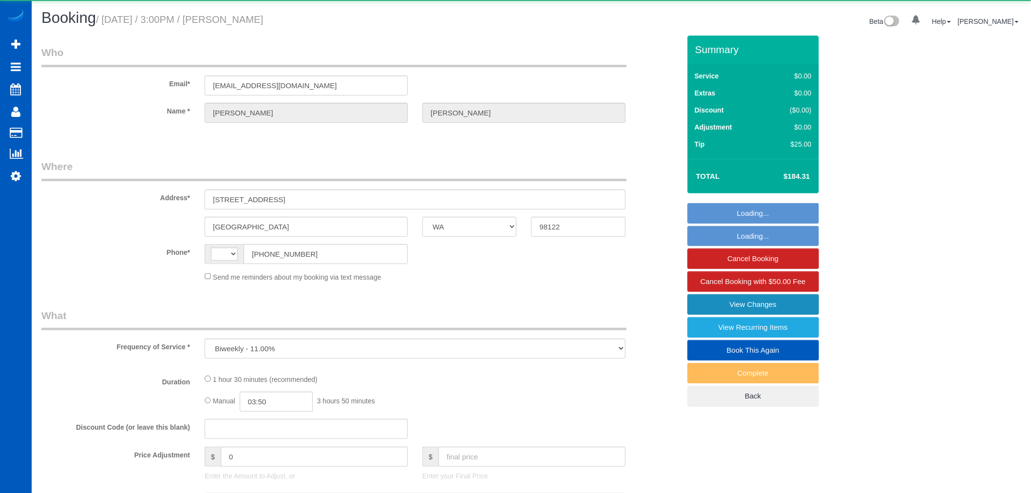
select select "1001"
select select "2"
select select "number:10"
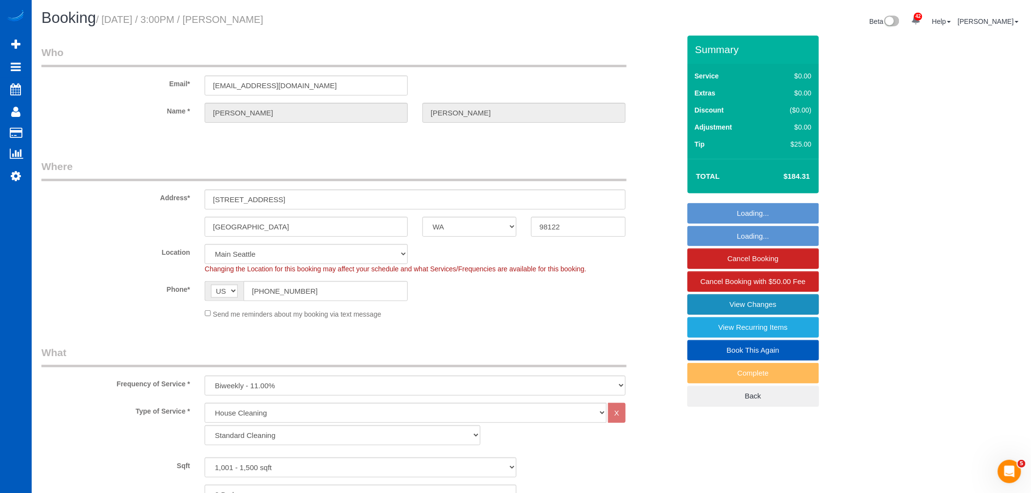
click at [764, 310] on link "View Changes" at bounding box center [754, 304] width 132 height 20
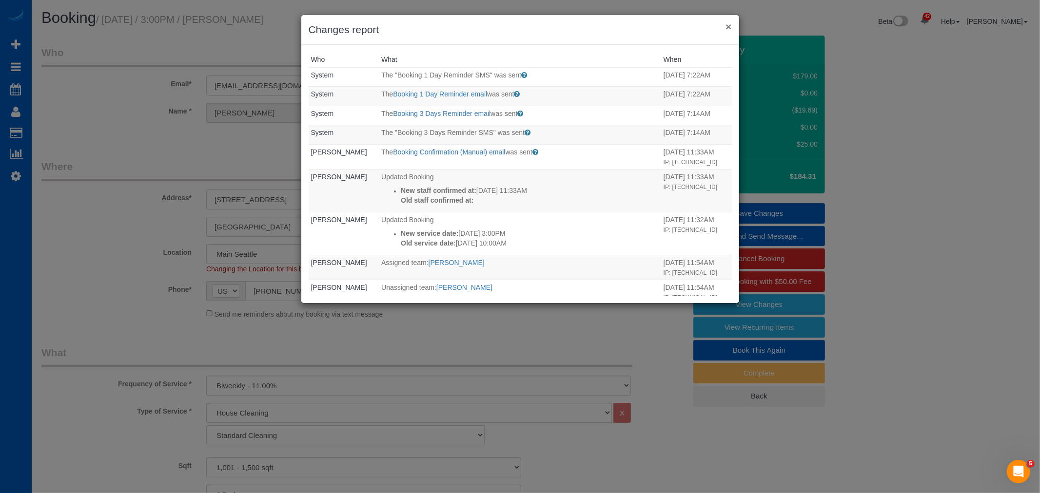
click at [725, 21] on button "×" at bounding box center [728, 26] width 6 height 10
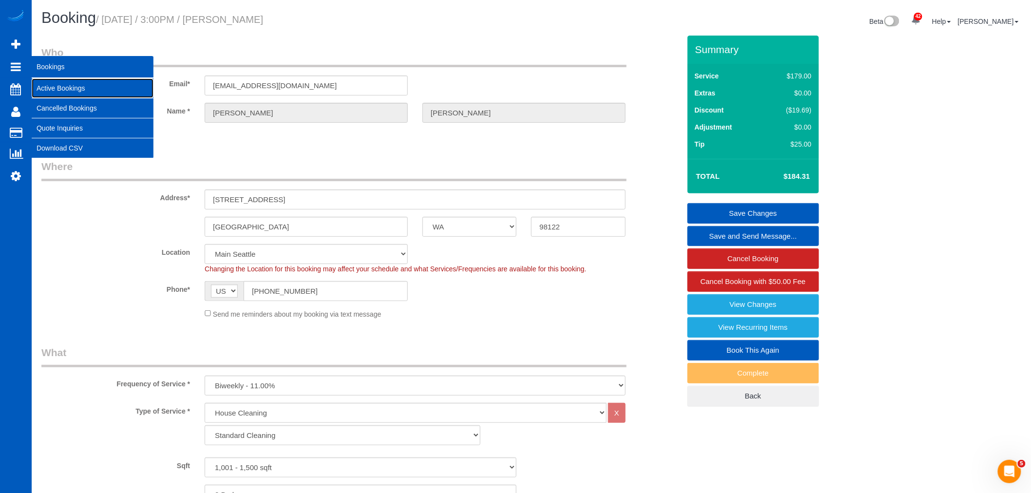
click at [46, 84] on link "Active Bookings" at bounding box center [93, 87] width 122 height 19
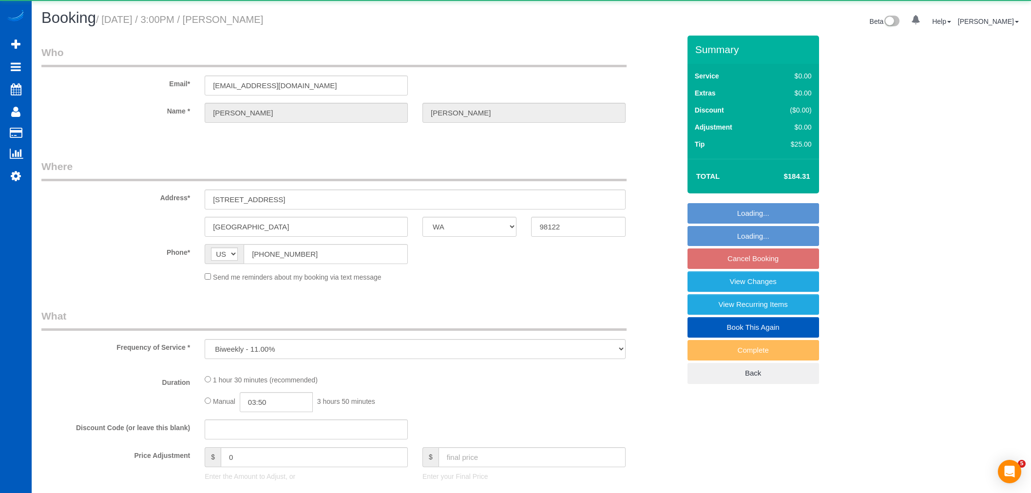
select select "WA"
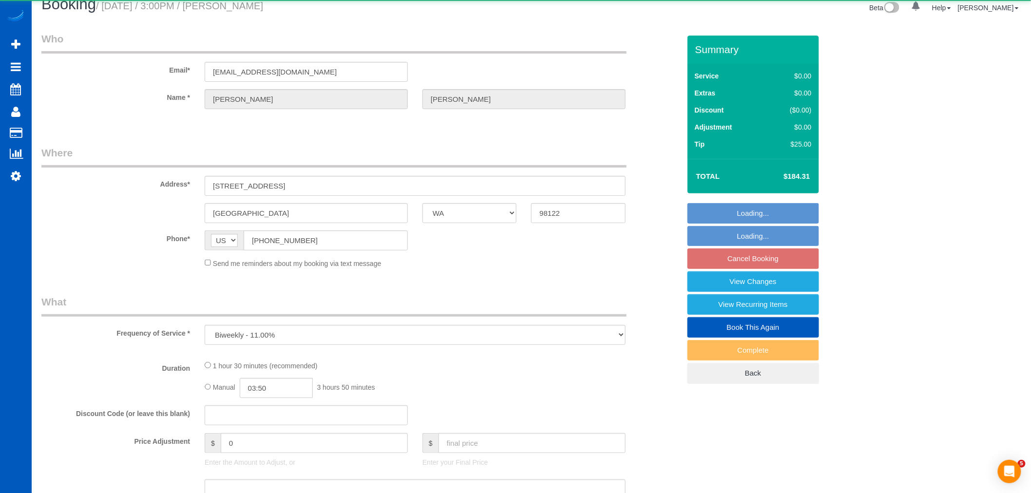
select select "object:1161"
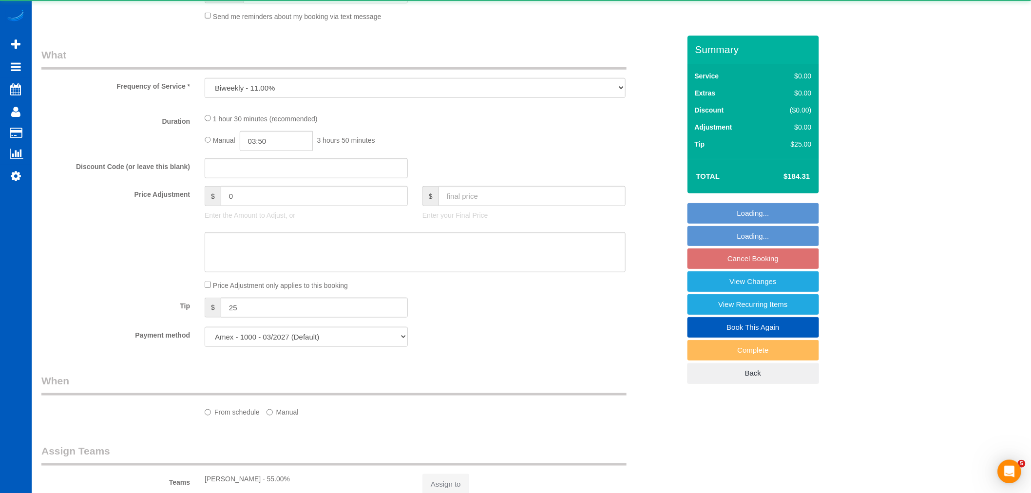
scroll to position [325, 0]
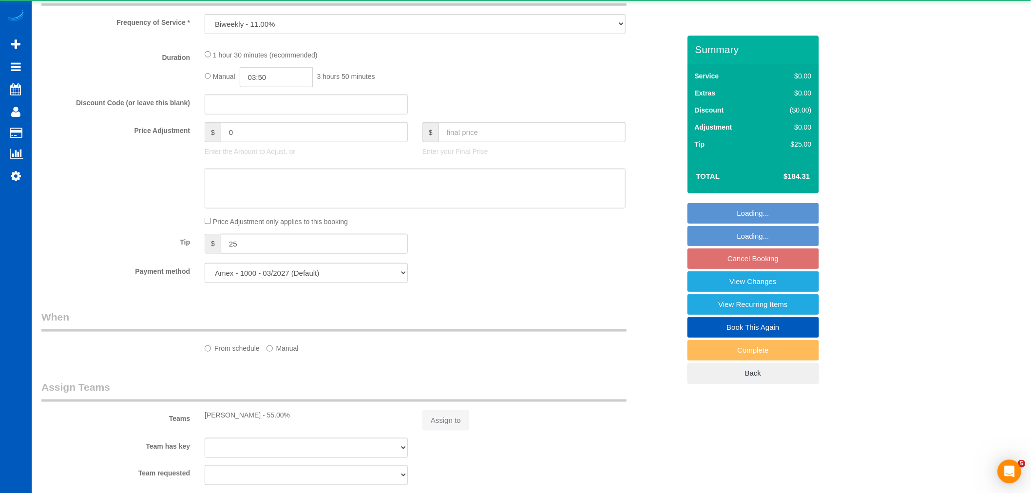
select select "199"
select select "1001"
select select "2"
select select "number:10"
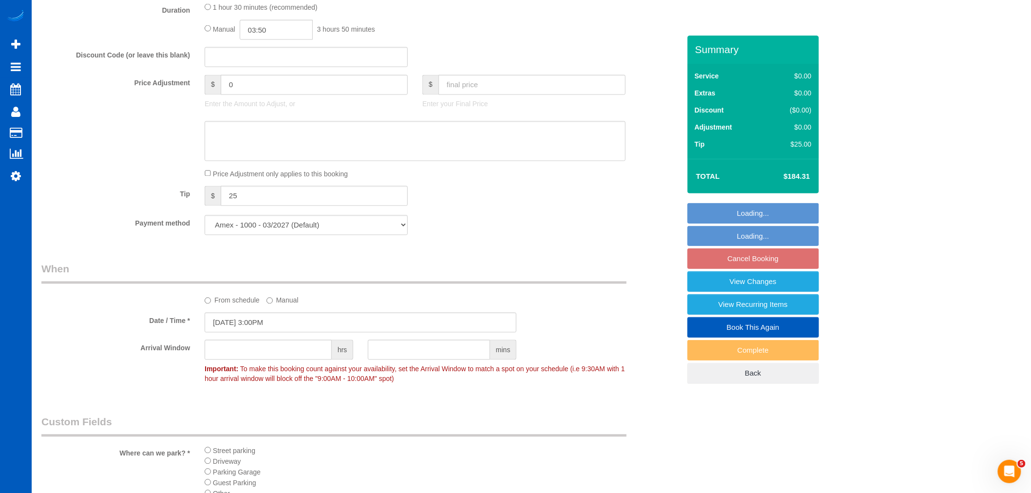
scroll to position [758, 0]
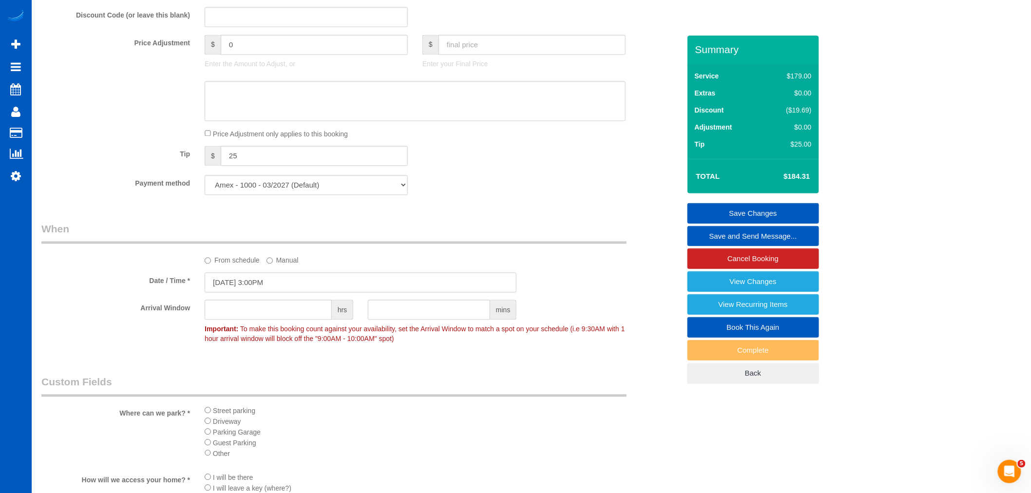
click at [242, 291] on input "[DATE] 3:00PM" at bounding box center [361, 283] width 312 height 20
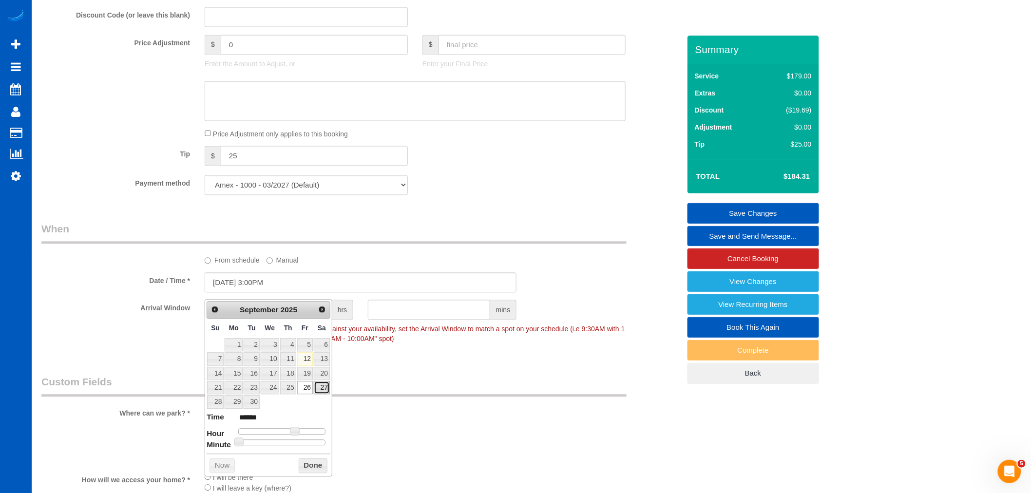
click at [317, 385] on link "27" at bounding box center [322, 388] width 16 height 13
type input "[DATE] 3:00PM"
click at [315, 469] on button "Done" at bounding box center [313, 467] width 29 height 16
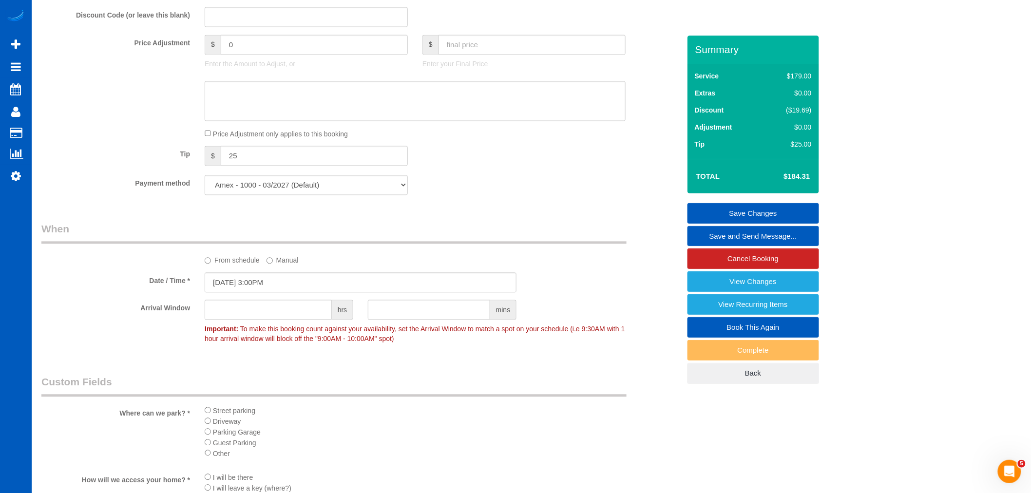
scroll to position [1029, 0]
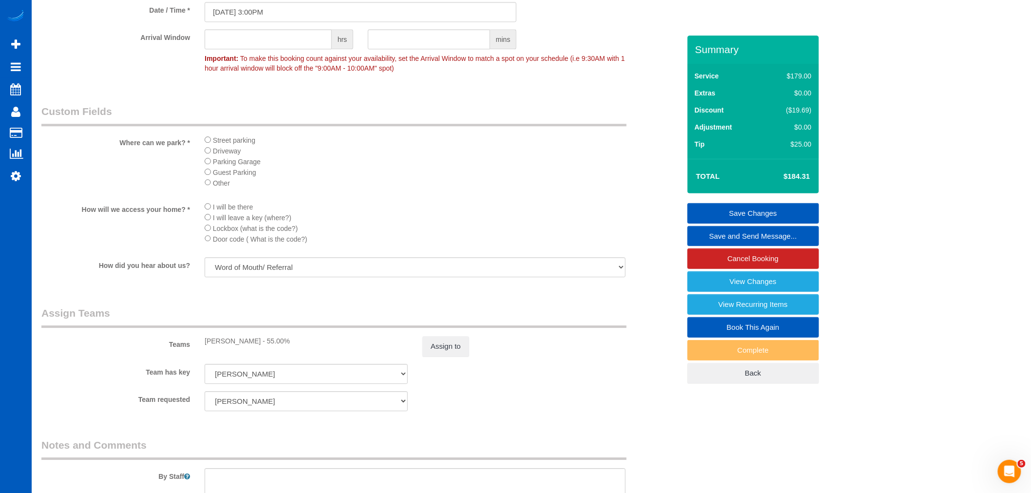
click at [744, 205] on link "Save Changes" at bounding box center [754, 213] width 132 height 20
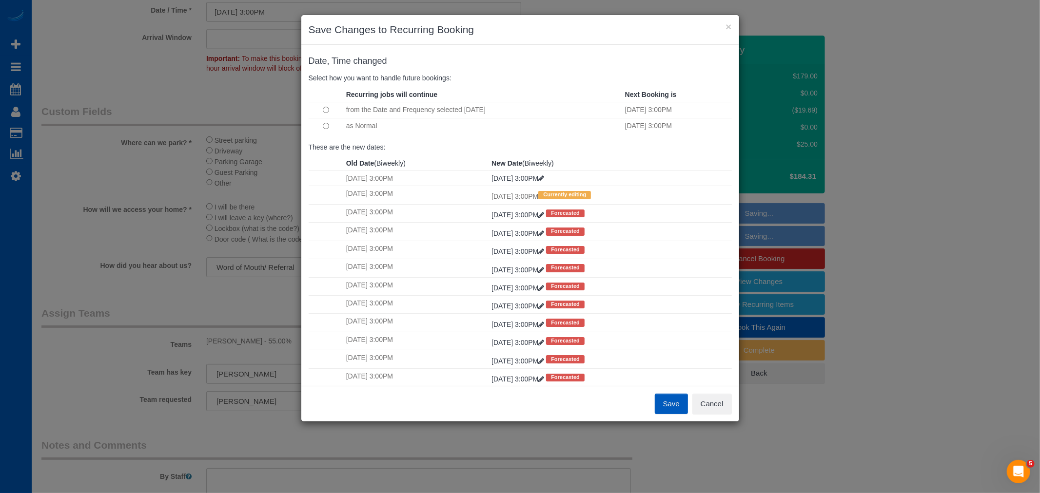
click at [673, 407] on button "Save" at bounding box center [671, 404] width 33 height 20
